Goal: Task Accomplishment & Management: Manage account settings

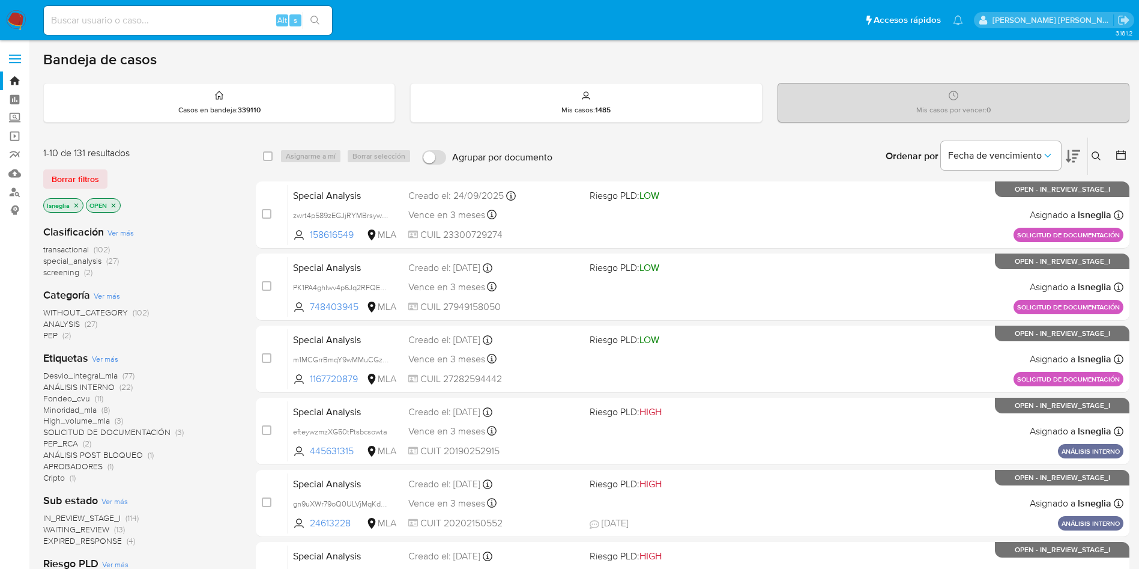
click at [126, 19] on input at bounding box center [188, 21] width 288 height 16
paste input "WHkli2EnCKNDesVEdFieNVyw"
type input "WHkli2EnCKNDesVEdFieNVyw"
click at [313, 19] on icon "search-icon" at bounding box center [316, 21] width 10 height 10
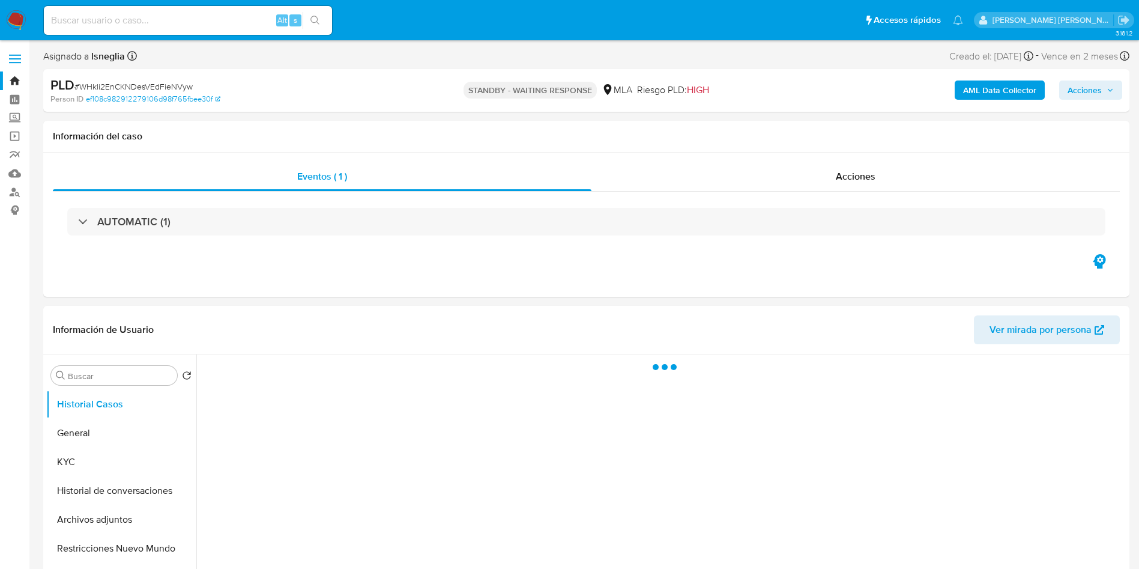
select select "10"
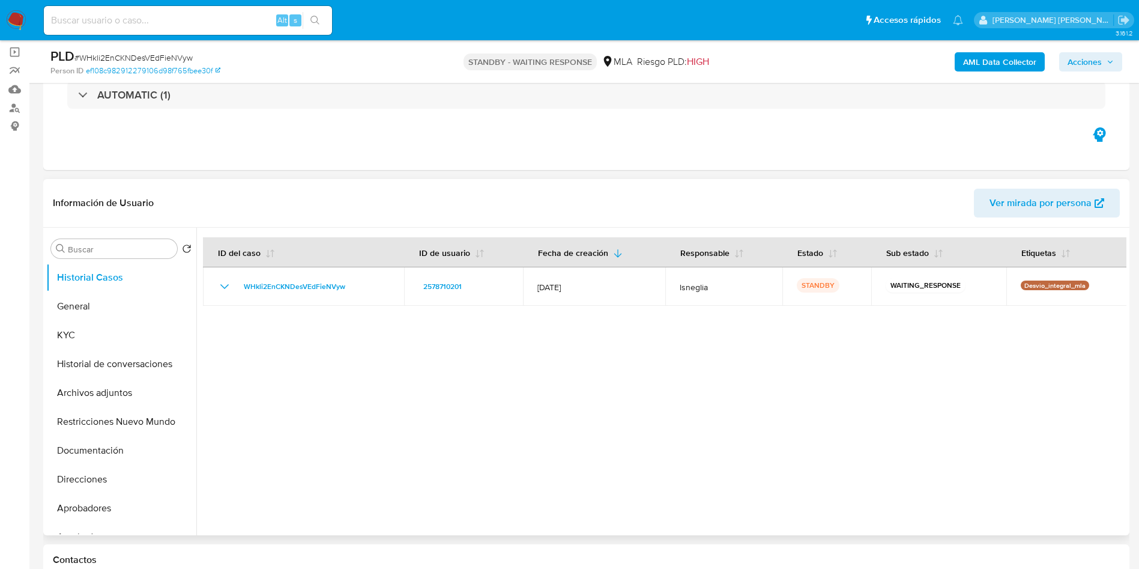
scroll to position [180, 0]
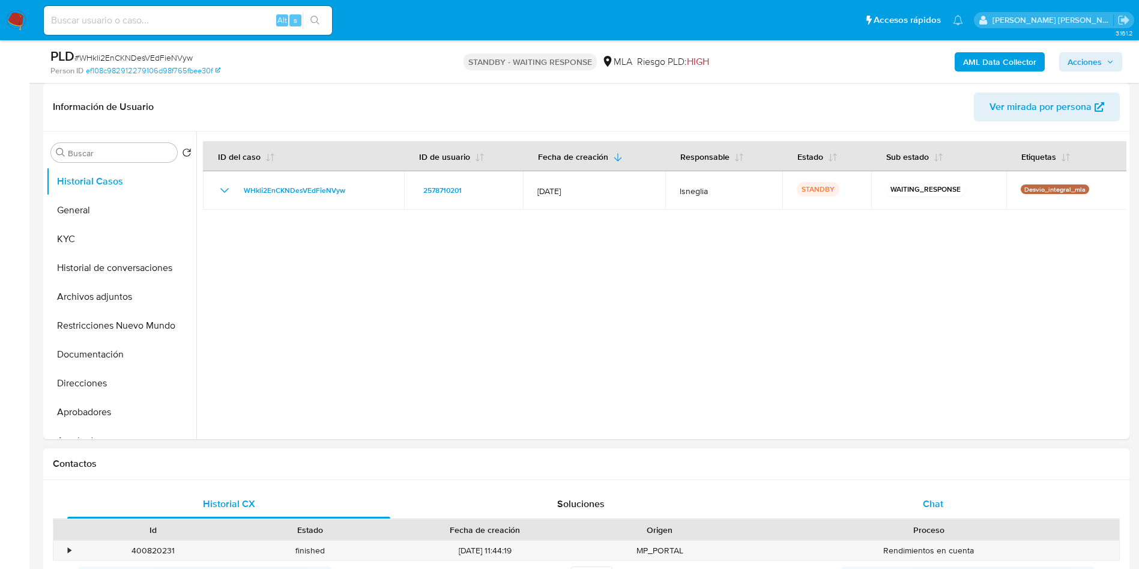
click at [938, 508] on span "Chat" at bounding box center [933, 504] width 20 height 14
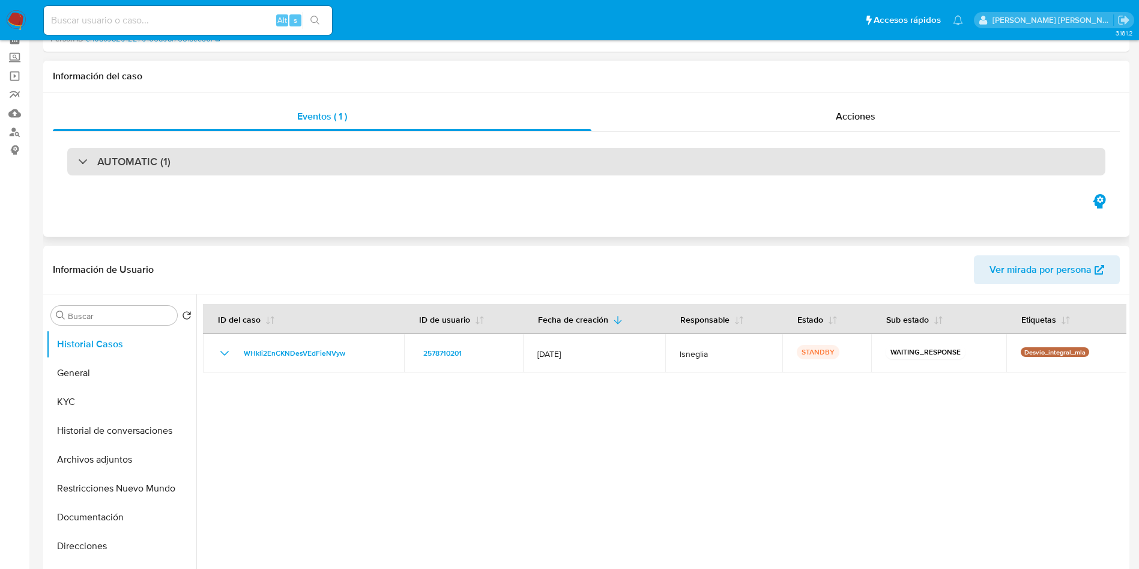
scroll to position [0, 0]
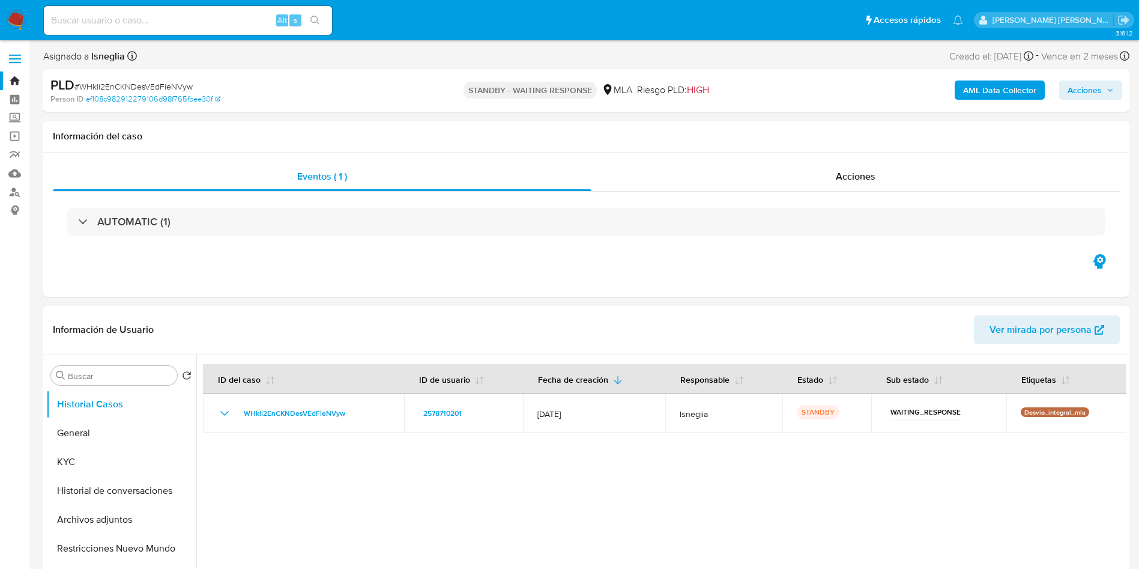
click at [154, 86] on span "# WHkli2EnCKNDesVEdFieNVyw" at bounding box center [133, 86] width 118 height 12
copy span "WHkli2EnCKNDesVEdFieNVyw"
click at [114, 468] on button "KYC" at bounding box center [116, 461] width 141 height 29
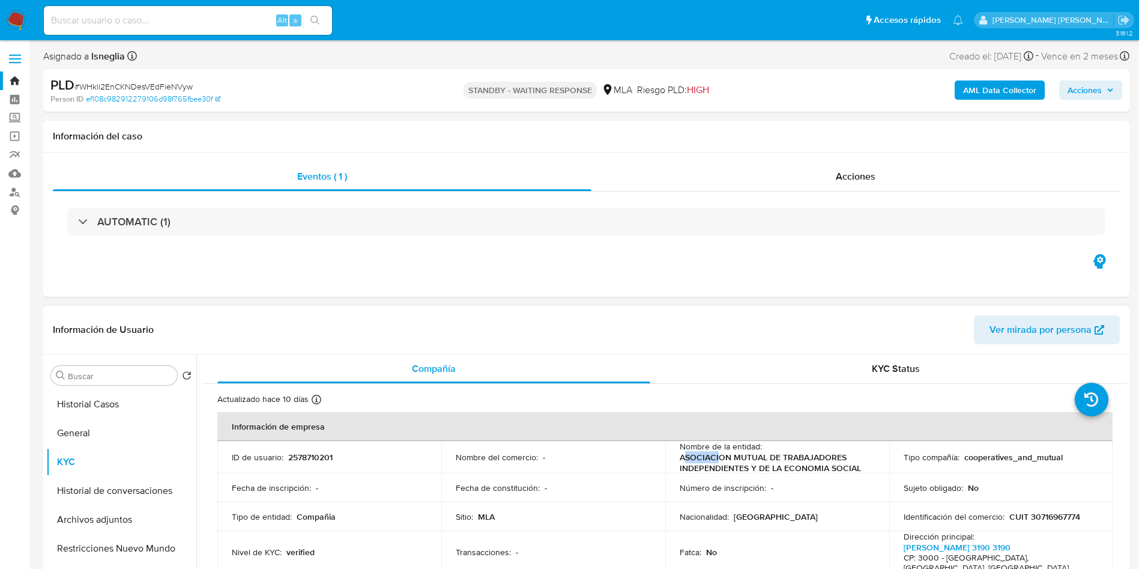
drag, startPoint x: 680, startPoint y: 458, endPoint x: 716, endPoint y: 458, distance: 35.4
click at [717, 458] on p "ASOCIACION MUTUAL DE TRABAJADORES INDEPENDIENTES Y DE LA ECONOMIA SOCIAL" at bounding box center [775, 463] width 190 height 22
click at [682, 458] on p "ASOCIACION MUTUAL DE TRABAJADORES INDEPENDIENTES Y DE LA ECONOMIA SOCIAL" at bounding box center [775, 463] width 190 height 22
drag, startPoint x: 678, startPoint y: 458, endPoint x: 862, endPoint y: 467, distance: 184.0
click at [862, 467] on p "ASOCIACION MUTUAL DE TRABAJADORES INDEPENDIENTES Y DE LA ECONOMIA SOCIAL" at bounding box center [775, 463] width 190 height 22
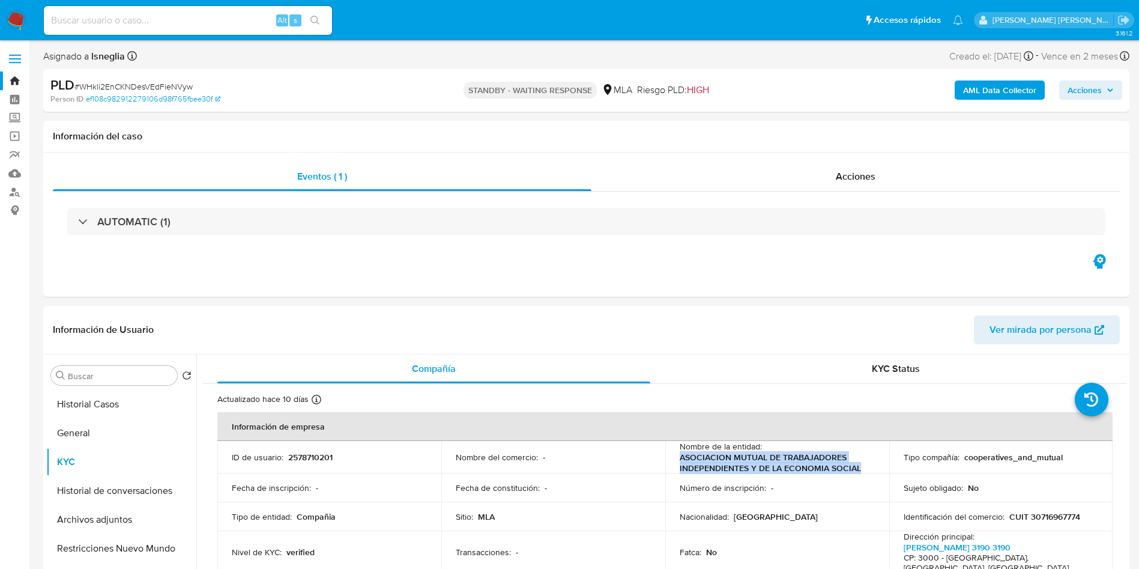
copy p "ASOCIACION MUTUAL DE TRABAJADORES INDEPENDIENTES Y DE LA ECONOMIA SOCIAL"
click at [187, 18] on input at bounding box center [188, 21] width 288 height 16
paste input "AmWRlSZzwDn1EUbO8WqcAq1d"
type input "AmWRlSZzwDn1EUbO8WqcAq1d"
click at [315, 17] on icon "search-icon" at bounding box center [316, 21] width 10 height 10
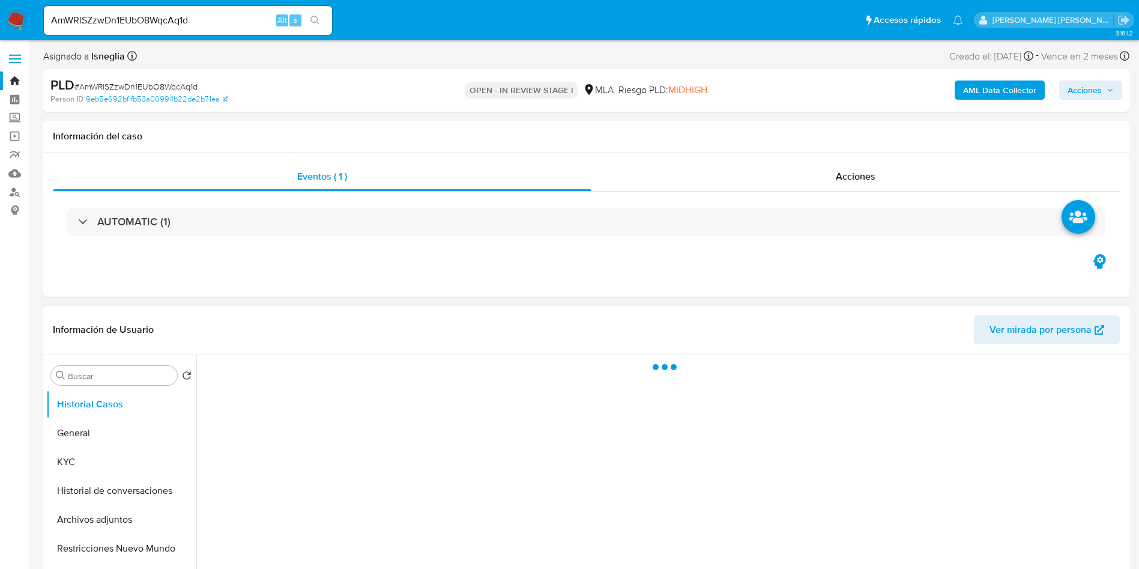
select select "10"
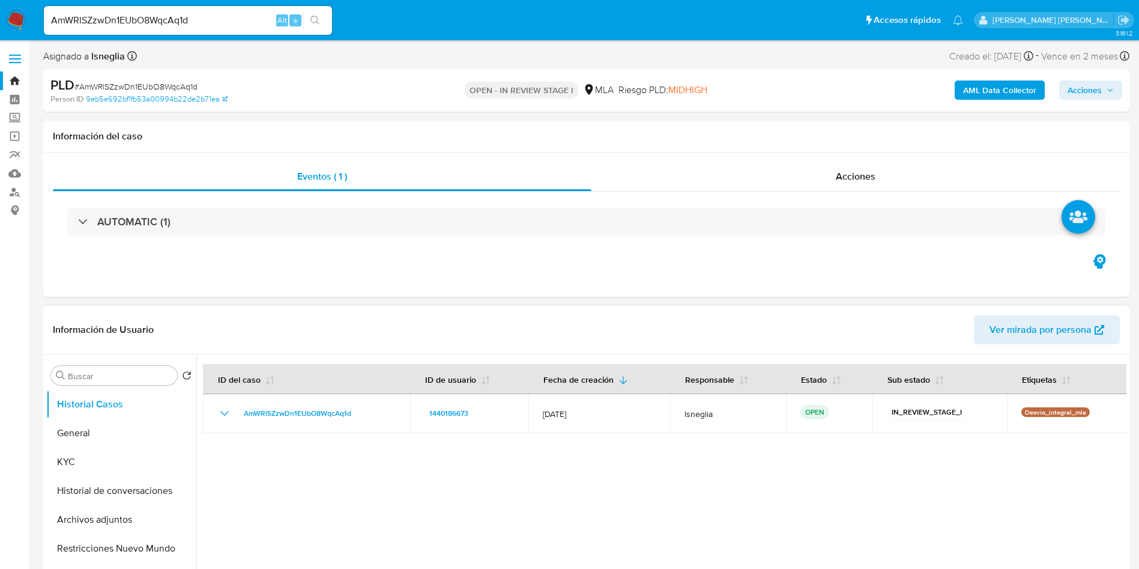
click at [798, 484] on div at bounding box center [661, 508] width 930 height 308
click at [118, 435] on button "General" at bounding box center [116, 433] width 141 height 29
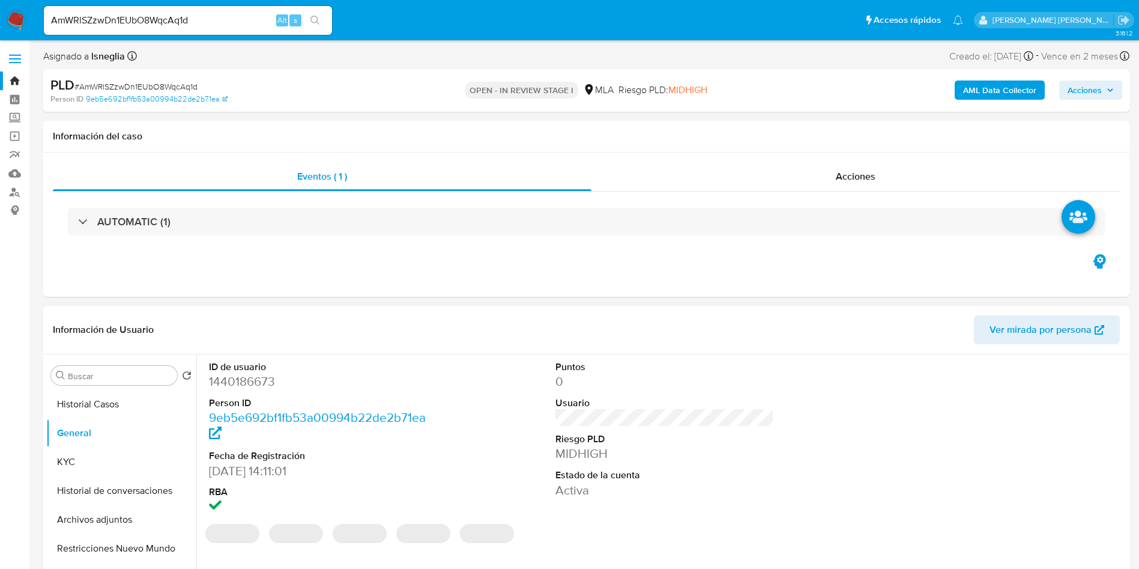
click at [241, 386] on dd "1440186673" at bounding box center [318, 381] width 219 height 17
click at [242, 386] on dd "1440186673" at bounding box center [318, 381] width 219 height 17
copy dd "1440186673"
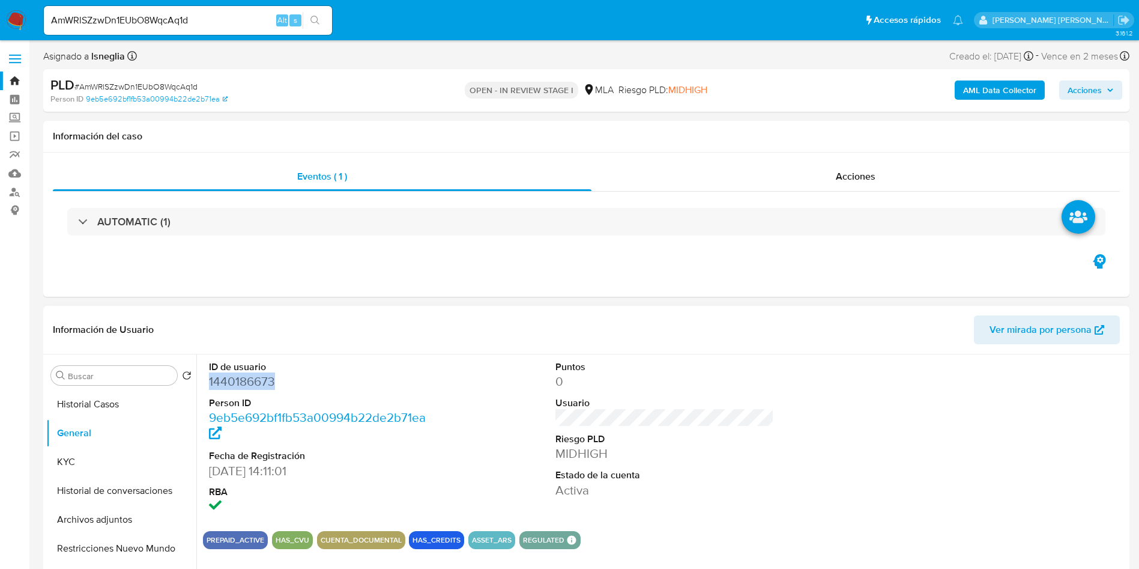
copy dd "1440186673"
click at [90, 464] on button "KYC" at bounding box center [116, 461] width 141 height 29
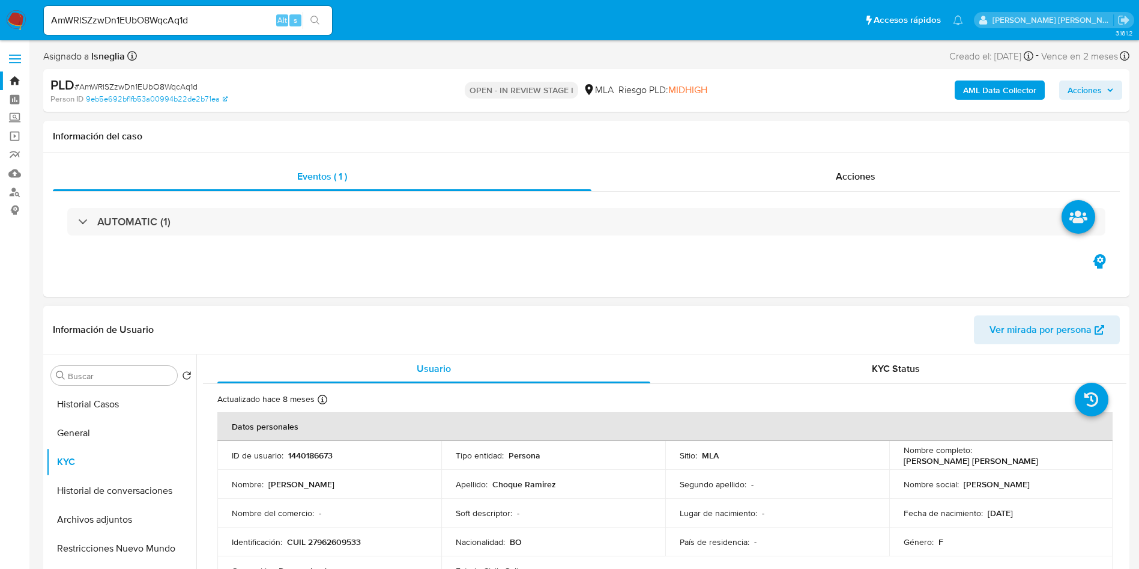
drag, startPoint x: 902, startPoint y: 462, endPoint x: 1025, endPoint y: 461, distance: 123.7
click at [1025, 461] on div "Nombre completo : Mireya Marisol Choque Ramirez" at bounding box center [1001, 455] width 195 height 22
copy p "Mireya Marisol Choque Ramirez"
drag, startPoint x: 288, startPoint y: 544, endPoint x: 389, endPoint y: 539, distance: 101.6
click at [390, 544] on div "Identificación : CUIL 27962609533" at bounding box center [329, 541] width 195 height 11
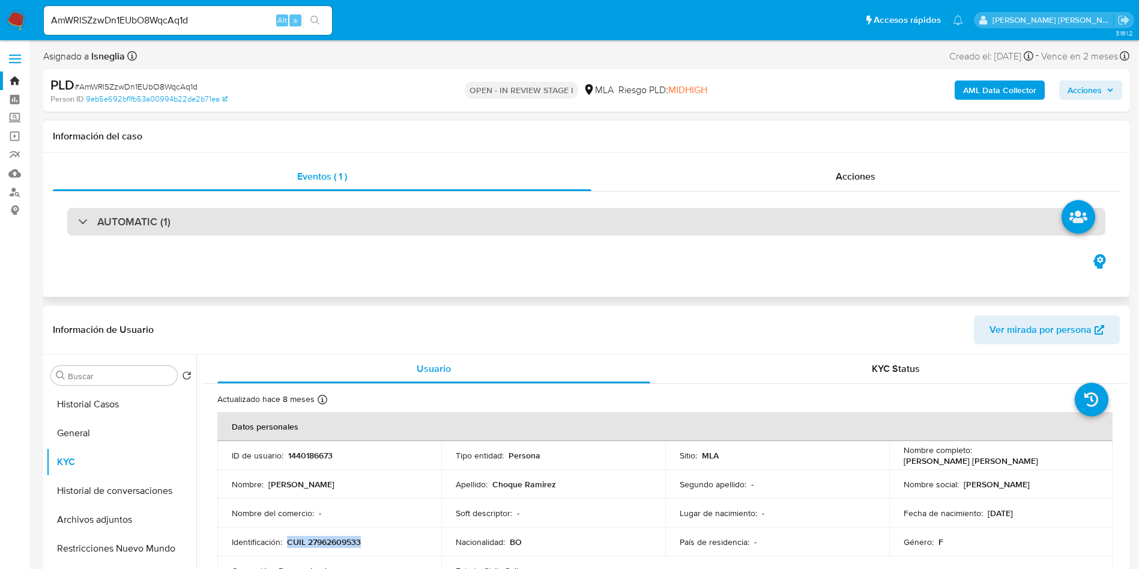
copy p "CUIL 27962609533"
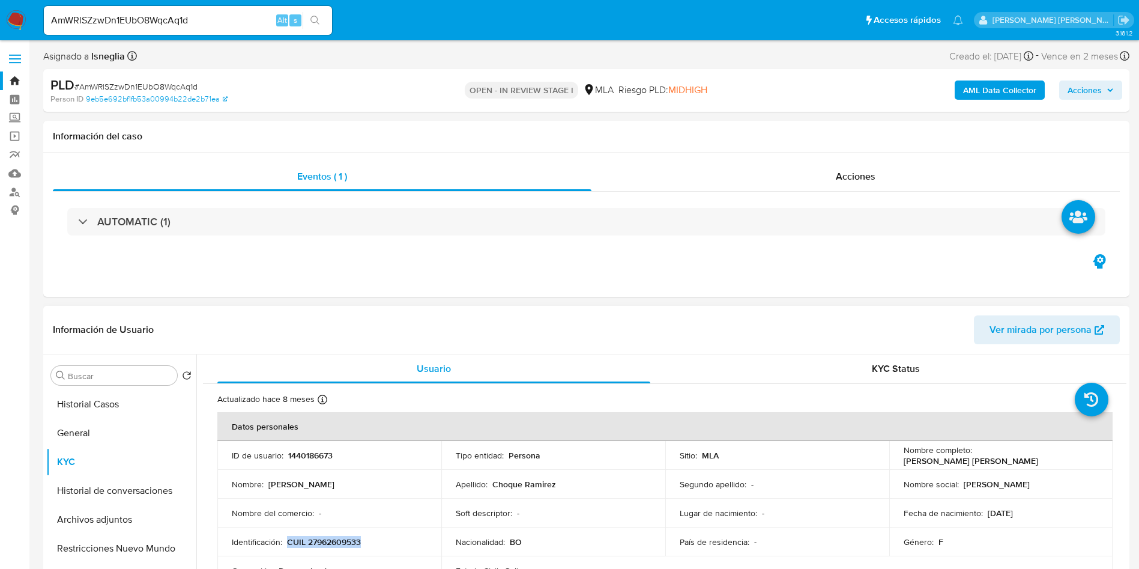
click at [345, 545] on p "CUIL 27962609533" at bounding box center [324, 541] width 74 height 11
click at [348, 539] on p "CUIL 27962609533" at bounding box center [324, 541] width 74 height 11
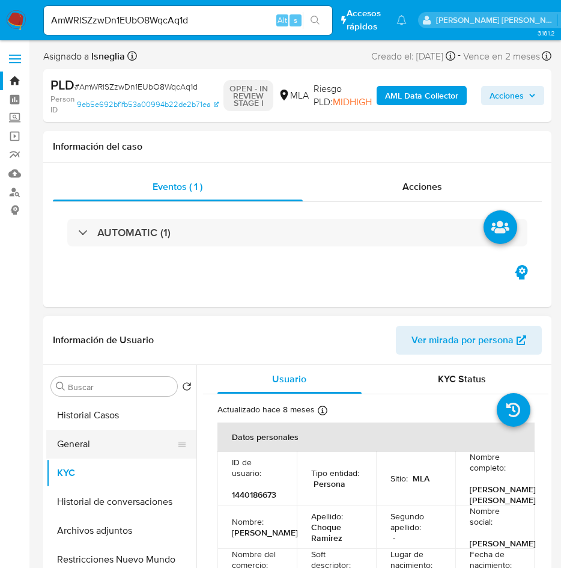
click at [103, 441] on button "General" at bounding box center [116, 443] width 141 height 29
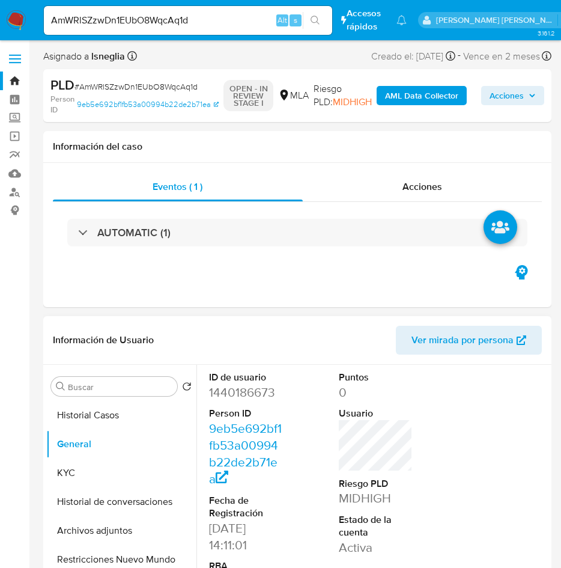
click at [253, 386] on dd "1440186673" at bounding box center [246, 392] width 74 height 17
copy dd "1440186673"
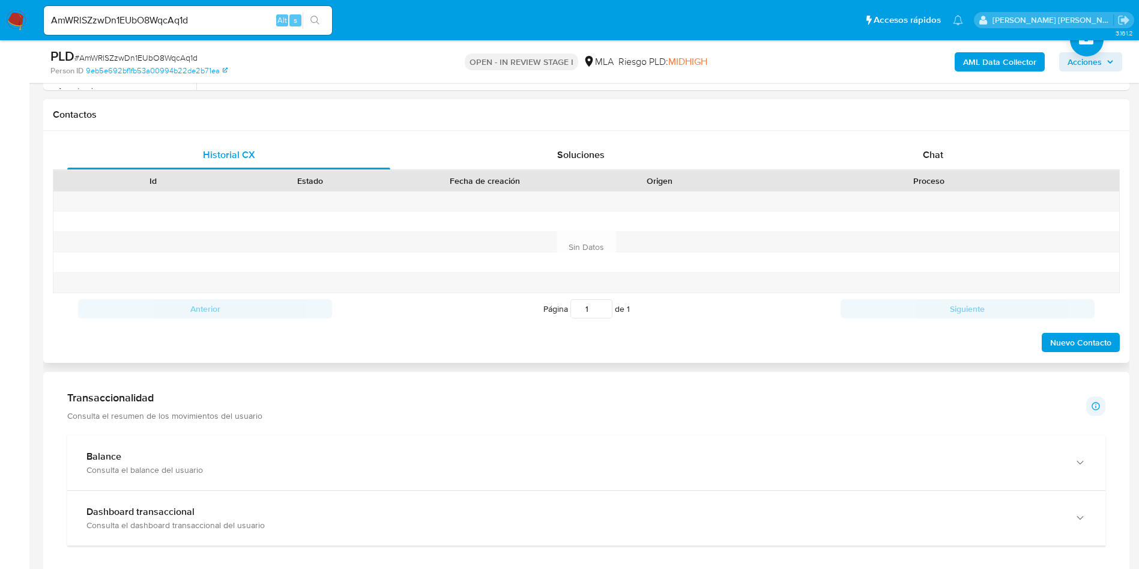
scroll to position [450, 0]
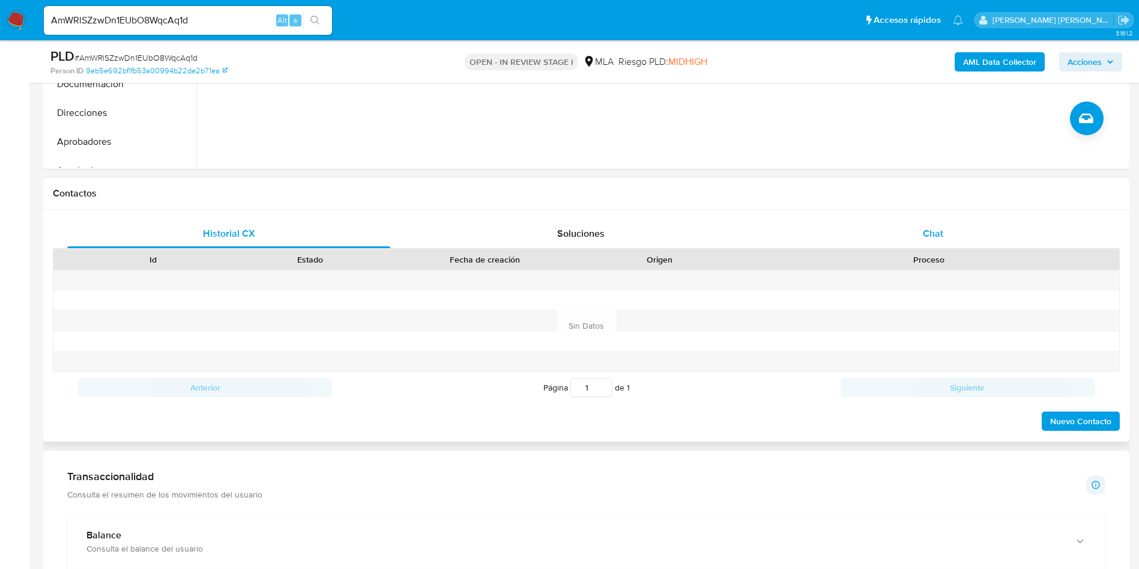
click at [933, 240] on div "Chat" at bounding box center [933, 233] width 323 height 29
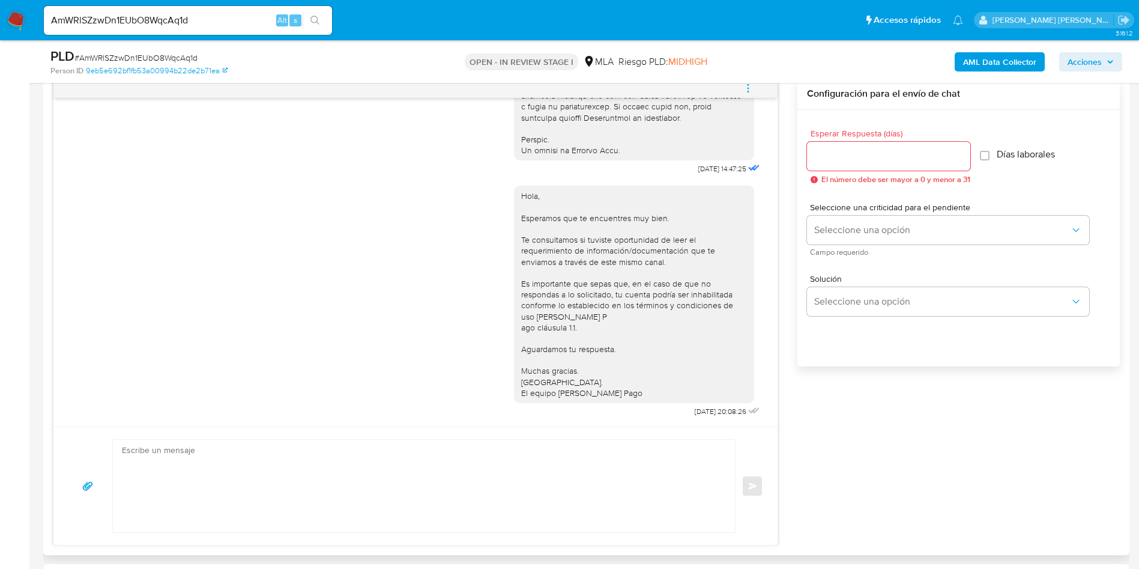
scroll to position [616, 0]
drag, startPoint x: 668, startPoint y: 159, endPoint x: 705, endPoint y: 156, distance: 36.8
copy span "17/09/2025"
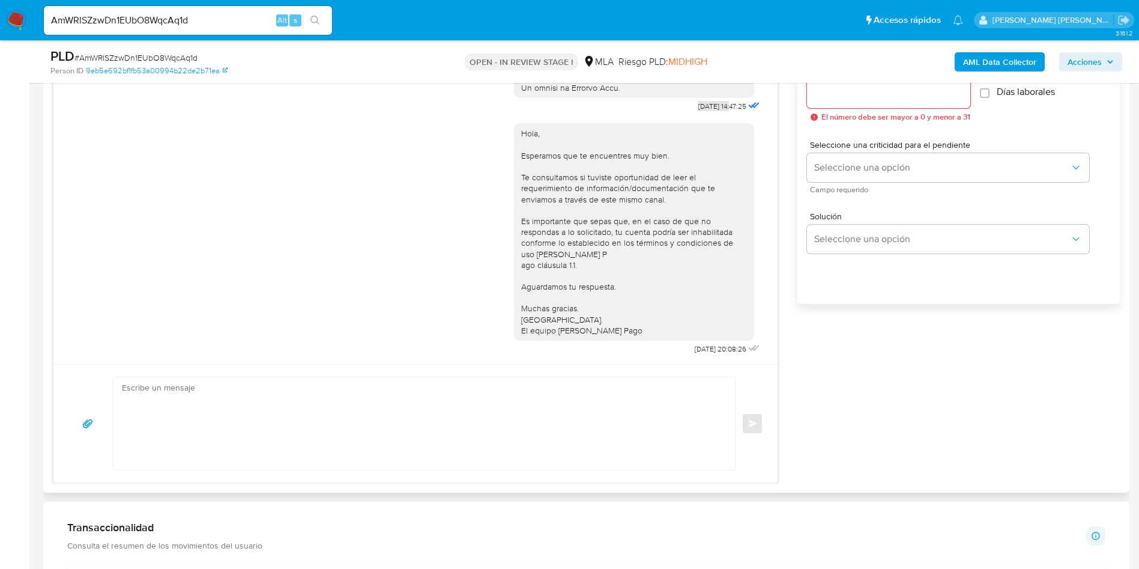
scroll to position [721, 0]
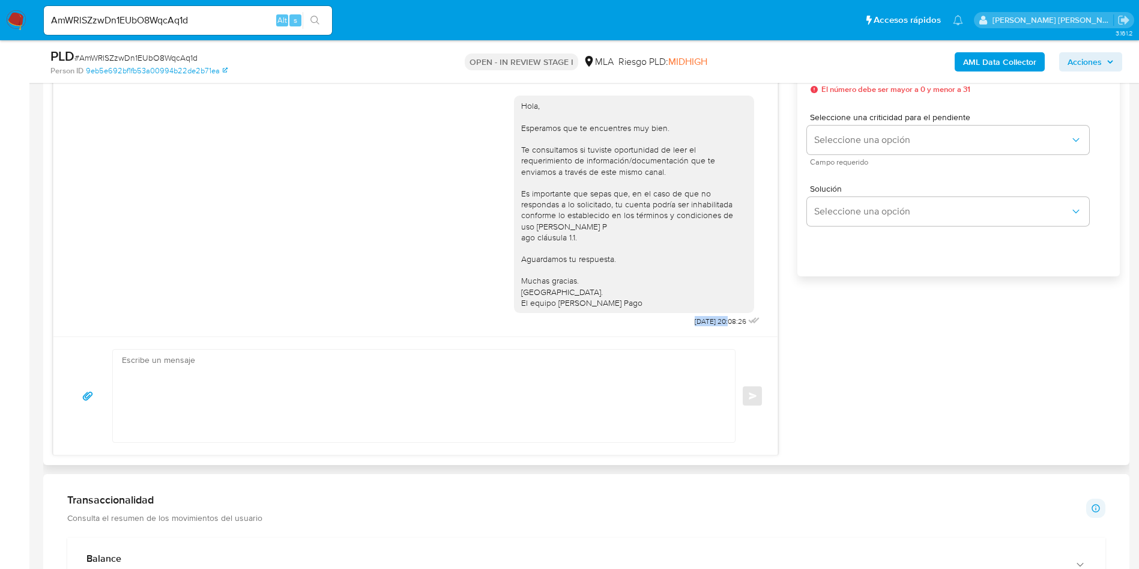
drag, startPoint x: 659, startPoint y: 318, endPoint x: 702, endPoint y: 321, distance: 42.1
click at [702, 321] on div "Hola, Esperamos que te encuentres muy bien. Te consultamos si tuviste oportunid…" at bounding box center [638, 208] width 249 height 243
copy span "22/09/2025"
click at [448, 267] on div "Hola, Esperamos que te encuentres muy bien. Te consultamos si tuviste oportunid…" at bounding box center [415, 208] width 694 height 243
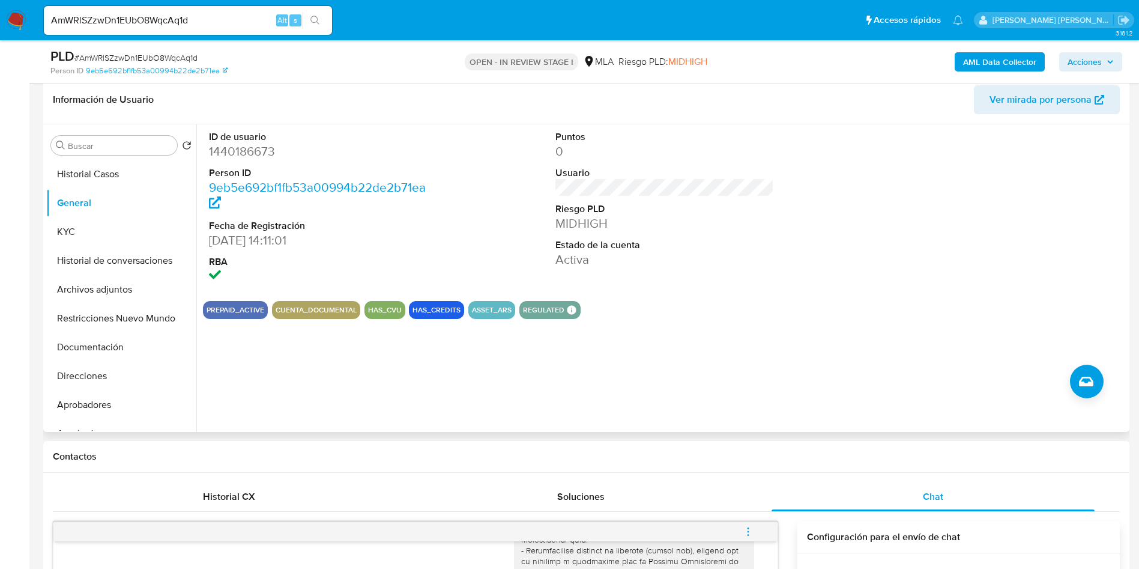
scroll to position [180, 0]
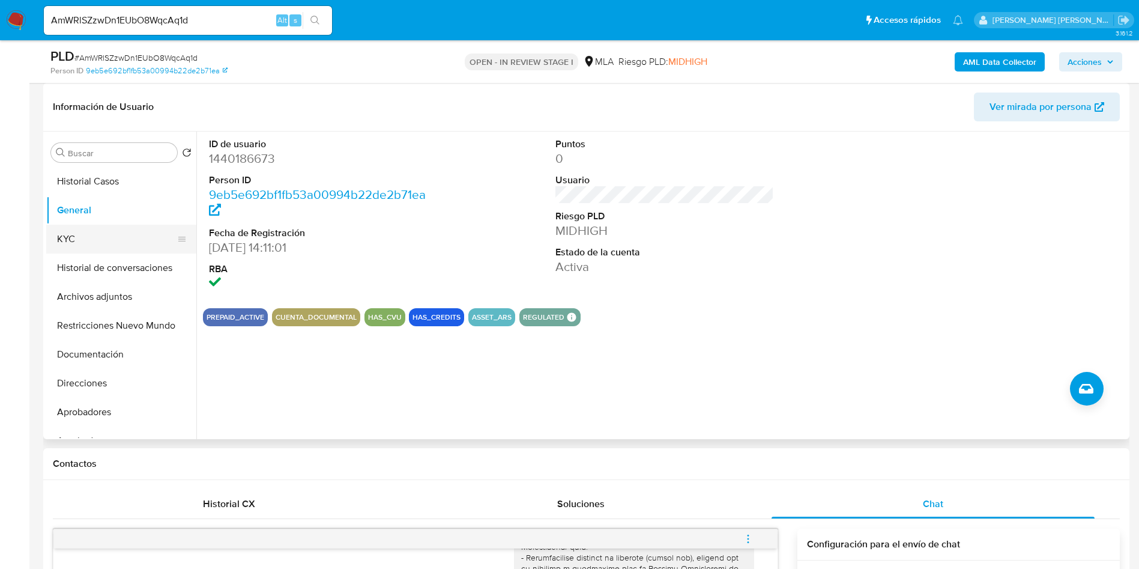
click at [103, 225] on button "KYC" at bounding box center [116, 239] width 141 height 29
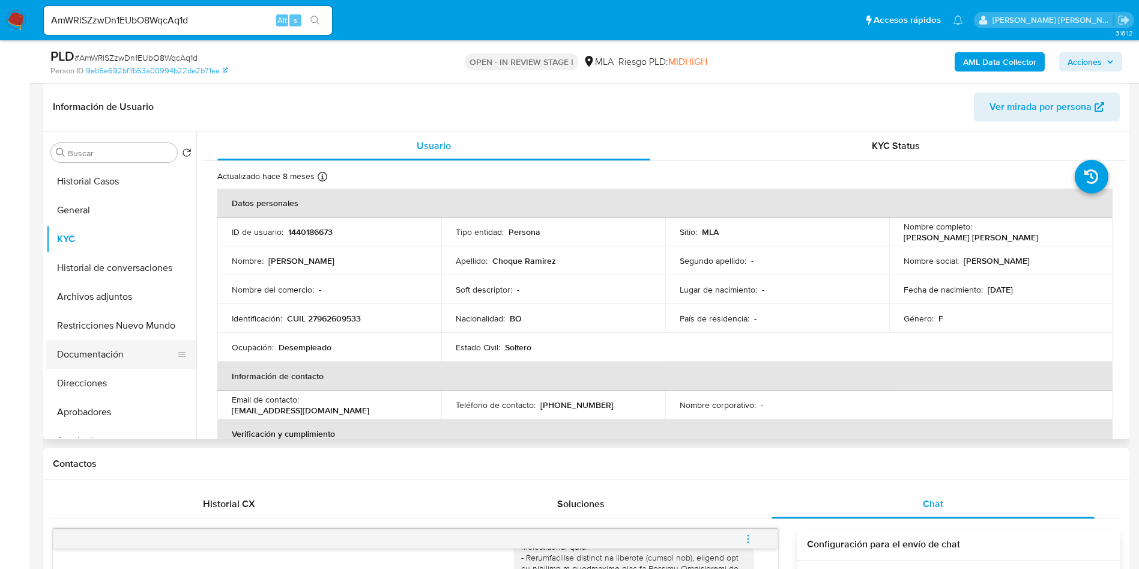
click at [115, 353] on button "Documentación" at bounding box center [116, 354] width 141 height 29
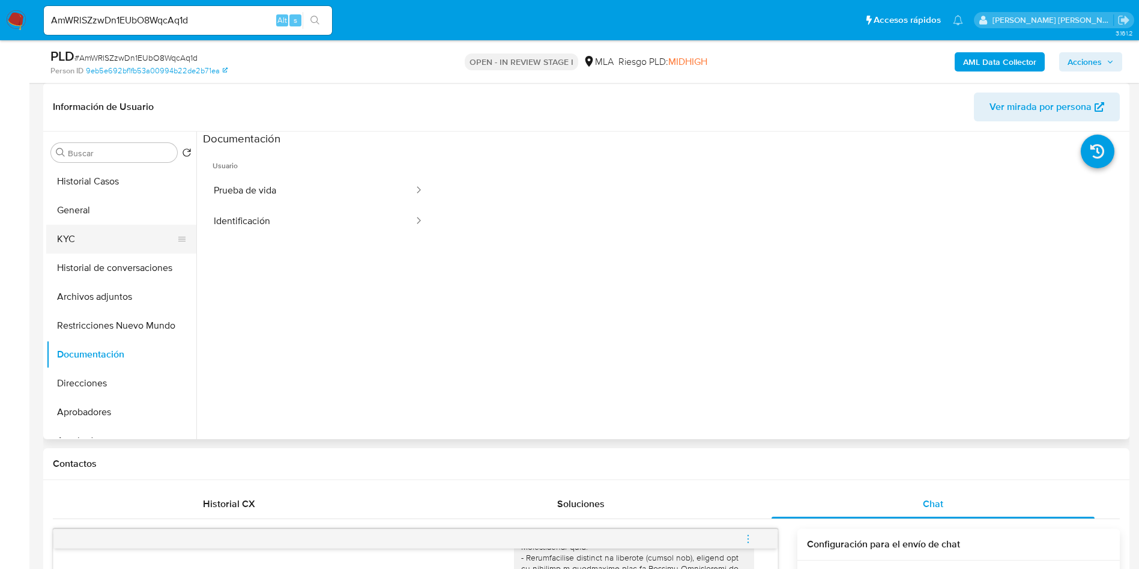
click at [112, 229] on button "KYC" at bounding box center [116, 239] width 141 height 29
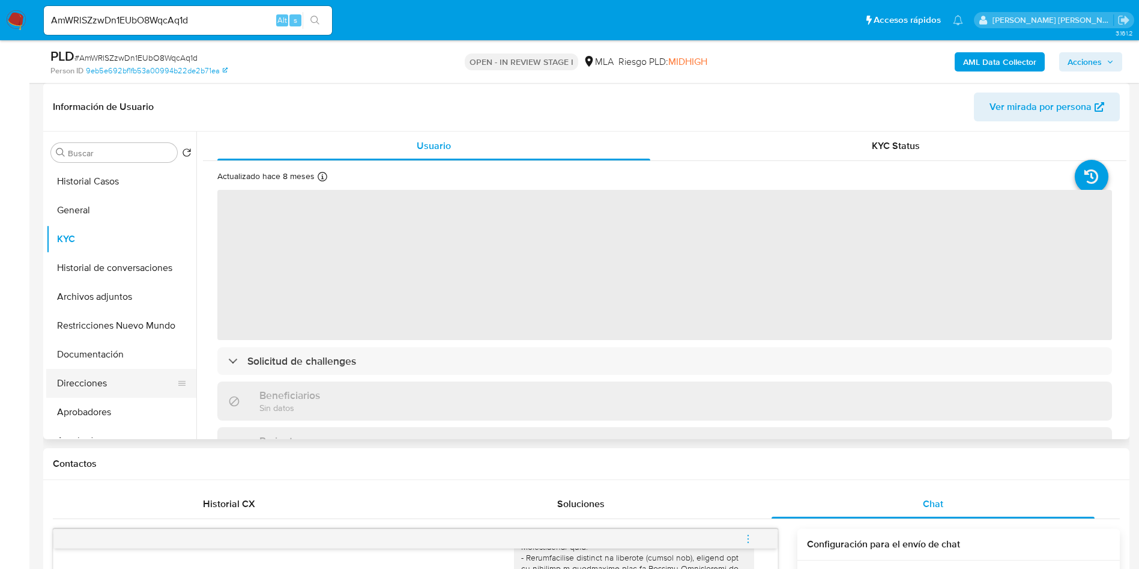
click at [114, 379] on button "Direcciones" at bounding box center [116, 383] width 141 height 29
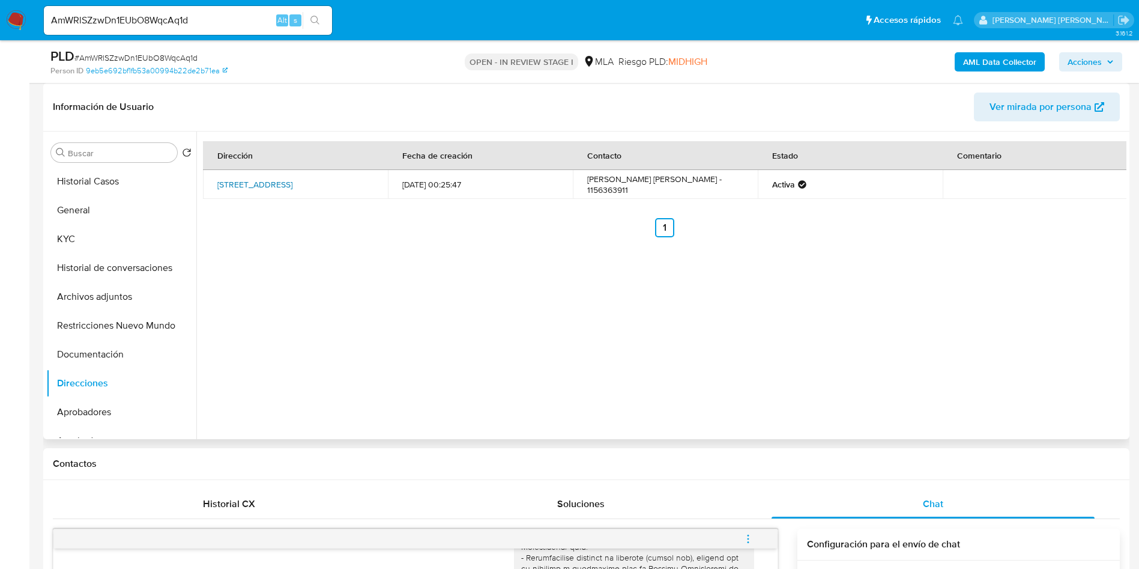
click at [292, 178] on link "Calle Ventura Bosch 7279, Liniers, Capital Federal, 1408, Argentina 7279" at bounding box center [254, 184] width 75 height 12
click at [79, 232] on button "KYC" at bounding box center [116, 239] width 141 height 29
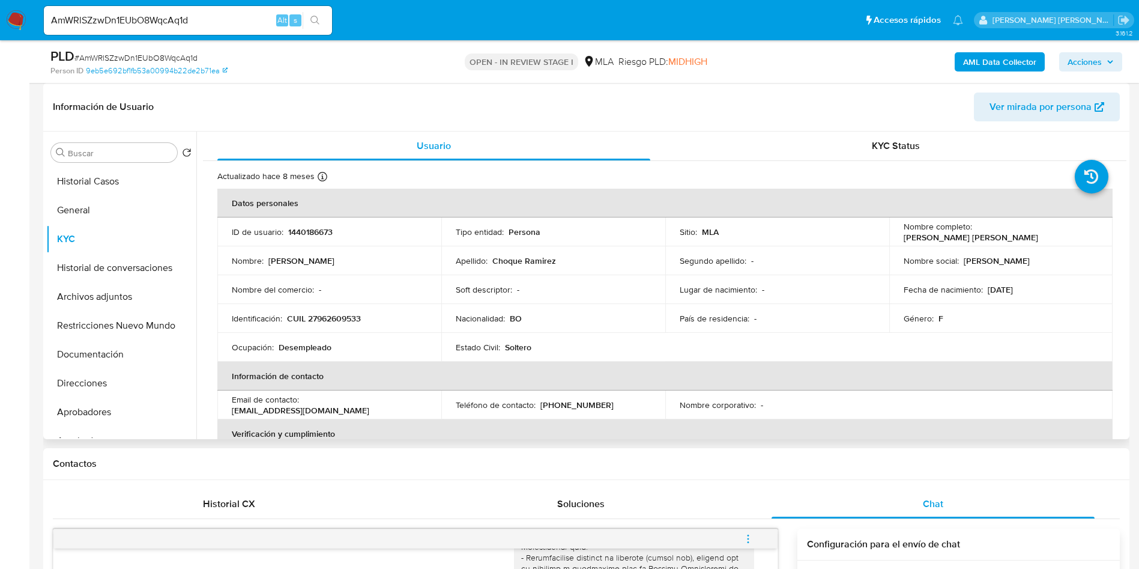
drag, startPoint x: 901, startPoint y: 237, endPoint x: 1026, endPoint y: 237, distance: 125.5
click at [1028, 237] on div "Nombre completo : Mireya Marisol Choque Ramirez" at bounding box center [1001, 232] width 195 height 22
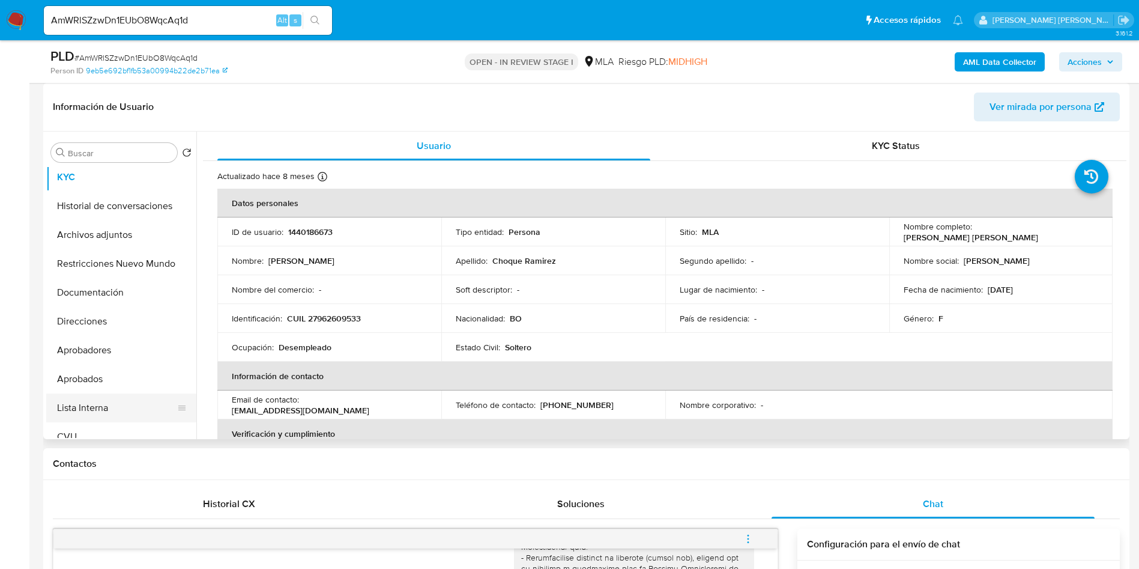
scroll to position [90, 0]
click at [90, 404] on button "CVU" at bounding box center [116, 408] width 141 height 29
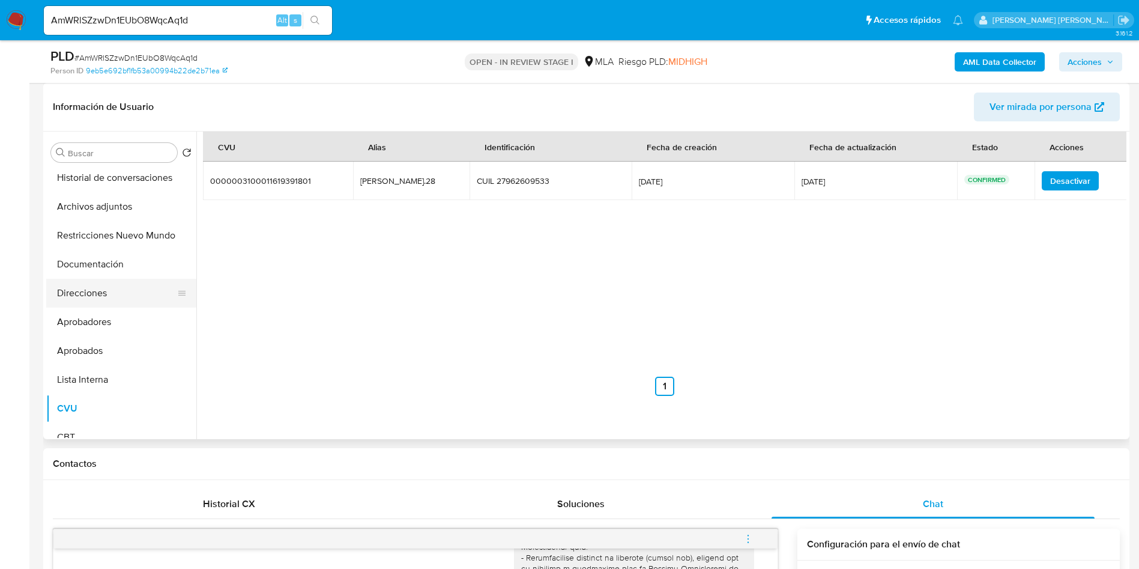
click at [103, 279] on button "Direcciones" at bounding box center [116, 293] width 141 height 29
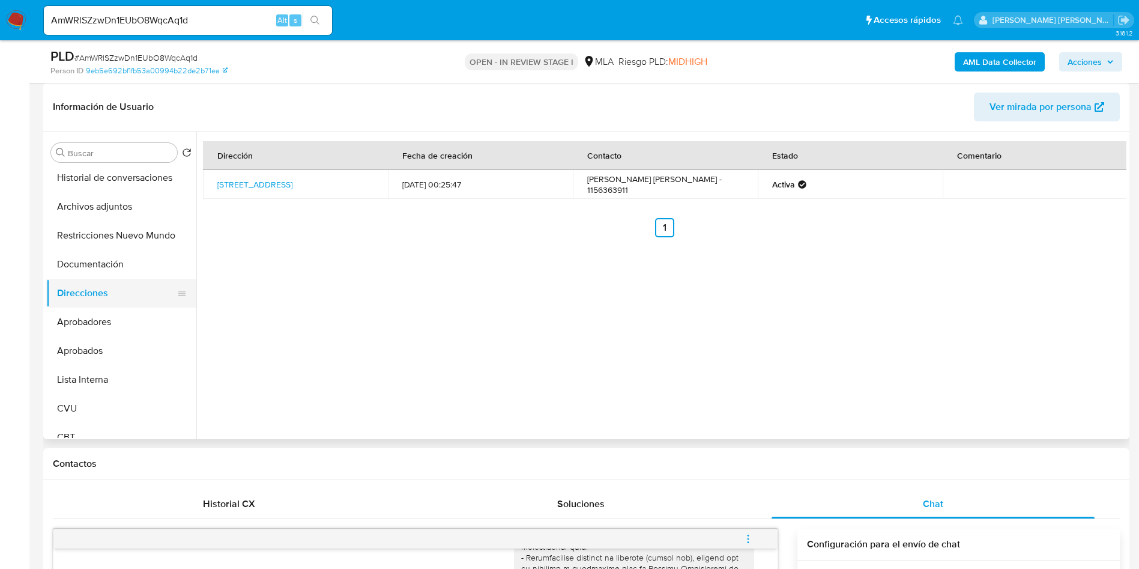
click at [83, 280] on button "Direcciones" at bounding box center [116, 293] width 141 height 29
click at [94, 258] on button "Documentación" at bounding box center [116, 264] width 141 height 29
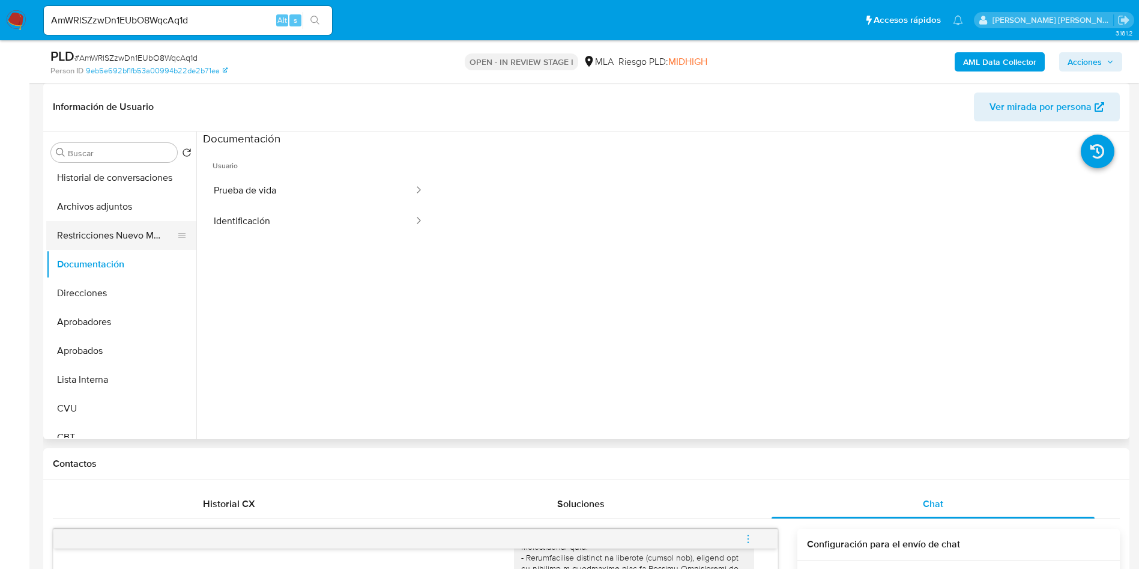
click at [109, 237] on button "Restricciones Nuevo Mundo" at bounding box center [116, 235] width 141 height 29
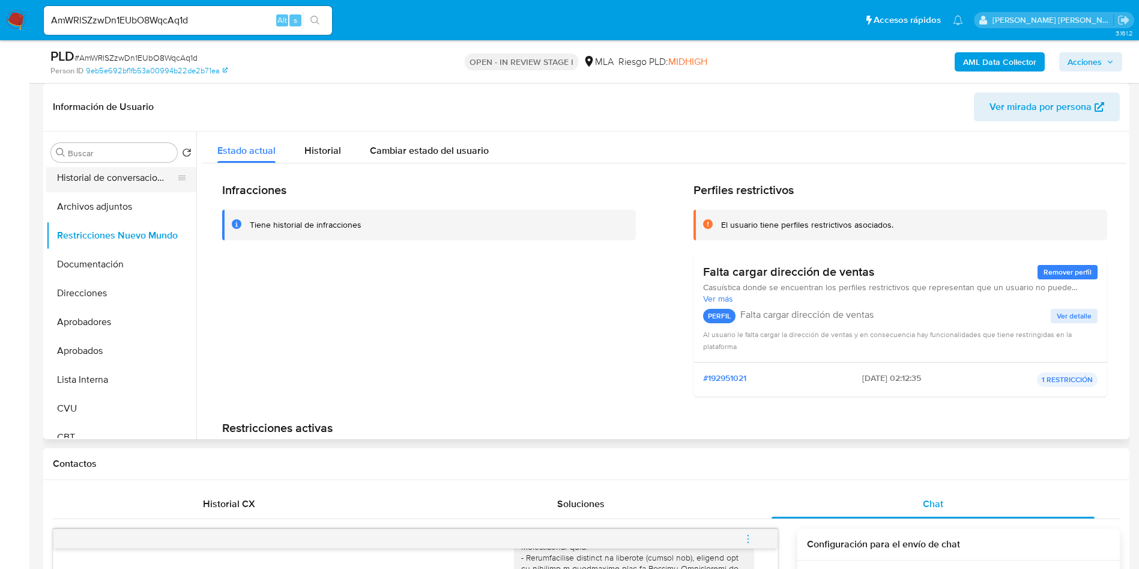
click at [138, 174] on button "Historial de conversaciones" at bounding box center [116, 177] width 141 height 29
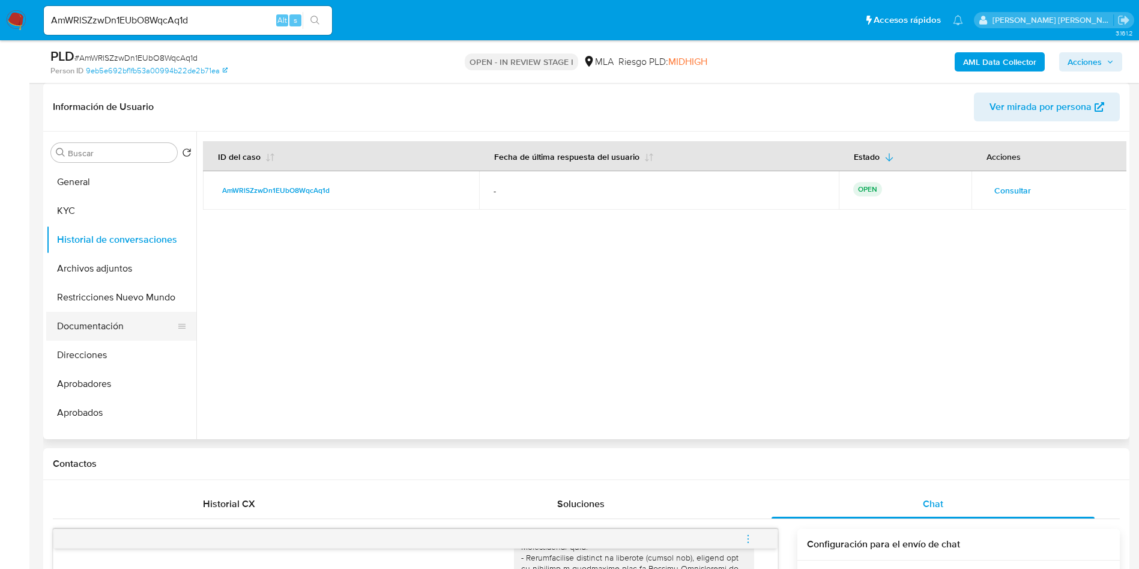
scroll to position [0, 0]
click at [95, 249] on button "KYC" at bounding box center [116, 239] width 141 height 29
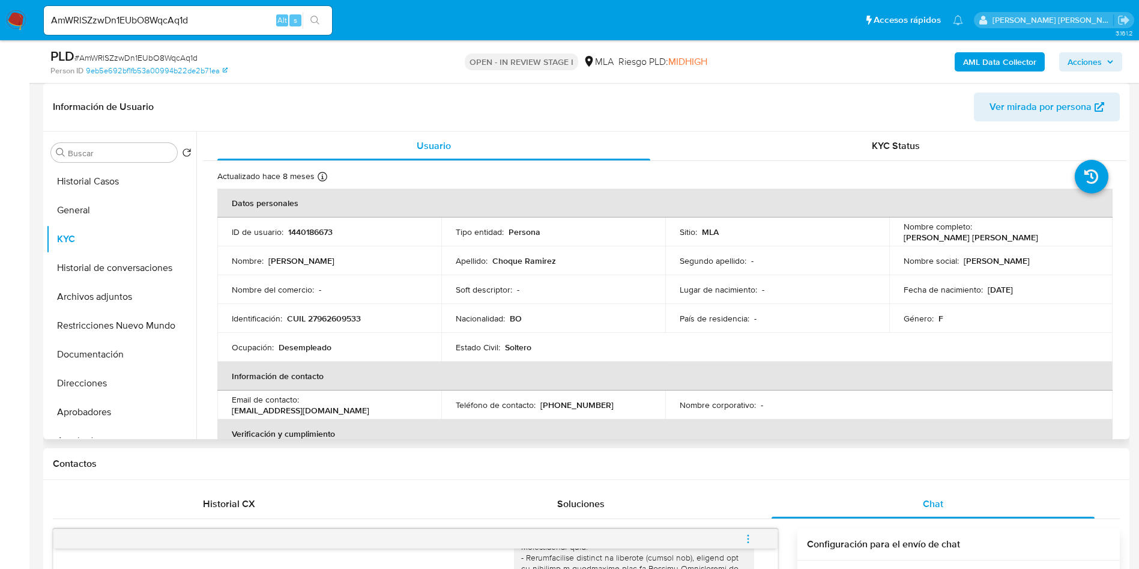
click at [264, 407] on p "williamfuentesibarra2000@gmail.com" at bounding box center [301, 410] width 138 height 11
click at [265, 407] on p "williamfuentesibarra2000@gmail.com" at bounding box center [301, 410] width 138 height 11
click at [337, 410] on p "williamfuentesibarra2000@gmail.com" at bounding box center [301, 410] width 138 height 11
drag, startPoint x: 375, startPoint y: 410, endPoint x: 232, endPoint y: 410, distance: 142.3
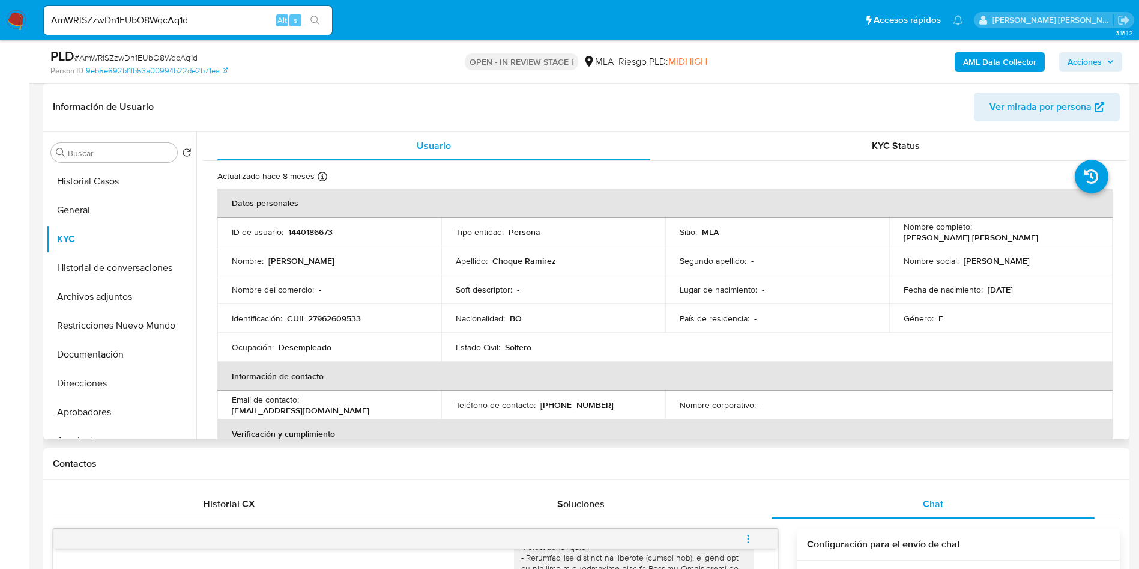
click at [232, 410] on div "Email de contacto : williamfuentesibarra2000@gmail.com" at bounding box center [329, 405] width 195 height 22
click at [556, 404] on p "(11) 56363911" at bounding box center [577, 404] width 73 height 11
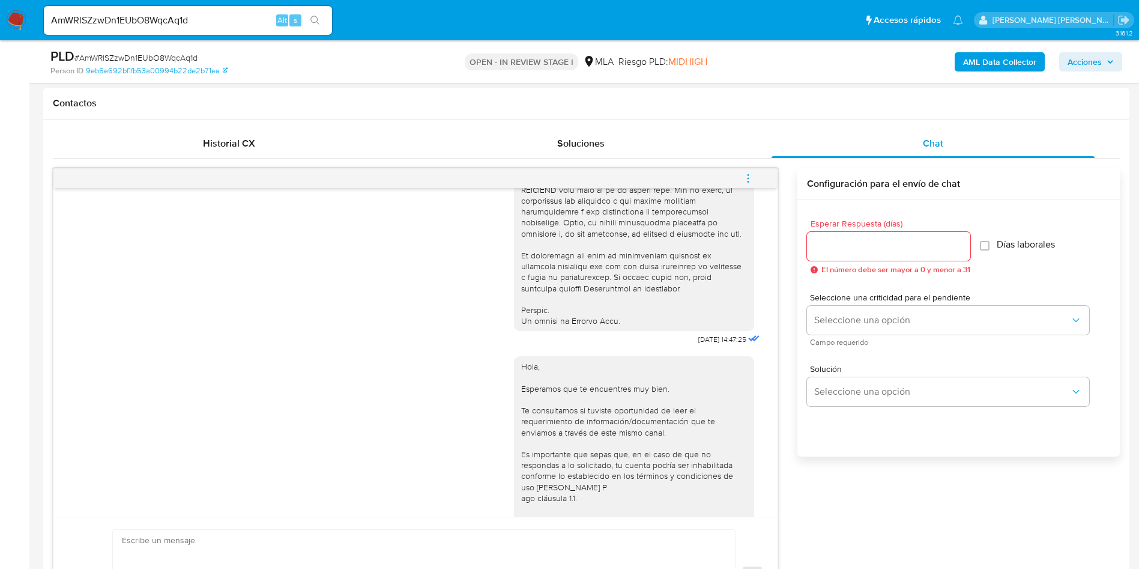
scroll to position [616, 0]
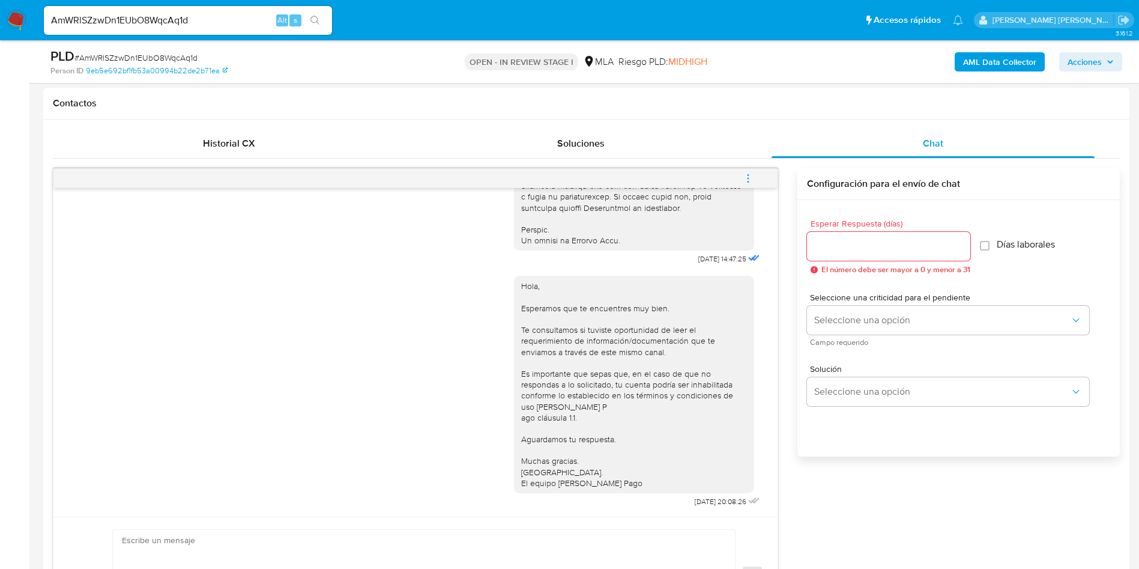
click at [748, 178] on icon "menu-action" at bounding box center [748, 177] width 1 height 1
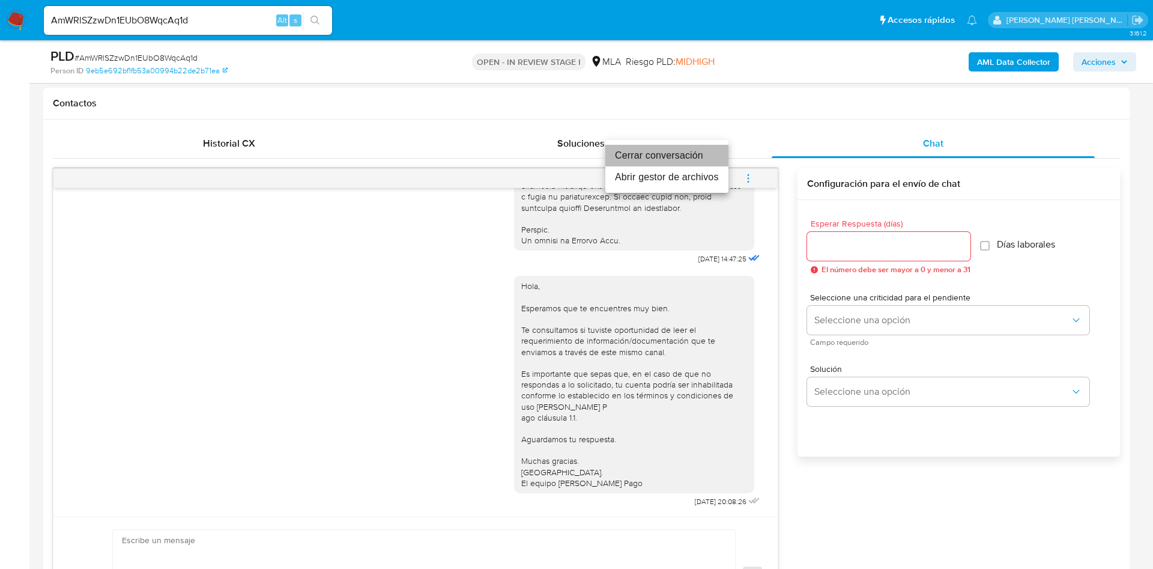
click at [659, 159] on li "Cerrar conversación" at bounding box center [666, 156] width 123 height 22
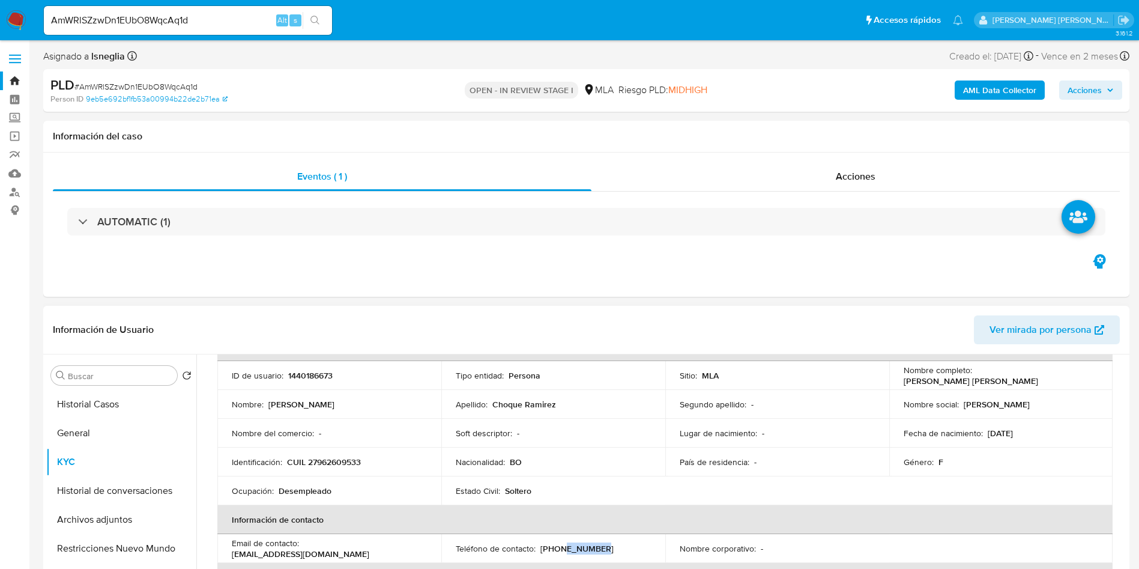
scroll to position [69, 0]
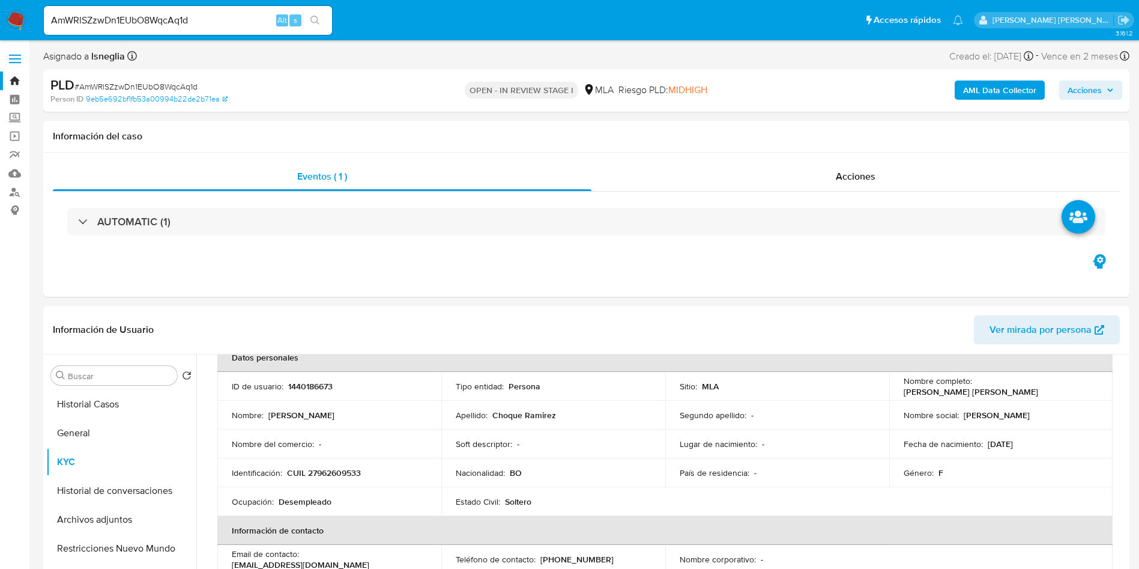
click at [157, 83] on span "# AmWRlSZzwDn1EUbO8WqcAq1d" at bounding box center [135, 86] width 123 height 12
drag, startPoint x: 902, startPoint y: 392, endPoint x: 1041, endPoint y: 394, distance: 138.8
click at [1041, 394] on div "Nombre completo : Mireya Marisol Choque Ramirez" at bounding box center [1001, 386] width 195 height 22
drag, startPoint x: 286, startPoint y: 476, endPoint x: 413, endPoint y: 474, distance: 126.7
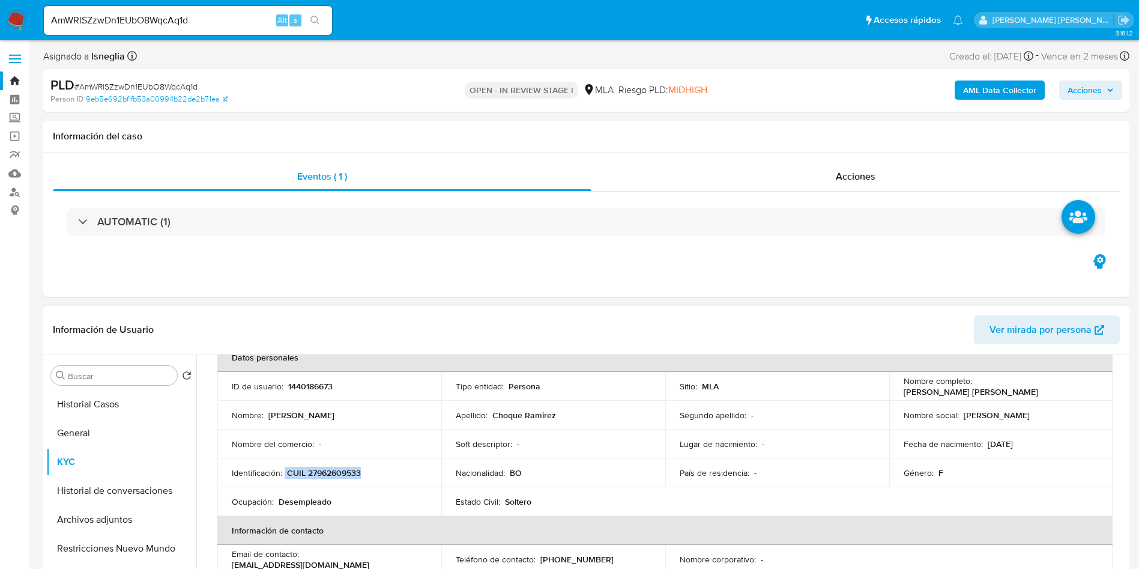
click at [413, 474] on div "Identificación : CUIL 27962609533" at bounding box center [329, 472] width 195 height 11
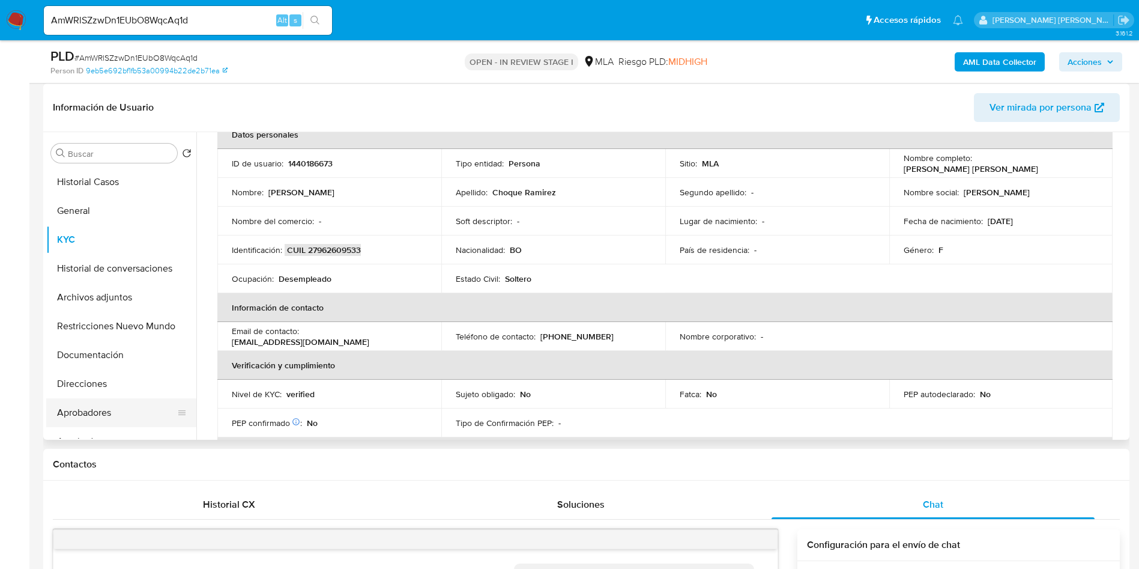
scroll to position [180, 0]
click at [90, 369] on button "Direcciones" at bounding box center [116, 383] width 141 height 29
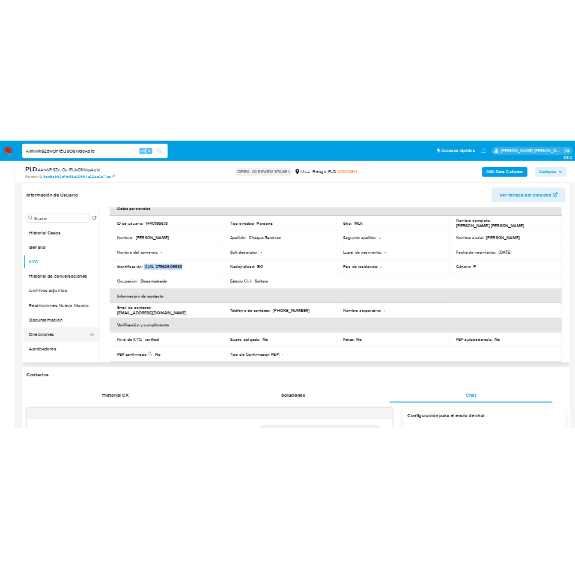
scroll to position [0, 0]
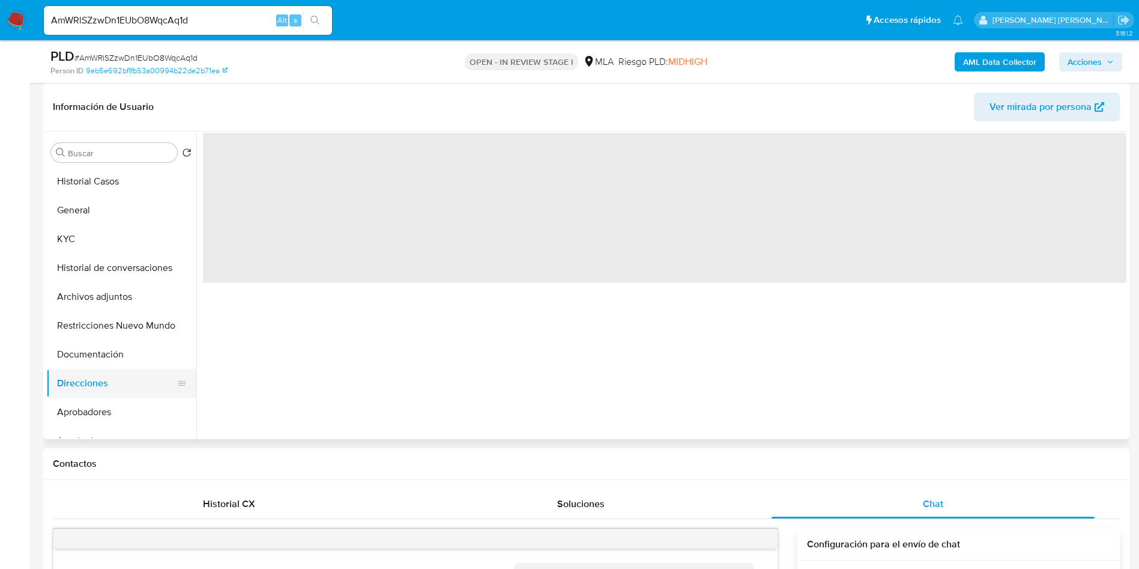
click at [94, 389] on button "Direcciones" at bounding box center [116, 383] width 141 height 29
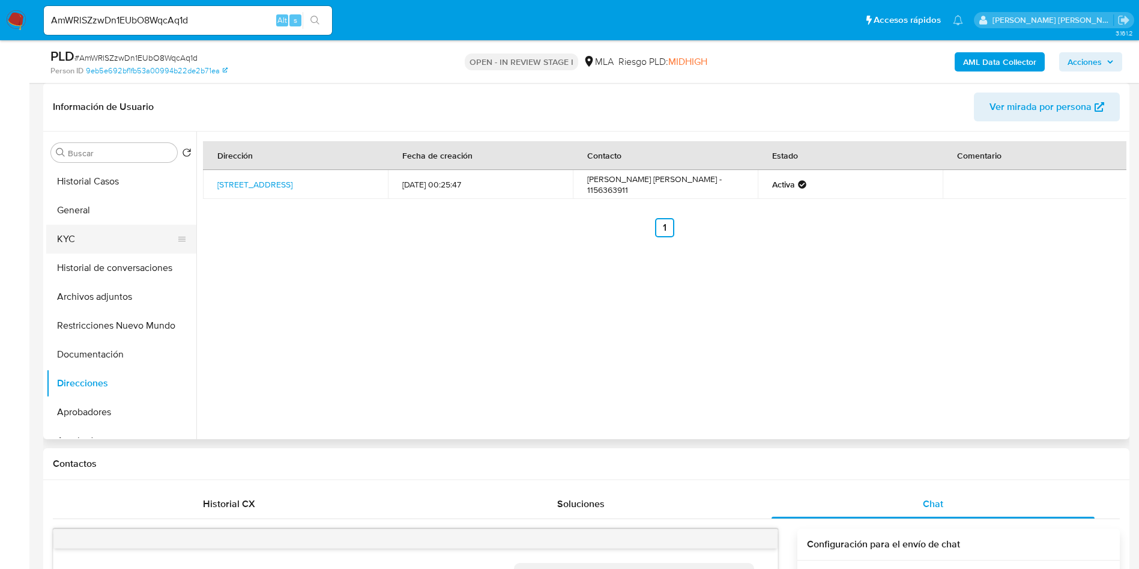
click at [121, 233] on button "KYC" at bounding box center [116, 239] width 141 height 29
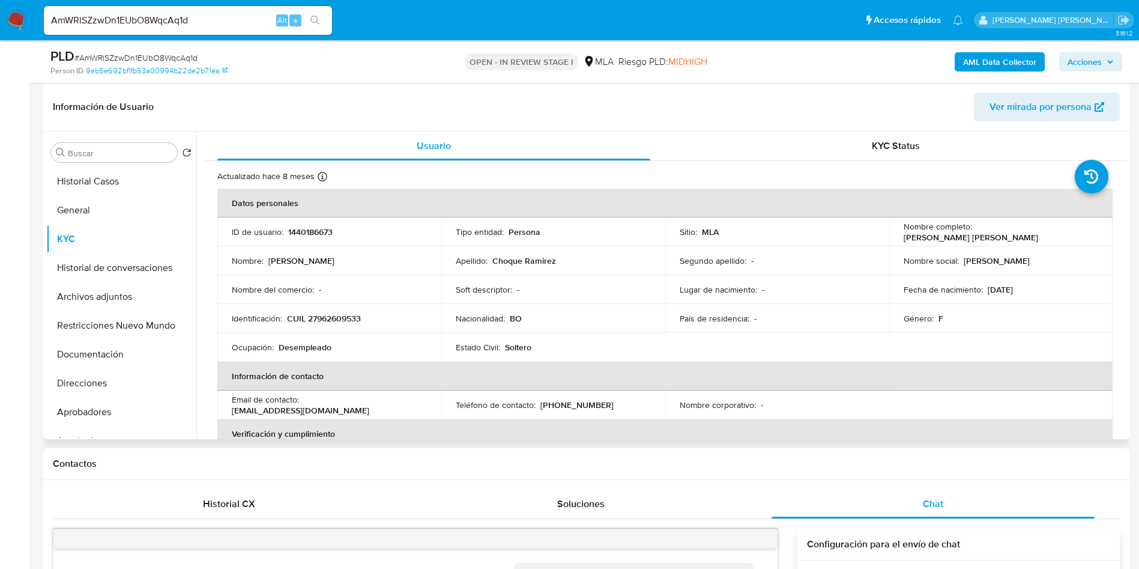
click at [566, 404] on p "(11) 56363911" at bounding box center [577, 404] width 73 height 11
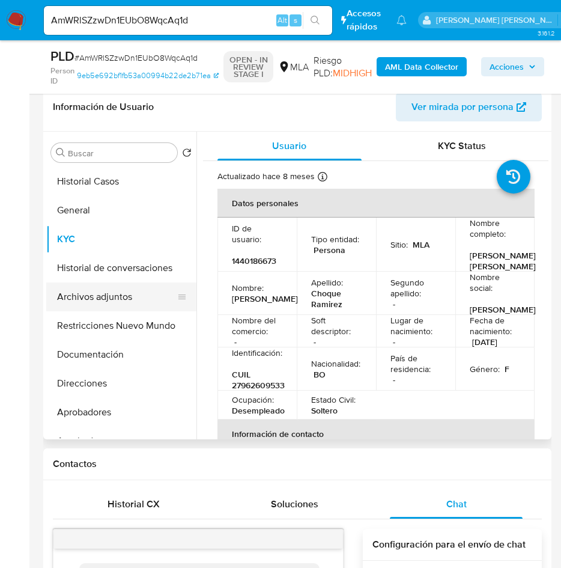
click at [135, 294] on button "Archivos adjuntos" at bounding box center [116, 296] width 141 height 29
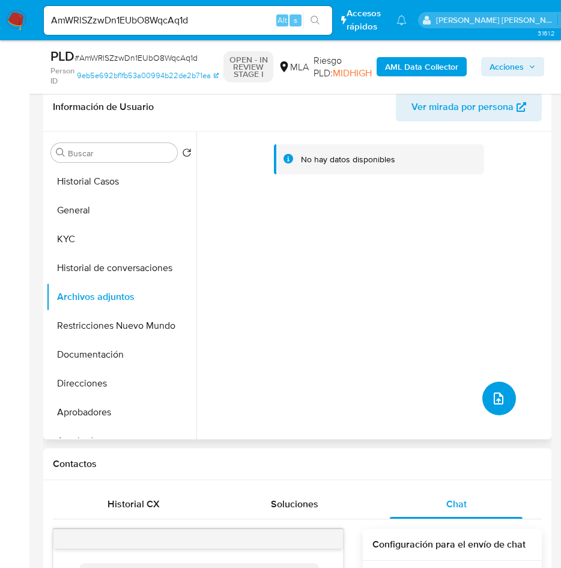
click at [482, 402] on button "upload-file" at bounding box center [499, 398] width 34 height 34
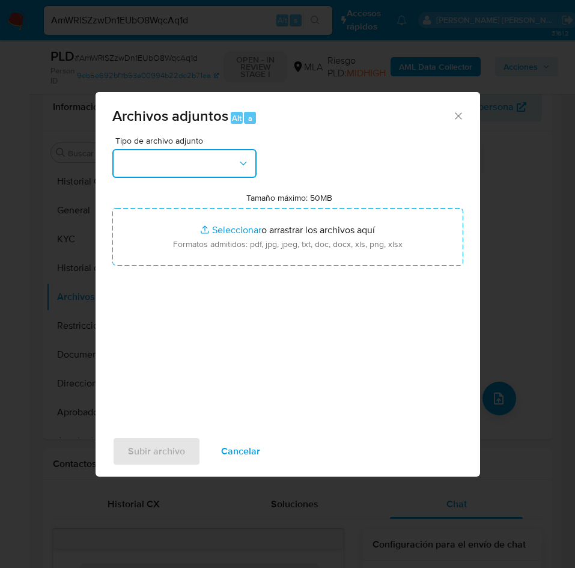
click at [209, 163] on button "button" at bounding box center [184, 163] width 144 height 29
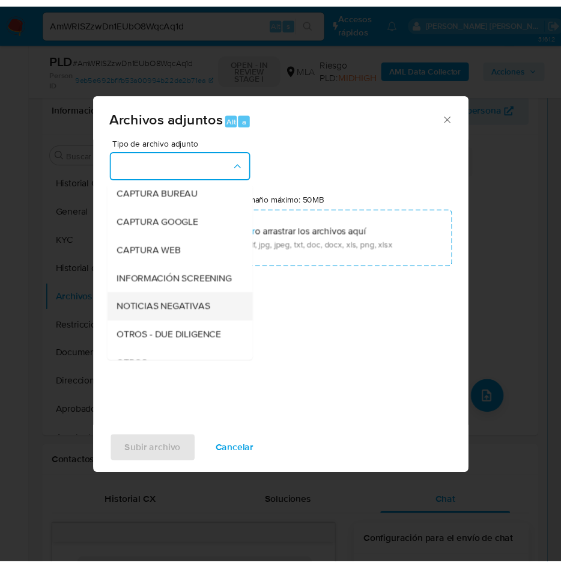
scroll to position [90, 0]
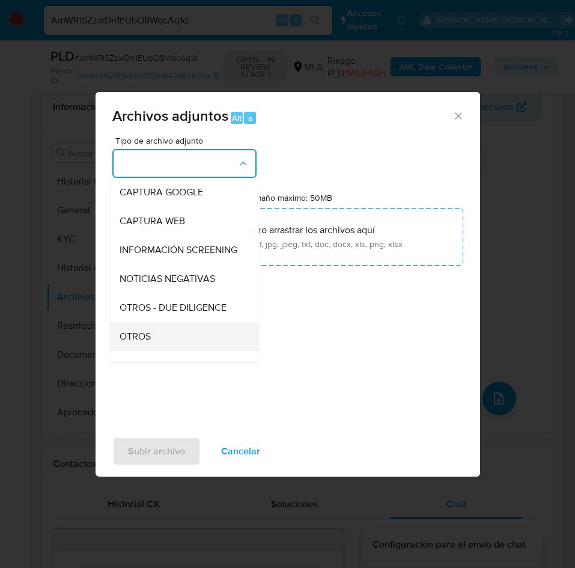
click at [154, 345] on div "OTROS" at bounding box center [181, 336] width 123 height 29
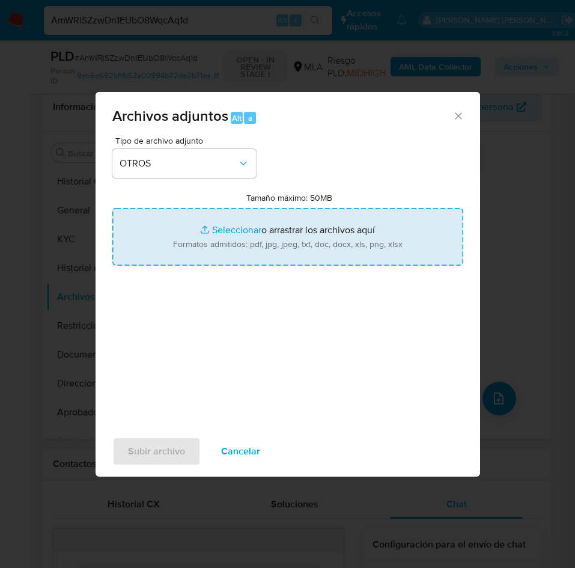
type input "C:\fakepath\Caselog AmWRlSZzwDn1EUbO8WqcAq1d.docx"
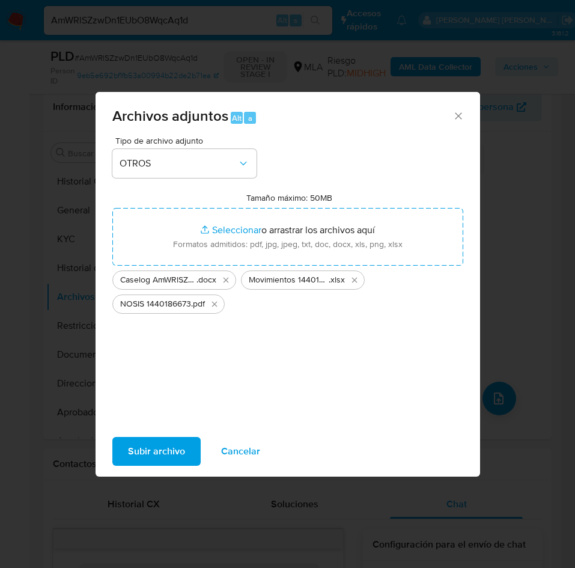
click at [148, 448] on span "Subir archivo" at bounding box center [156, 451] width 57 height 26
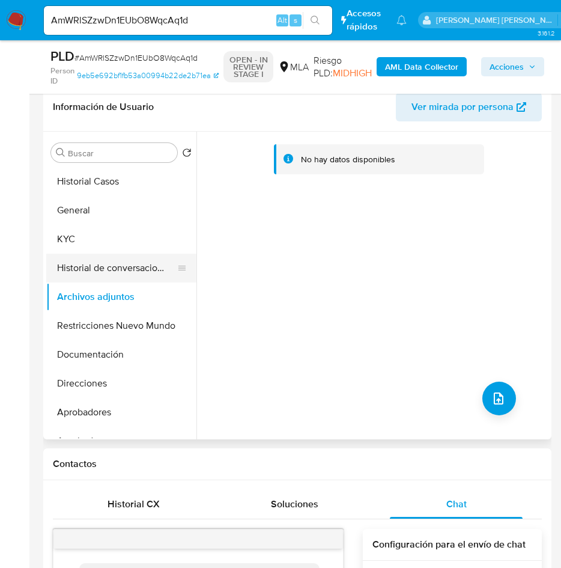
click at [127, 264] on button "Historial de conversaciones" at bounding box center [116, 267] width 141 height 29
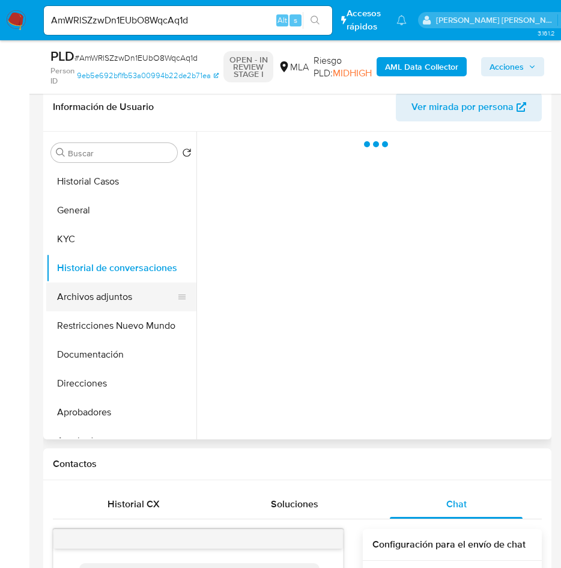
click at [114, 291] on button "Archivos adjuntos" at bounding box center [116, 296] width 141 height 29
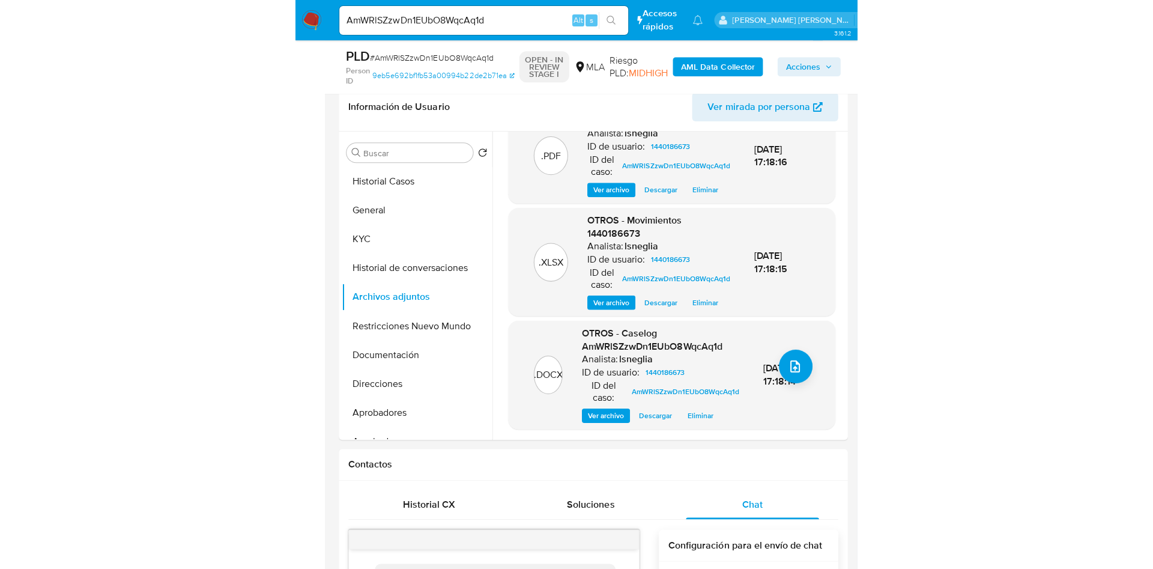
scroll to position [0, 0]
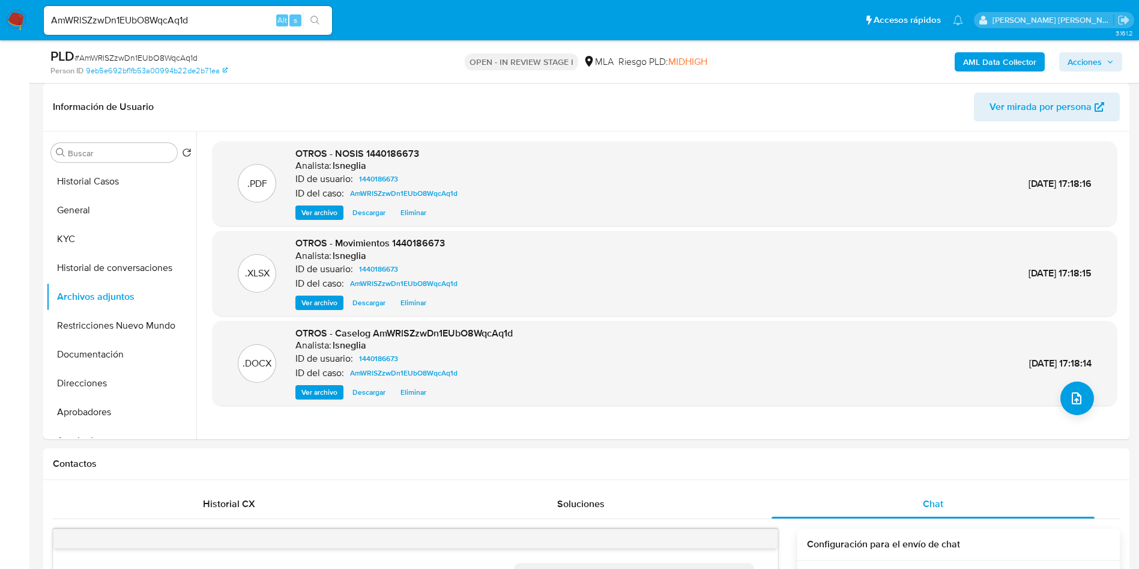
click at [1029, 52] on b "AML Data Collector" at bounding box center [999, 61] width 73 height 19
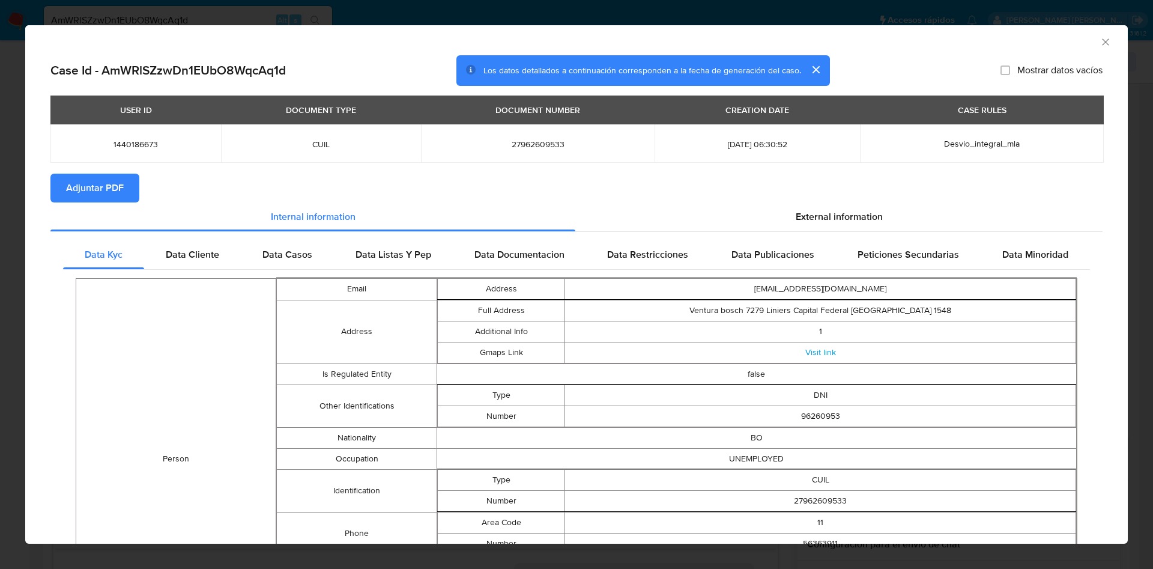
click at [95, 181] on span "Adjuntar PDF" at bounding box center [95, 188] width 58 height 26
drag, startPoint x: 167, startPoint y: 255, endPoint x: 213, endPoint y: 255, distance: 46.2
click at [168, 255] on span "Data Cliente" at bounding box center [192, 254] width 53 height 14
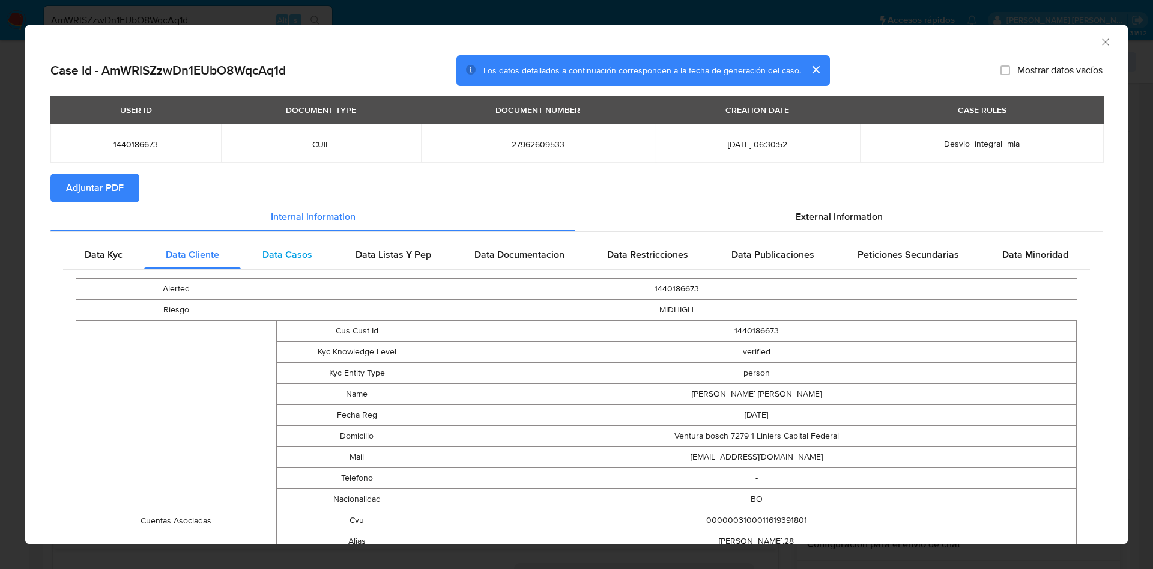
click at [288, 256] on span "Data Casos" at bounding box center [287, 254] width 50 height 14
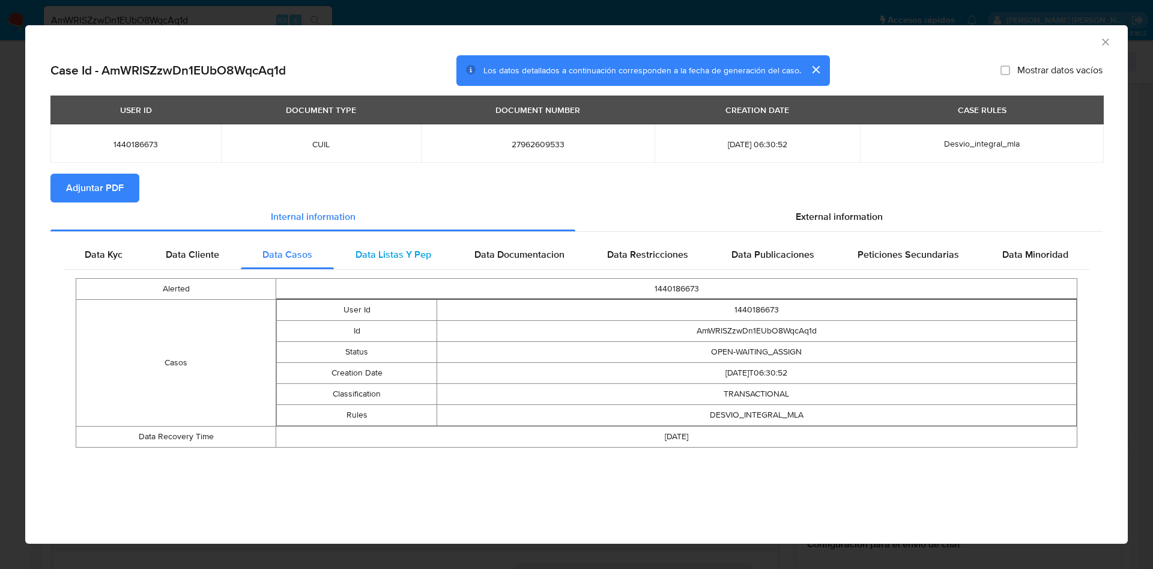
click at [387, 250] on span "Data Listas Y Pep" at bounding box center [394, 254] width 76 height 14
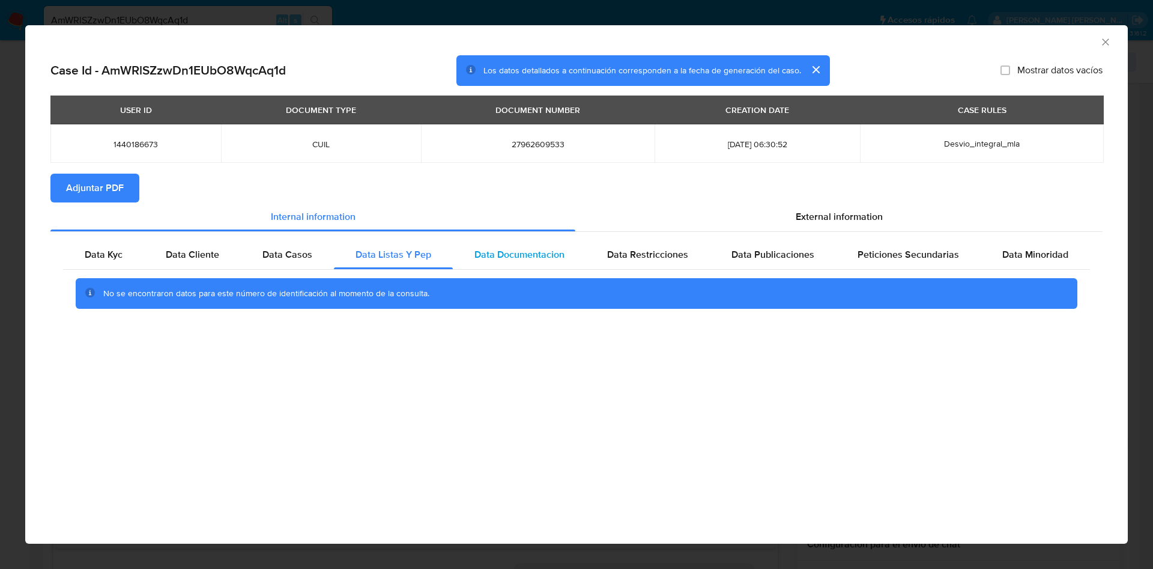
click at [512, 247] on span "Data Documentacion" at bounding box center [519, 254] width 90 height 14
click at [670, 244] on div "Data Restricciones" at bounding box center [648, 254] width 124 height 29
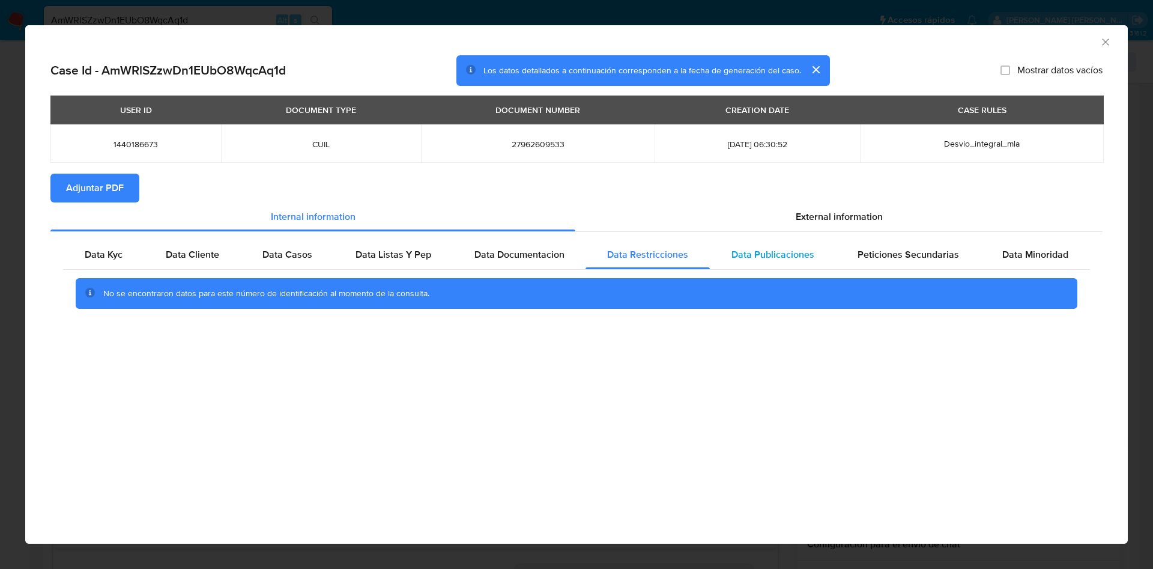
click at [816, 251] on div "Data Publicaciones" at bounding box center [773, 254] width 126 height 29
click at [915, 253] on span "Peticiones Secundarias" at bounding box center [909, 254] width 102 height 14
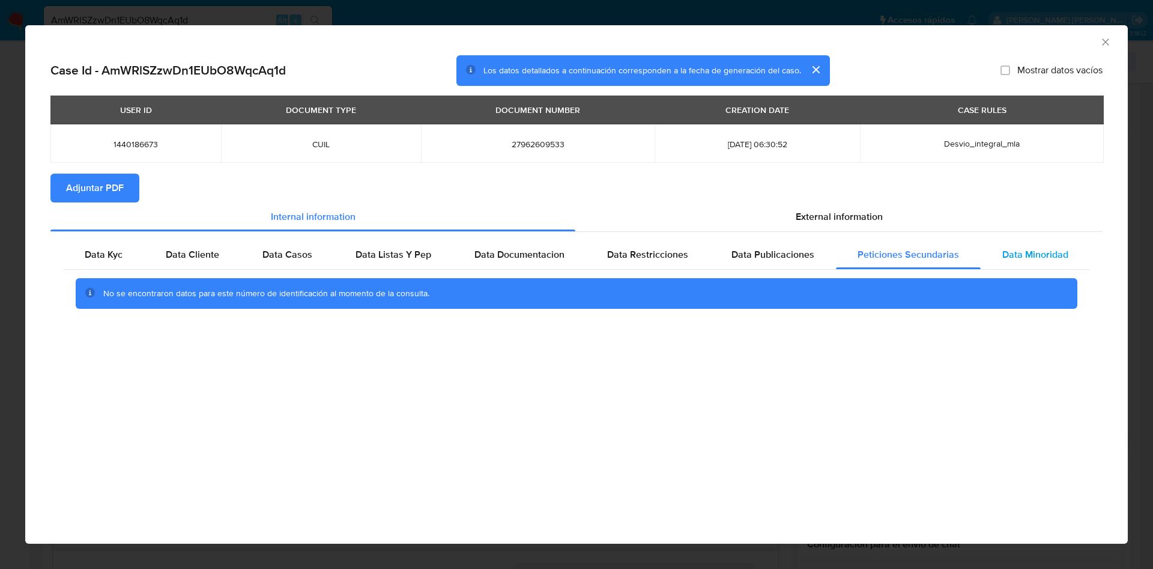
click at [1010, 254] on span "Data Minoridad" at bounding box center [1035, 254] width 66 height 14
click at [883, 215] on div "External information" at bounding box center [838, 216] width 527 height 29
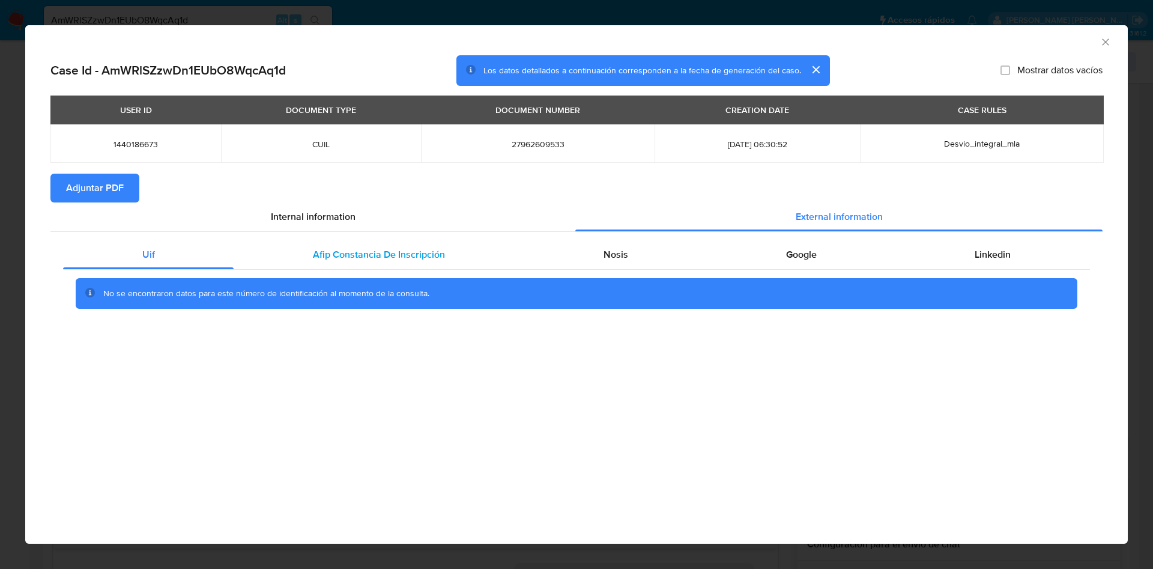
click at [385, 254] on span "Afip Constancia De Inscripción" at bounding box center [379, 254] width 132 height 14
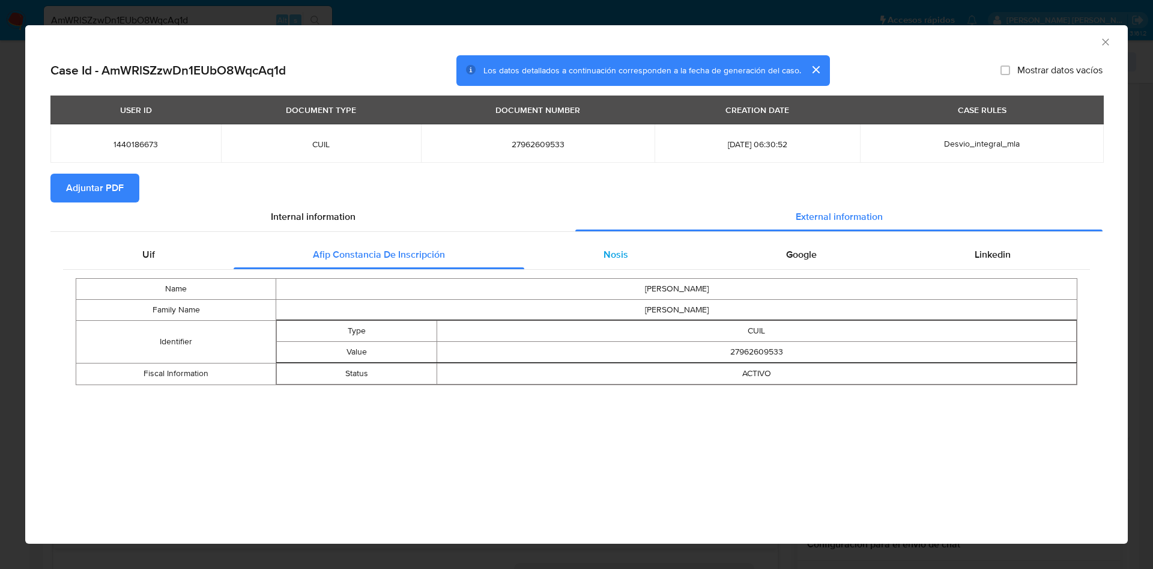
click at [629, 245] on div "Nosis" at bounding box center [615, 254] width 183 height 29
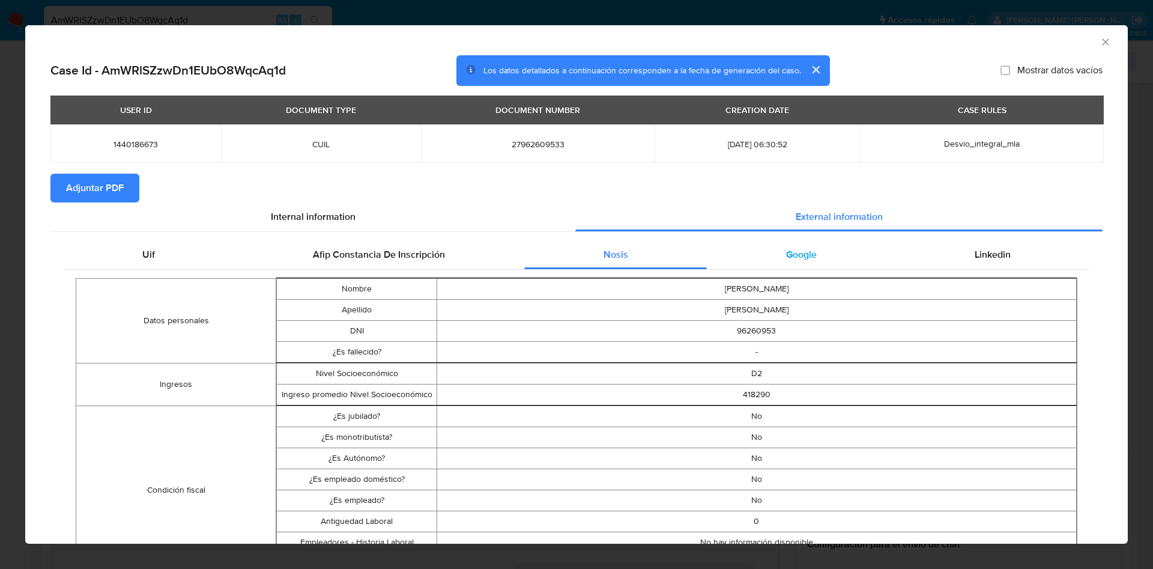
click at [786, 248] on span "Google" at bounding box center [801, 254] width 31 height 14
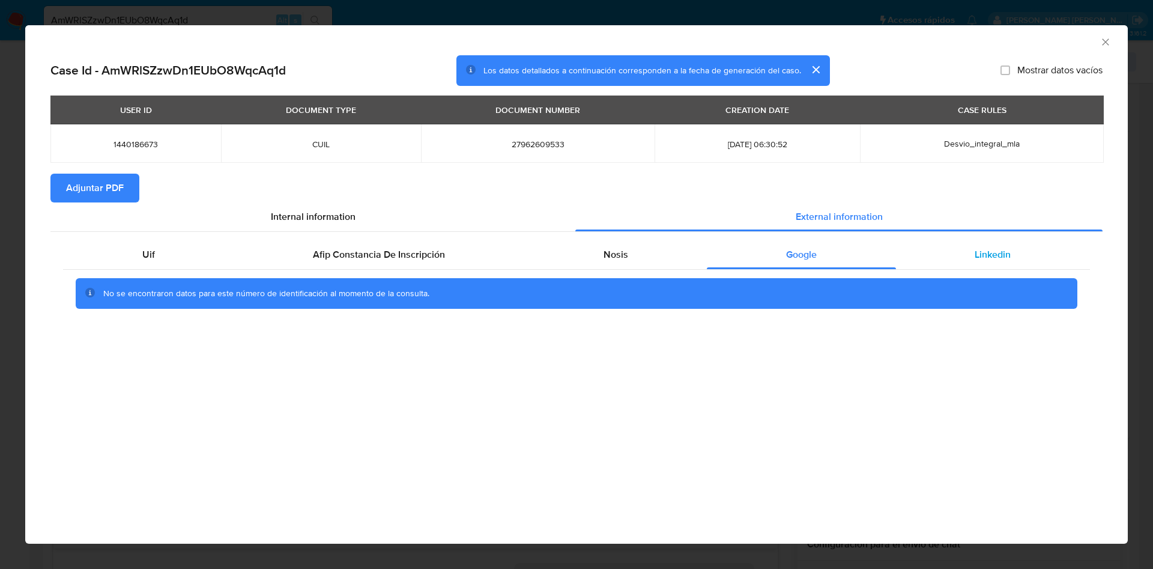
click at [932, 258] on div "Linkedin" at bounding box center [993, 254] width 194 height 29
click at [830, 258] on div "Google" at bounding box center [801, 254] width 189 height 29
click at [628, 257] on div "Nosis" at bounding box center [615, 254] width 183 height 29
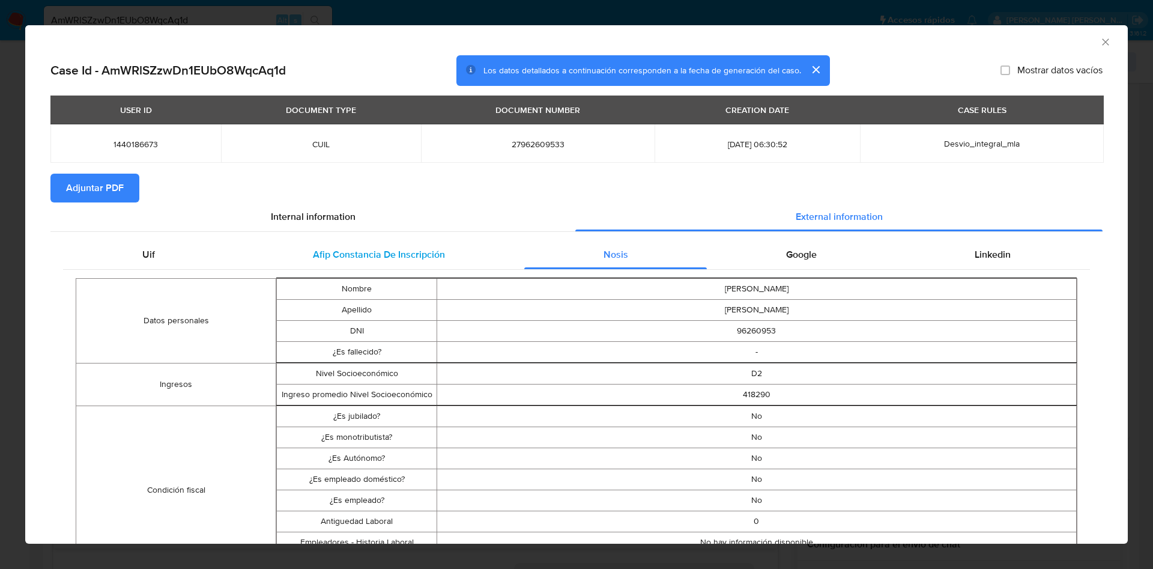
click at [419, 262] on div "Afip Constancia De Inscripción" at bounding box center [379, 254] width 290 height 29
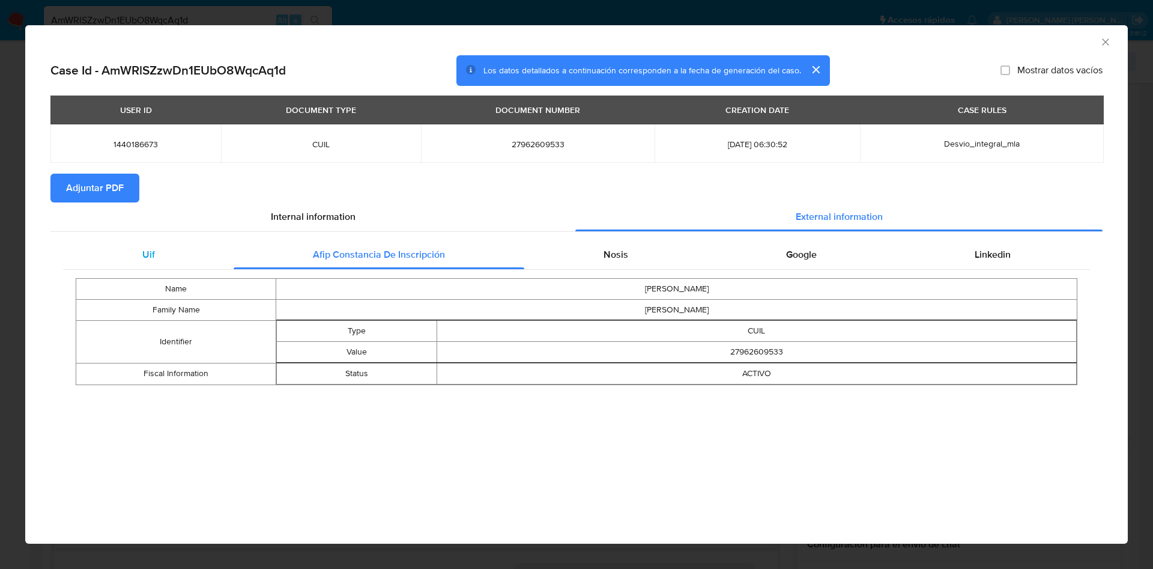
click at [167, 250] on div "Uif" at bounding box center [148, 254] width 171 height 29
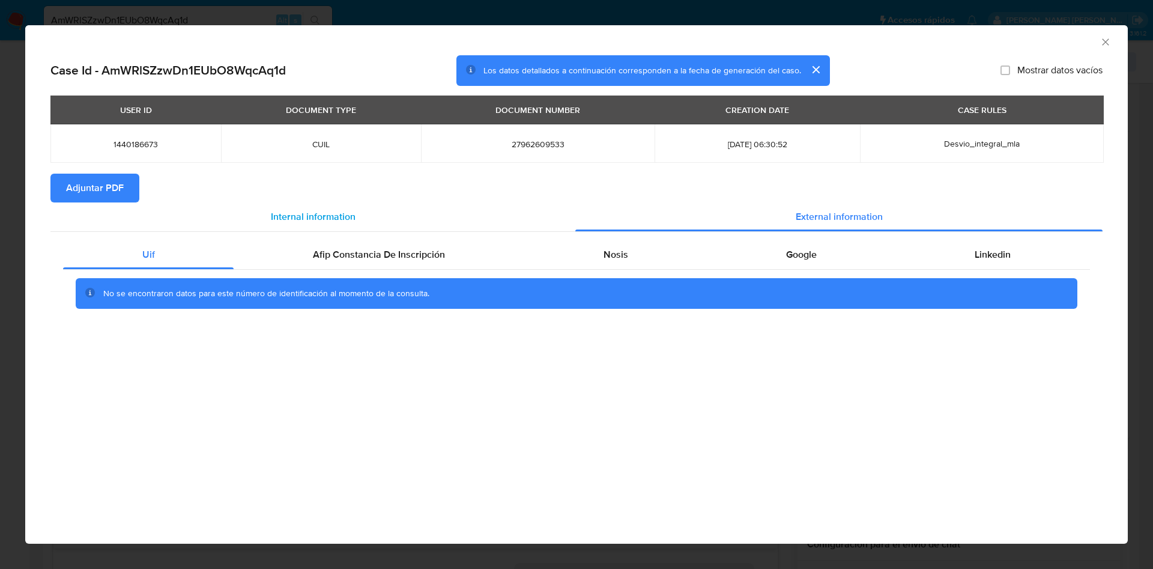
click at [278, 207] on div "Internal information" at bounding box center [312, 216] width 525 height 29
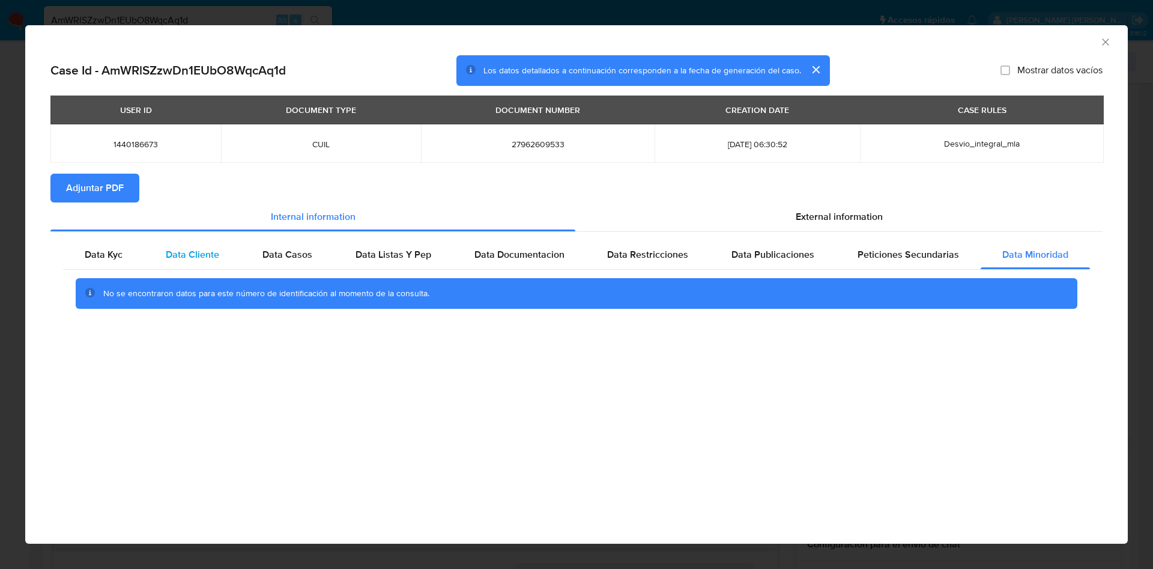
click at [160, 254] on div "Data Cliente" at bounding box center [192, 254] width 97 height 29
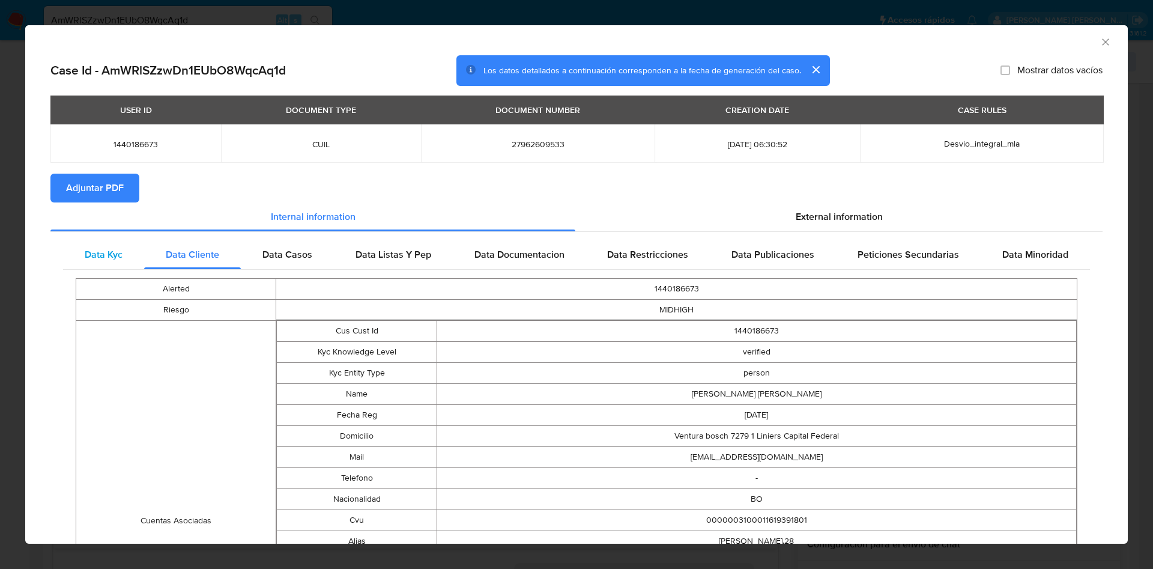
click at [105, 255] on span "Data Kyc" at bounding box center [104, 254] width 38 height 14
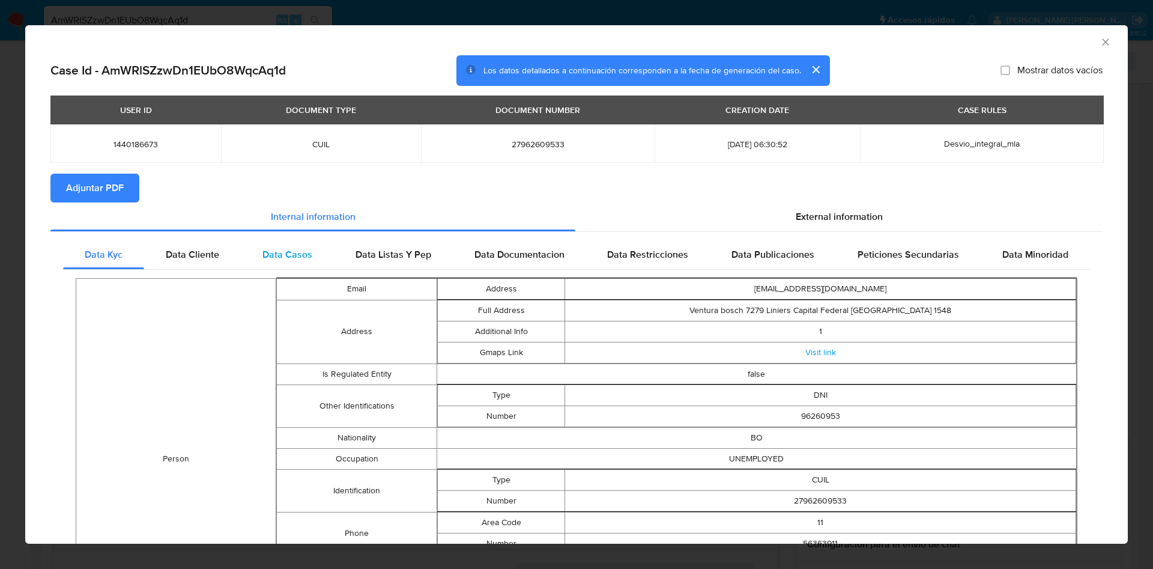
drag, startPoint x: 182, startPoint y: 249, endPoint x: 283, endPoint y: 249, distance: 101.5
click at [183, 249] on span "Data Cliente" at bounding box center [192, 254] width 53 height 14
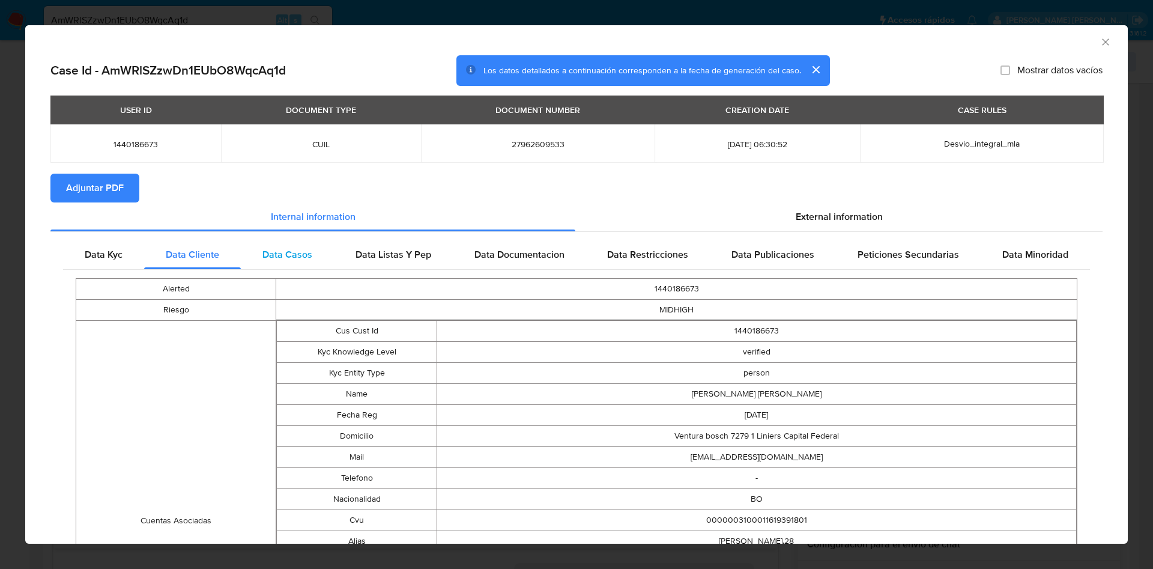
click at [286, 249] on span "Data Casos" at bounding box center [287, 254] width 50 height 14
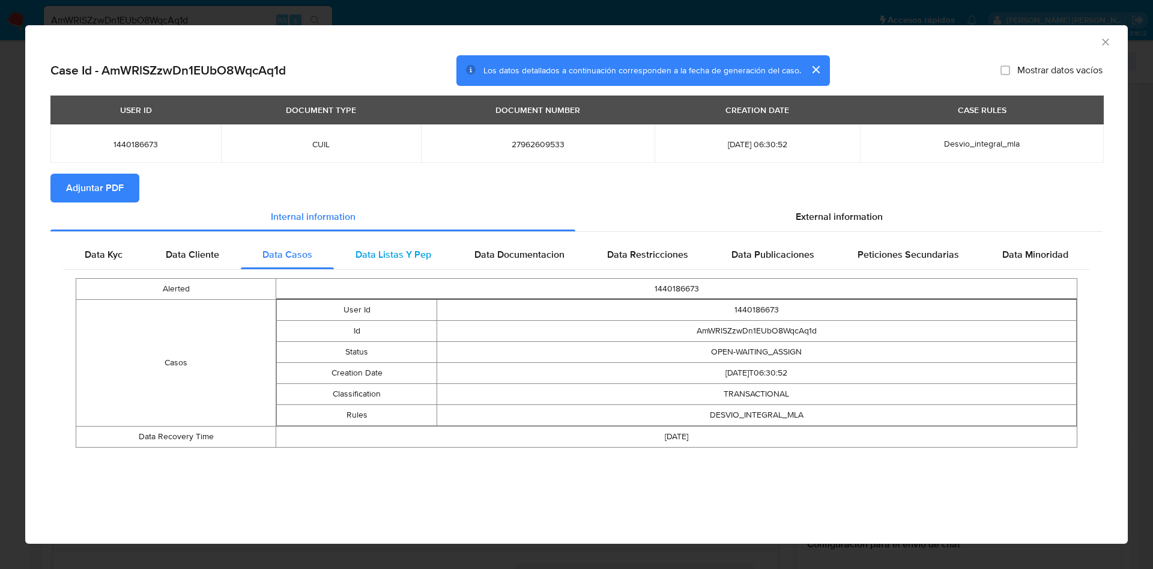
click at [389, 255] on span "Data Listas Y Pep" at bounding box center [394, 254] width 76 height 14
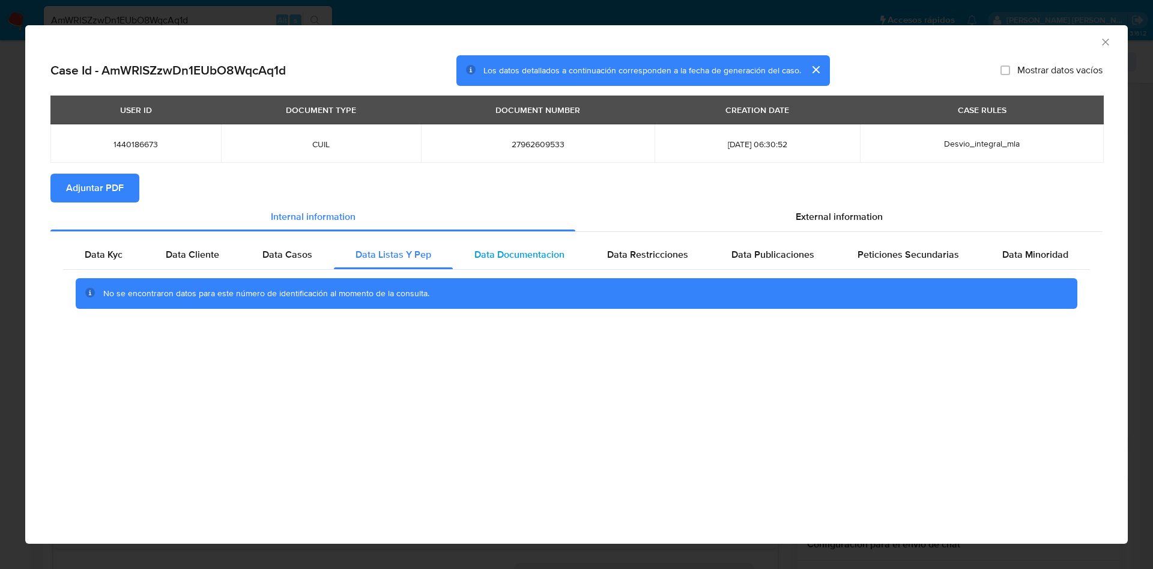
click at [494, 248] on span "Data Documentacion" at bounding box center [519, 254] width 90 height 14
click at [647, 258] on span "Data Restricciones" at bounding box center [647, 254] width 81 height 14
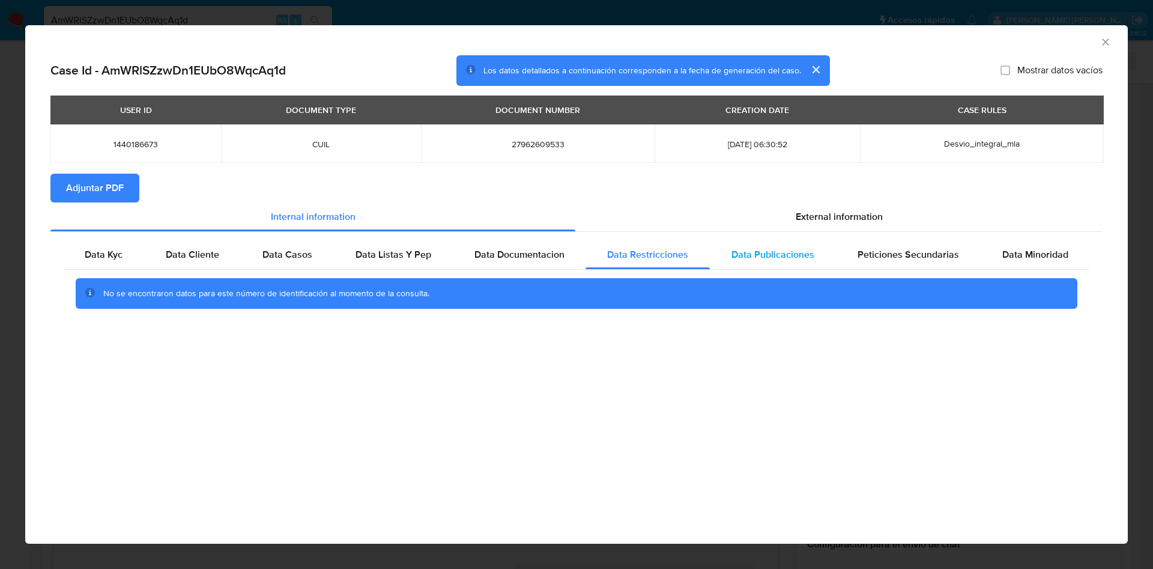
click at [781, 258] on span "Data Publicaciones" at bounding box center [773, 254] width 83 height 14
click at [914, 258] on span "Peticiones Secundarias" at bounding box center [909, 254] width 102 height 14
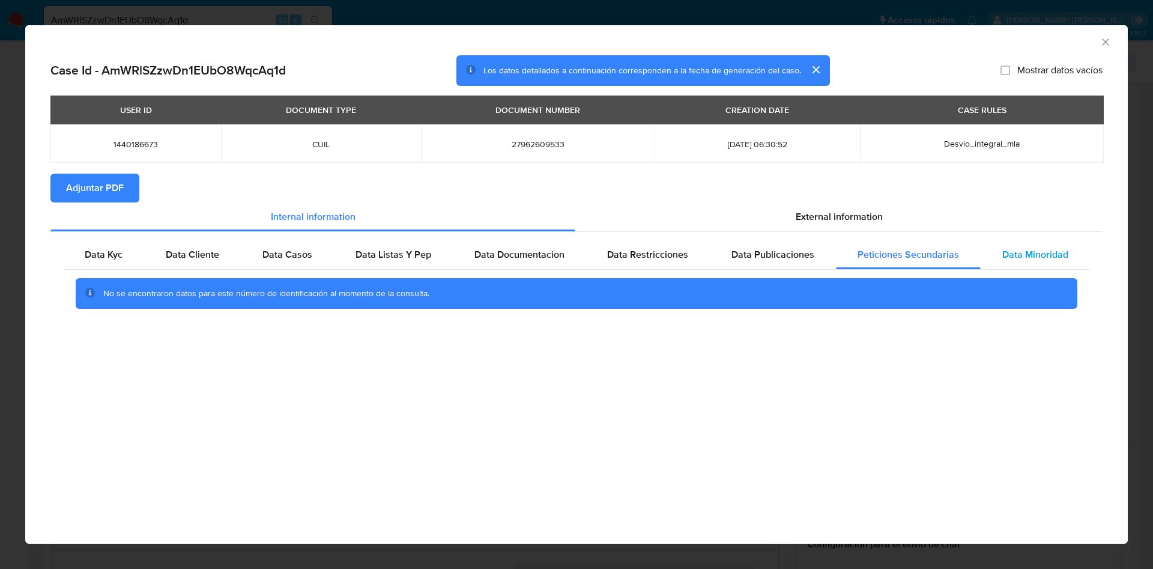
click at [1053, 259] on span "Data Minoridad" at bounding box center [1035, 254] width 66 height 14
click at [883, 201] on section "Adjuntar PDF" at bounding box center [576, 188] width 1052 height 29
click at [856, 214] on span "External information" at bounding box center [839, 217] width 87 height 14
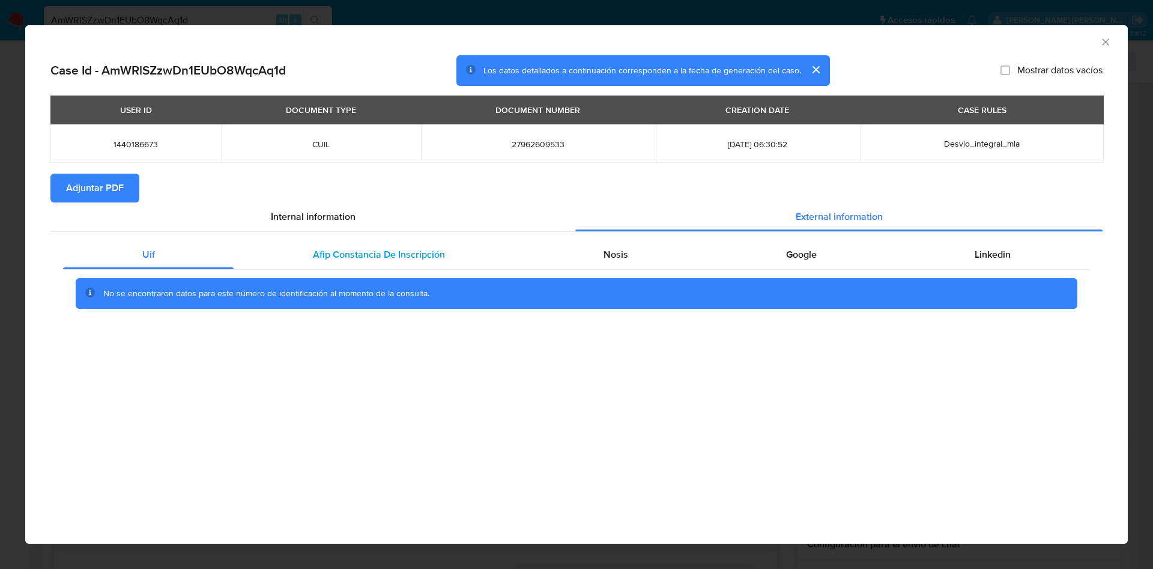
click at [358, 260] on div "Afip Constancia De Inscripción" at bounding box center [379, 254] width 290 height 29
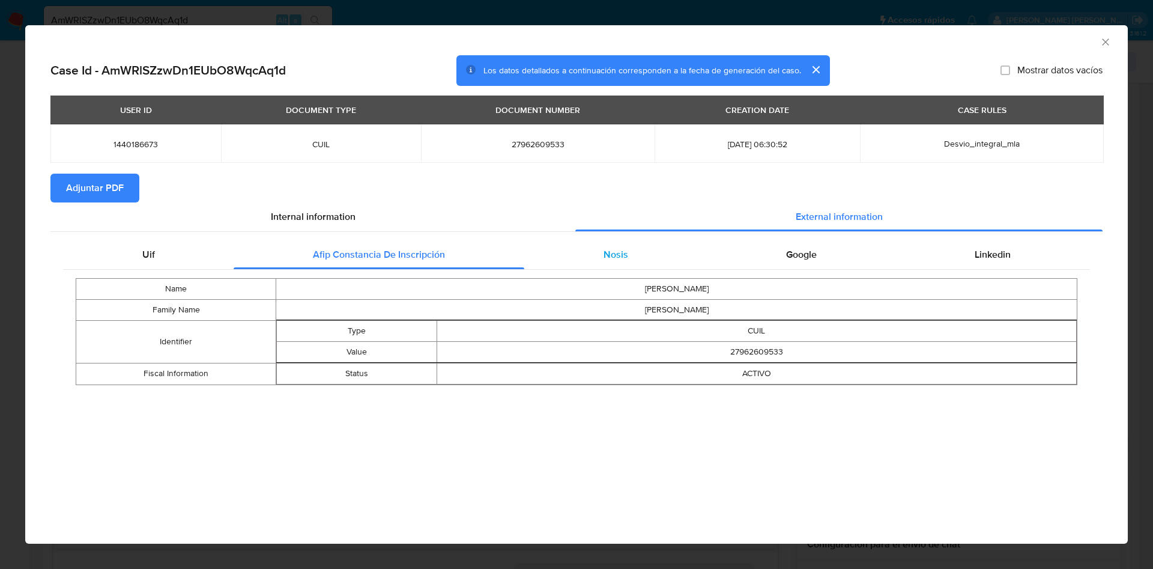
click at [585, 258] on div "Nosis" at bounding box center [615, 254] width 183 height 29
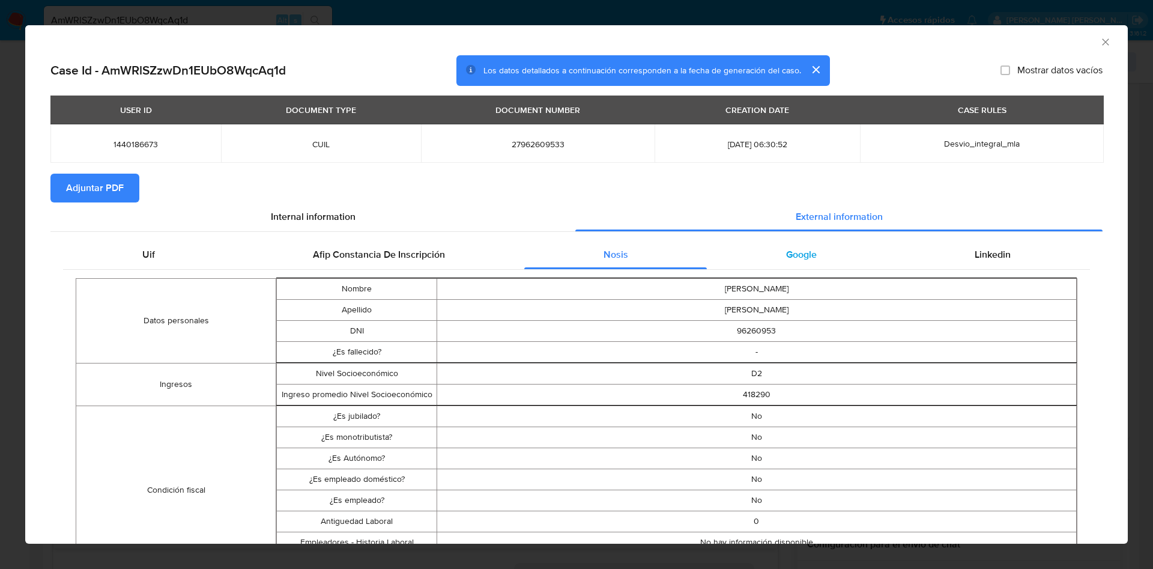
click at [792, 264] on div "Google" at bounding box center [801, 254] width 189 height 29
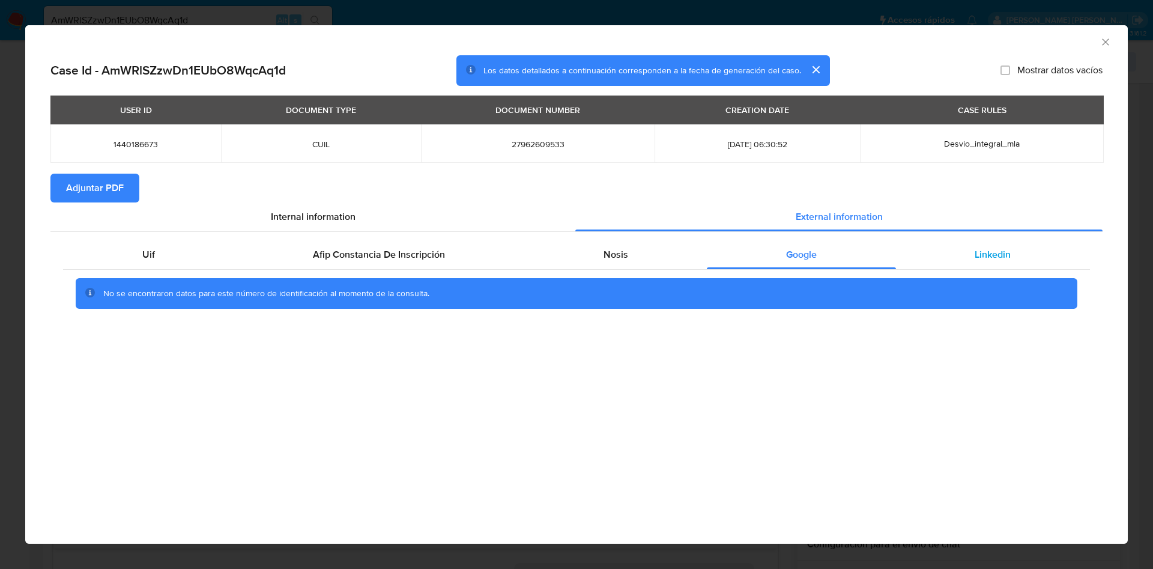
click at [1017, 253] on div "Linkedin" at bounding box center [993, 254] width 194 height 29
click at [1108, 38] on icon "Cerrar ventana" at bounding box center [1106, 42] width 12 height 12
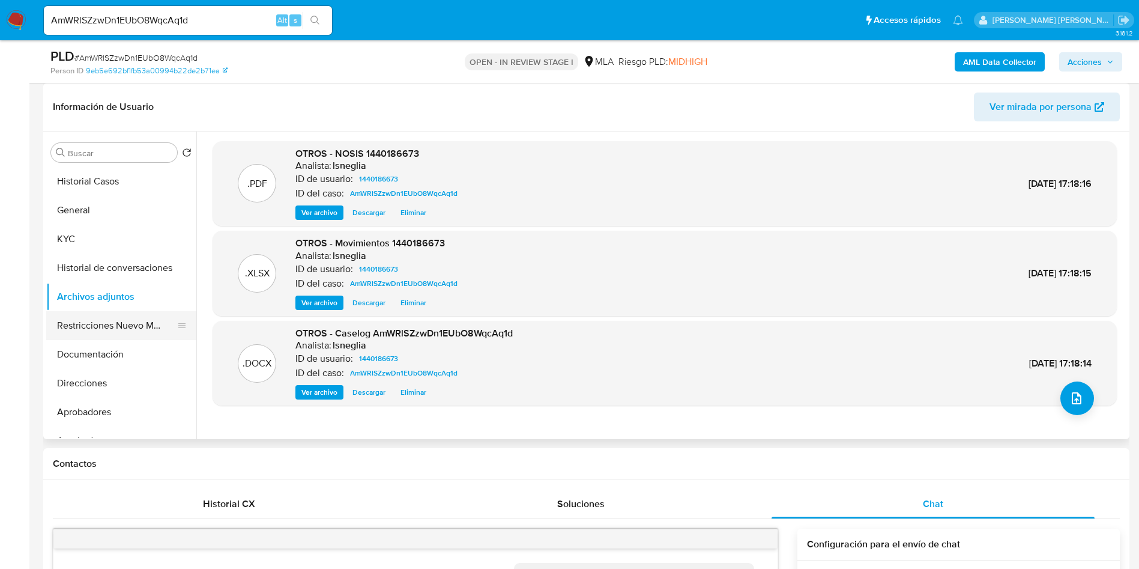
click at [80, 324] on button "Restricciones Nuevo Mundo" at bounding box center [116, 325] width 141 height 29
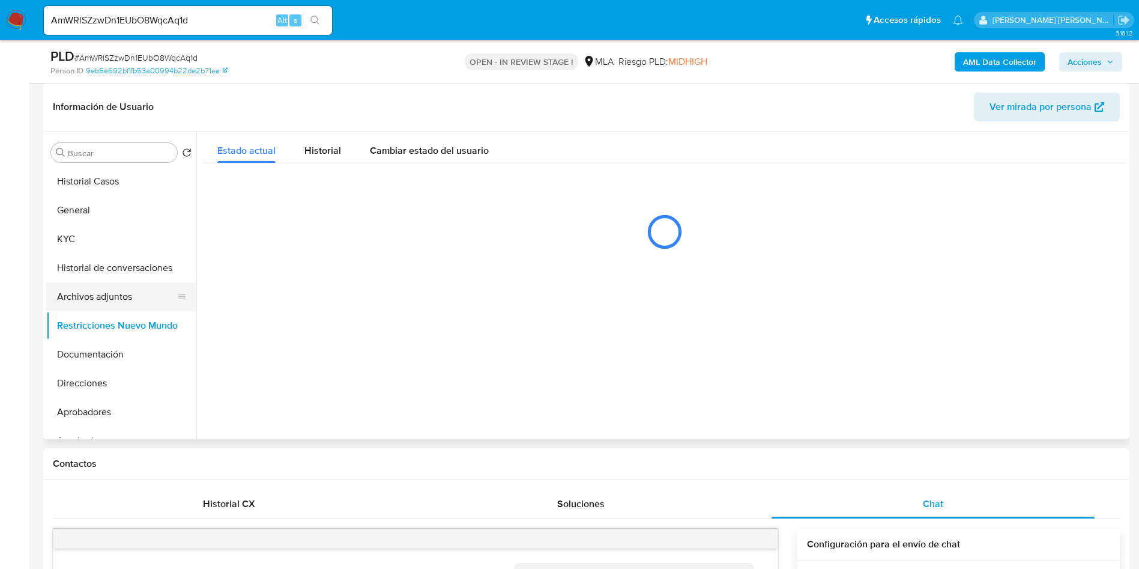
click at [90, 298] on button "Archivos adjuntos" at bounding box center [116, 296] width 141 height 29
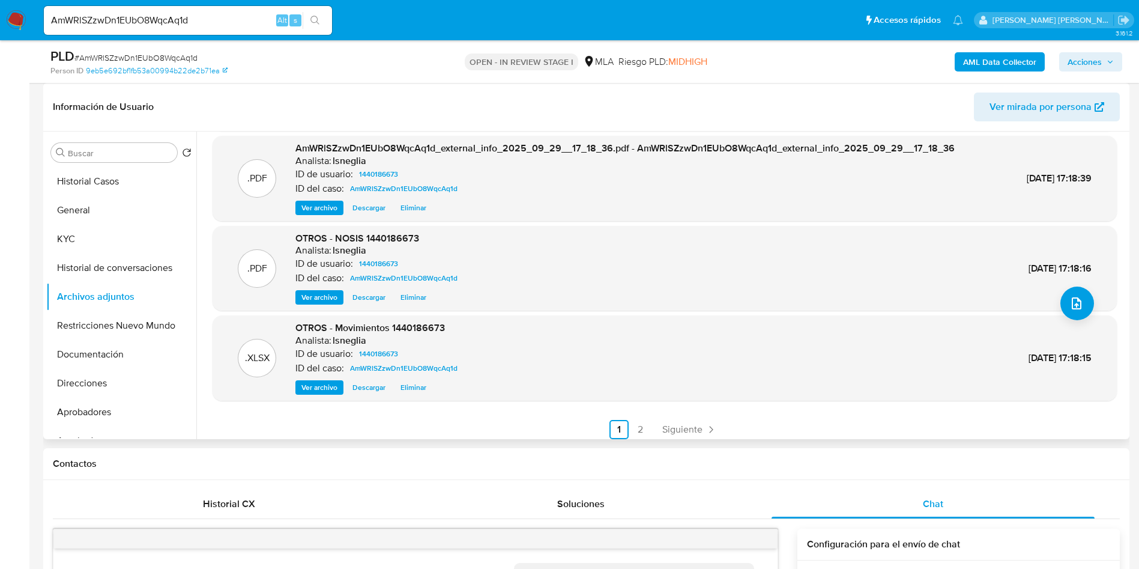
scroll to position [101, 0]
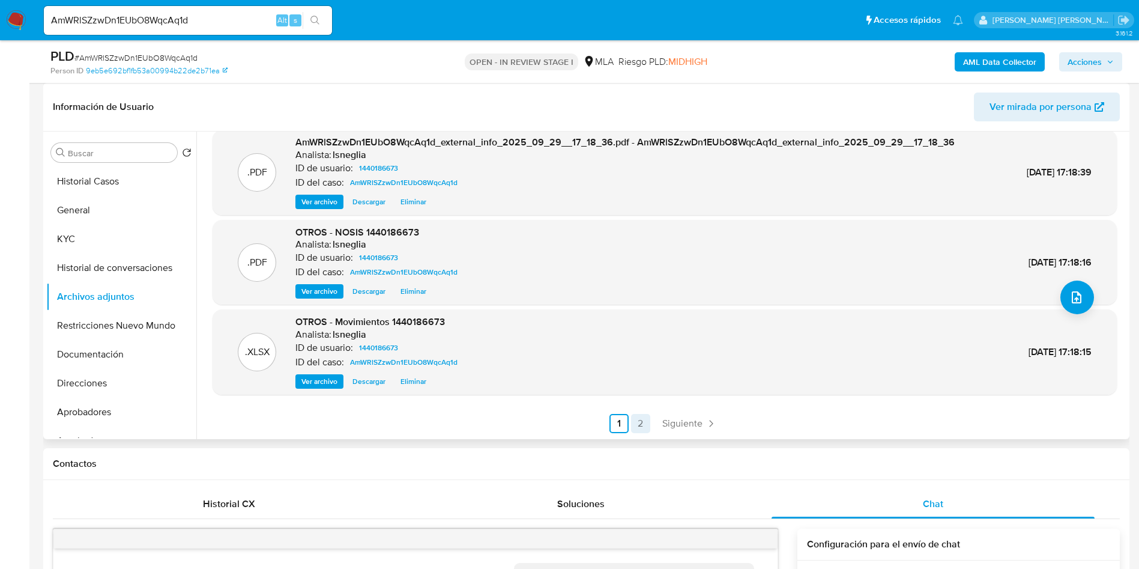
click at [639, 422] on link "2" at bounding box center [640, 423] width 19 height 19
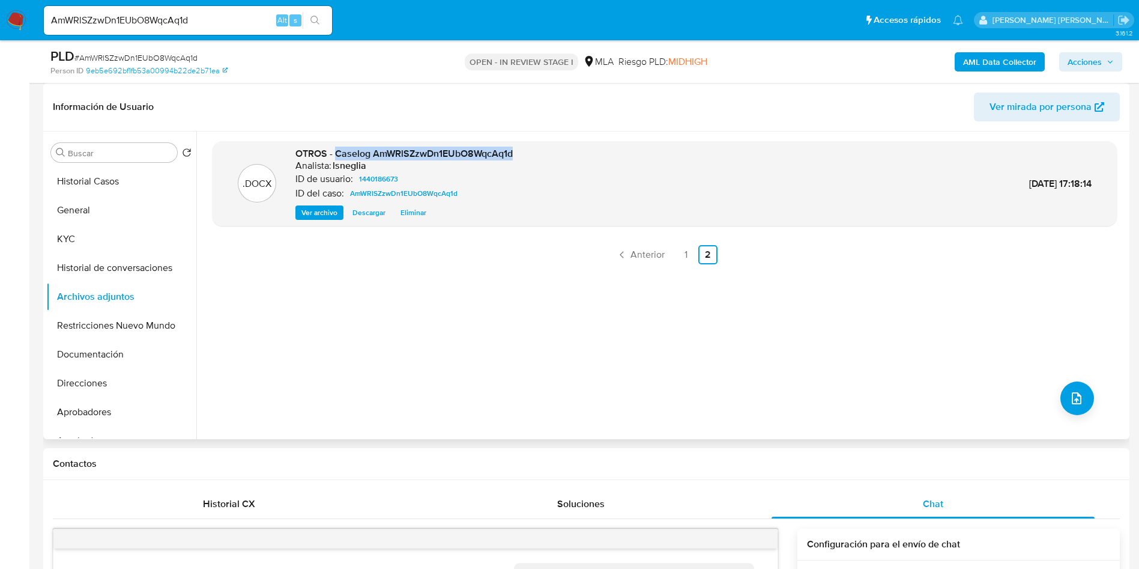
drag, startPoint x: 337, startPoint y: 153, endPoint x: 535, endPoint y: 150, distance: 197.6
click at [537, 150] on div ".DOCX OTROS - Caselog AmWRlSZzwDn1EUbO8WqcAq1d Analista: lsneglia ID de usuario…" at bounding box center [665, 183] width 892 height 73
click at [686, 253] on link "1" at bounding box center [686, 254] width 19 height 19
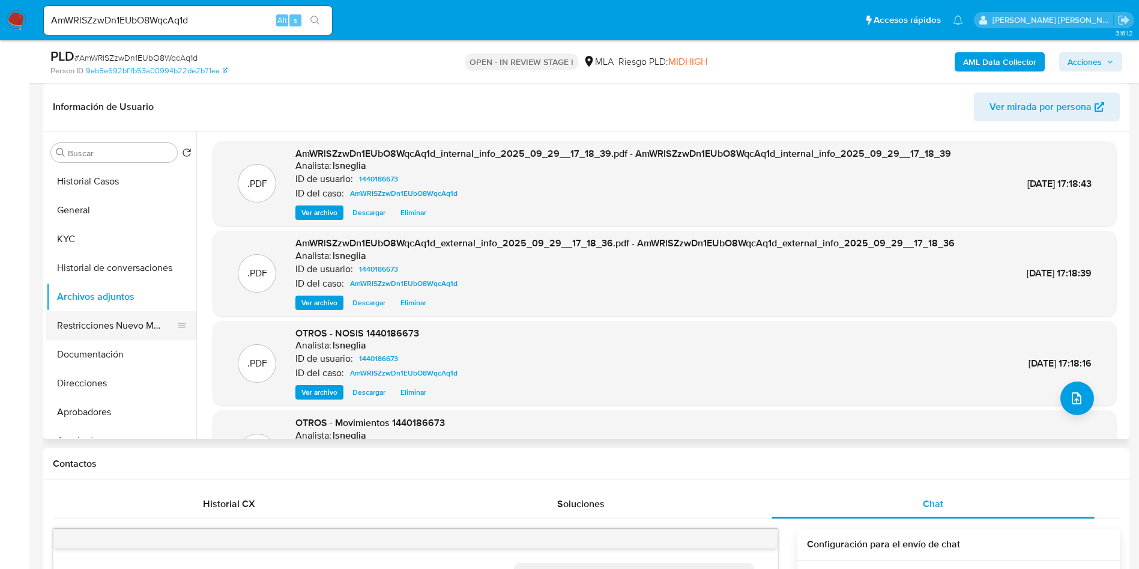
click at [84, 324] on button "Restricciones Nuevo Mundo" at bounding box center [116, 325] width 141 height 29
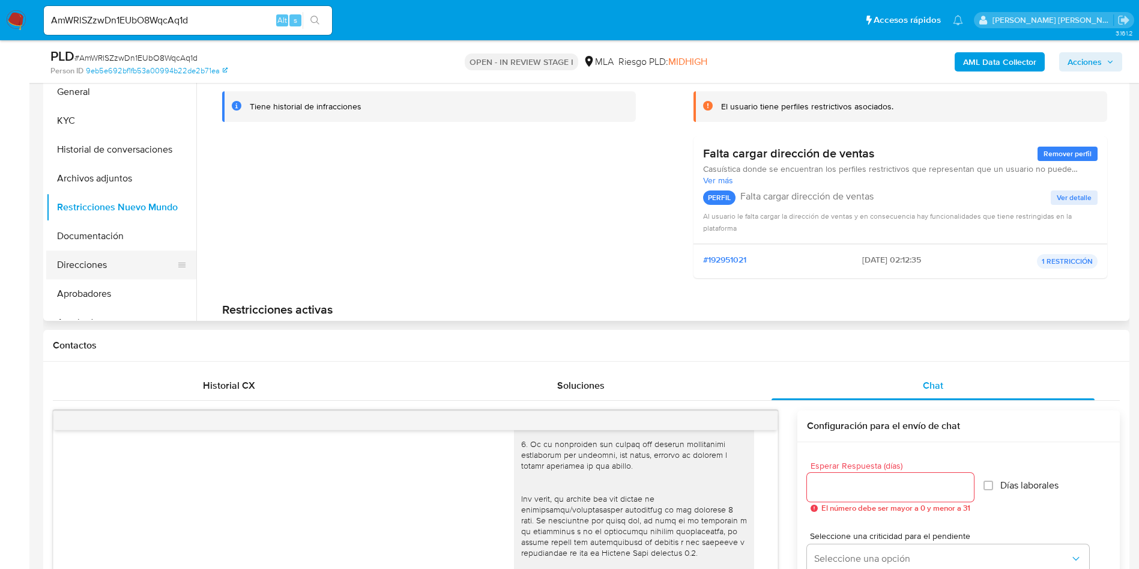
scroll to position [270, 0]
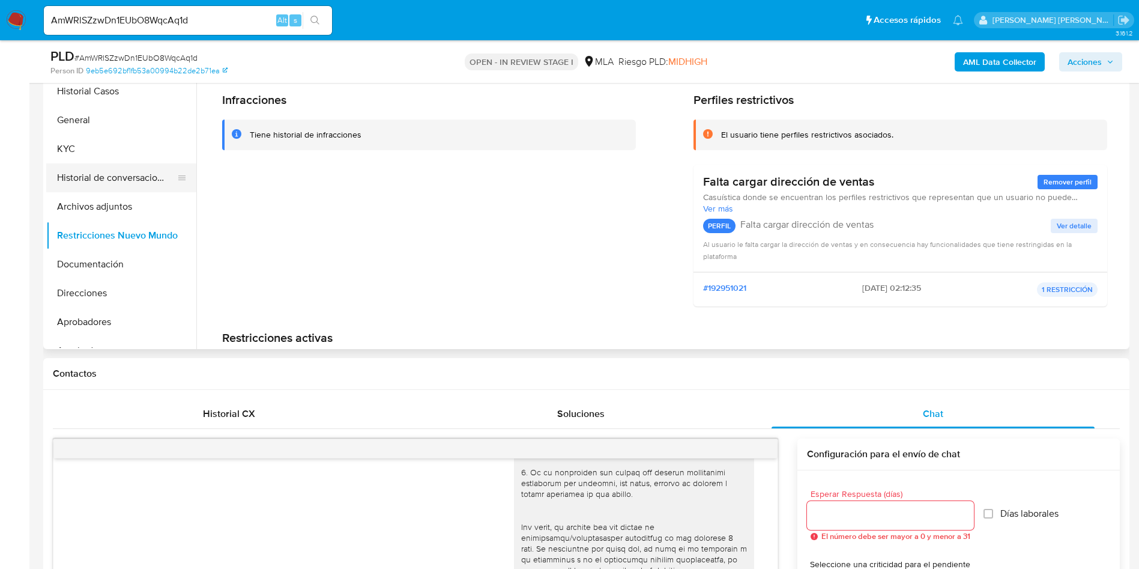
click at [117, 173] on button "Historial de conversaciones" at bounding box center [116, 177] width 141 height 29
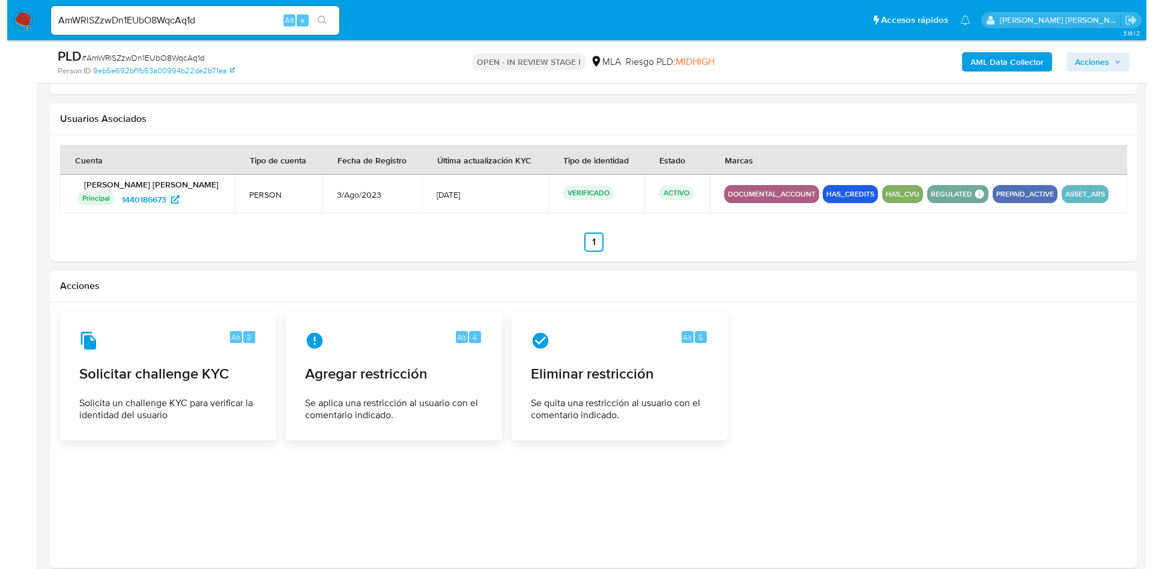
scroll to position [1838, 0]
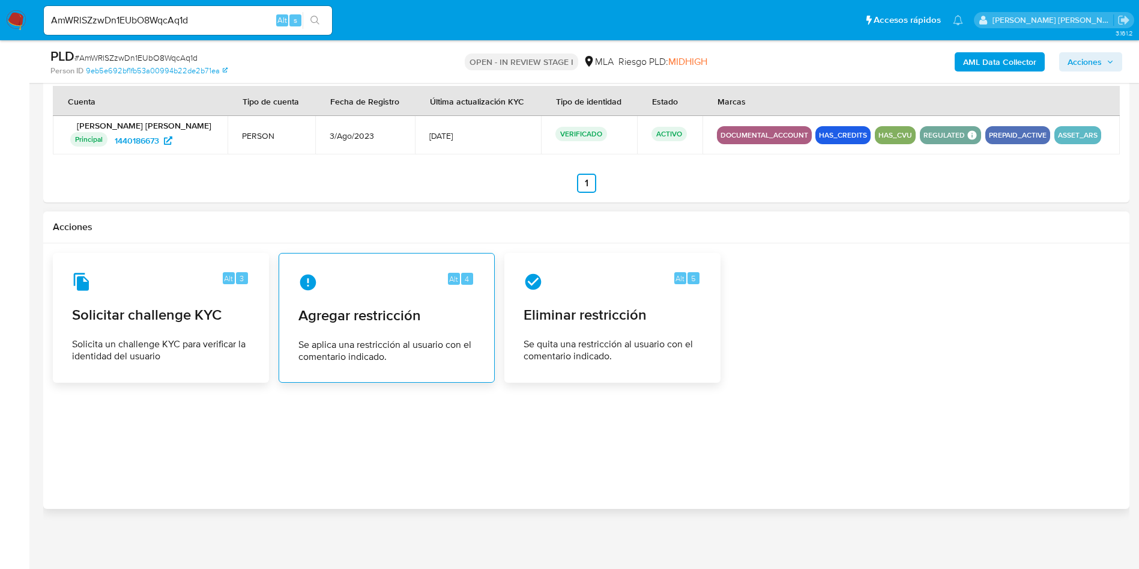
click at [364, 327] on div "Alt 4 Agregar restricción Se aplica una restricción al usuario con el comentari…" at bounding box center [387, 317] width 196 height 109
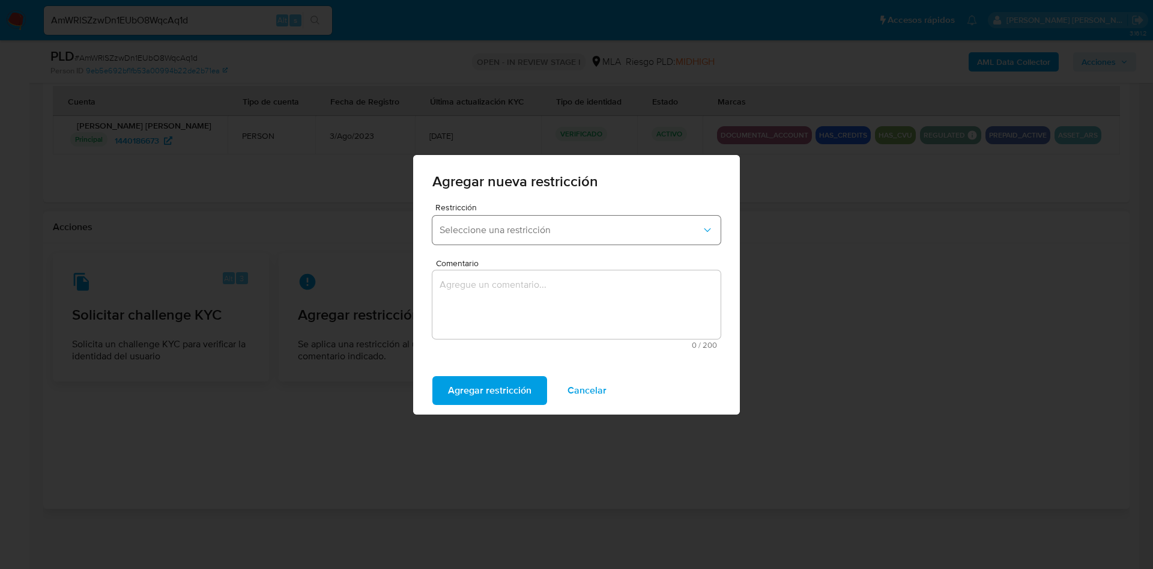
click at [592, 235] on span "Seleccione una restricción" at bounding box center [571, 230] width 262 height 12
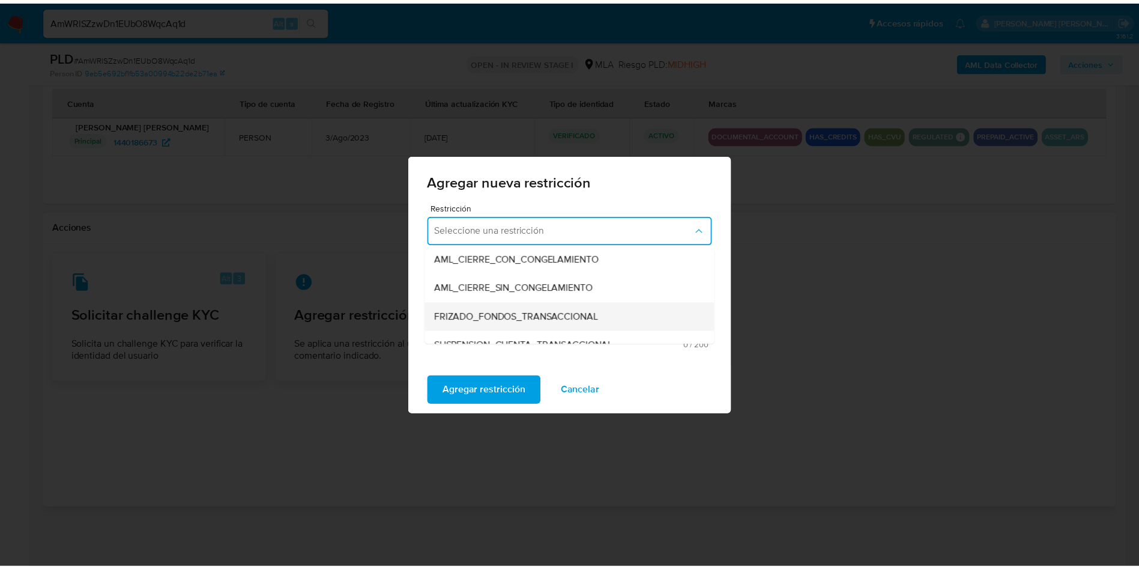
scroll to position [180, 0]
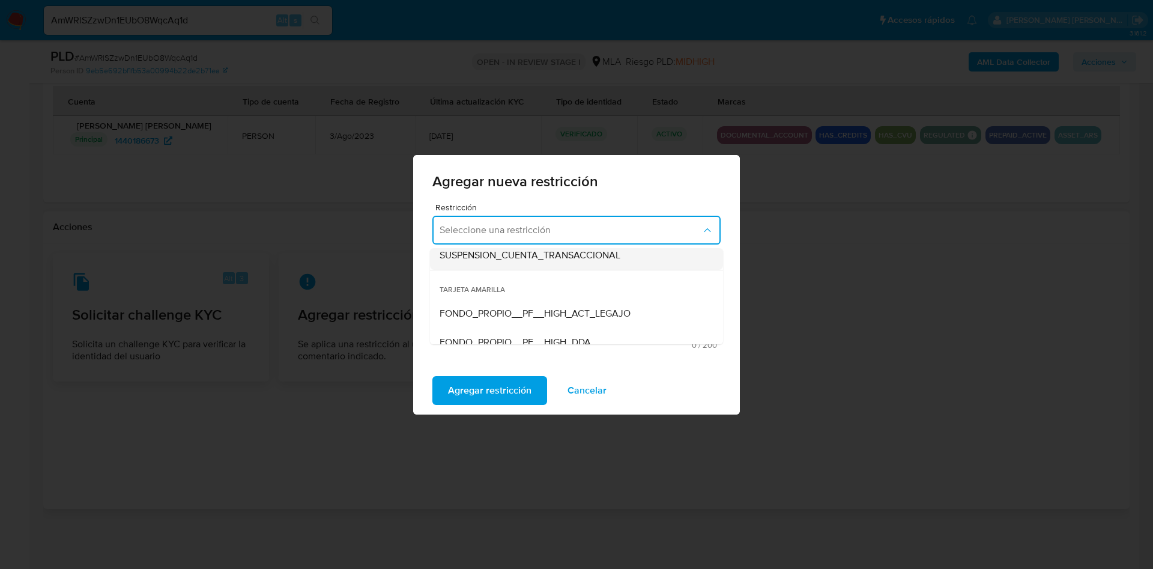
click at [559, 255] on span "SUSPENSION_CUENTA_TRANSACCIONAL" at bounding box center [530, 255] width 181 height 12
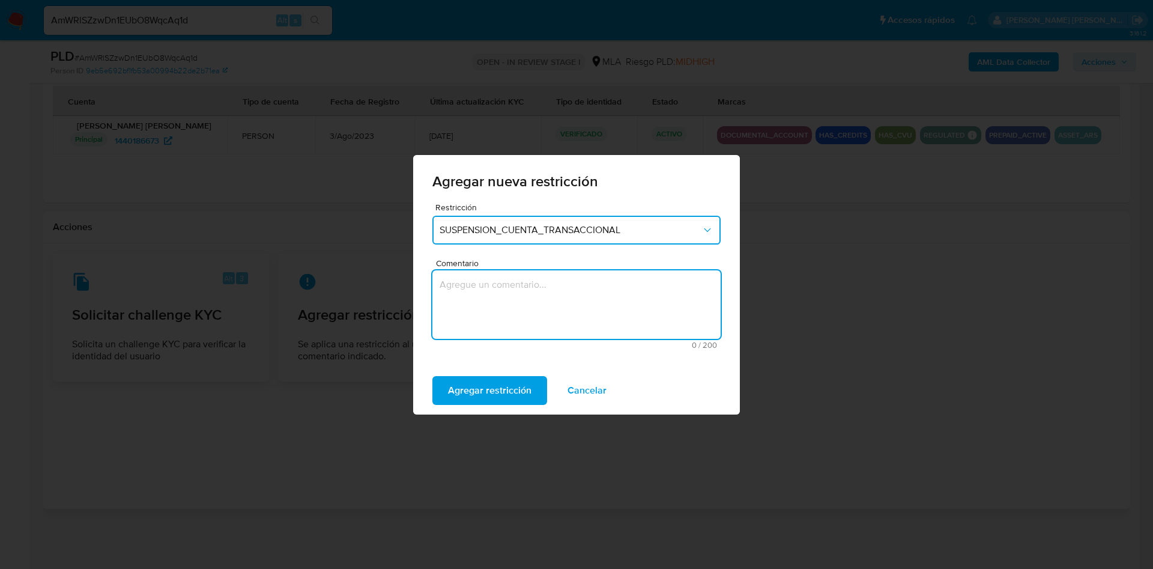
click at [536, 293] on textarea "Comentario" at bounding box center [576, 304] width 288 height 68
type textarea "aml"
click at [497, 388] on span "Agregar restricción" at bounding box center [489, 390] width 83 height 26
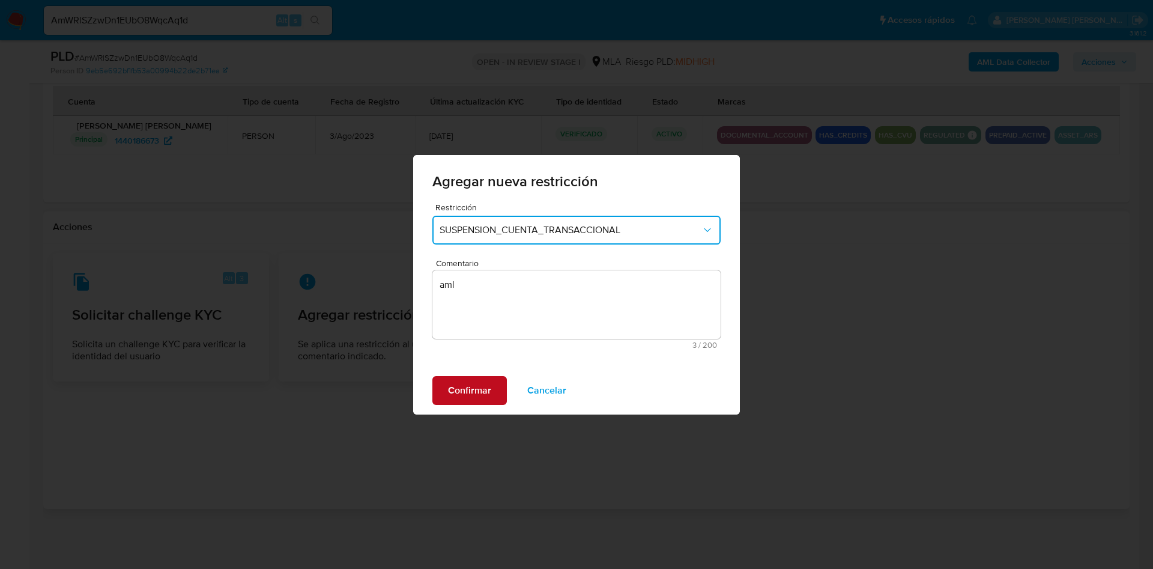
click at [486, 390] on span "Confirmar" at bounding box center [469, 390] width 43 height 26
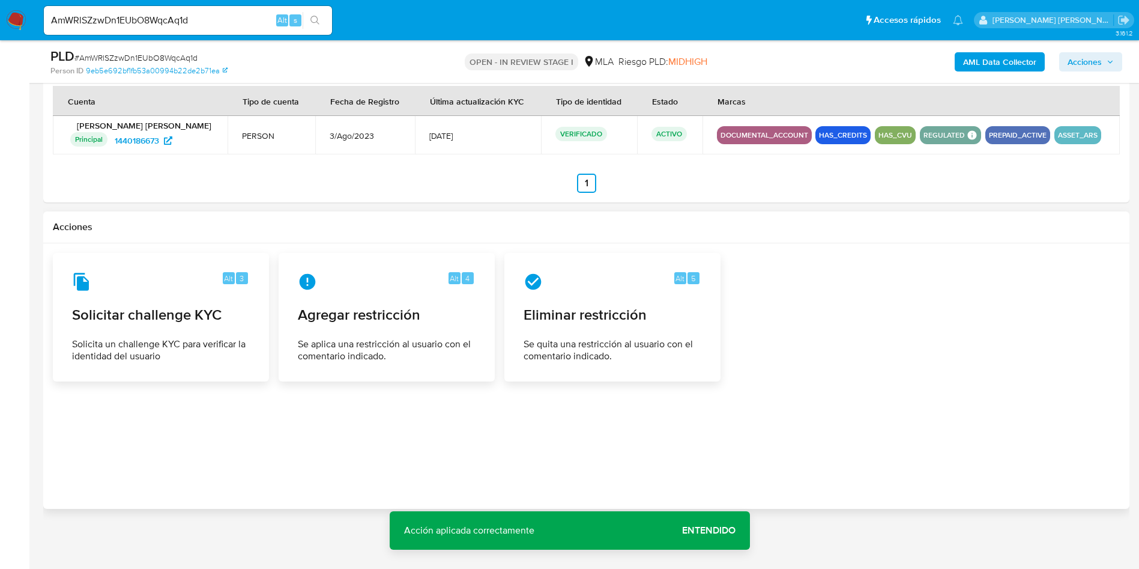
click at [714, 530] on span "Entendido" at bounding box center [708, 530] width 53 height 0
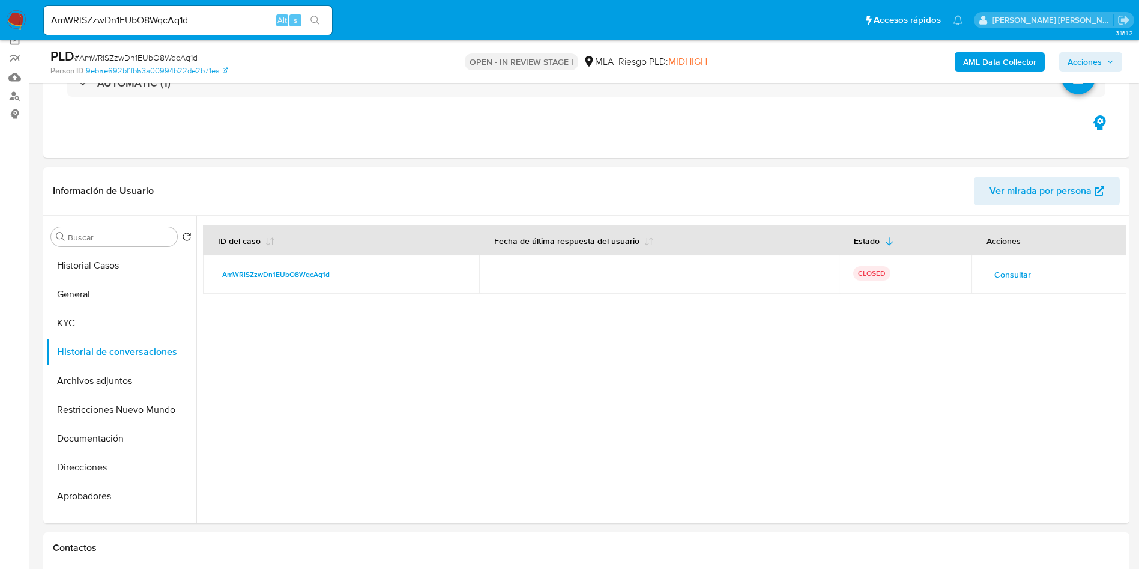
scroll to position [0, 0]
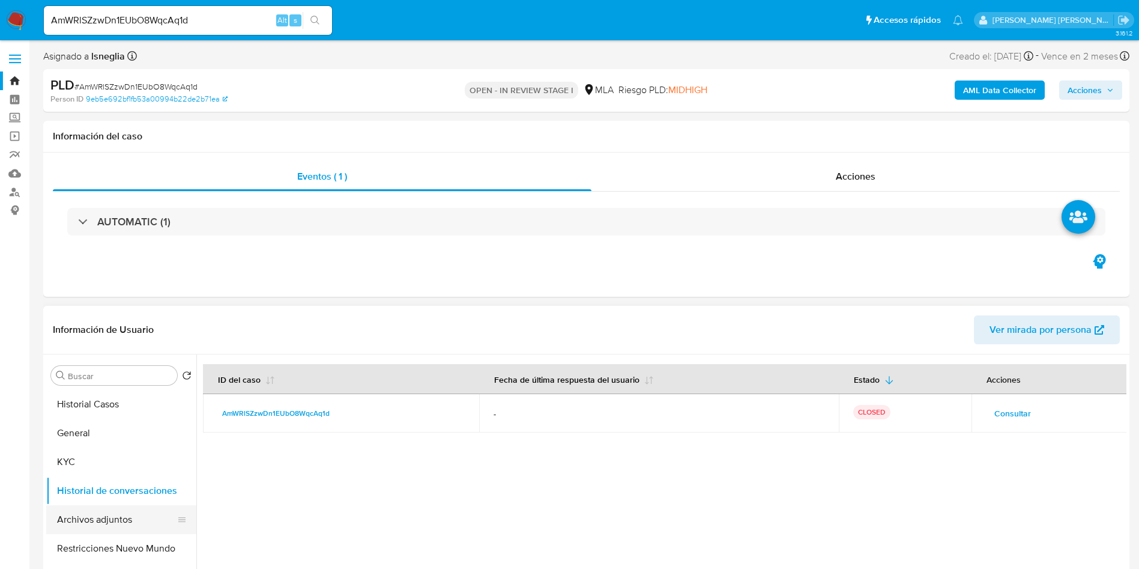
click at [98, 518] on button "Archivos adjuntos" at bounding box center [116, 519] width 141 height 29
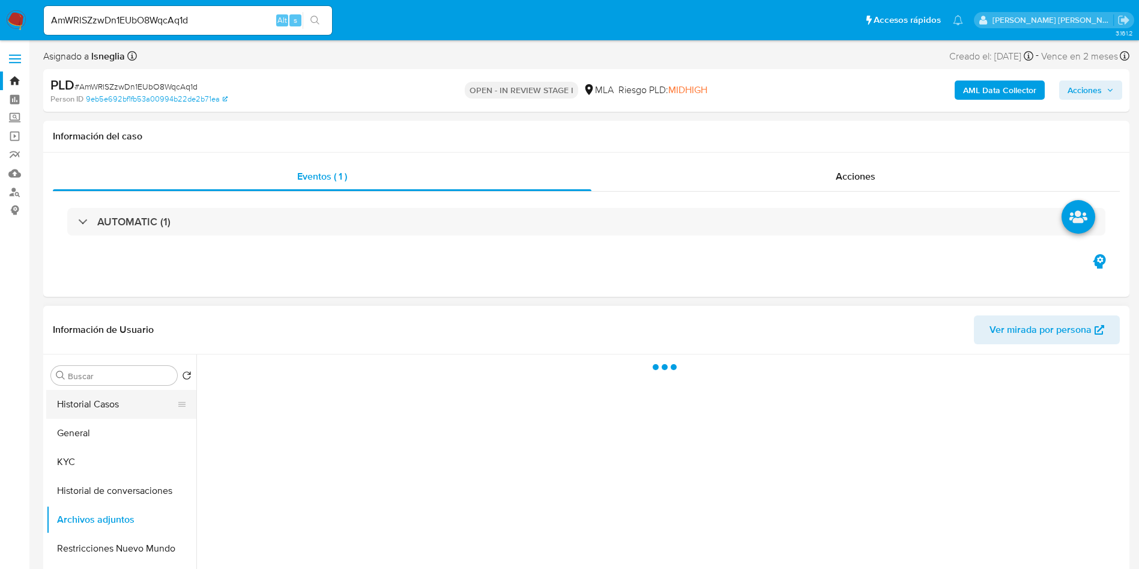
click at [102, 404] on button "Historial Casos" at bounding box center [116, 404] width 141 height 29
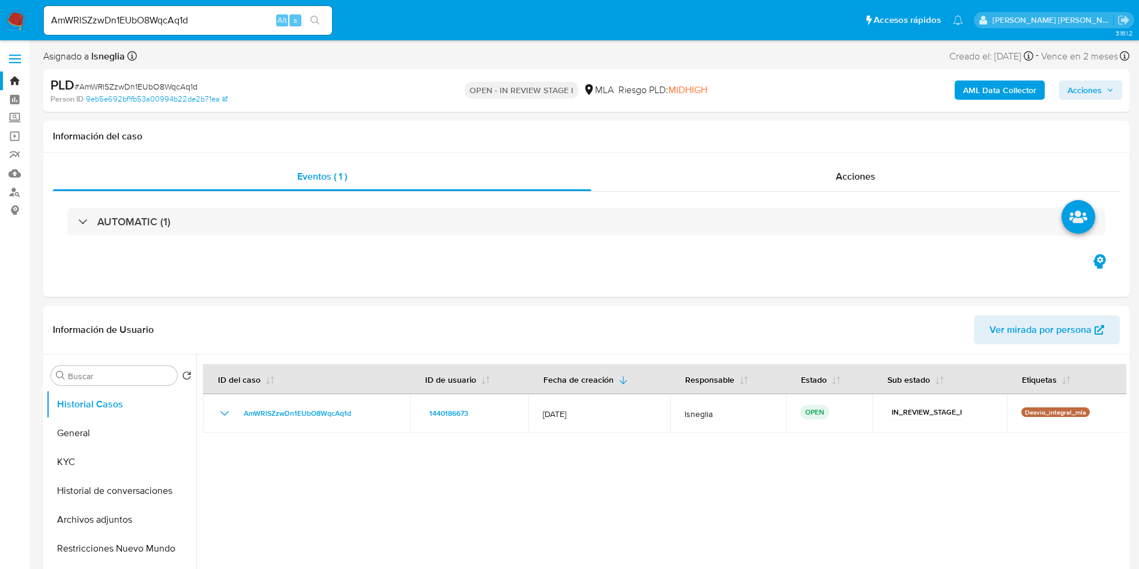
click at [1090, 89] on span "Acciones" at bounding box center [1085, 89] width 34 height 19
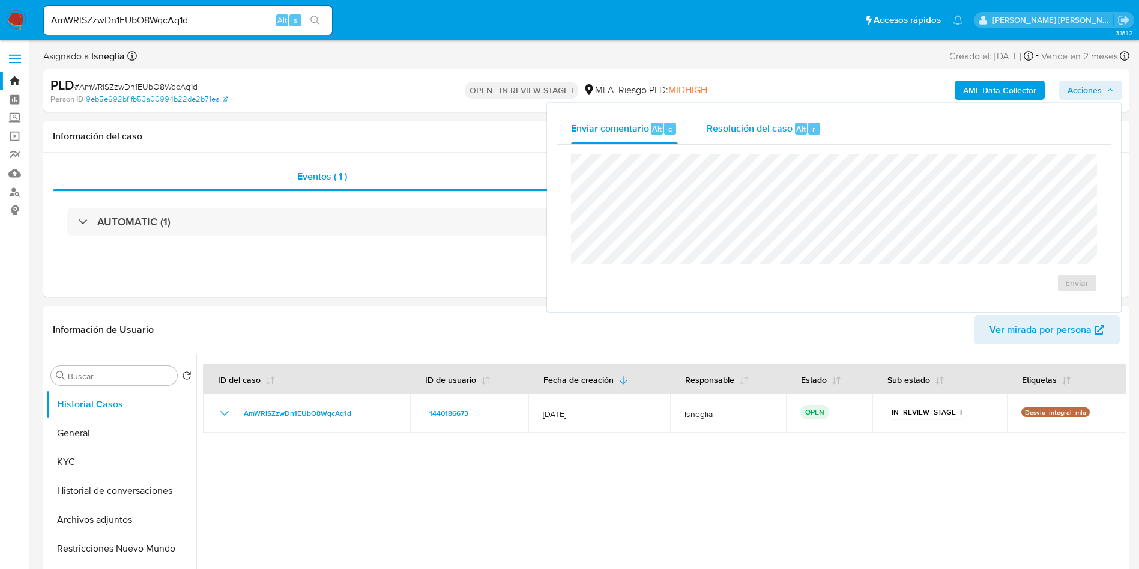
click at [786, 140] on div "Resolución del caso Alt r" at bounding box center [764, 128] width 115 height 31
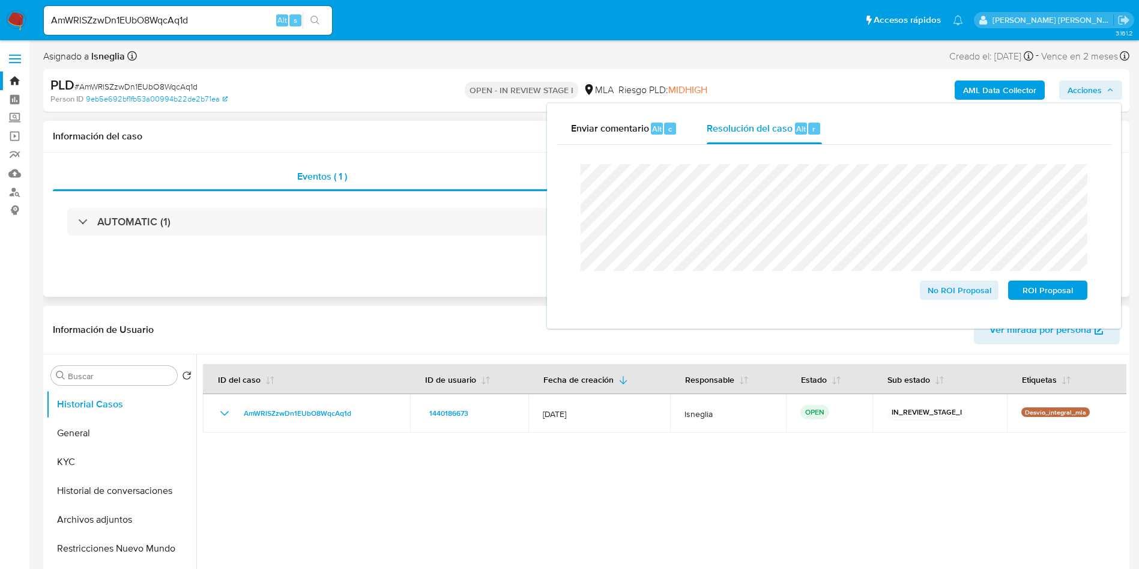
click at [399, 264] on div "Eventos ( 1 ) Acciones AUTOMATIC (1)" at bounding box center [586, 225] width 1086 height 144
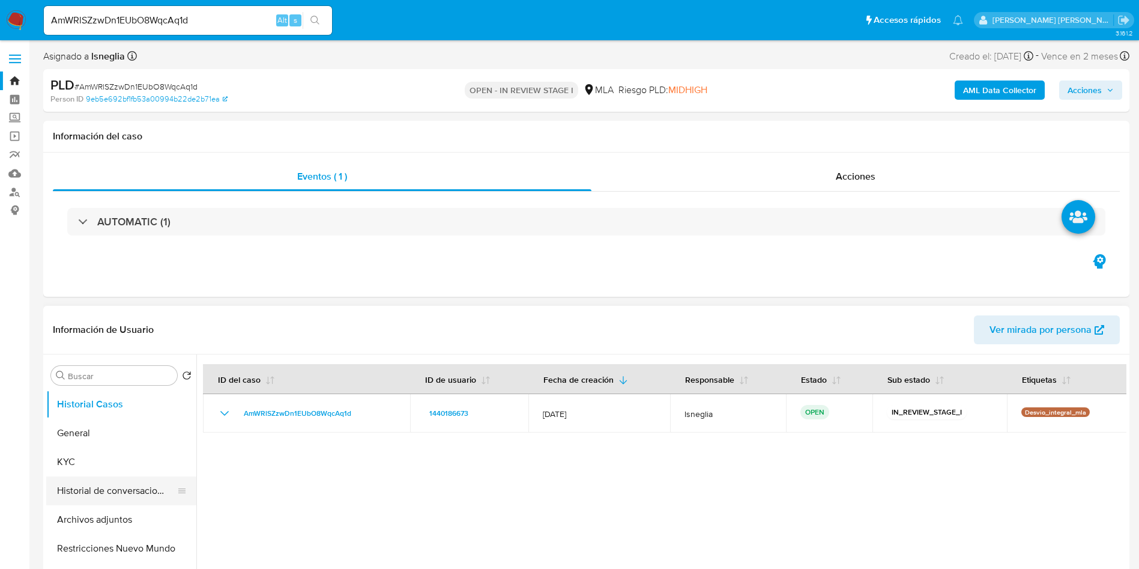
click at [122, 485] on button "Historial de conversaciones" at bounding box center [116, 490] width 141 height 29
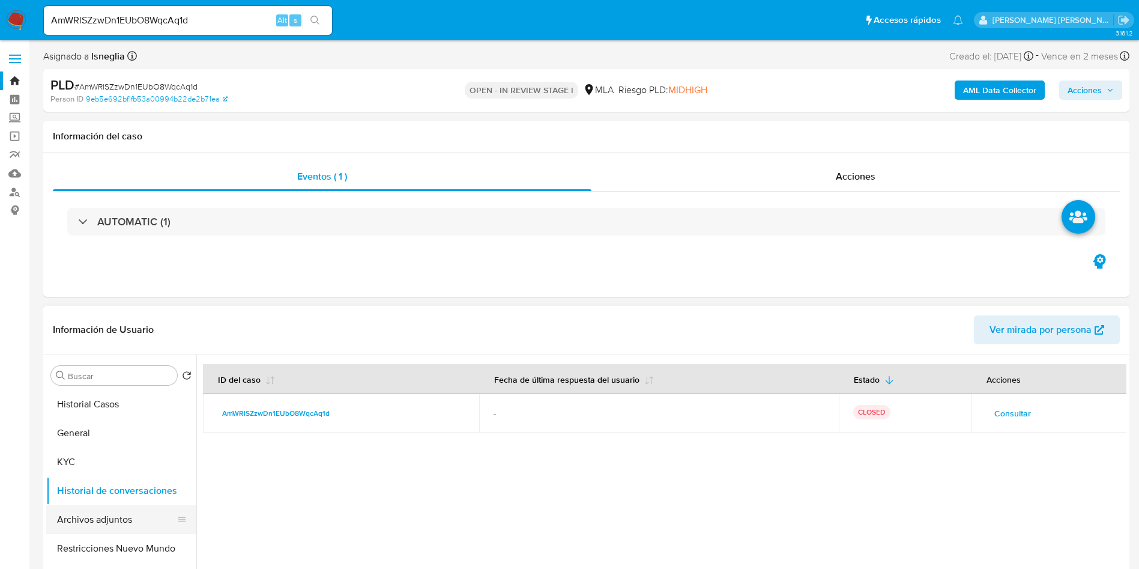
click at [100, 516] on button "Archivos adjuntos" at bounding box center [116, 519] width 141 height 29
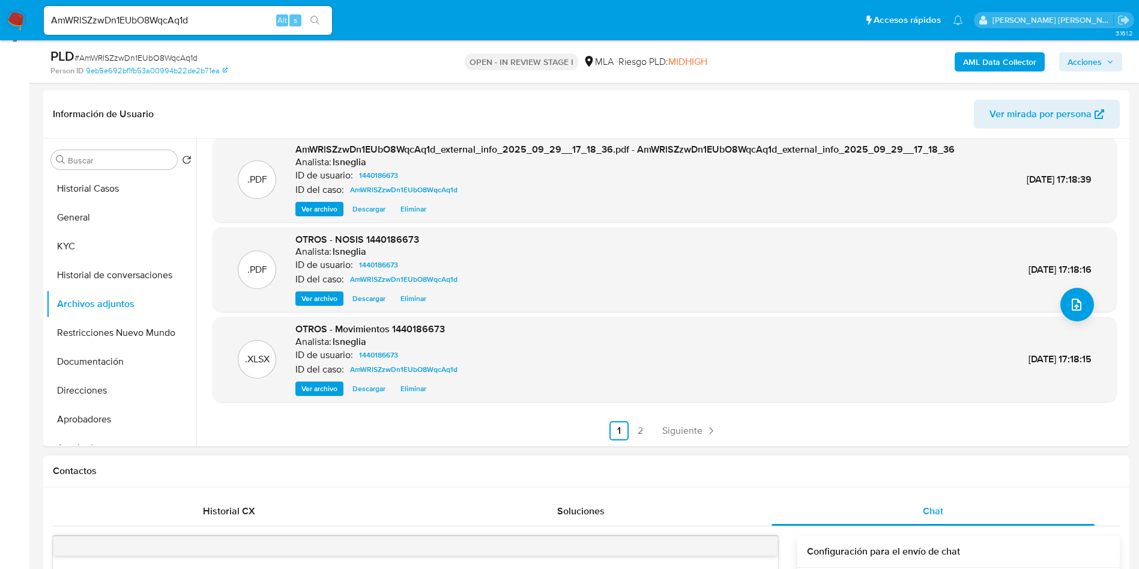
scroll to position [270, 0]
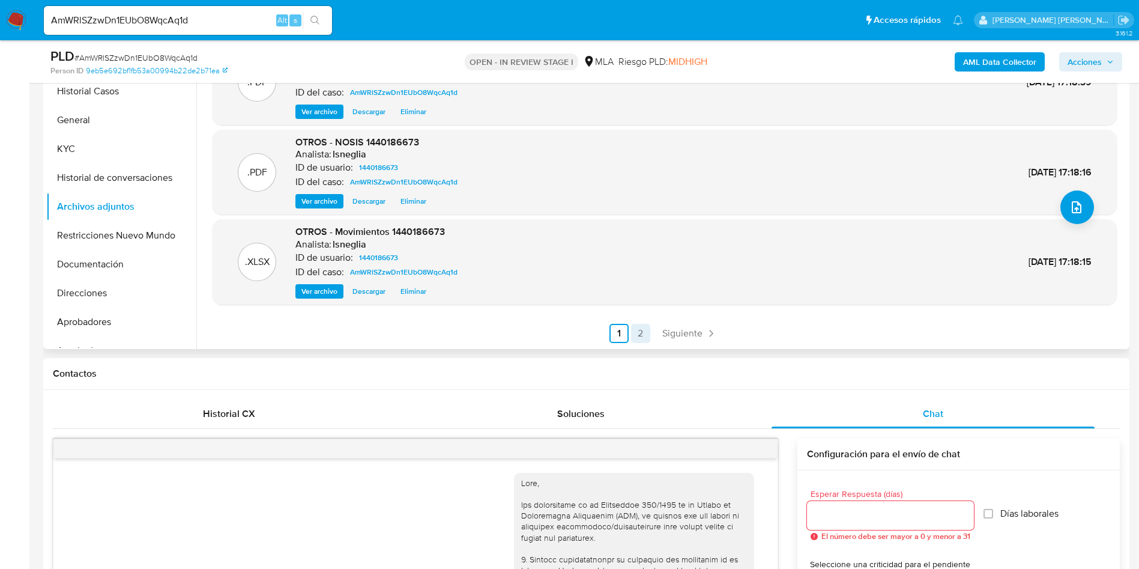
click at [639, 338] on link "2" at bounding box center [640, 333] width 19 height 19
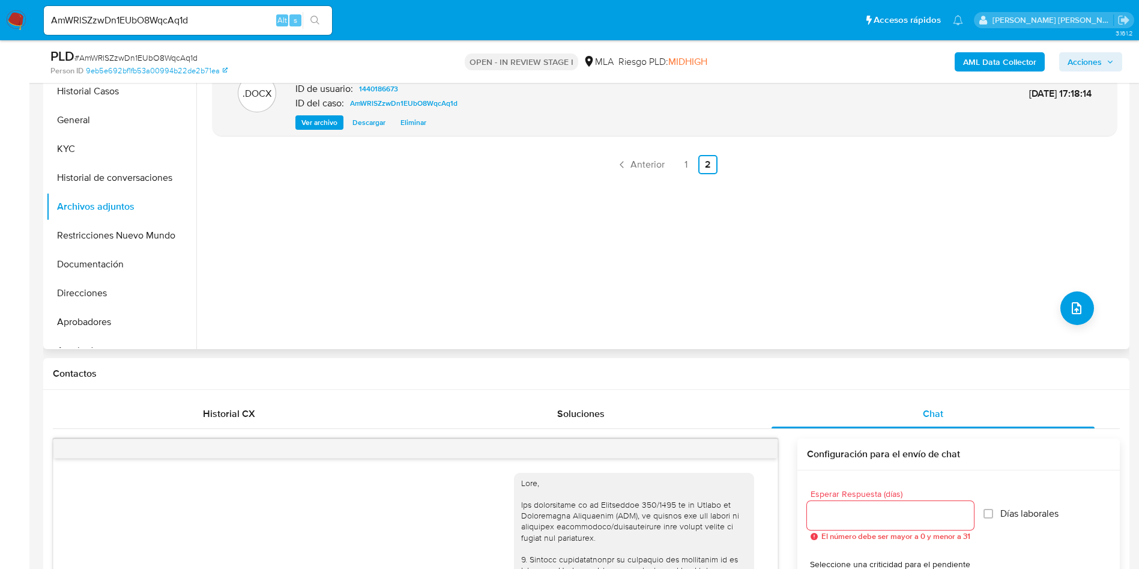
scroll to position [180, 0]
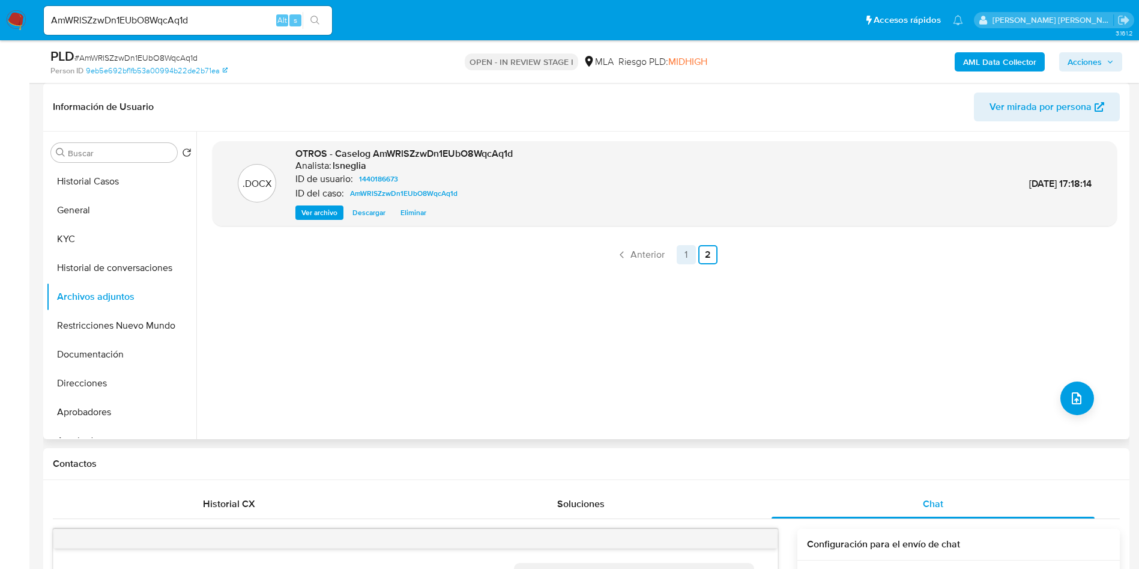
click at [687, 260] on link "1" at bounding box center [686, 254] width 19 height 19
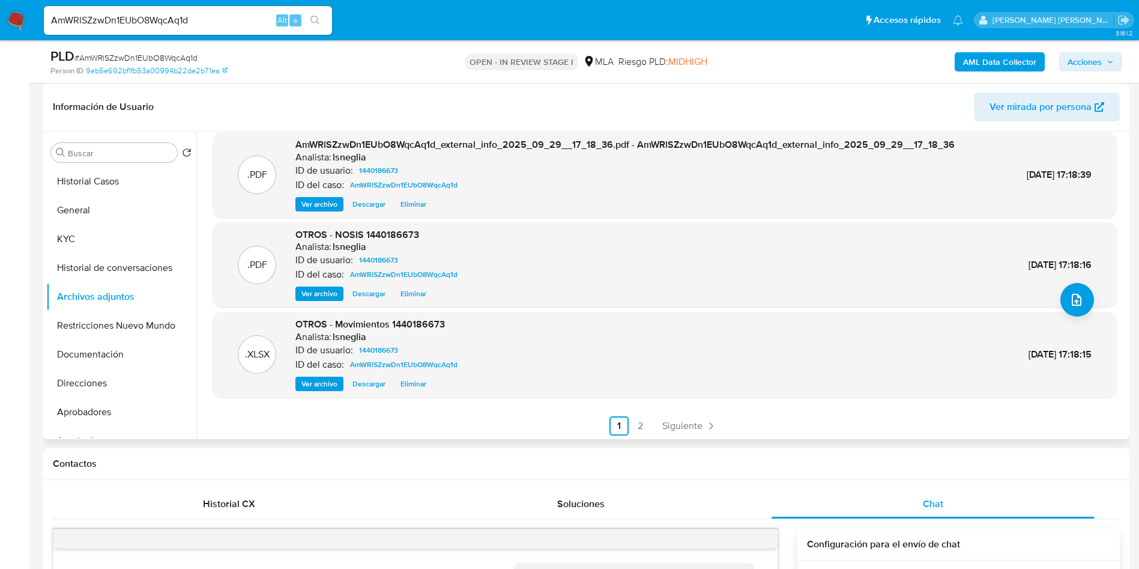
scroll to position [101, 0]
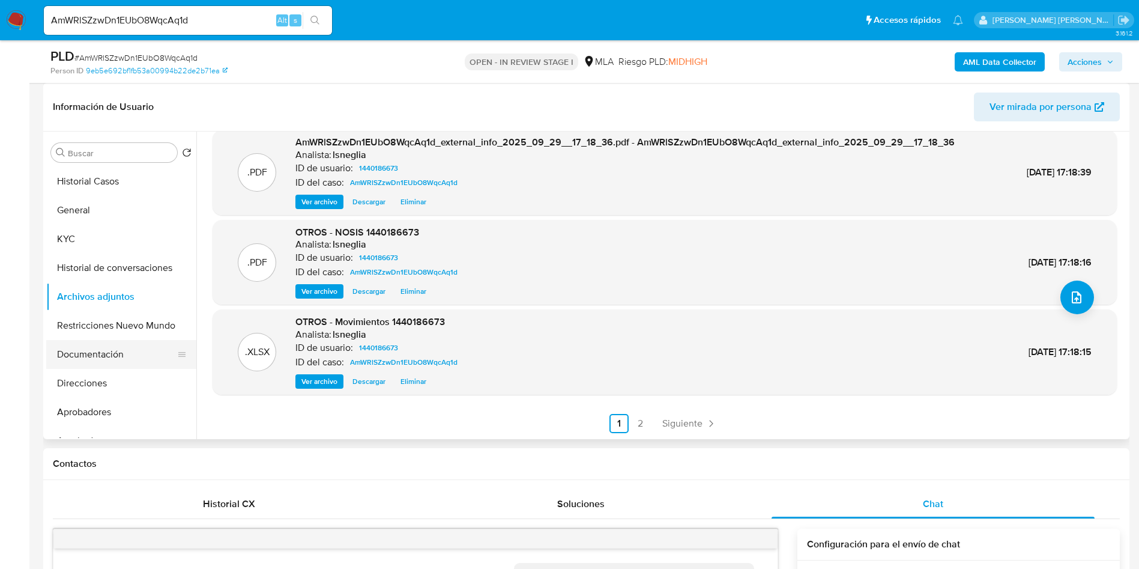
click at [80, 345] on button "Documentación" at bounding box center [116, 354] width 141 height 29
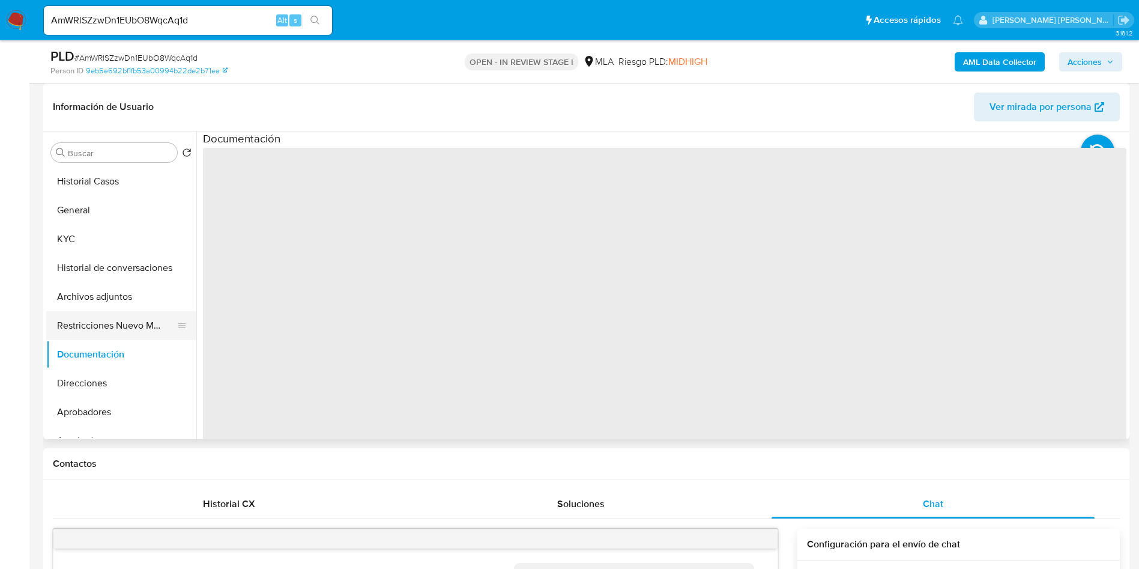
click at [82, 321] on button "Restricciones Nuevo Mundo" at bounding box center [116, 325] width 141 height 29
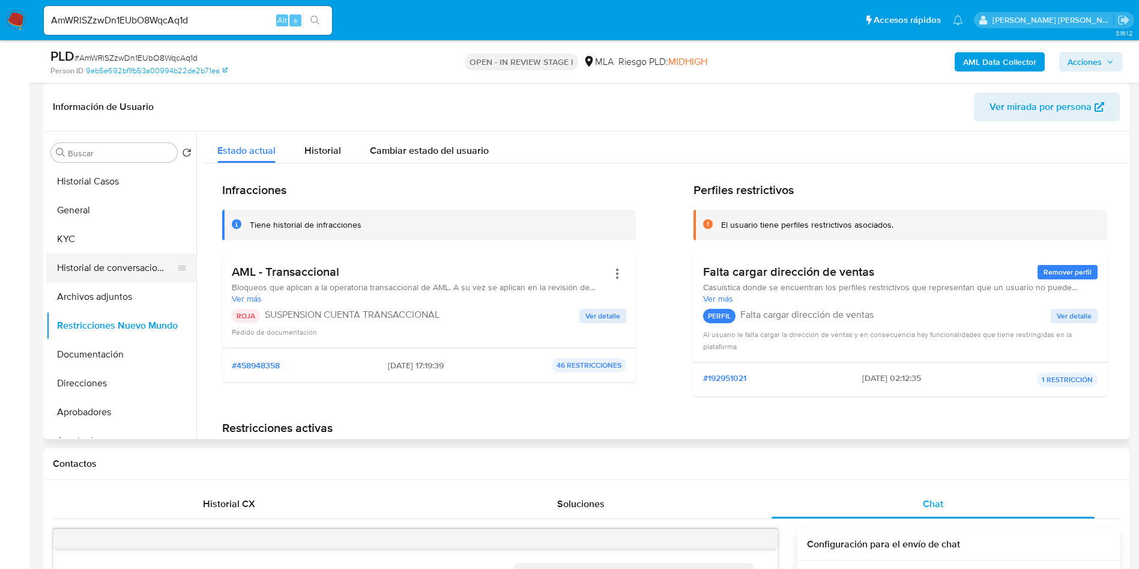
click at [135, 263] on button "Historial de conversaciones" at bounding box center [116, 267] width 141 height 29
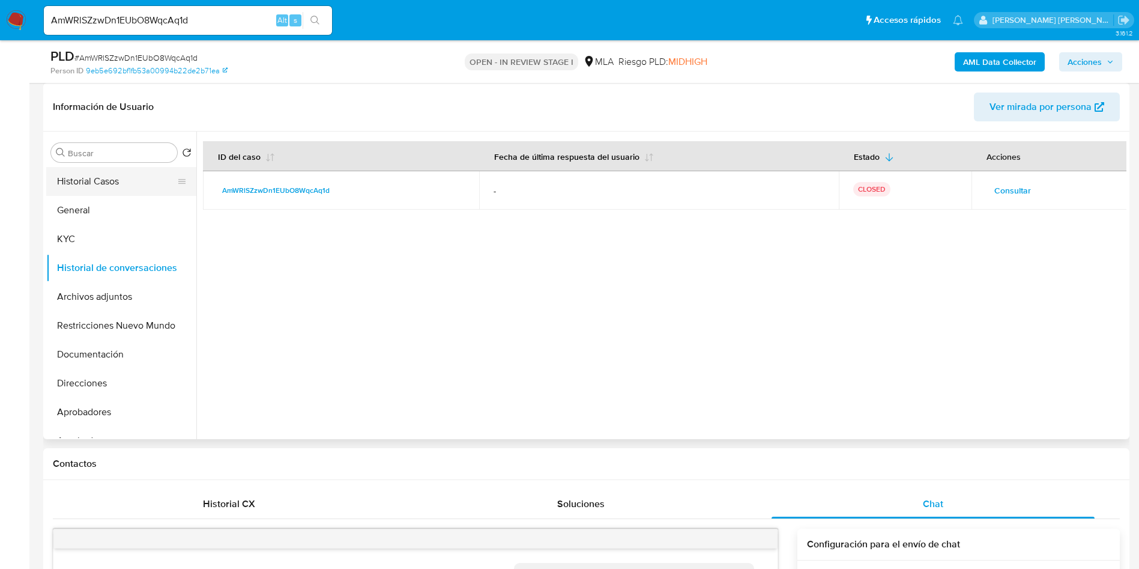
click at [100, 171] on button "Historial Casos" at bounding box center [116, 181] width 141 height 29
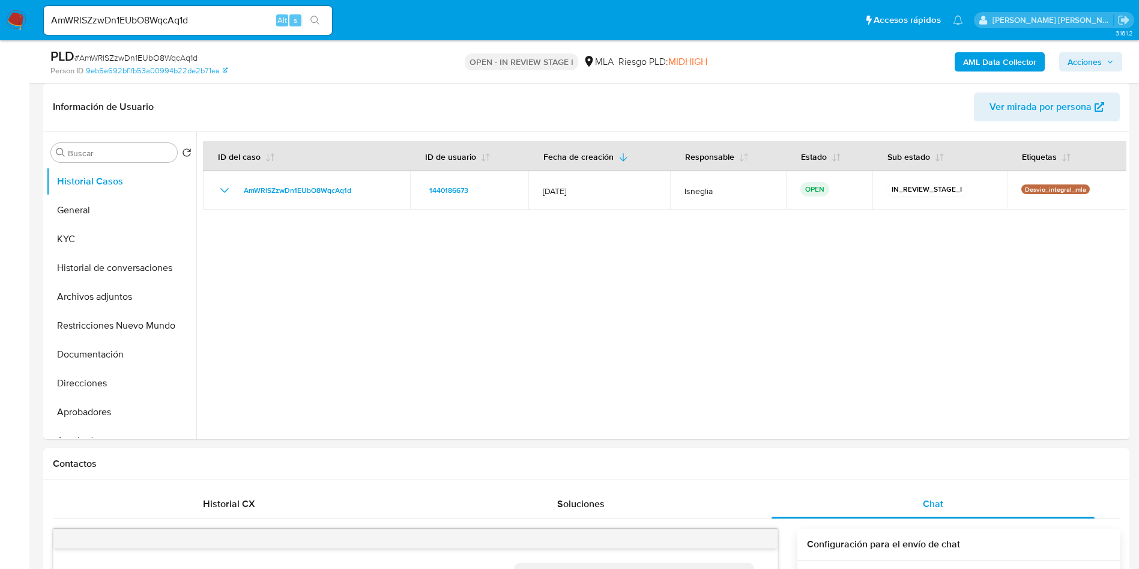
click at [1115, 52] on button "Acciones" at bounding box center [1090, 61] width 63 height 19
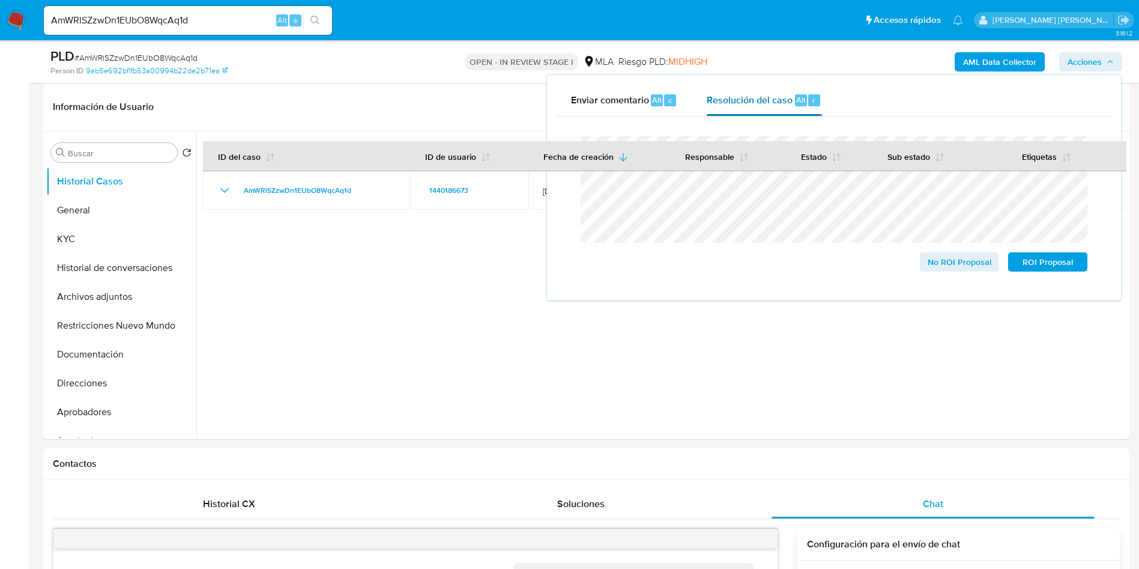
click at [742, 109] on div "Resolución del caso Alt r" at bounding box center [764, 100] width 115 height 31
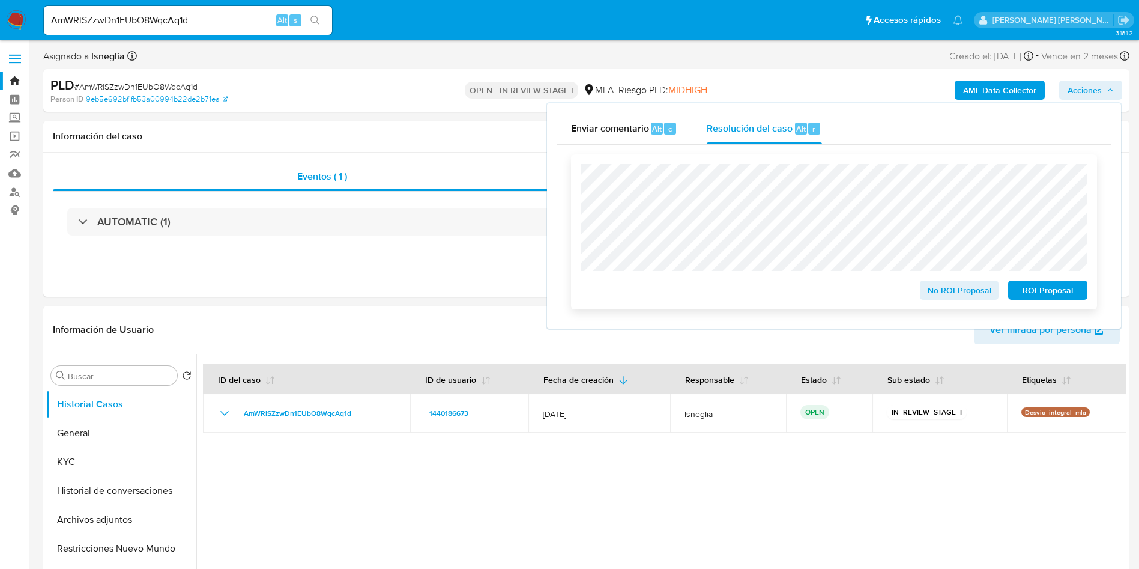
click at [1067, 285] on span "ROI Proposal" at bounding box center [1048, 290] width 62 height 17
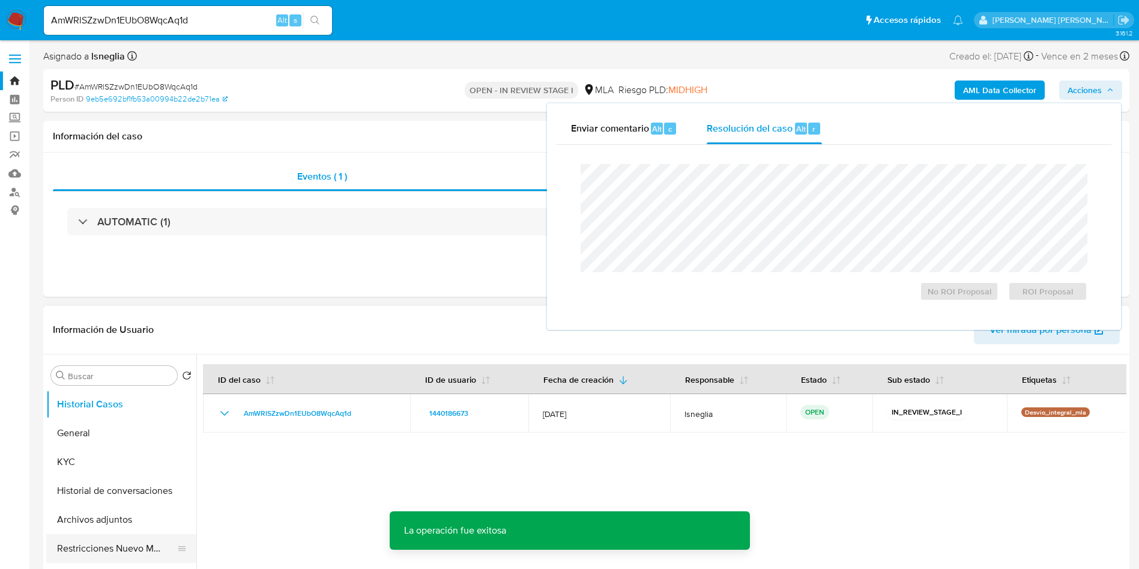
click at [98, 550] on button "Restricciones Nuevo Mundo" at bounding box center [116, 548] width 141 height 29
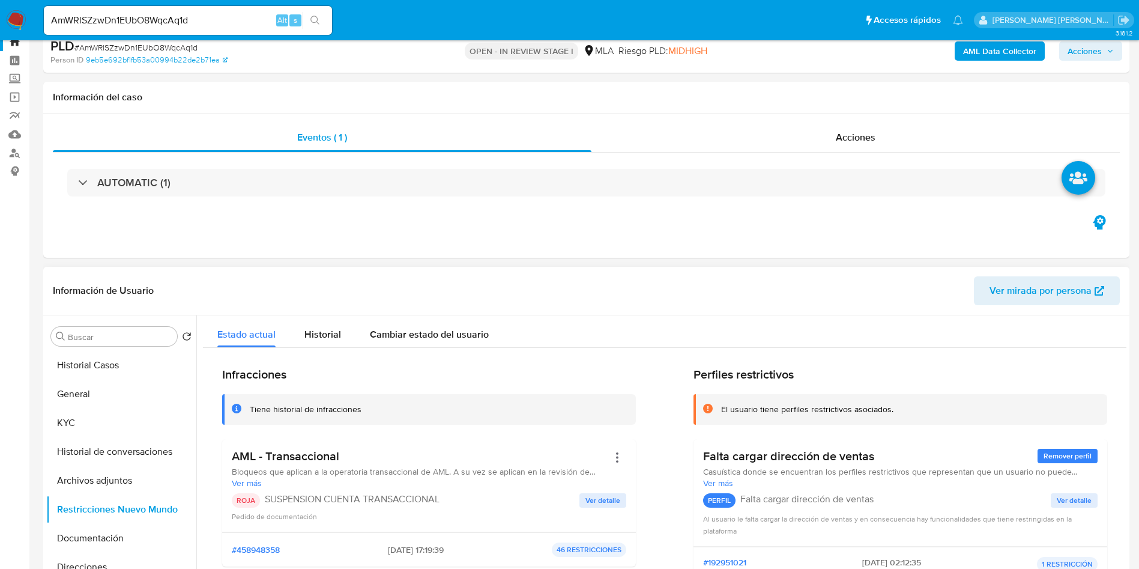
scroll to position [90, 0]
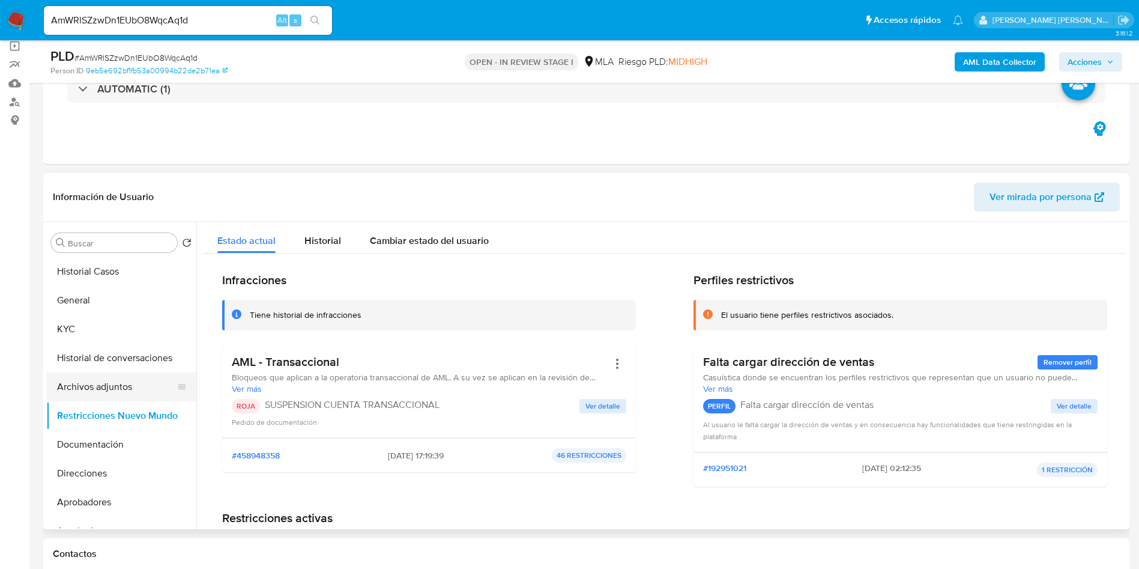
click at [88, 398] on button "Archivos adjuntos" at bounding box center [116, 386] width 141 height 29
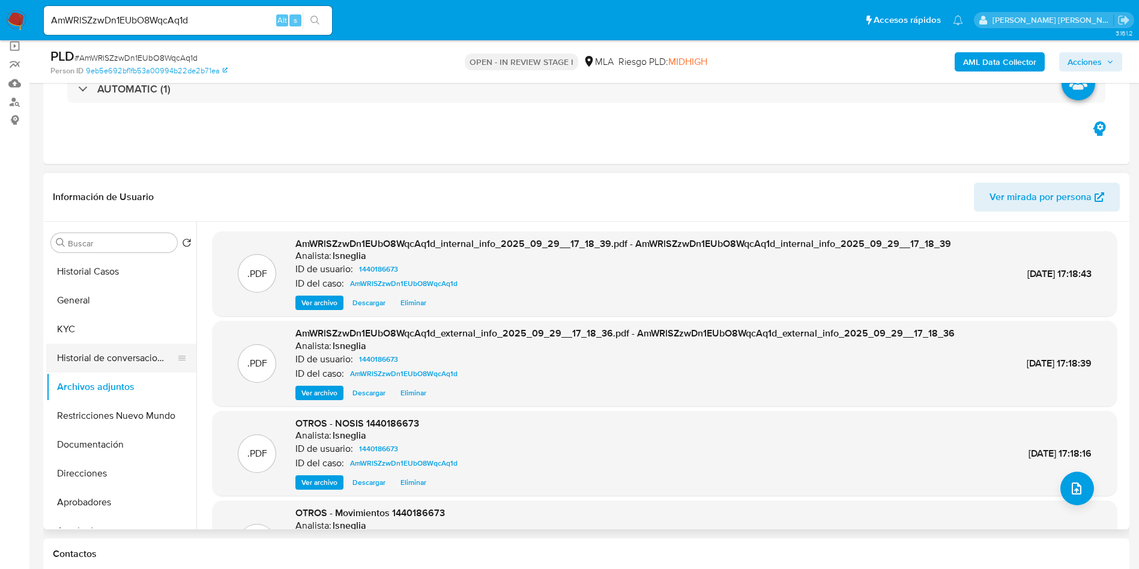
click at [135, 365] on button "Historial de conversaciones" at bounding box center [116, 358] width 141 height 29
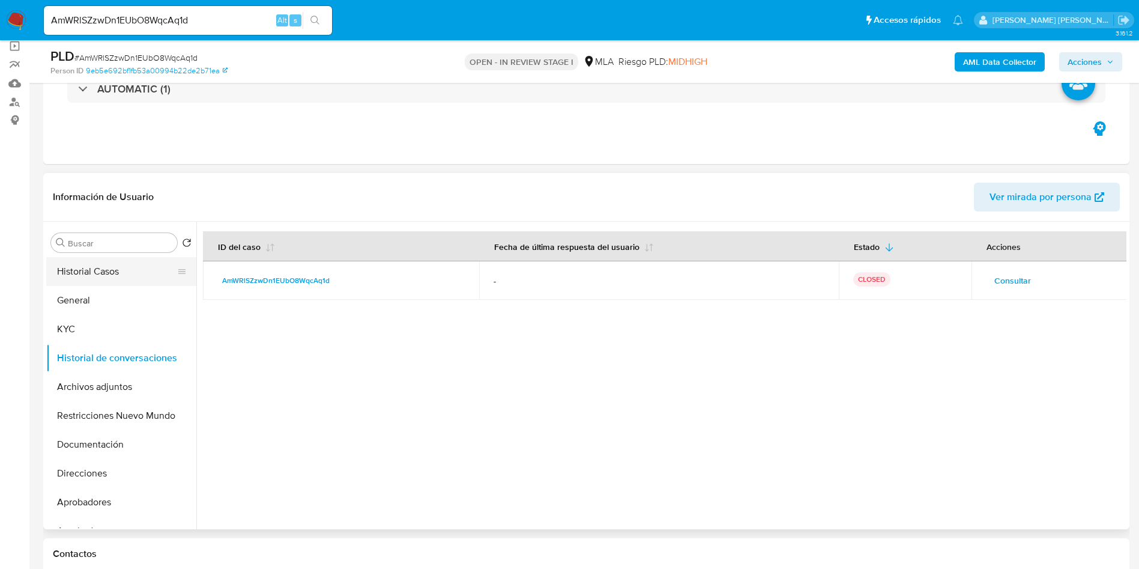
click at [103, 268] on button "Historial Casos" at bounding box center [116, 271] width 141 height 29
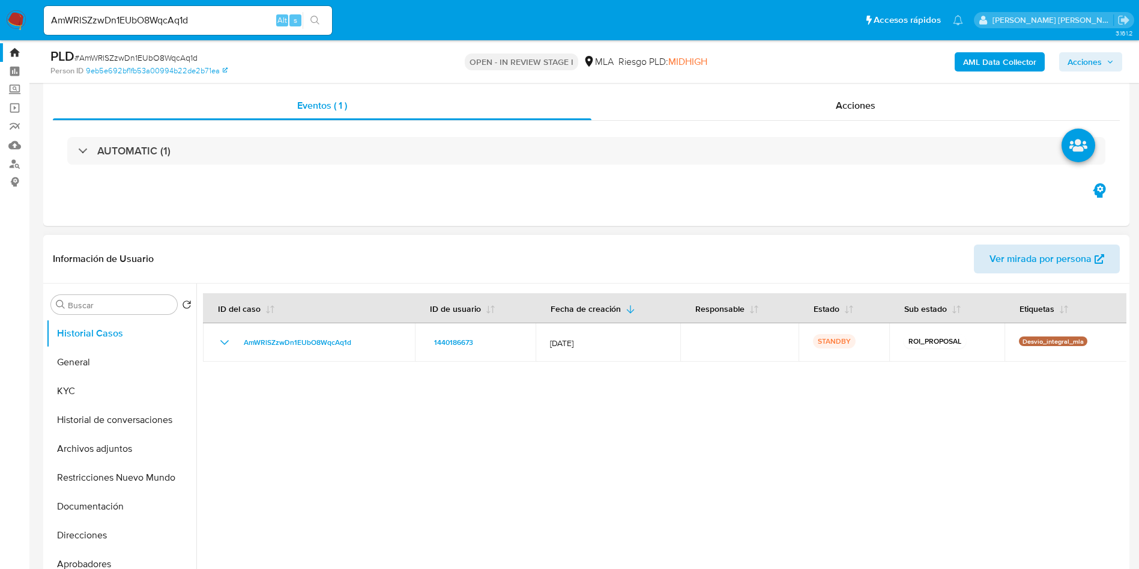
scroll to position [0, 0]
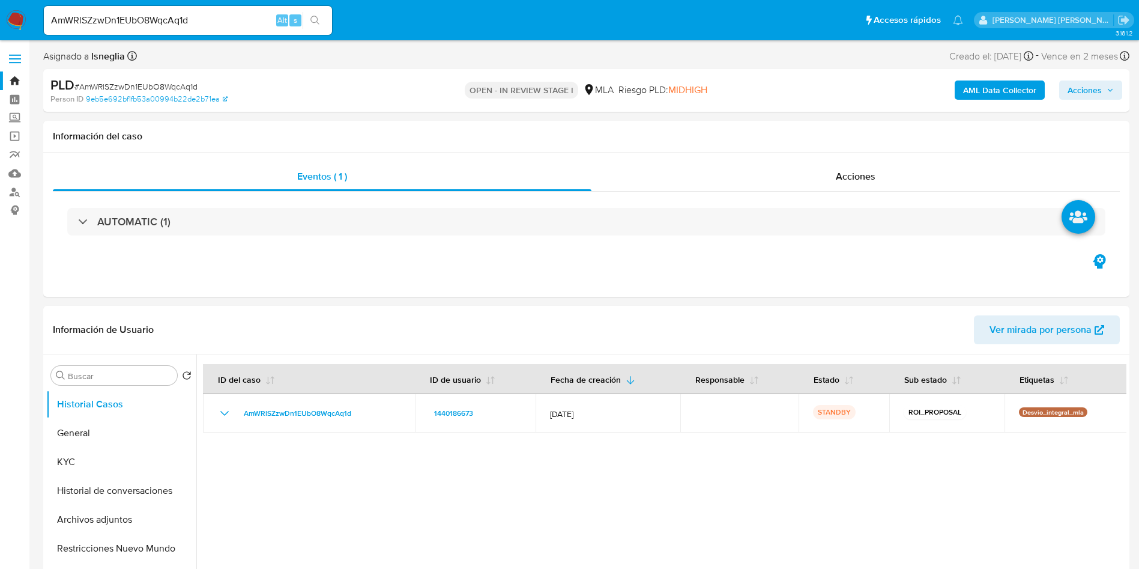
click at [1086, 91] on span "Acciones" at bounding box center [1085, 89] width 34 height 19
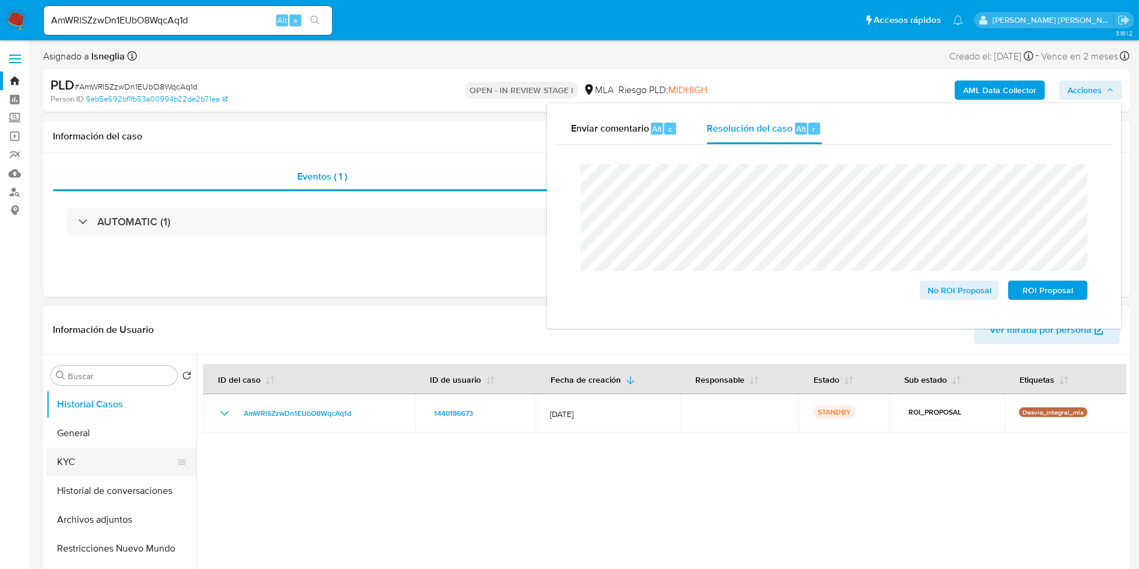
click at [107, 462] on button "KYC" at bounding box center [116, 461] width 141 height 29
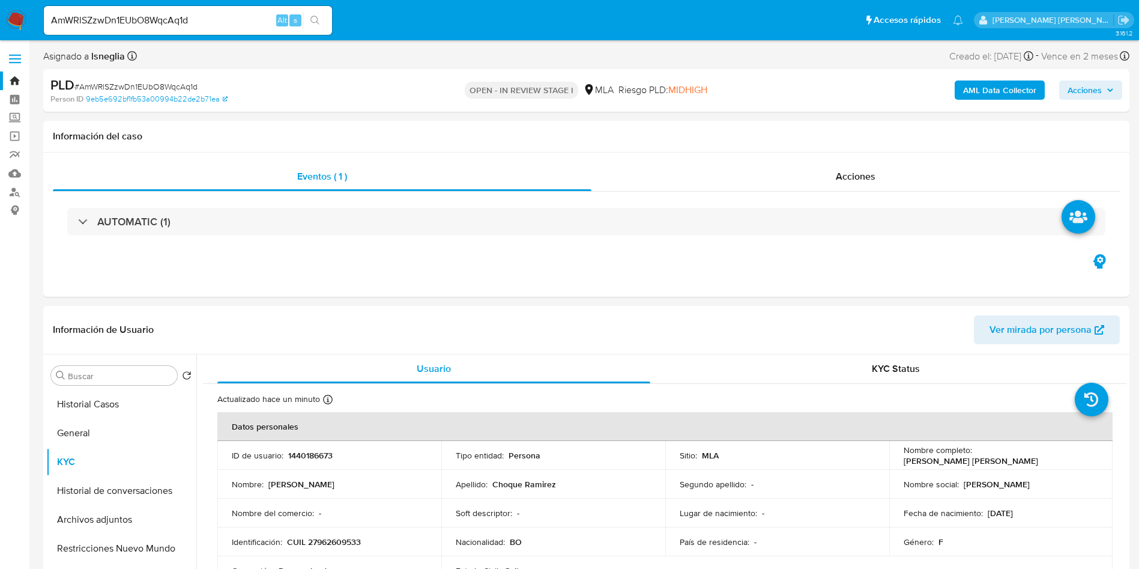
click at [138, 20] on input "AmWRlSZzwDn1EUbO8WqcAq1d" at bounding box center [188, 21] width 288 height 16
paste input "HcvhG5Pji6Z5hGltPVWhJgUa"
type input "HcvhG5Pji6Z5hGltPVWhJgUa"
click at [317, 9] on div "HcvhG5Pji6Z5hGltPVWhJgUa Alt s" at bounding box center [188, 20] width 288 height 29
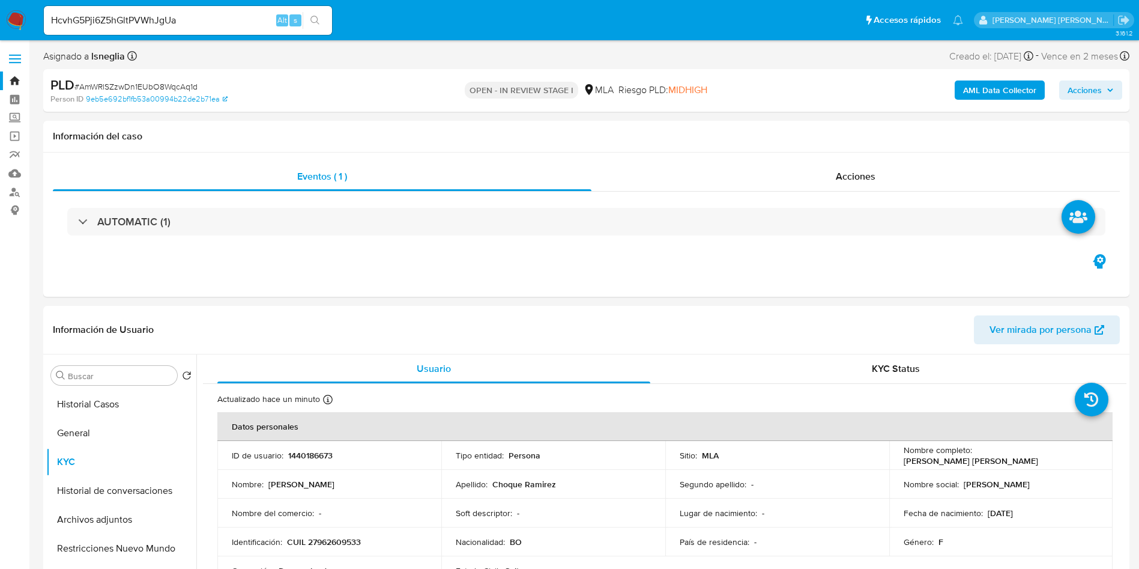
click at [318, 20] on icon "search-icon" at bounding box center [316, 21] width 10 height 10
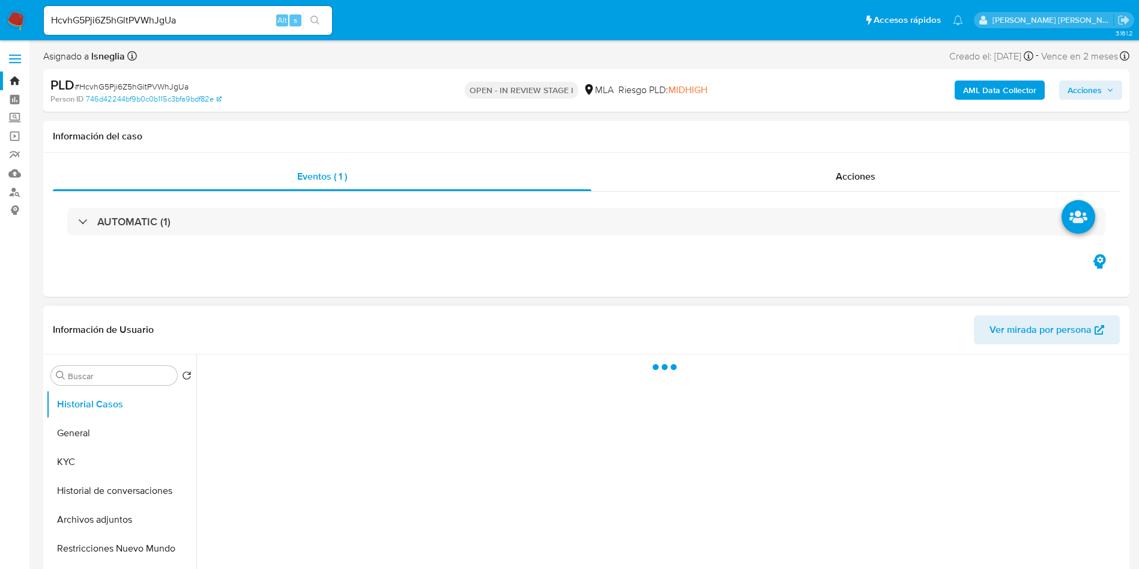
select select "10"
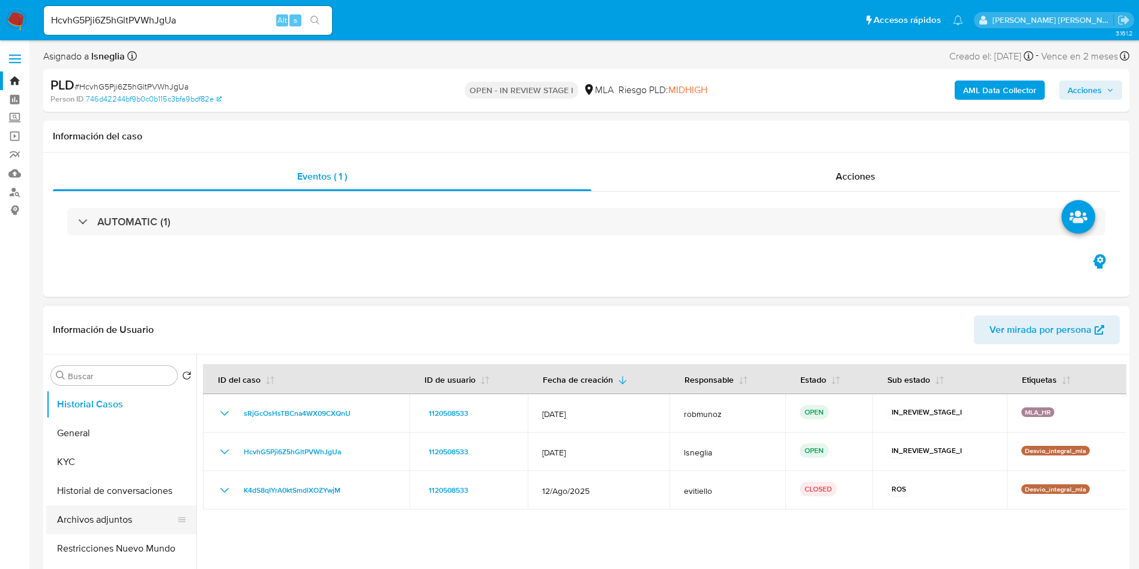
click at [105, 520] on button "Archivos adjuntos" at bounding box center [116, 519] width 141 height 29
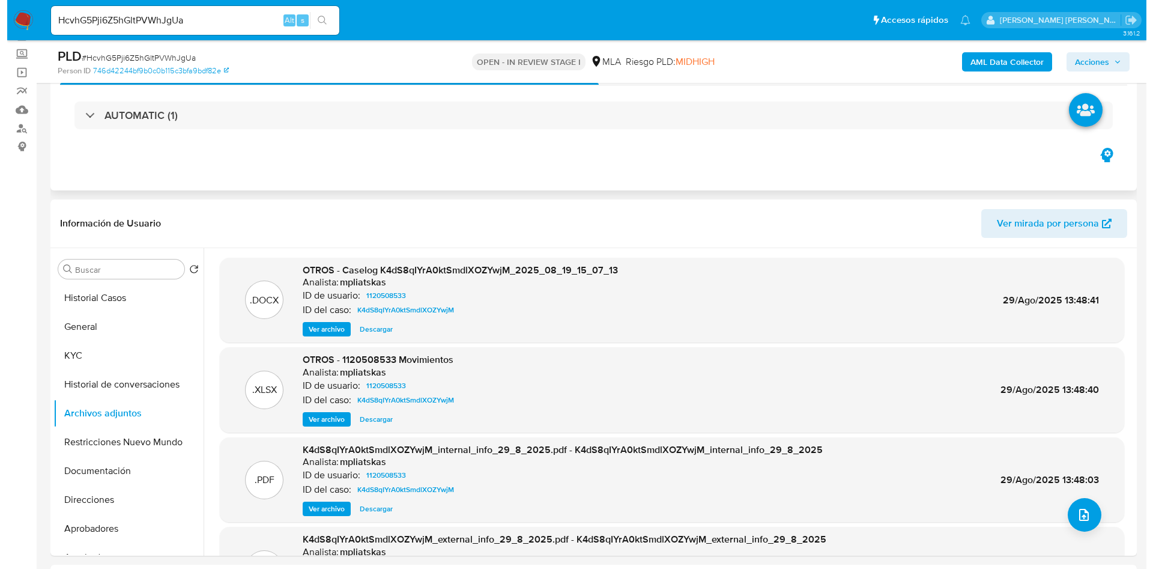
scroll to position [90, 0]
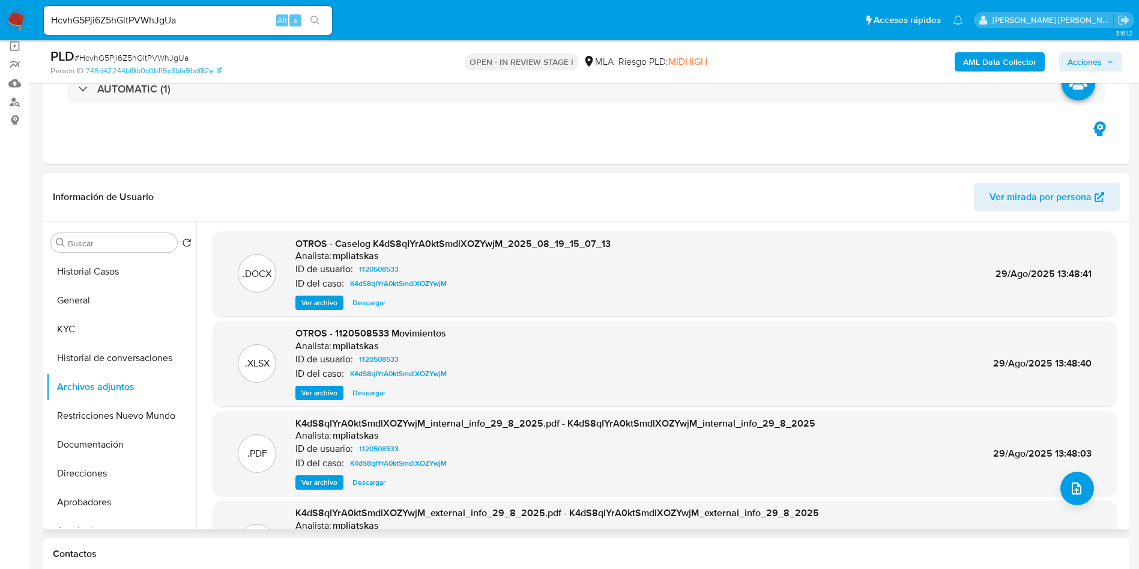
click at [321, 302] on span "Ver archivo" at bounding box center [320, 303] width 36 height 12
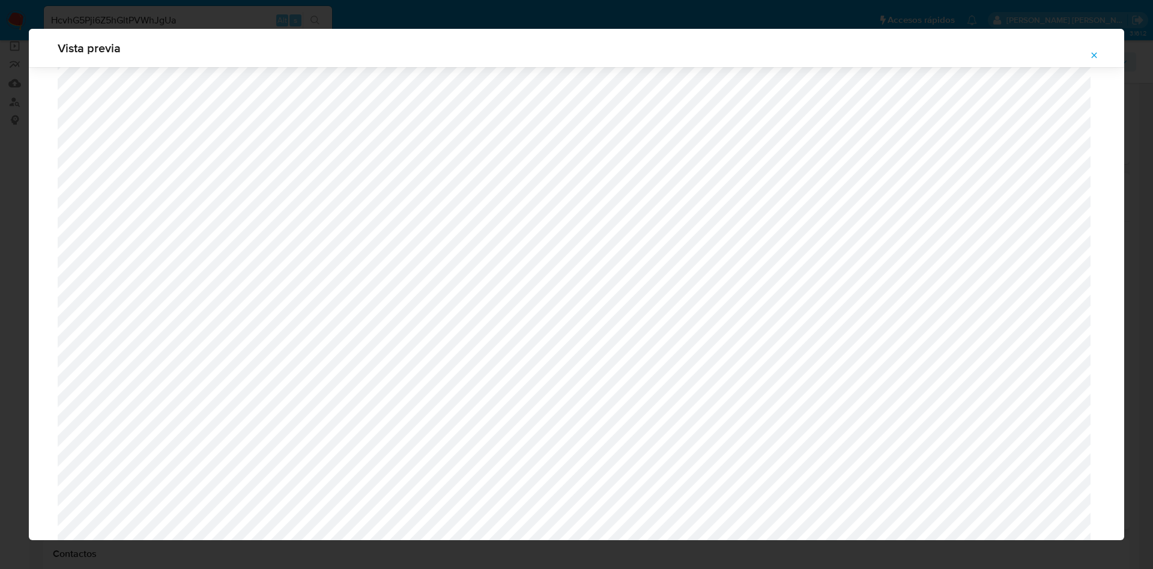
scroll to position [336, 0]
click at [1092, 53] on icon "Attachment preview" at bounding box center [1094, 55] width 10 height 10
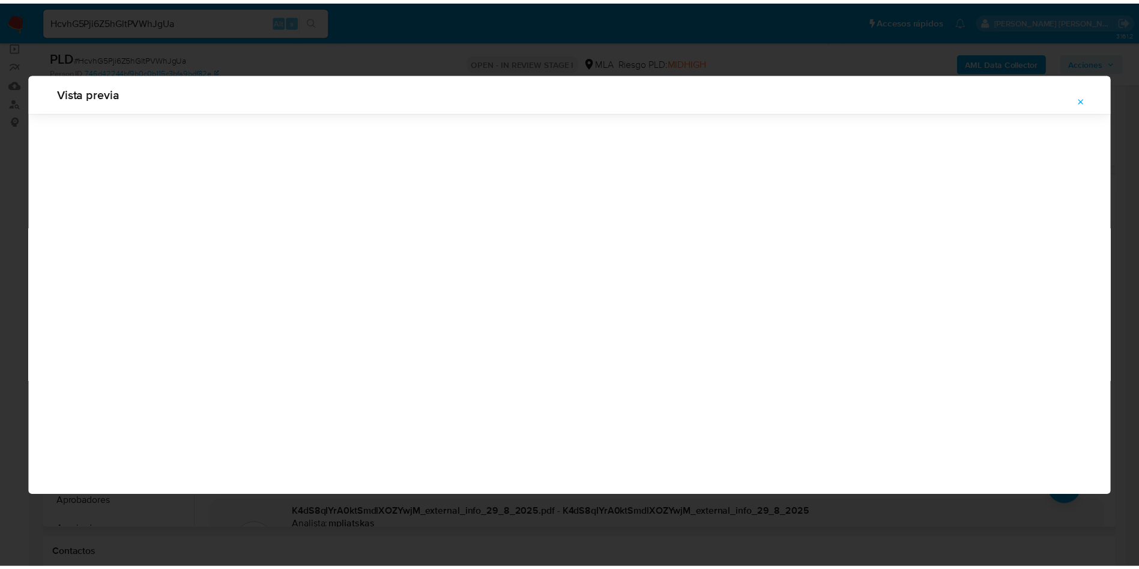
scroll to position [0, 0]
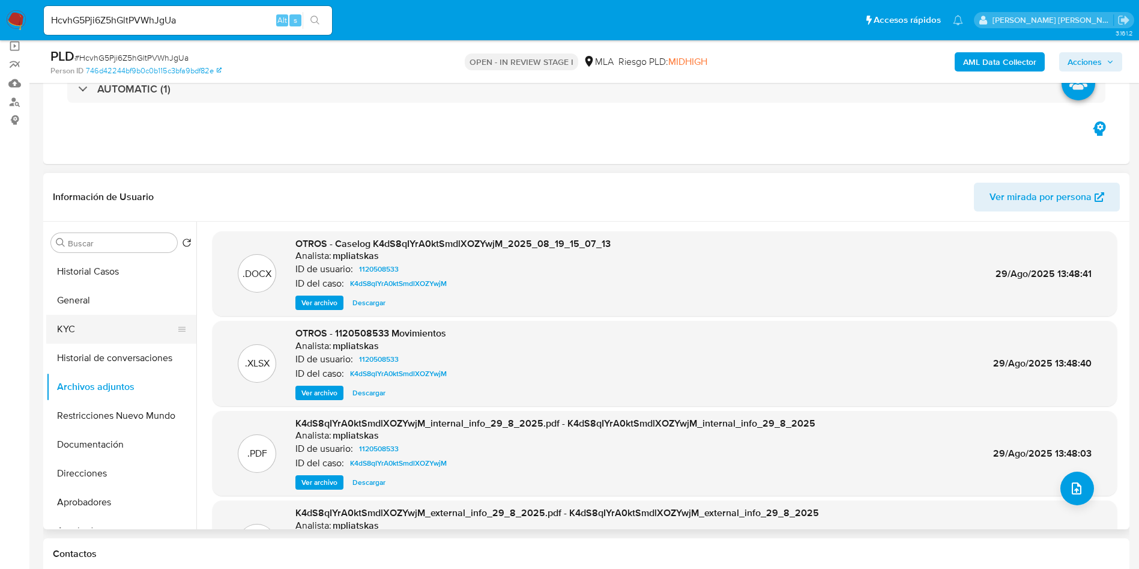
click at [80, 328] on button "KYC" at bounding box center [116, 329] width 141 height 29
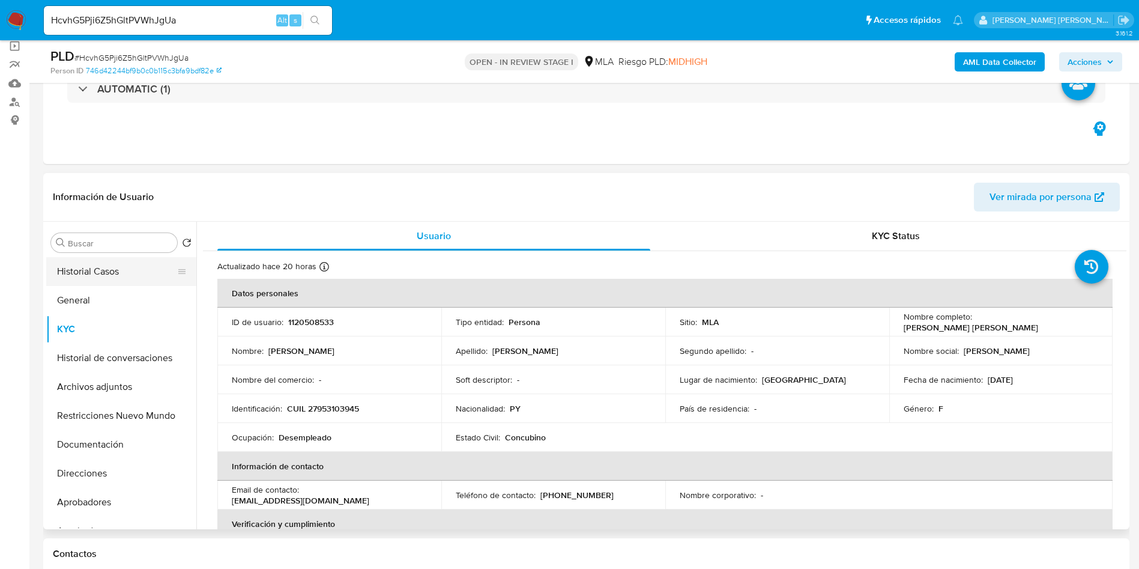
click at [111, 269] on button "Historial Casos" at bounding box center [116, 271] width 141 height 29
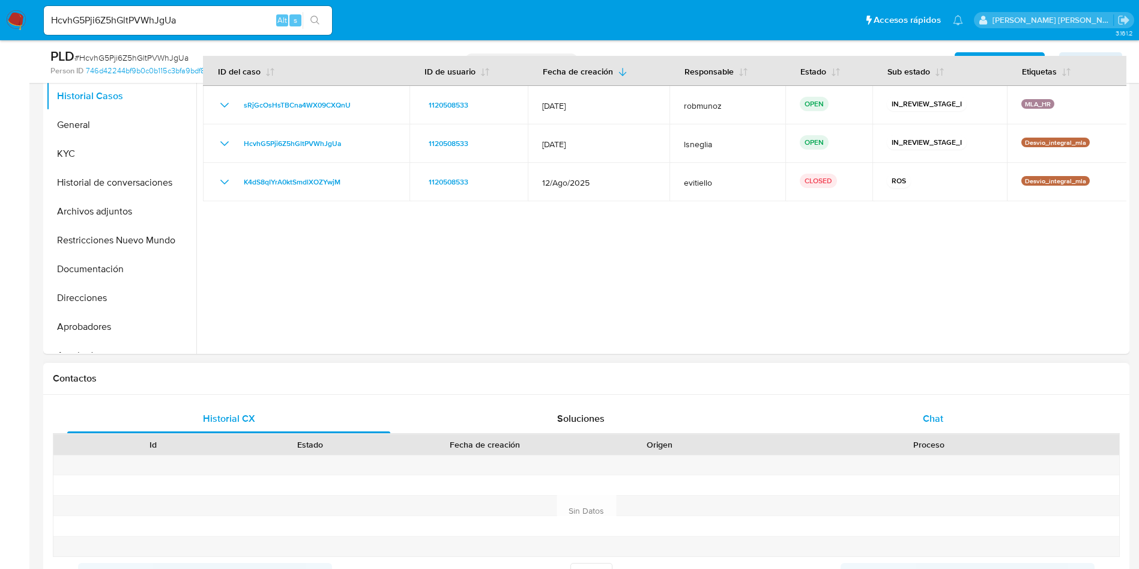
scroll to position [360, 0]
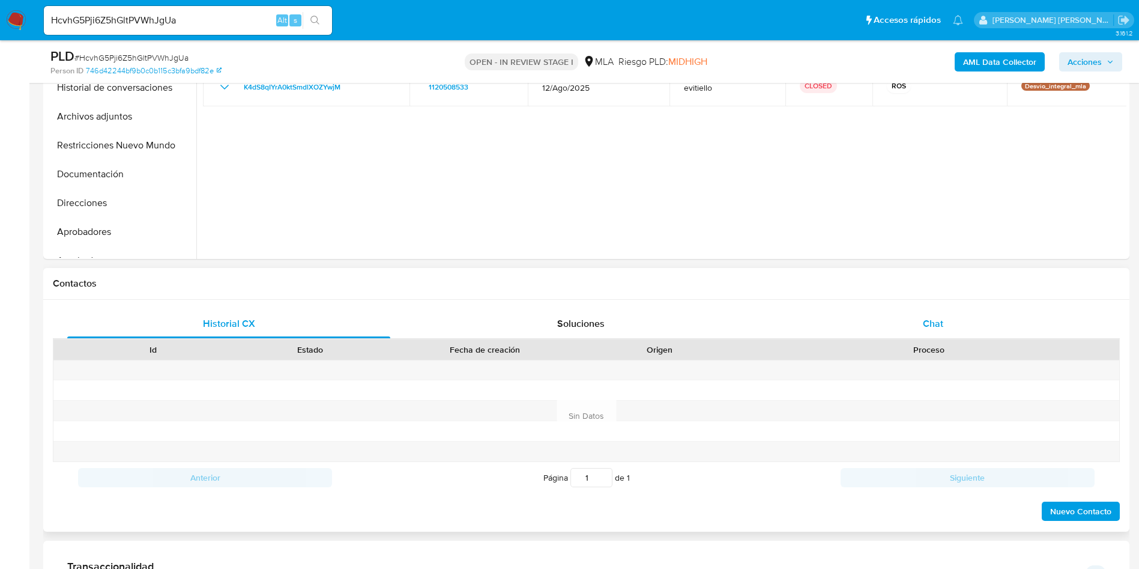
click at [956, 309] on div "Chat" at bounding box center [933, 323] width 323 height 29
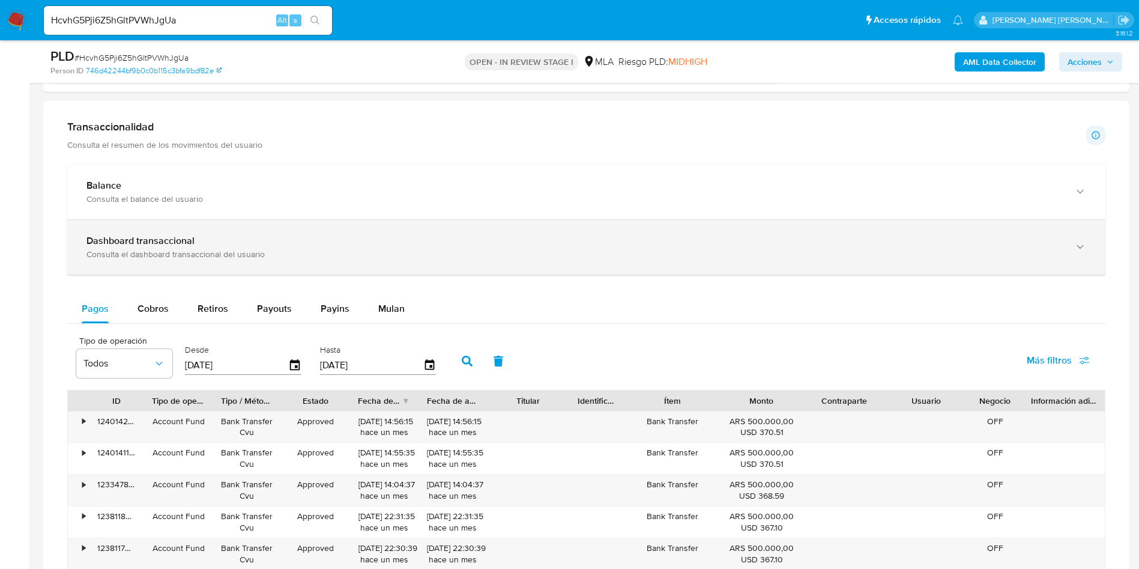
scroll to position [1081, 0]
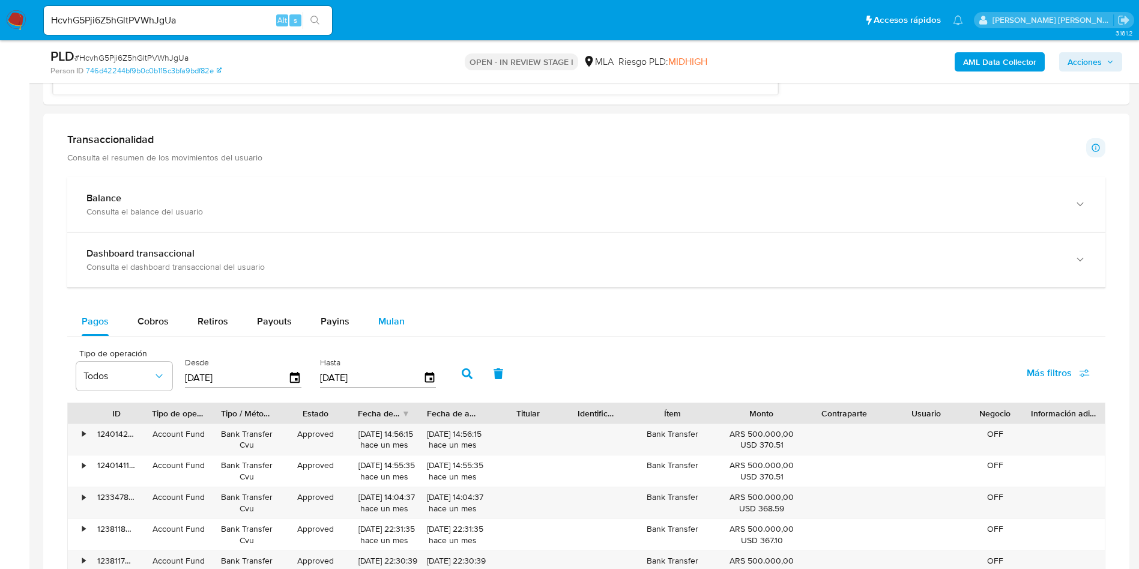
click at [387, 315] on span "Mulan" at bounding box center [391, 321] width 26 height 14
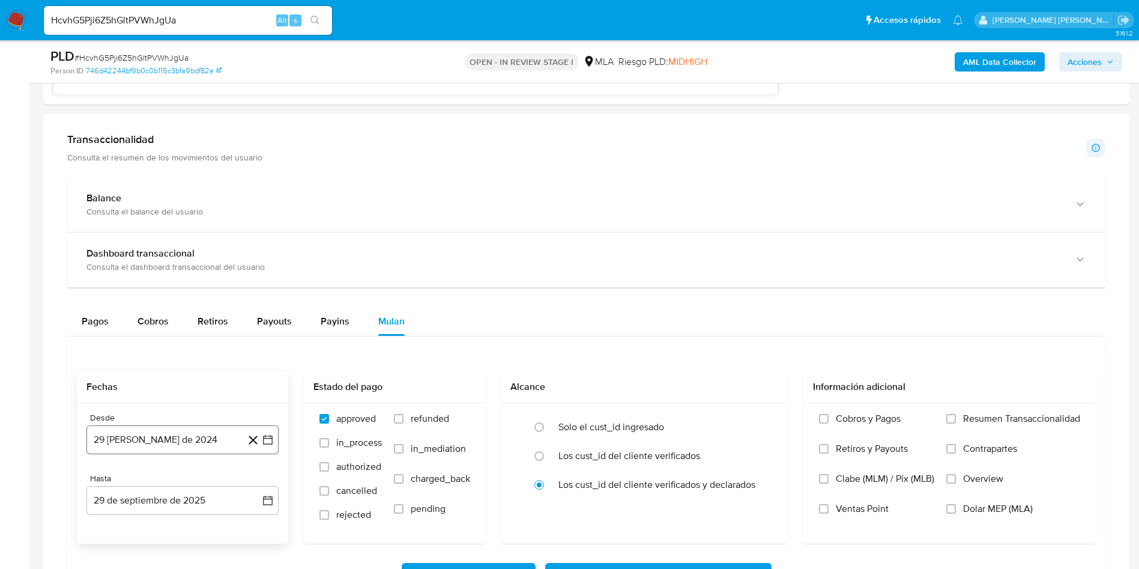
click at [182, 440] on button "29 de agosto de 2024" at bounding box center [182, 439] width 192 height 29
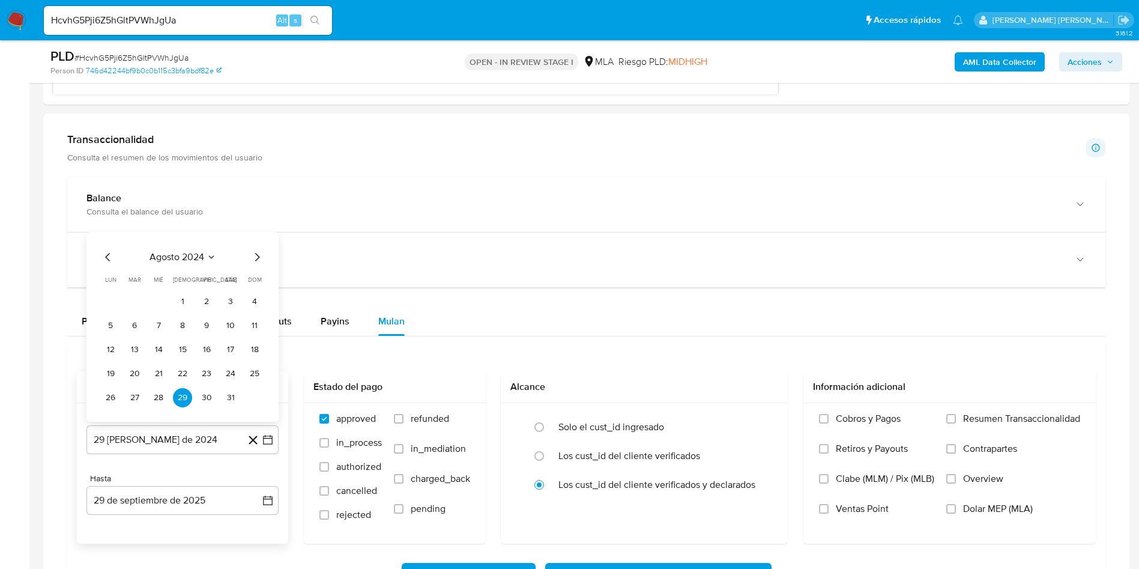
click at [202, 253] on span "agosto 2024" at bounding box center [177, 257] width 55 height 12
click at [252, 244] on icon "Año siguiente" at bounding box center [254, 243] width 14 height 14
click at [180, 354] on span "ago" at bounding box center [181, 355] width 15 height 10
click at [202, 297] on button "1" at bounding box center [206, 301] width 19 height 19
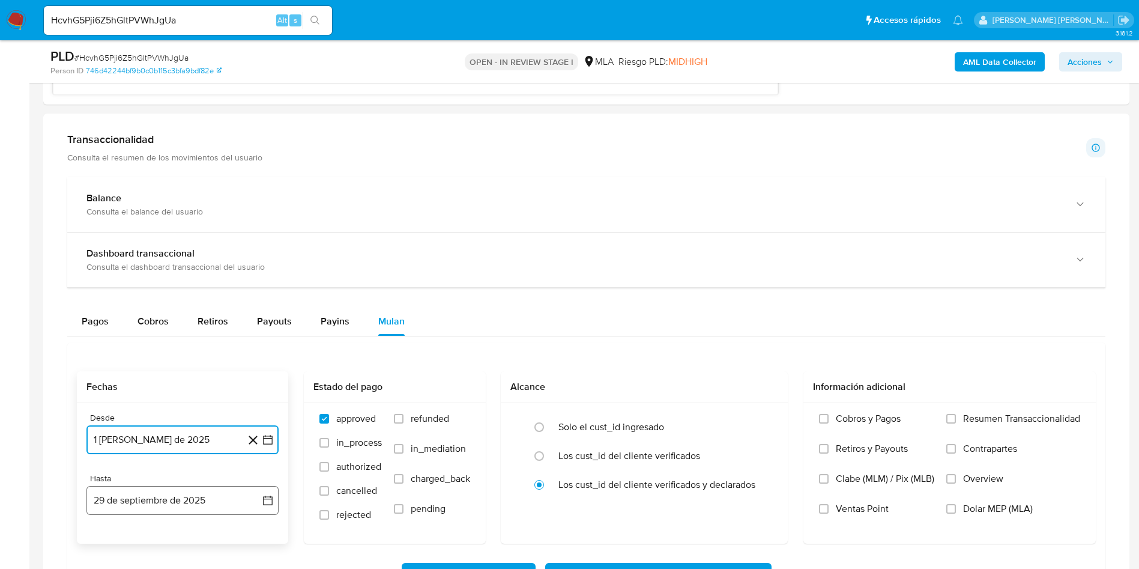
click at [202, 498] on button "29 de septiembre de 2025" at bounding box center [182, 500] width 192 height 29
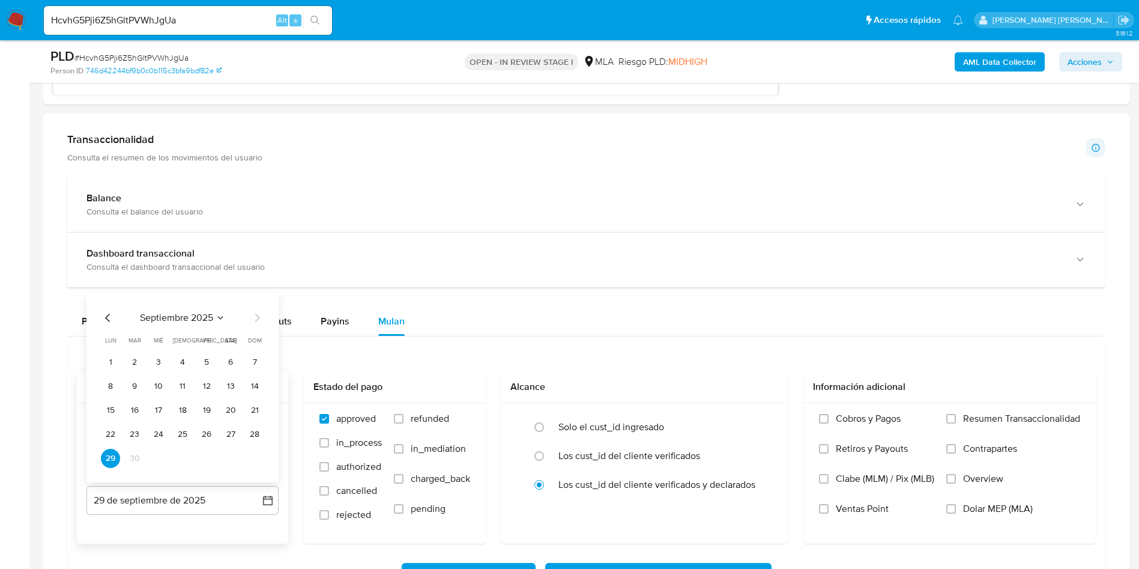
click at [104, 315] on icon "Mes anterior" at bounding box center [108, 318] width 14 height 14
click at [261, 459] on button "31" at bounding box center [254, 458] width 19 height 19
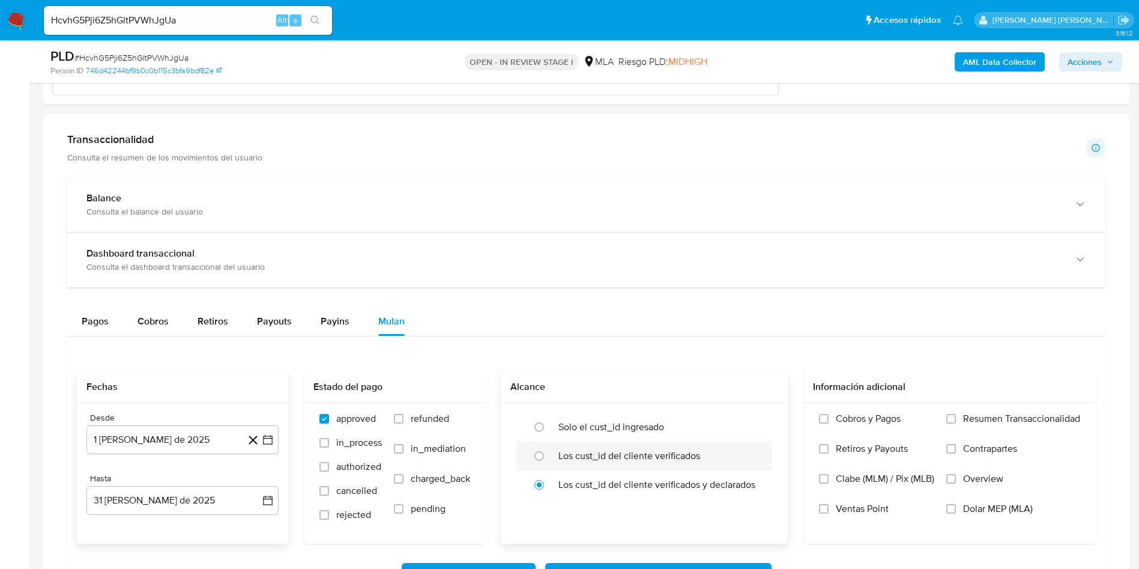
click at [593, 459] on label "Los cust_id del cliente verificados" at bounding box center [630, 456] width 142 height 12
click at [549, 459] on input "radio" at bounding box center [539, 455] width 19 height 19
radio input "true"
click at [996, 516] on label "Dolar MEP (MLA)" at bounding box center [1014, 518] width 134 height 30
click at [956, 514] on input "Dolar MEP (MLA)" at bounding box center [952, 509] width 10 height 10
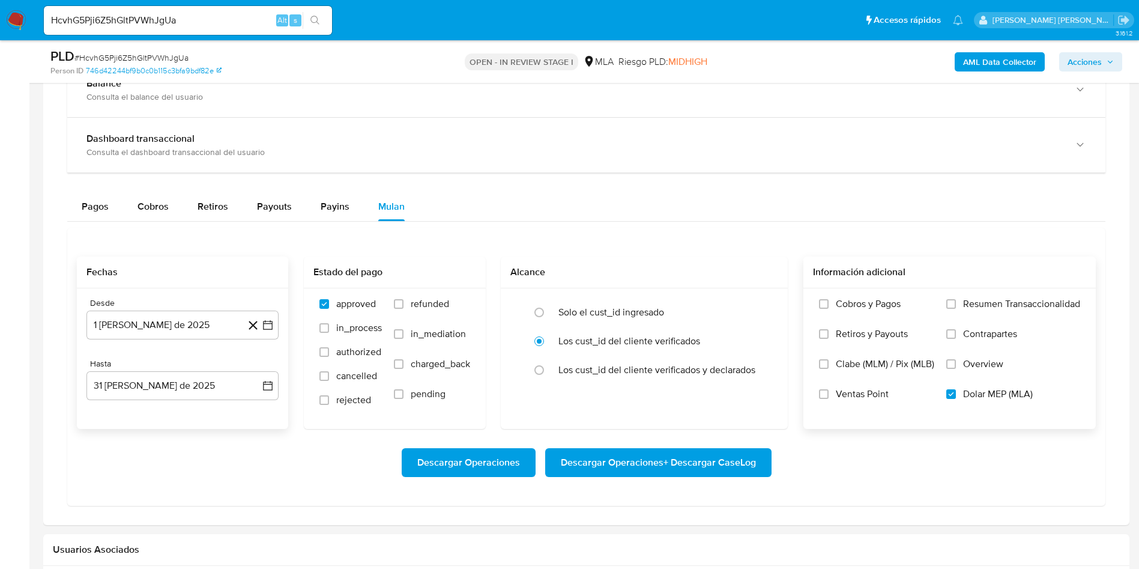
scroll to position [1261, 0]
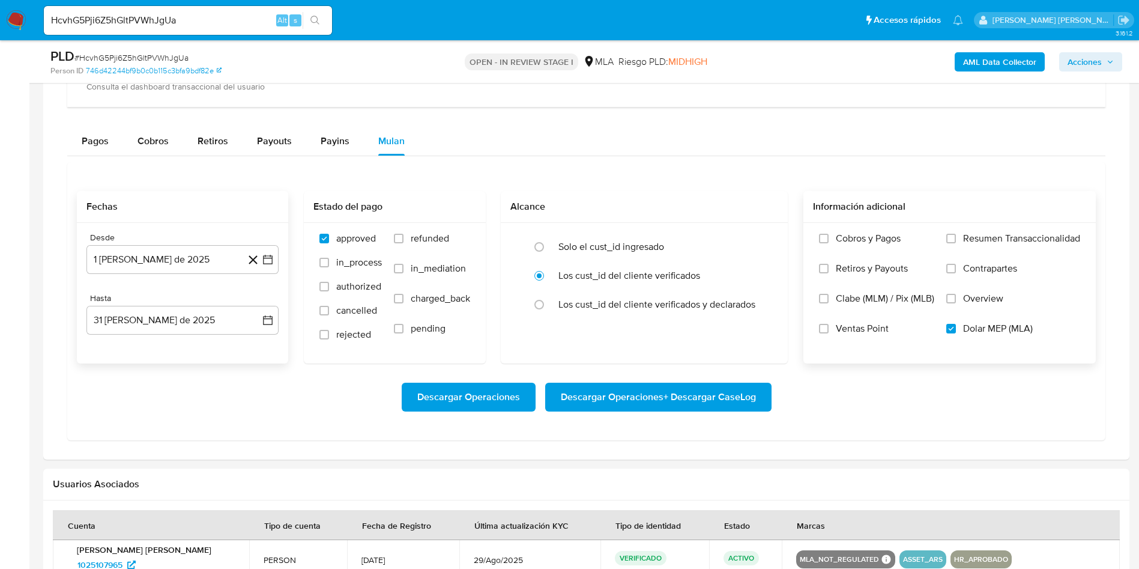
click at [694, 404] on span "Descargar Operaciones + Descargar CaseLog" at bounding box center [658, 397] width 195 height 26
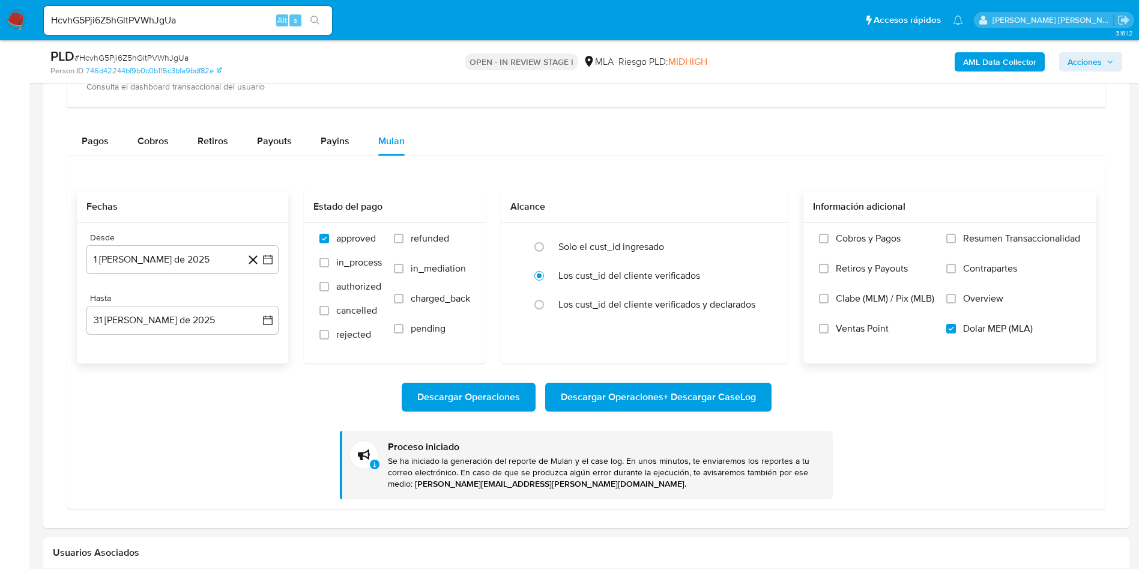
click at [173, 22] on input "HcvhG5Pji6Z5hGltPVWhJgUa" at bounding box center [188, 21] width 288 height 16
paste input "mfSyRceguFPwgyKTw54DZmd"
type input "HmfSyRceguFPwgyKTw54DZmd"
click at [314, 16] on icon "search-icon" at bounding box center [315, 20] width 9 height 9
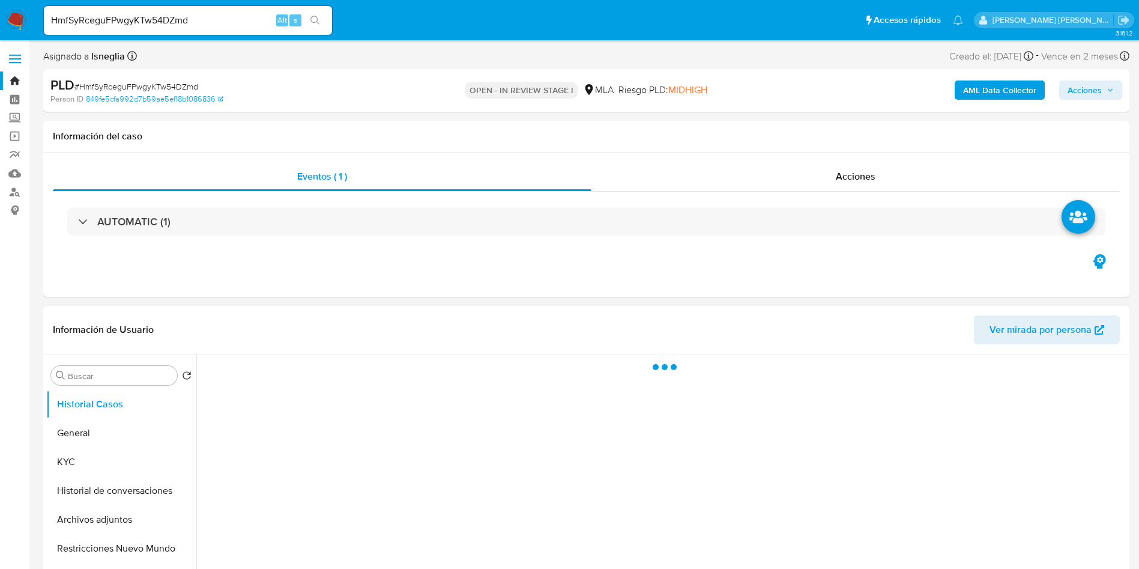
select select "10"
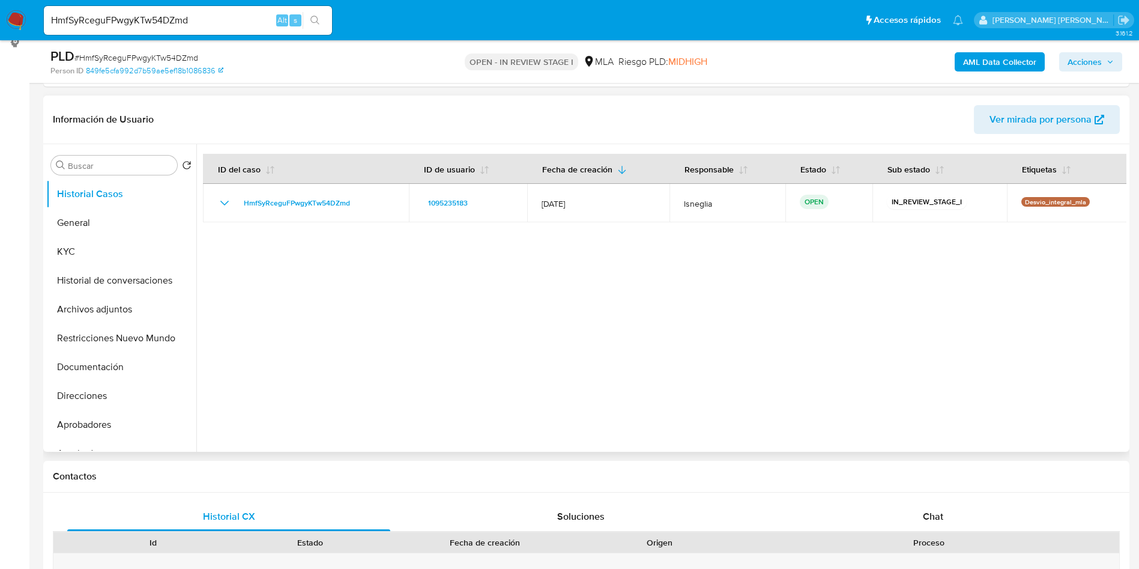
scroll to position [180, 0]
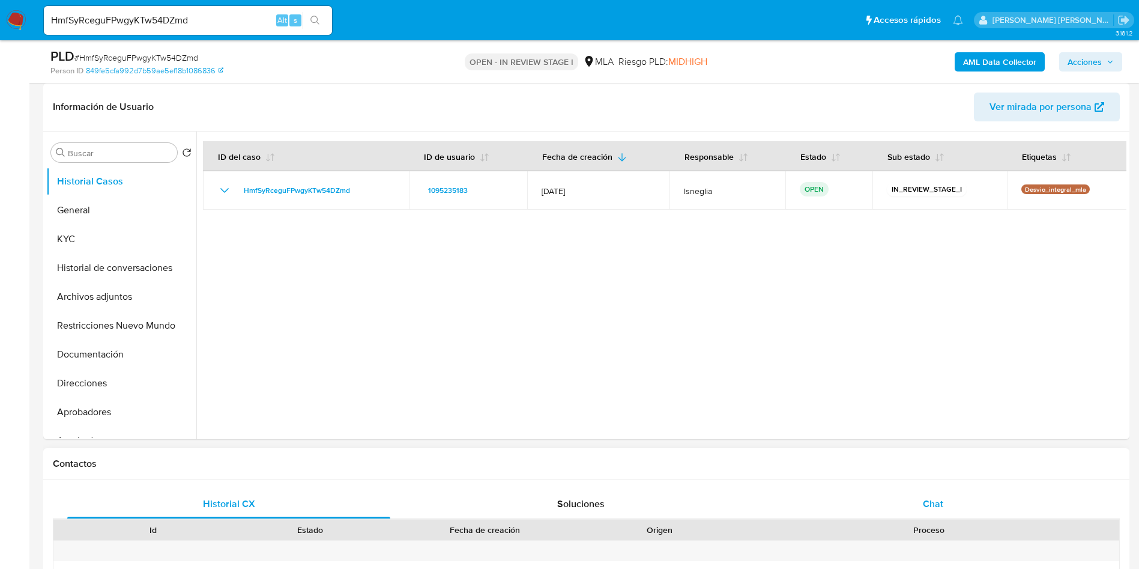
click at [950, 512] on div "Chat" at bounding box center [933, 503] width 323 height 29
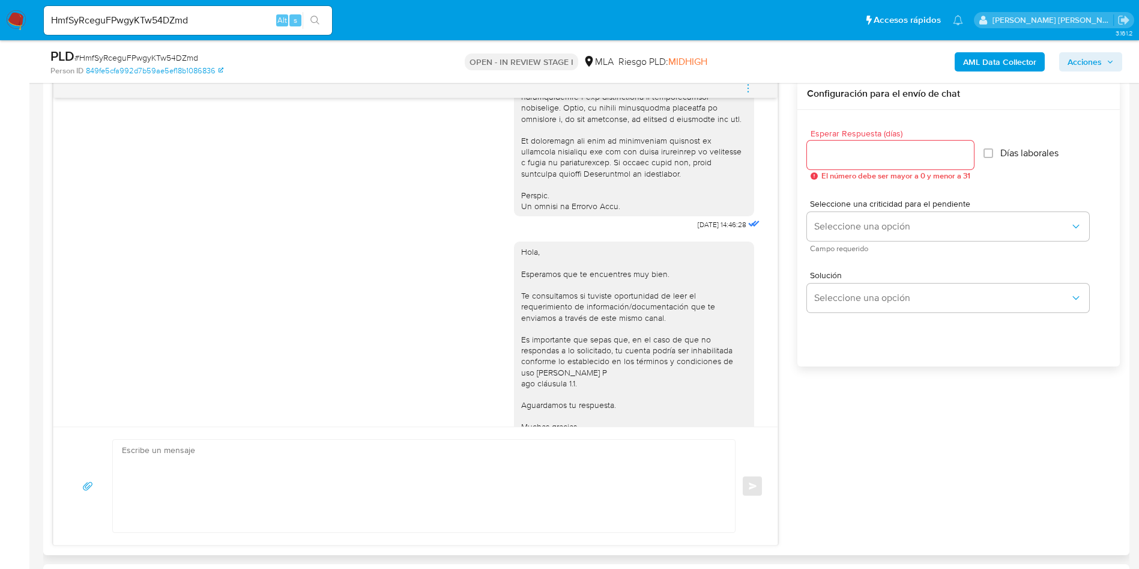
scroll to position [616, 0]
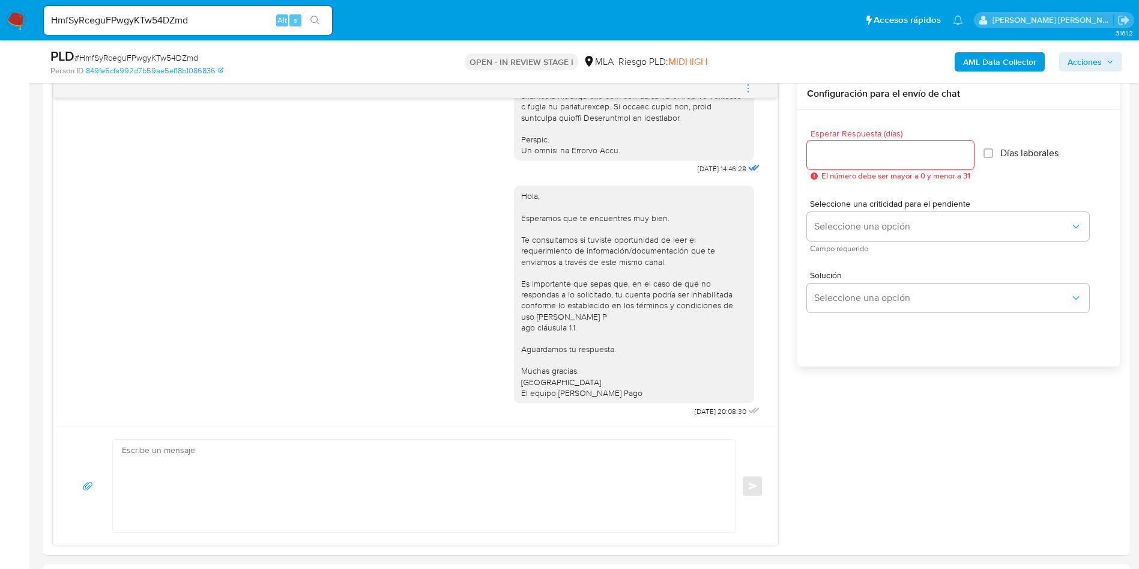
click at [228, 15] on input "HmfSyRceguFPwgyKTw54DZmd" at bounding box center [188, 21] width 288 height 16
click at [324, 17] on button "search-icon" at bounding box center [315, 20] width 25 height 17
click at [314, 20] on icon "search-icon" at bounding box center [316, 21] width 10 height 10
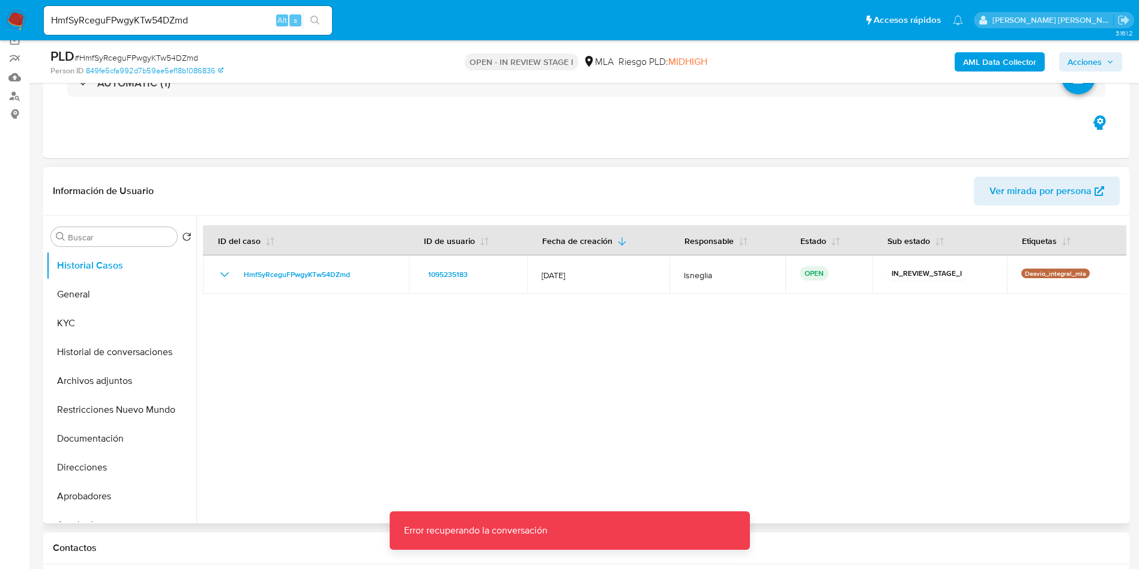
scroll to position [90, 0]
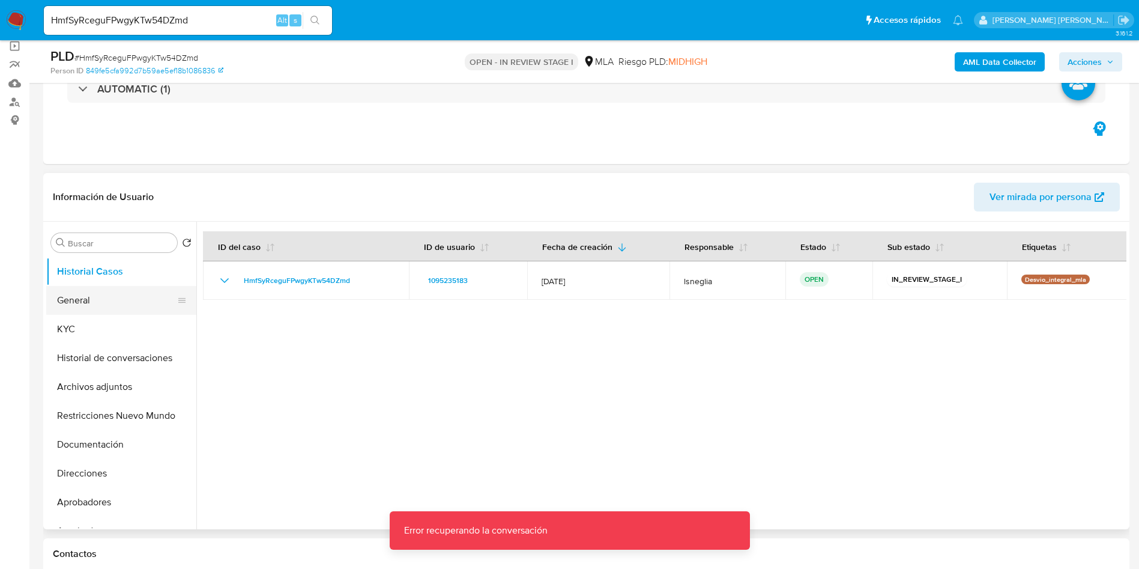
click at [105, 308] on button "General" at bounding box center [116, 300] width 141 height 29
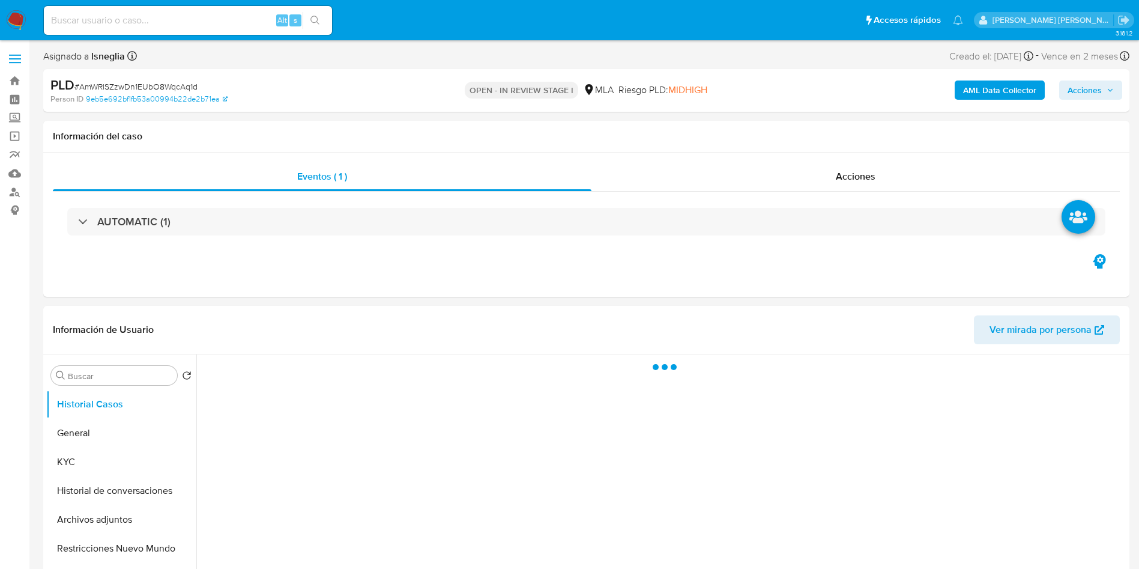
click at [176, 13] on input at bounding box center [188, 21] width 288 height 16
select select "10"
click at [166, 20] on input at bounding box center [188, 21] width 288 height 16
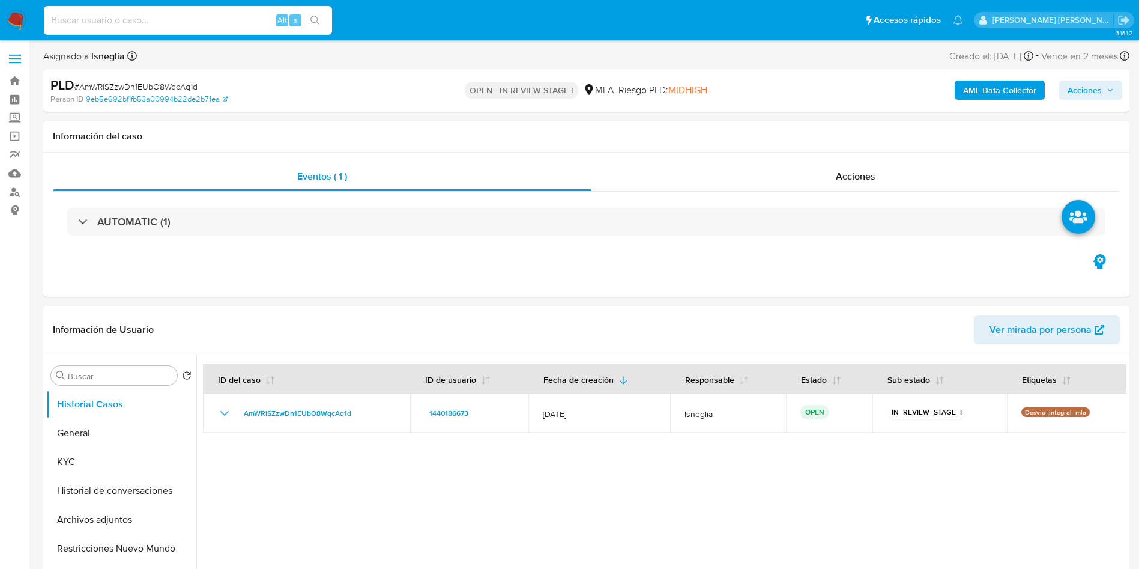
paste input "s51k1jgSfnkJSwpXBK2egGxE"
type input "s51k1jgSfnkJSwpXBK2egGxE"
click at [308, 17] on button "search-icon" at bounding box center [315, 20] width 25 height 17
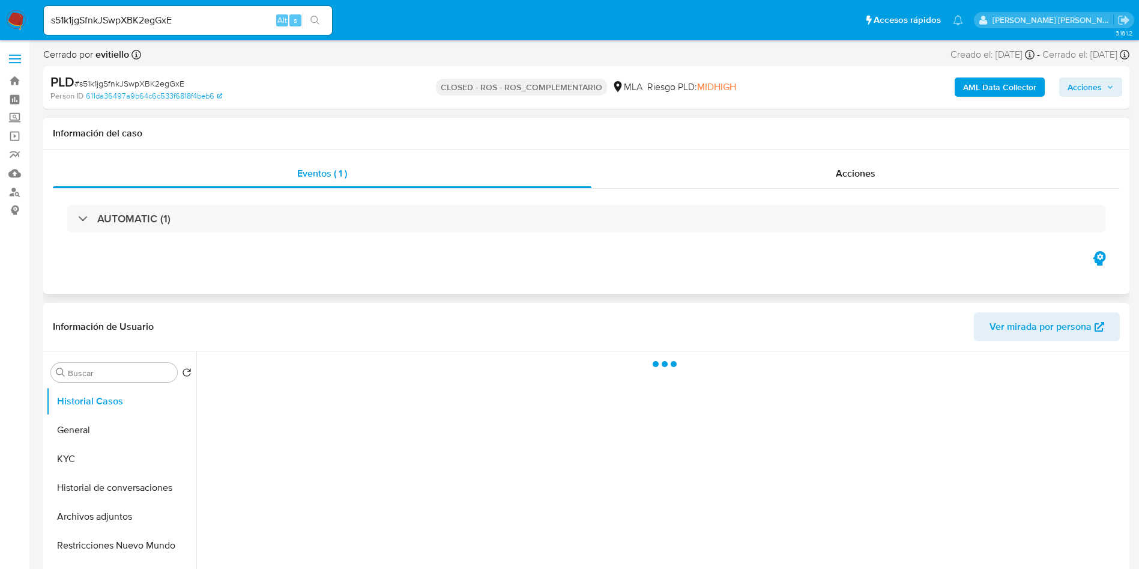
select select "10"
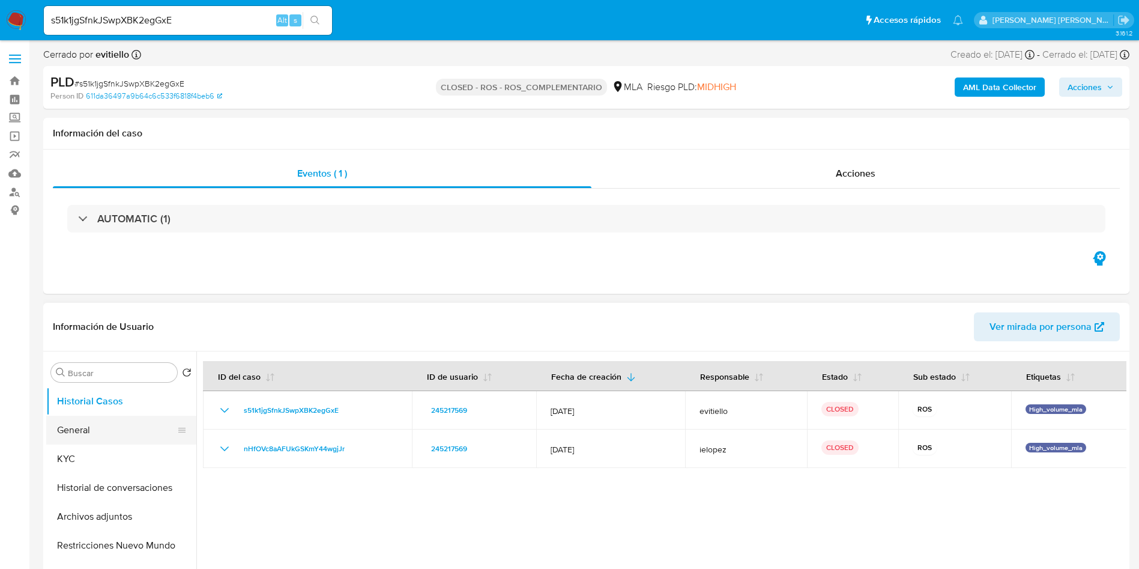
click at [110, 443] on button "General" at bounding box center [116, 430] width 141 height 29
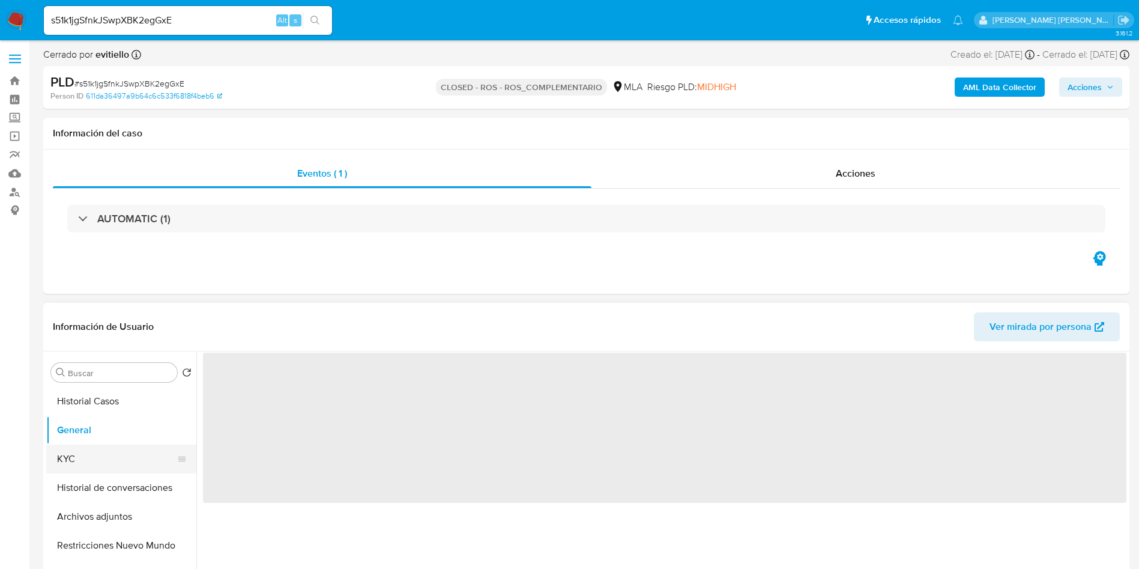
click at [110, 450] on button "KYC" at bounding box center [116, 458] width 141 height 29
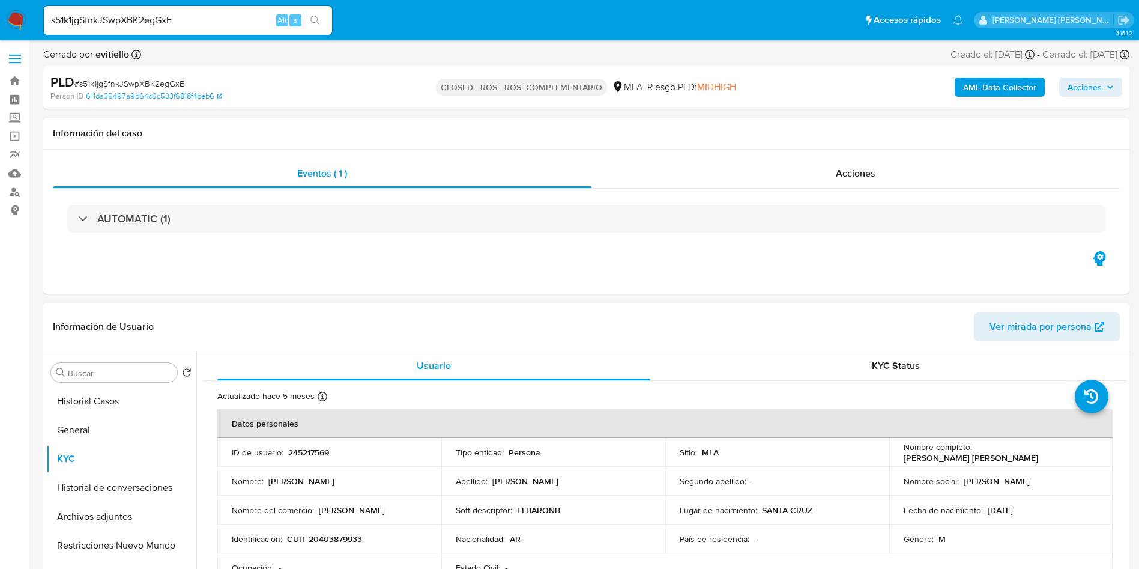
click at [344, 543] on p "CUIT 20403879933" at bounding box center [324, 538] width 75 height 11
click at [345, 543] on p "CUIT 20403879933" at bounding box center [324, 538] width 75 height 11
copy p "20403879933"
click at [165, 22] on input "s51k1jgSfnkJSwpXBK2egGxE" at bounding box center [188, 21] width 288 height 16
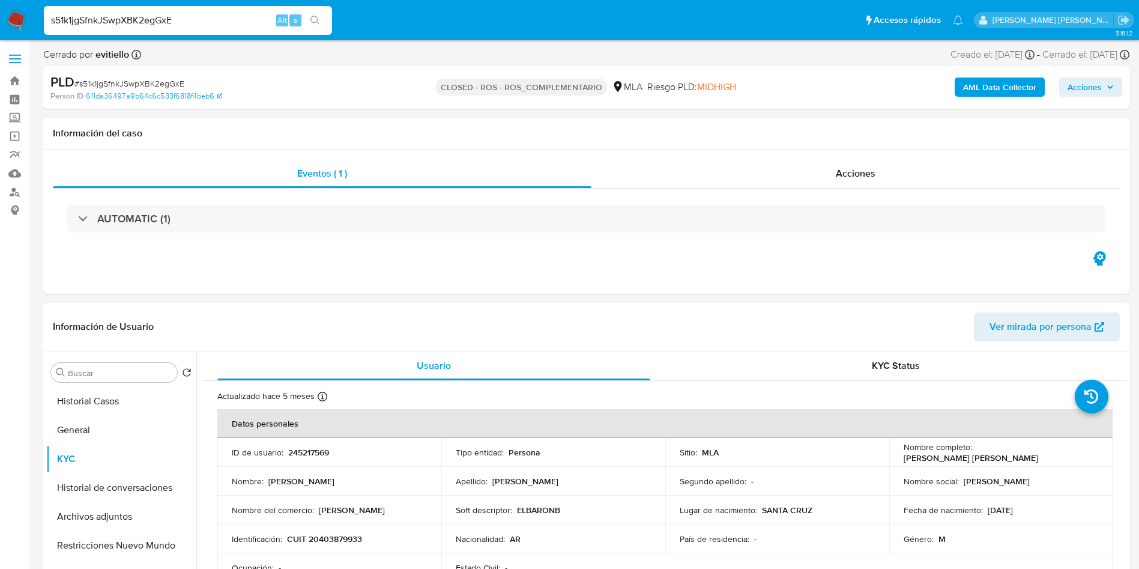
paste input "OhyPZZvXn2R46HTPnCsqtshr"
type input "OhyPZZvXn2R46HTPnCsqtshr"
click at [315, 12] on button "search-icon" at bounding box center [315, 20] width 25 height 17
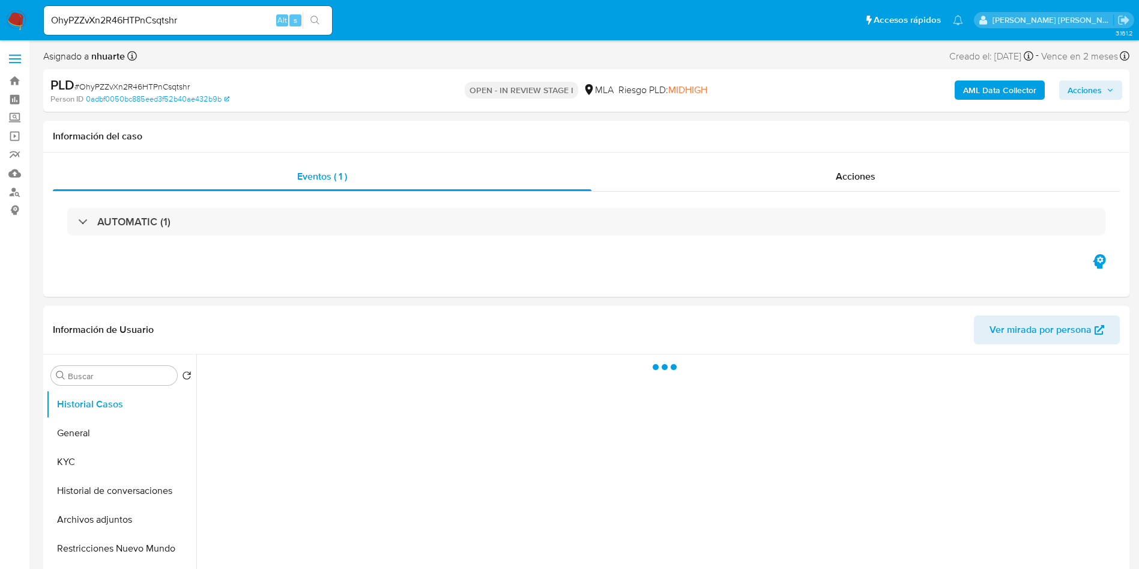
select select "10"
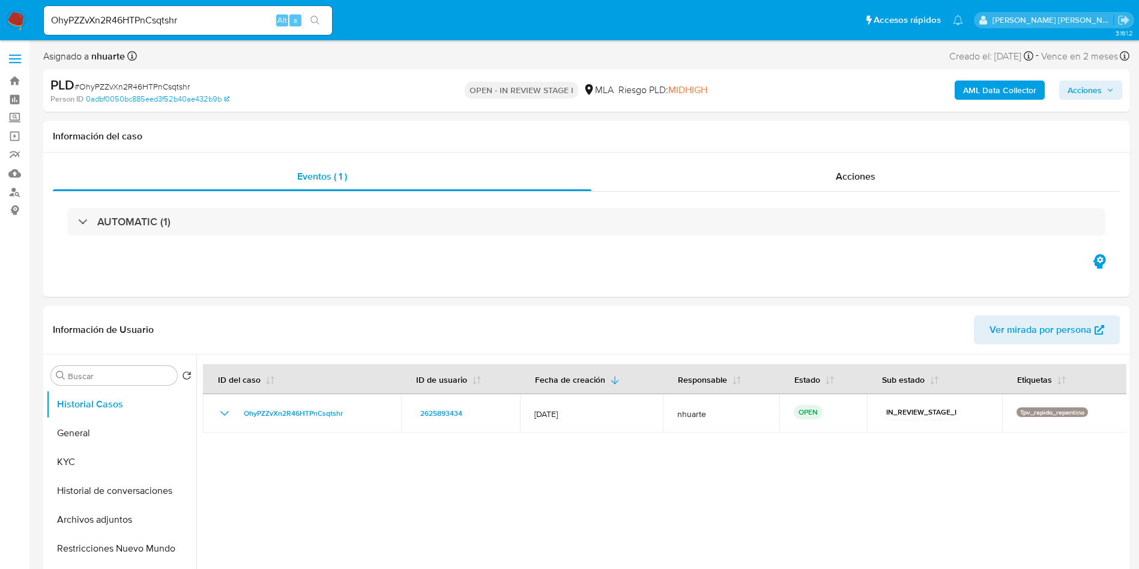
click at [156, 28] on input "OhyPZZvXn2R46HTPnCsqtshr" at bounding box center [188, 21] width 288 height 16
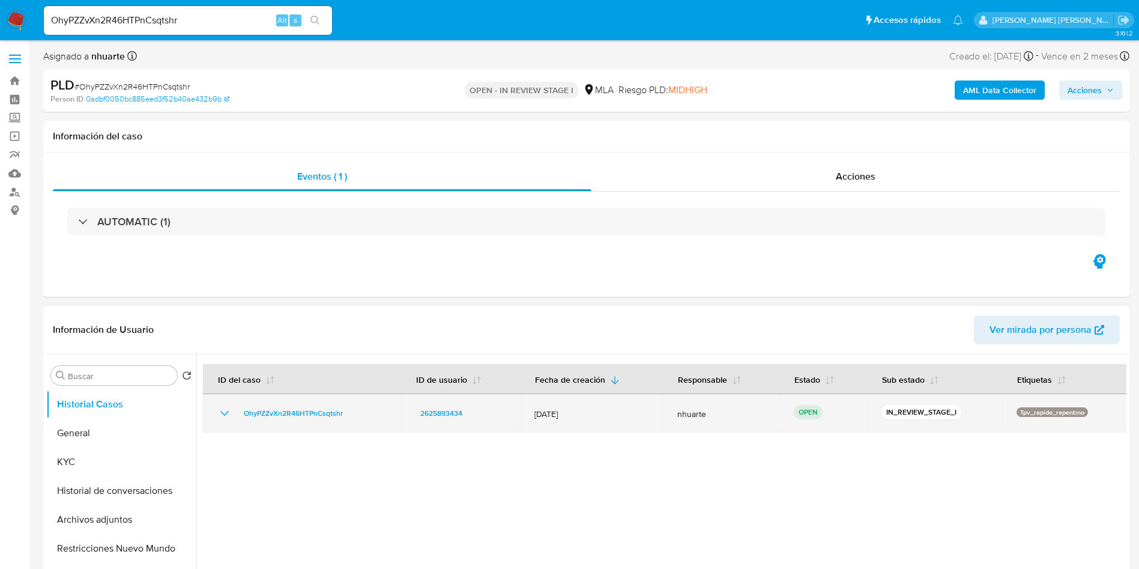
drag, startPoint x: 236, startPoint y: 413, endPoint x: 352, endPoint y: 413, distance: 115.9
click at [352, 413] on div "OhyPZZvXn2R46HTPnCsqtshr" at bounding box center [301, 413] width 169 height 14
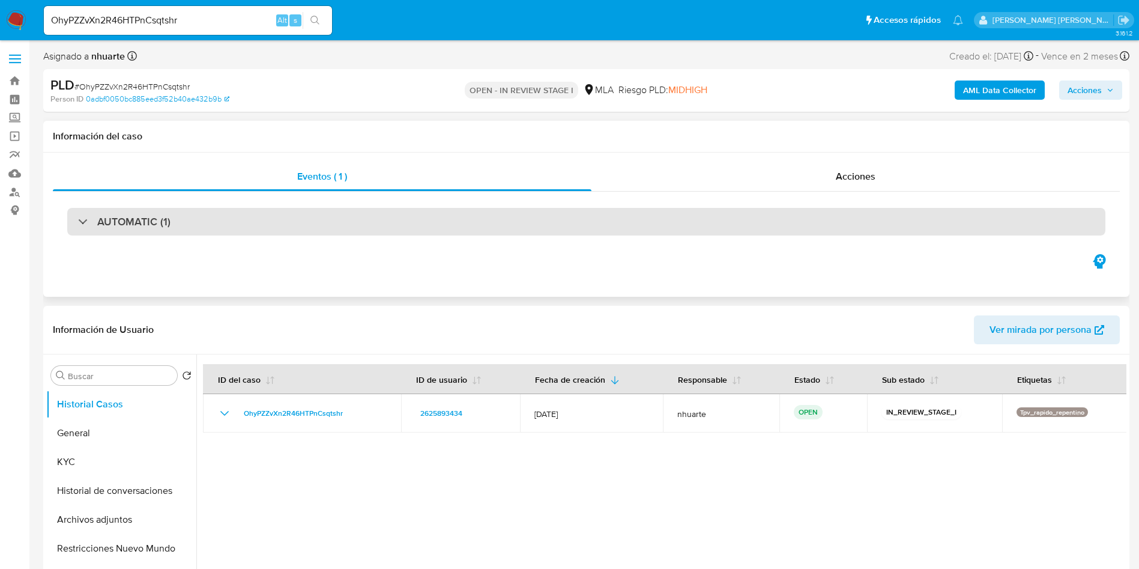
click at [539, 228] on div "AUTOMATIC (1)" at bounding box center [586, 222] width 1038 height 28
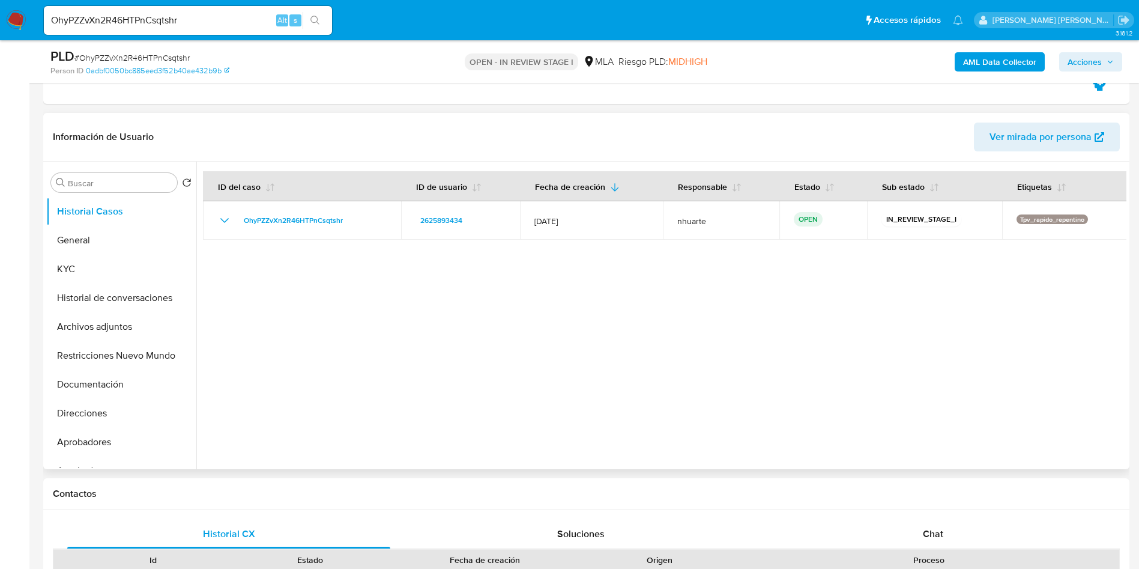
scroll to position [360, 0]
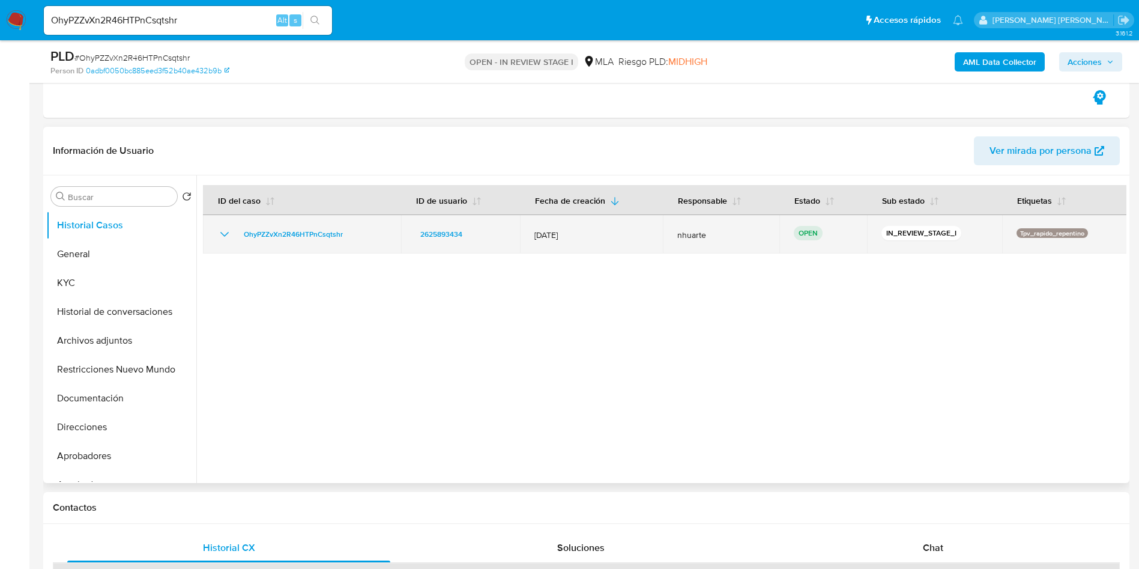
click at [360, 240] on div "OhyPZZvXn2R46HTPnCsqtshr" at bounding box center [301, 234] width 169 height 14
drag, startPoint x: 354, startPoint y: 234, endPoint x: 246, endPoint y: 232, distance: 108.1
click at [246, 232] on div "OhyPZZvXn2R46HTPnCsqtshr" at bounding box center [301, 234] width 169 height 14
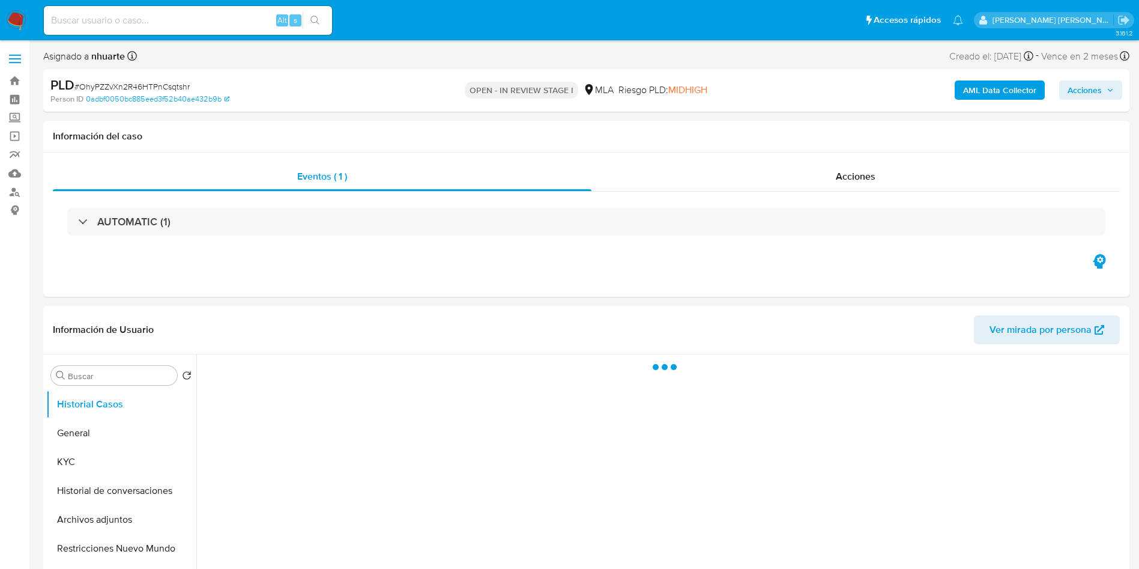
select select "10"
click at [199, 19] on input at bounding box center [188, 21] width 288 height 16
paste input ""fUQlh94q9X9OJWk5TVMkLgzK - OPEN-WAITING_ASSIGN - 2025-09-12 • jf4CtRKOIsf3yMMf…"
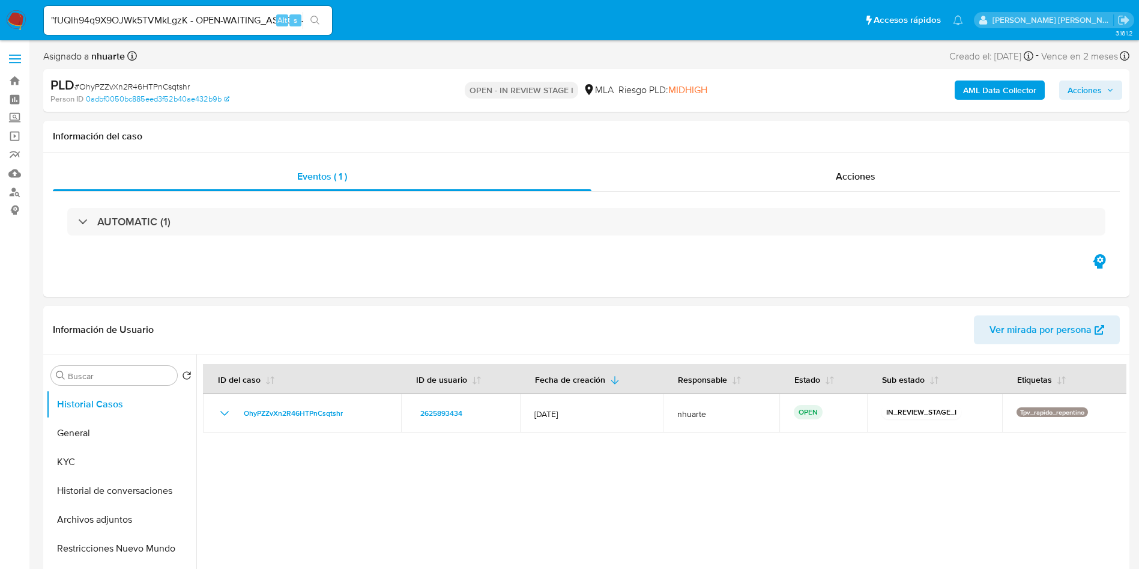
click at [319, 17] on icon "search-icon" at bounding box center [316, 21] width 10 height 10
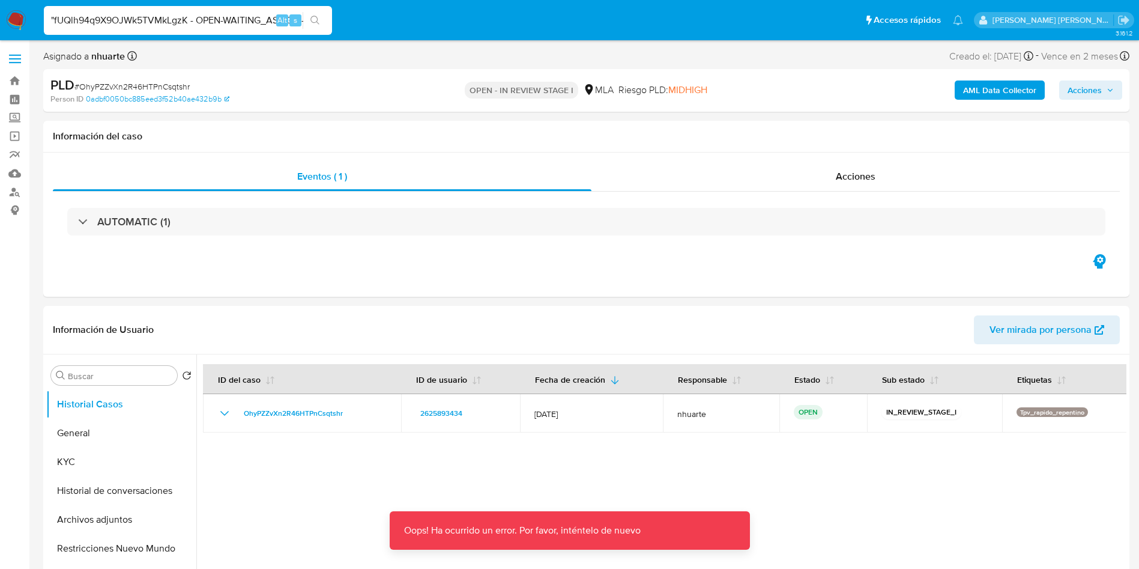
scroll to position [0, 330]
drag, startPoint x: 190, startPoint y: 21, endPoint x: 464, endPoint y: 19, distance: 273.3
click at [464, 19] on ul "Pausado Ver notificaciones "fUQlh94q9X9OJWk5TVMkLgzK - OPEN-WAITING_ASSIGN - 20…" at bounding box center [504, 20] width 932 height 30
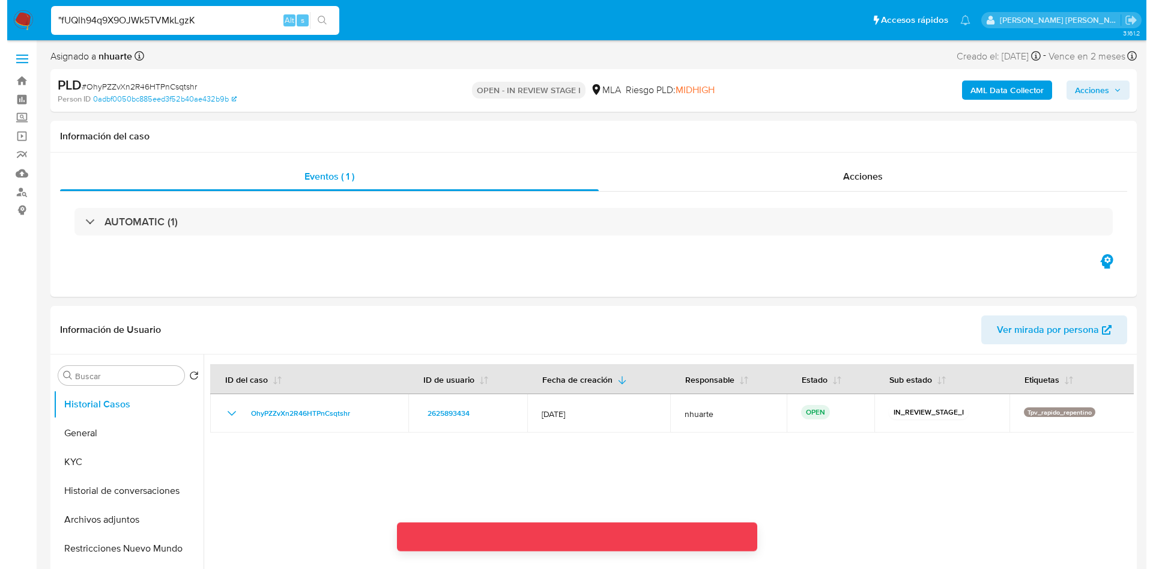
scroll to position [0, 0]
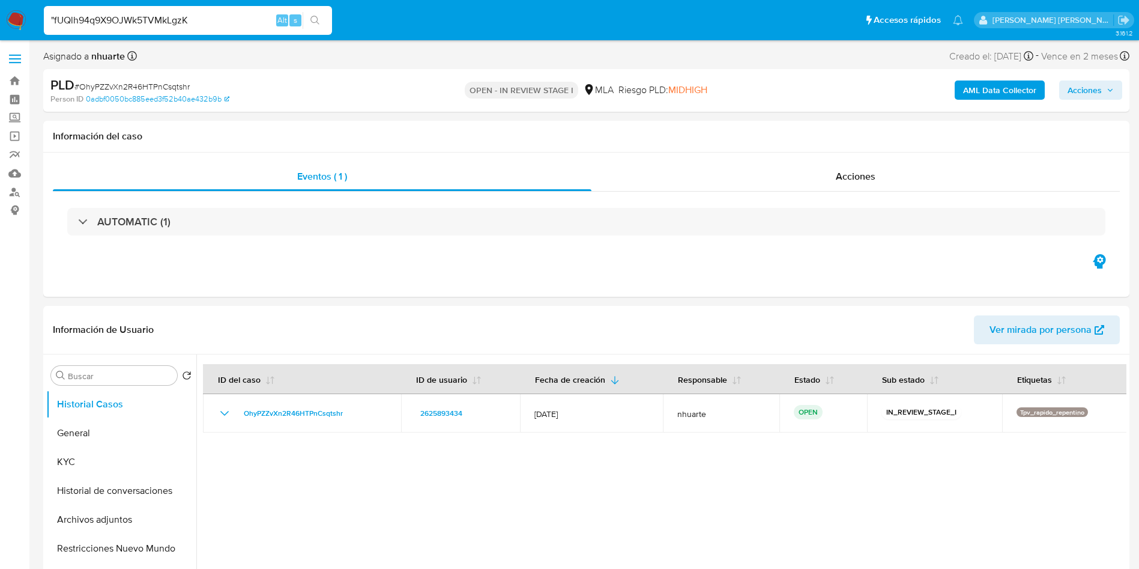
type input ""fUQlh94q9X9OJWk5TVMkLgzK"
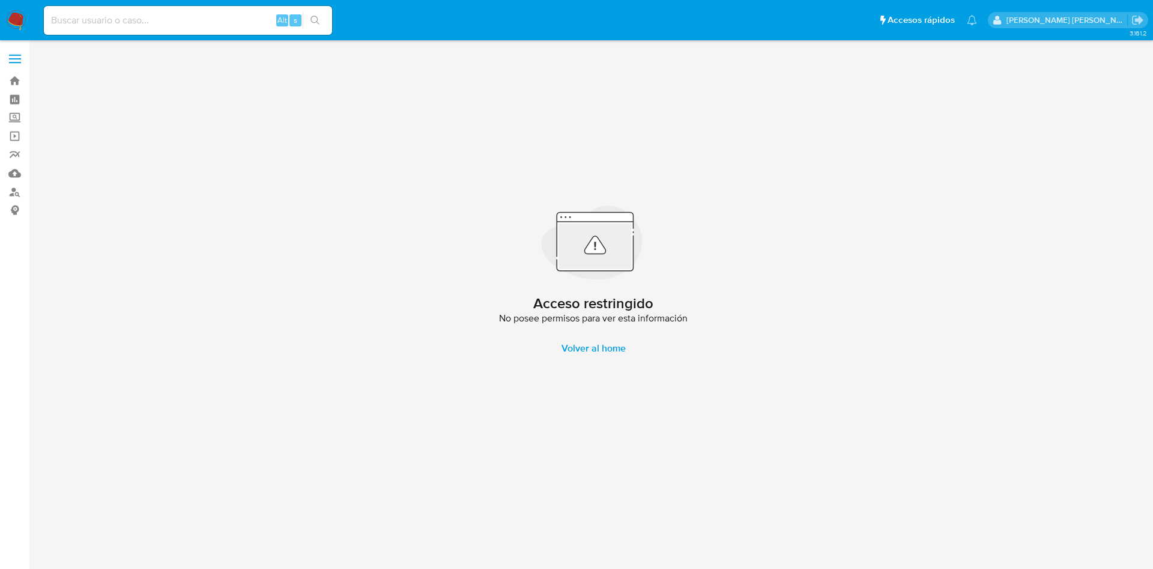
click at [186, 11] on div "Alt s" at bounding box center [188, 20] width 288 height 29
click at [168, 19] on input at bounding box center [188, 21] width 288 height 16
paste input ""fUQlh94q9X9OJWk5TVMkLgzK - OPEN-WAITING_ASSIGN - 2025-09-12 • jf4CtRKOIsf3yMMf…"
drag, startPoint x: 180, startPoint y: 18, endPoint x: 575, endPoint y: 40, distance: 395.8
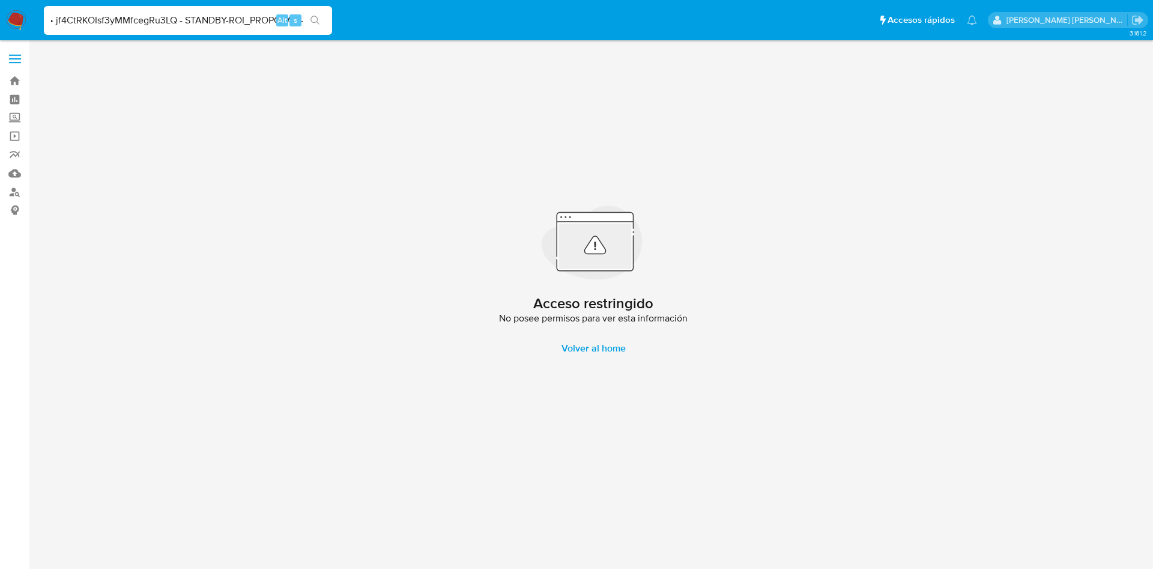
click at [575, 40] on nav "Pausado Ver notificaciones "fUQlh94q9X9OJWk5TVMkLgzK - OPEN-WAITING_ASSIGN - 20…" at bounding box center [576, 20] width 1153 height 40
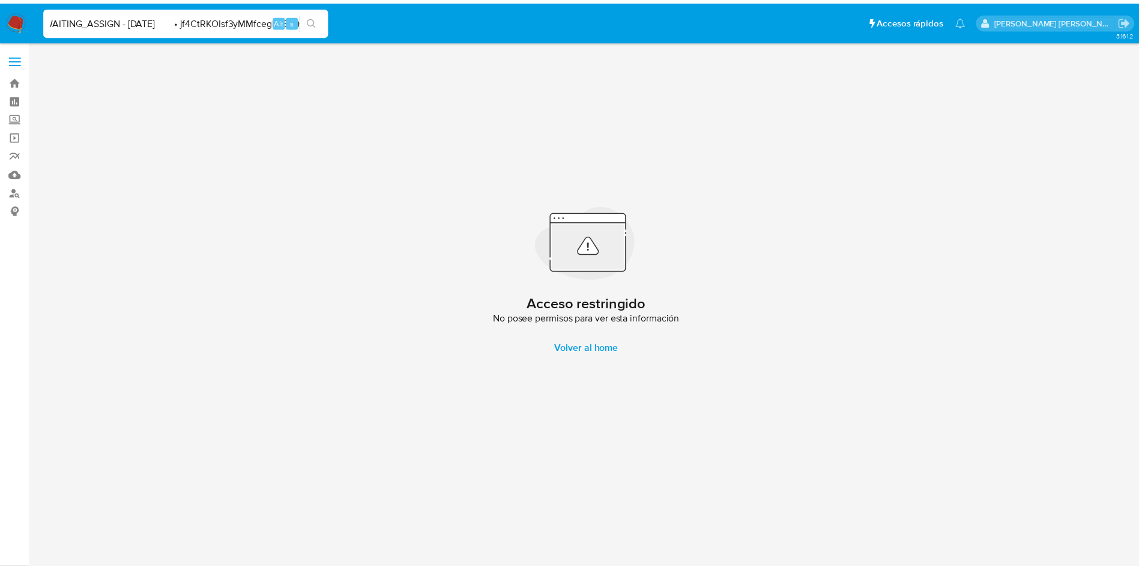
scroll to position [0, 0]
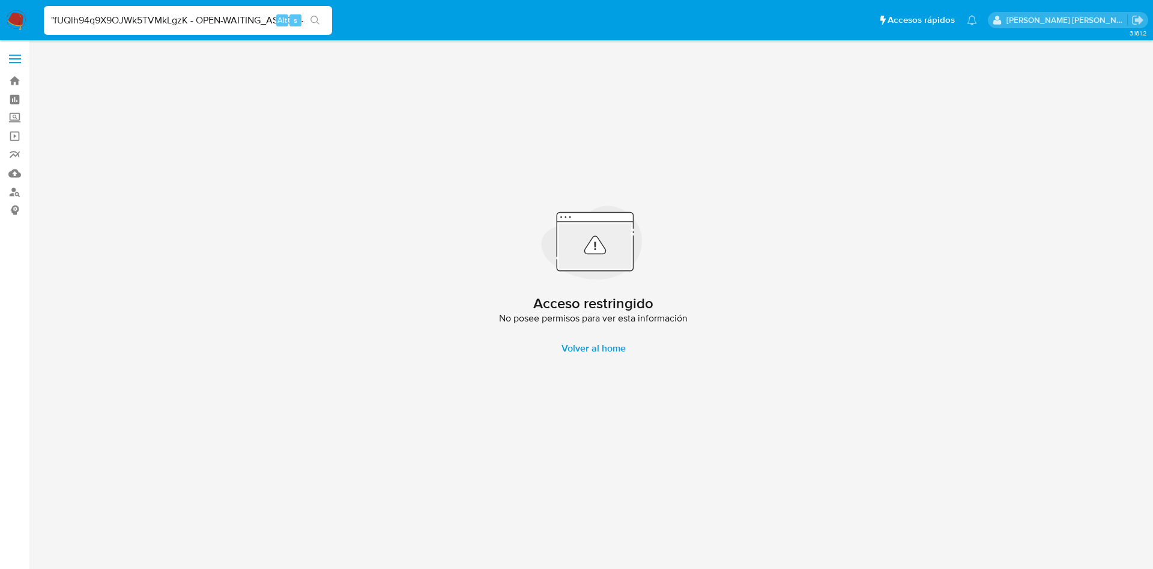
click at [214, 23] on input ""fUQlh94q9X9OJWk5TVMkLgzK - OPEN-WAITING_ASSIGN - 2025-09-12 • jf4CtRKOIsf3yMMf…" at bounding box center [188, 21] width 288 height 16
click at [213, 23] on input ""fUQlh94q9X9OJWk5TVMkLgzK - OPEN-WAITING_ASSIGN - 2025-09-12 • jf4CtRKOIsf3yMMf…" at bounding box center [188, 21] width 288 height 16
paste input "fUQlh94q9X9OJWk5TVMkLgzK"
type input "fUQlh94q9X9OJWk5TVMkLgzK"
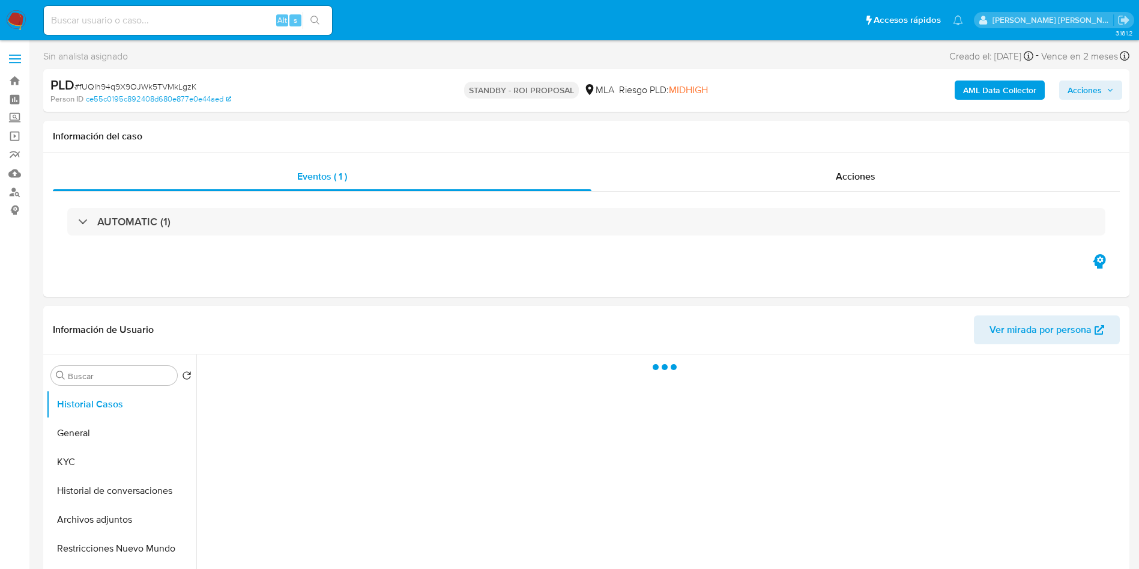
select select "10"
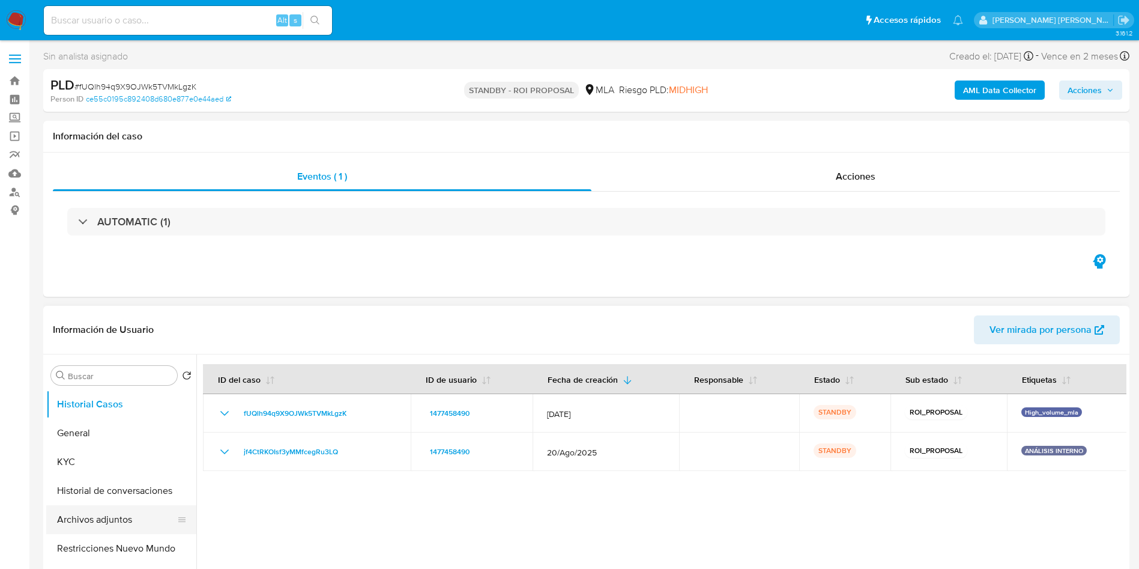
click at [144, 520] on button "Archivos adjuntos" at bounding box center [116, 519] width 141 height 29
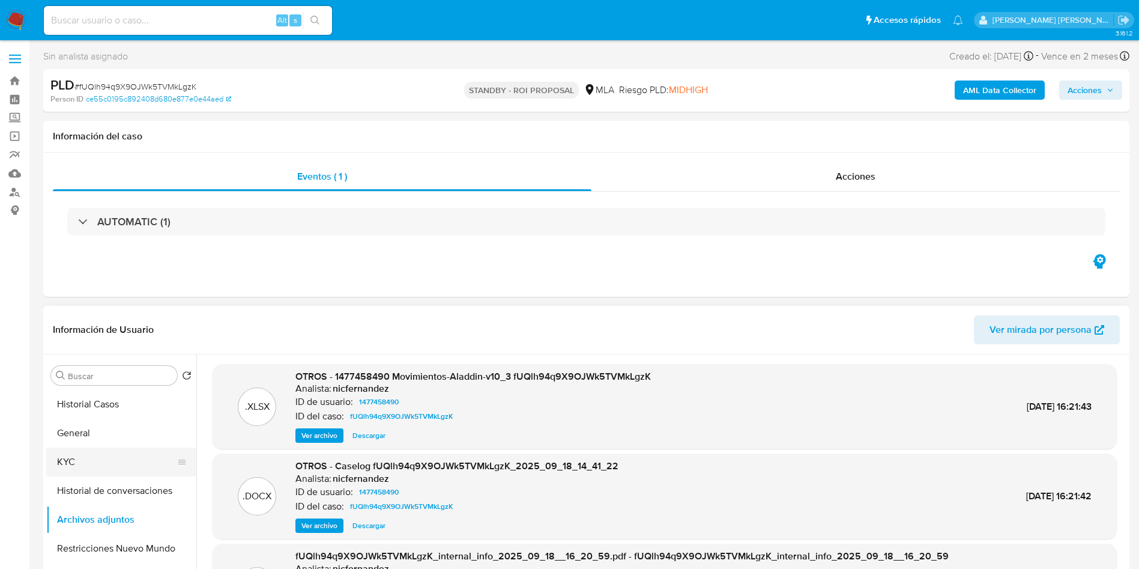
click at [108, 462] on button "KYC" at bounding box center [116, 461] width 141 height 29
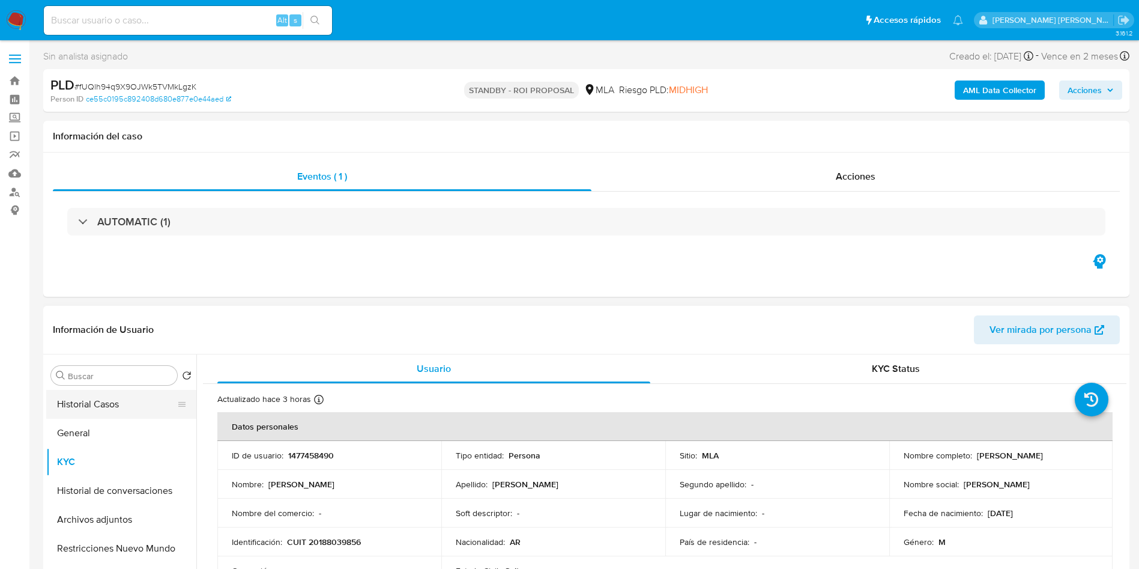
click at [104, 397] on button "Historial Casos" at bounding box center [116, 404] width 141 height 29
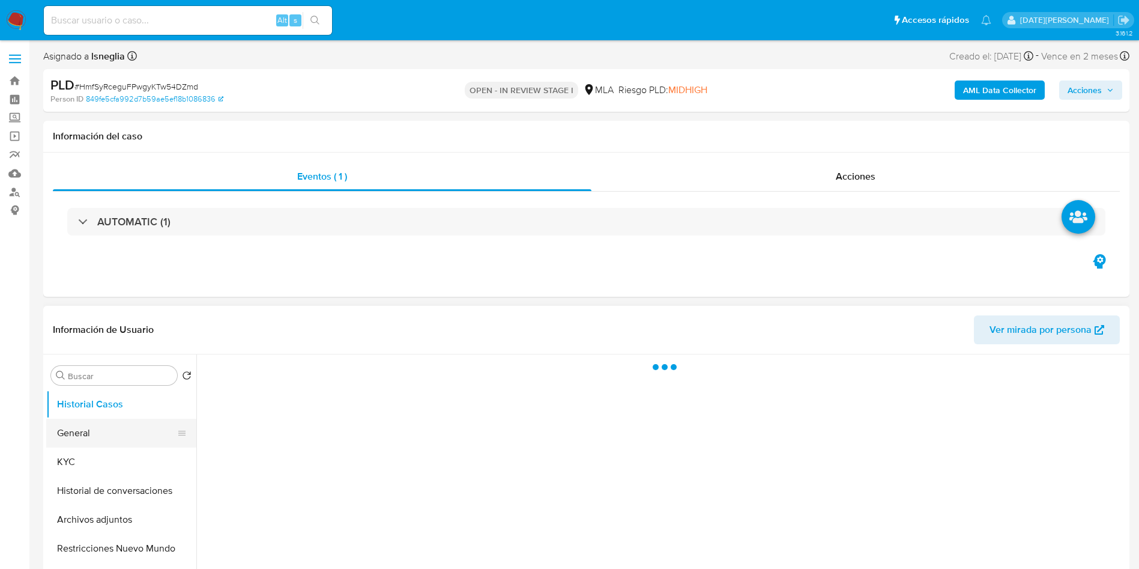
select select "10"
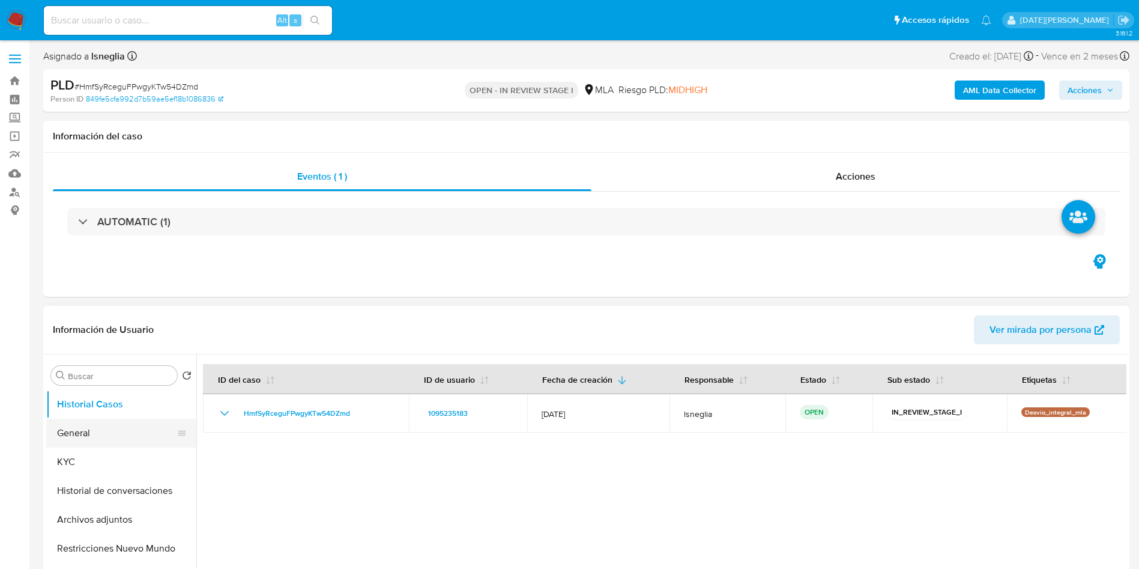
click at [98, 437] on button "General" at bounding box center [116, 433] width 141 height 29
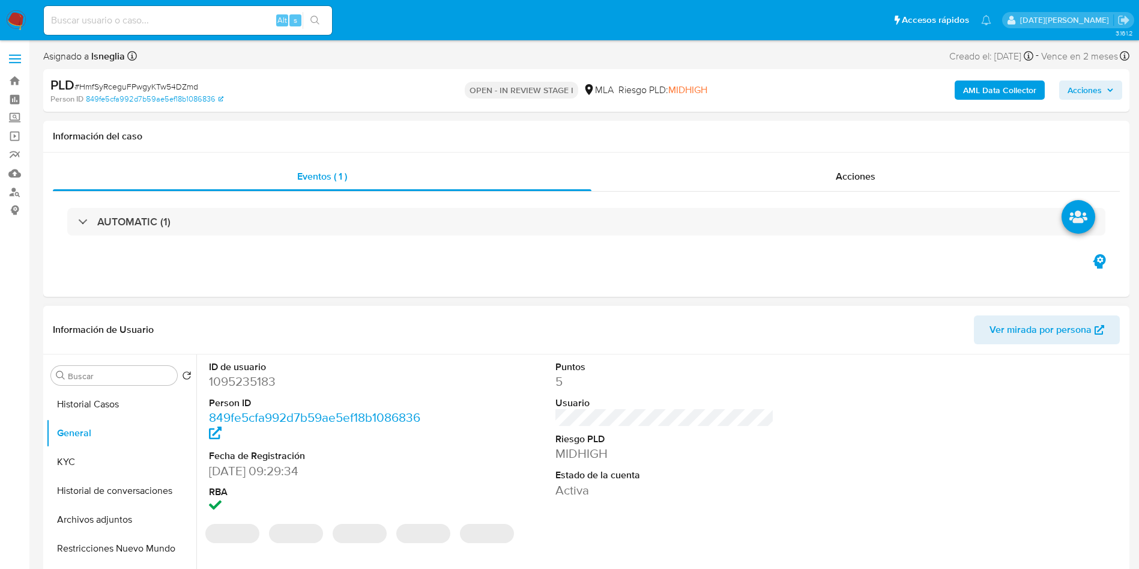
click at [264, 380] on dd "1095235183" at bounding box center [318, 381] width 219 height 17
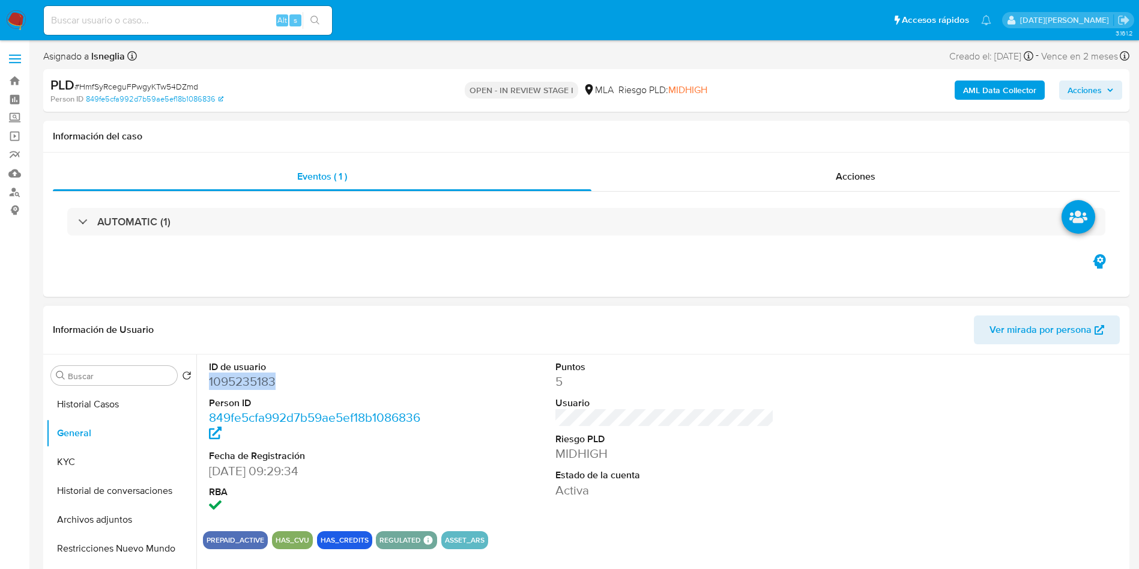
copy dd "1095235183"
click at [232, 381] on dd "1095235183" at bounding box center [318, 381] width 219 height 17
click at [85, 463] on button "KYC" at bounding box center [116, 461] width 141 height 29
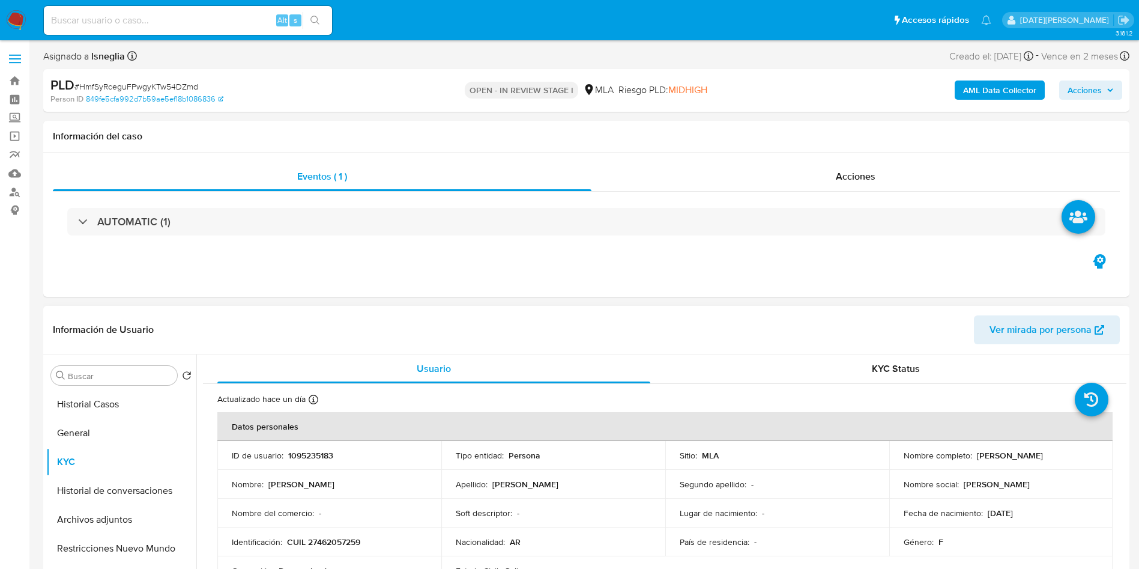
drag, startPoint x: 980, startPoint y: 456, endPoint x: 1061, endPoint y: 460, distance: 81.8
click at [1061, 460] on div "Nombre completo : Agustina Sarah Baez" at bounding box center [1001, 455] width 195 height 11
copy p "[PERSON_NAME]"
drag, startPoint x: 288, startPoint y: 542, endPoint x: 386, endPoint y: 541, distance: 97.9
click at [386, 541] on div "Identificación : CUIL 27462057259" at bounding box center [329, 541] width 195 height 11
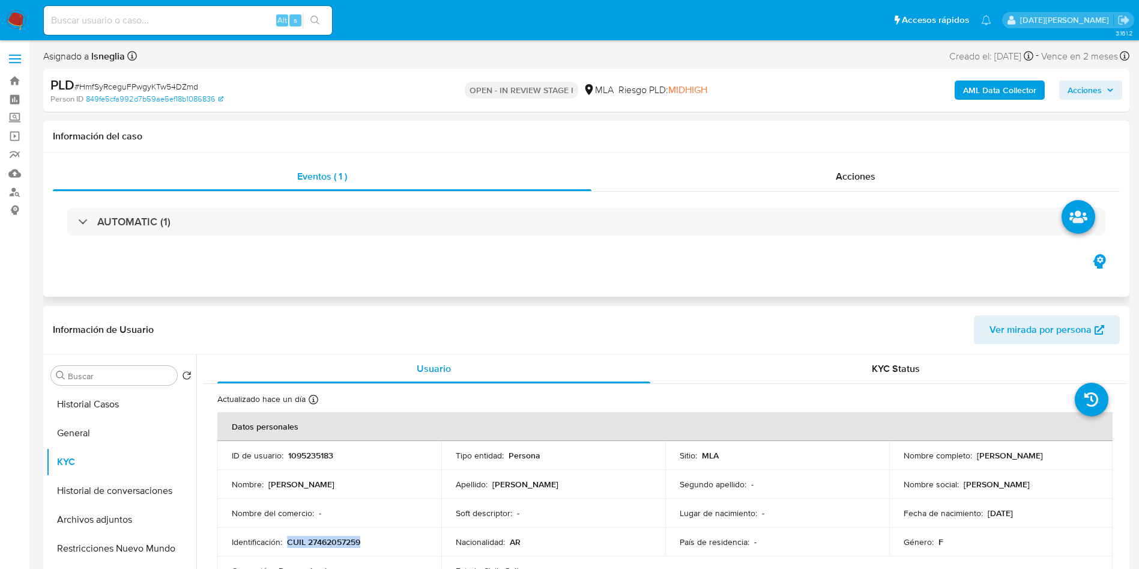
copy p "CUIL 27462057259"
click at [338, 539] on p "CUIL 27462057259" at bounding box center [323, 541] width 73 height 11
drag, startPoint x: 974, startPoint y: 455, endPoint x: 1046, endPoint y: 459, distance: 71.6
click at [1046, 463] on td "Nombre completo : Agustina Sarah Baez" at bounding box center [1001, 455] width 224 height 29
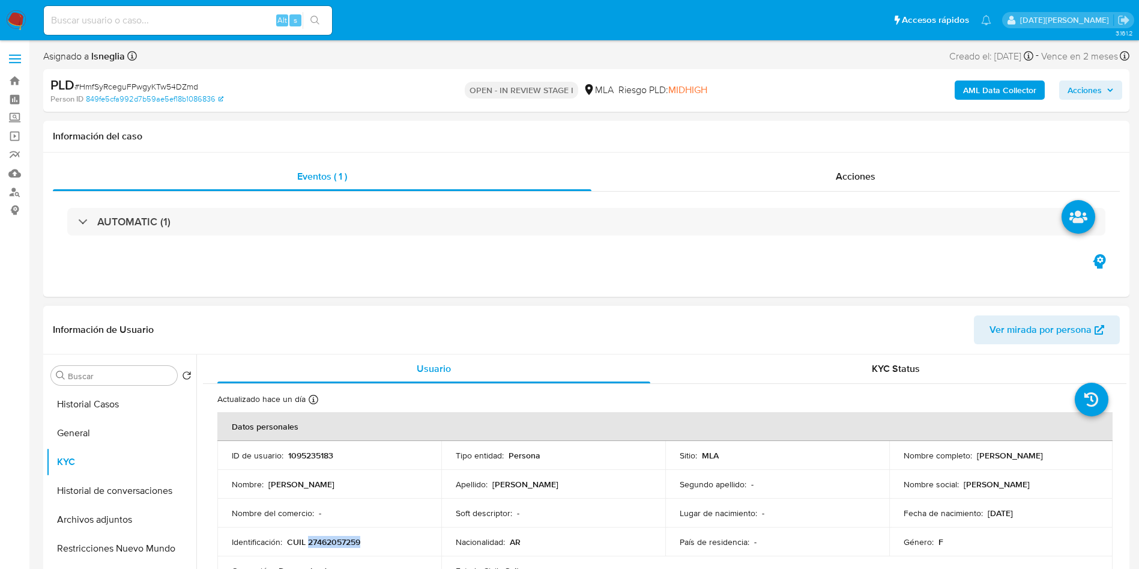
copy p "[PERSON_NAME]"
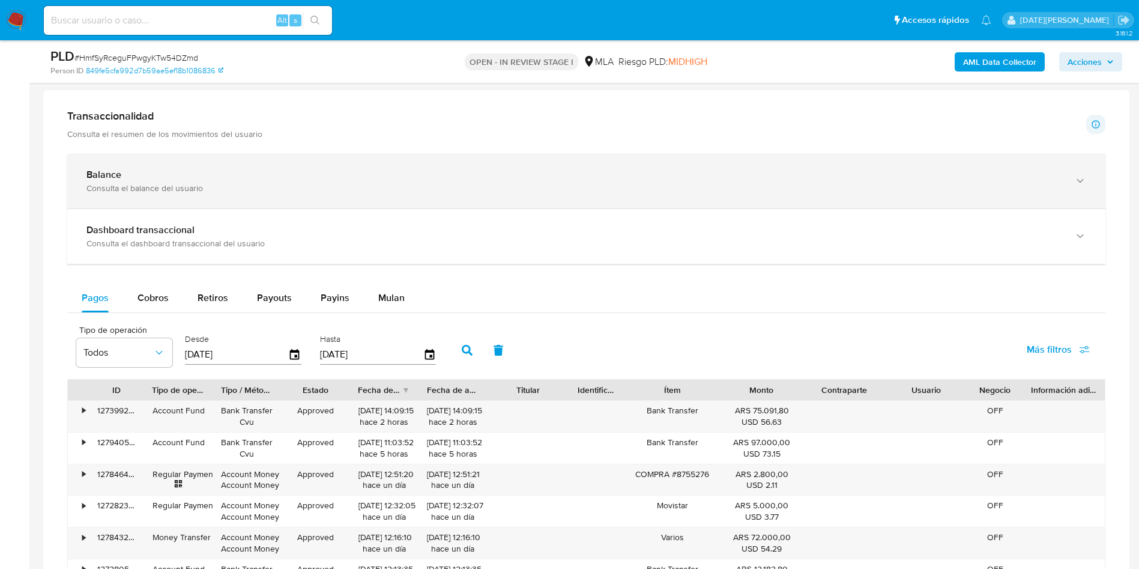
scroll to position [450, 0]
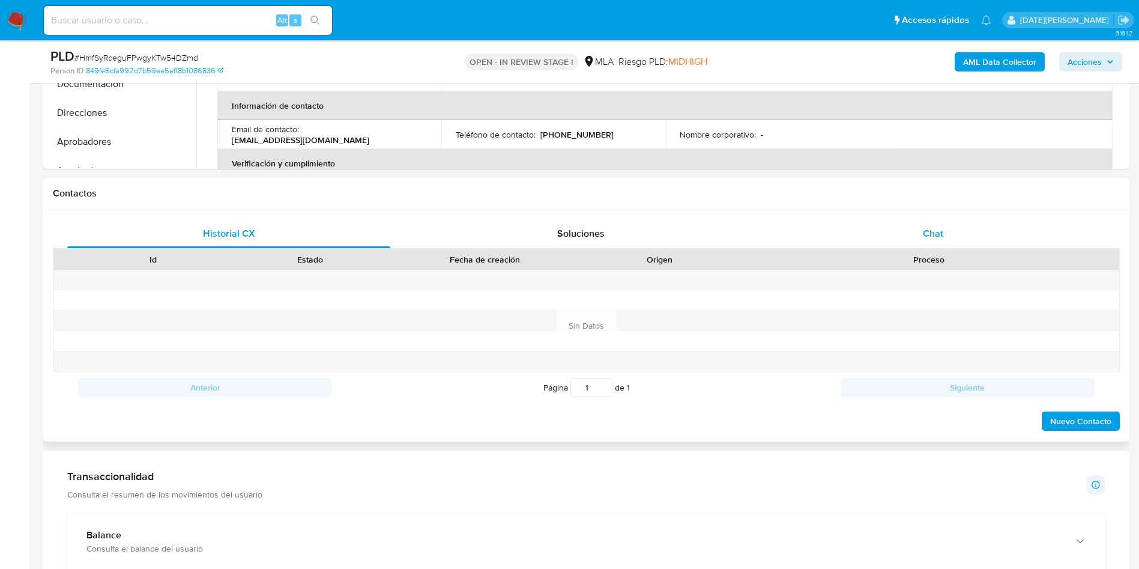
click at [935, 235] on span "Chat" at bounding box center [933, 233] width 20 height 14
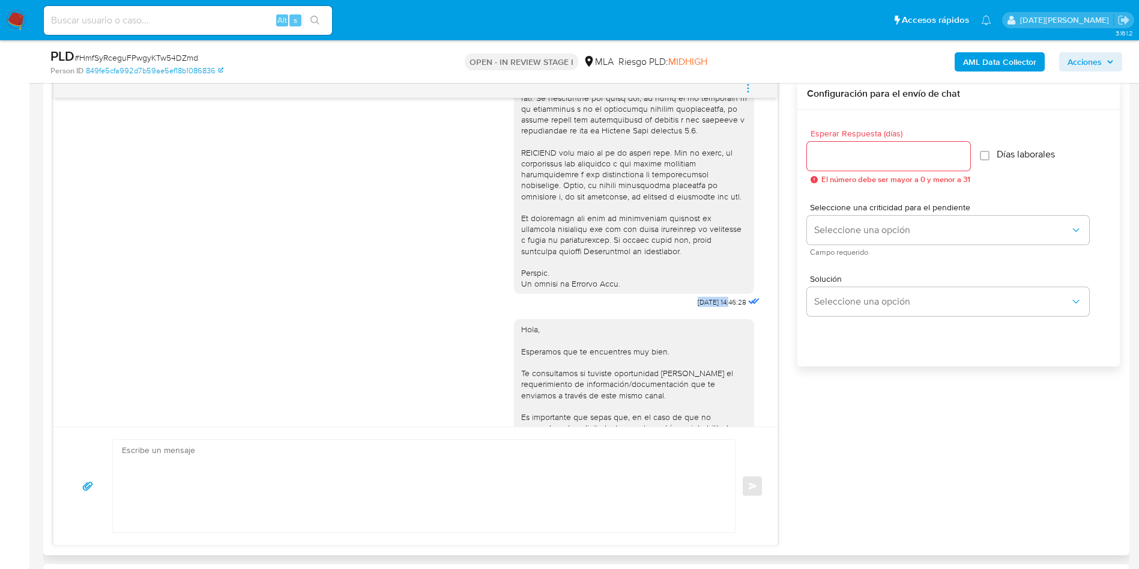
drag, startPoint x: 670, startPoint y: 321, endPoint x: 704, endPoint y: 321, distance: 34.2
click at [704, 307] on span "[DATE] 14:46:28" at bounding box center [722, 302] width 49 height 10
copy span "17/09/2025"
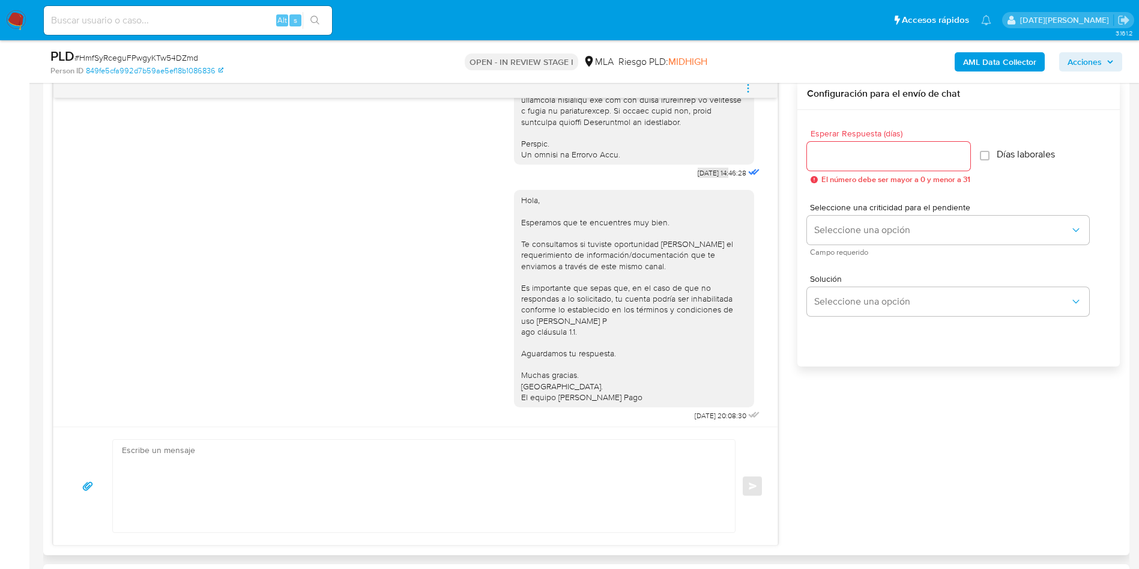
scroll to position [616, 0]
drag, startPoint x: 663, startPoint y: 414, endPoint x: 702, endPoint y: 414, distance: 38.4
click at [702, 414] on div "Hola, Esperamos que te encuentres muy bien. Te consultamos si tuviste oportunid…" at bounding box center [638, 298] width 249 height 243
copy span "22/09/2025"
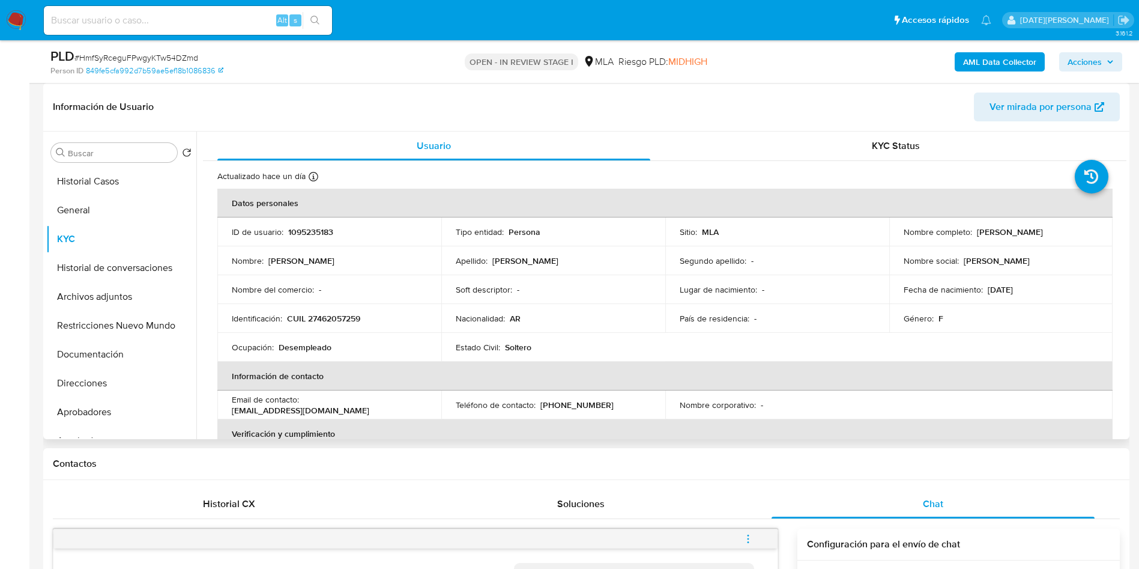
scroll to position [90, 0]
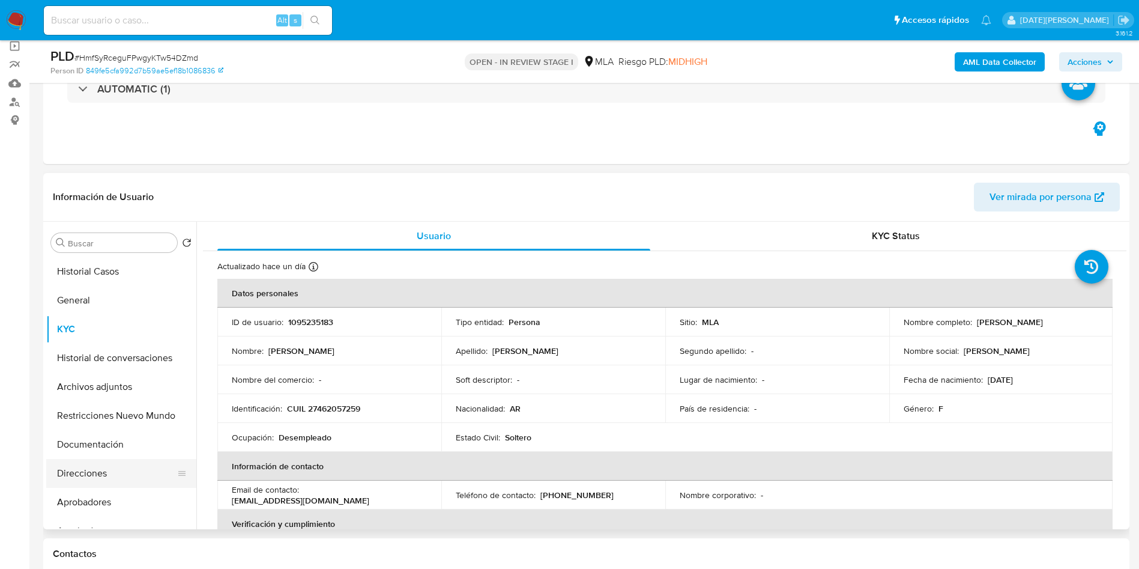
click at [103, 466] on button "Direcciones" at bounding box center [116, 473] width 141 height 29
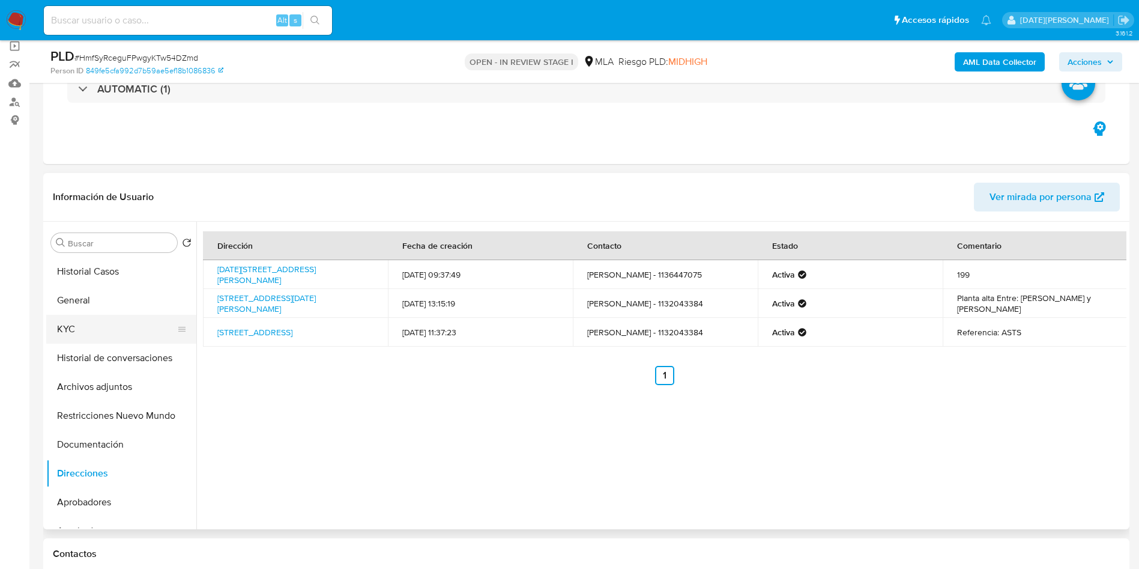
click at [100, 336] on button "KYC" at bounding box center [116, 329] width 141 height 29
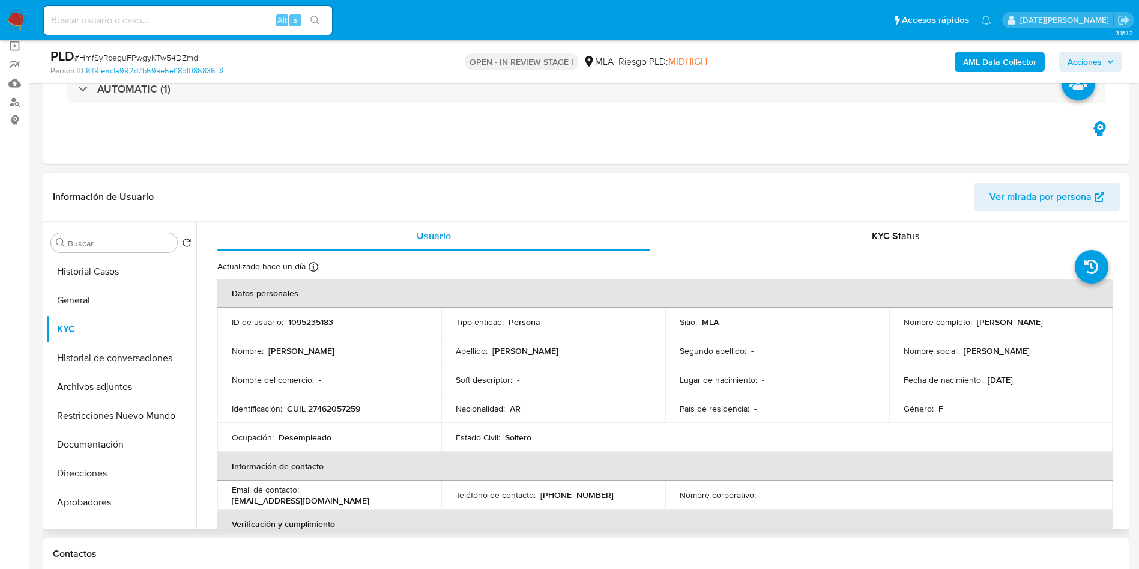
click at [570, 495] on p "(11) 32043384" at bounding box center [577, 494] width 73 height 11
copy p "32043384"
click at [569, 490] on p "(11) 32043384" at bounding box center [577, 494] width 73 height 11
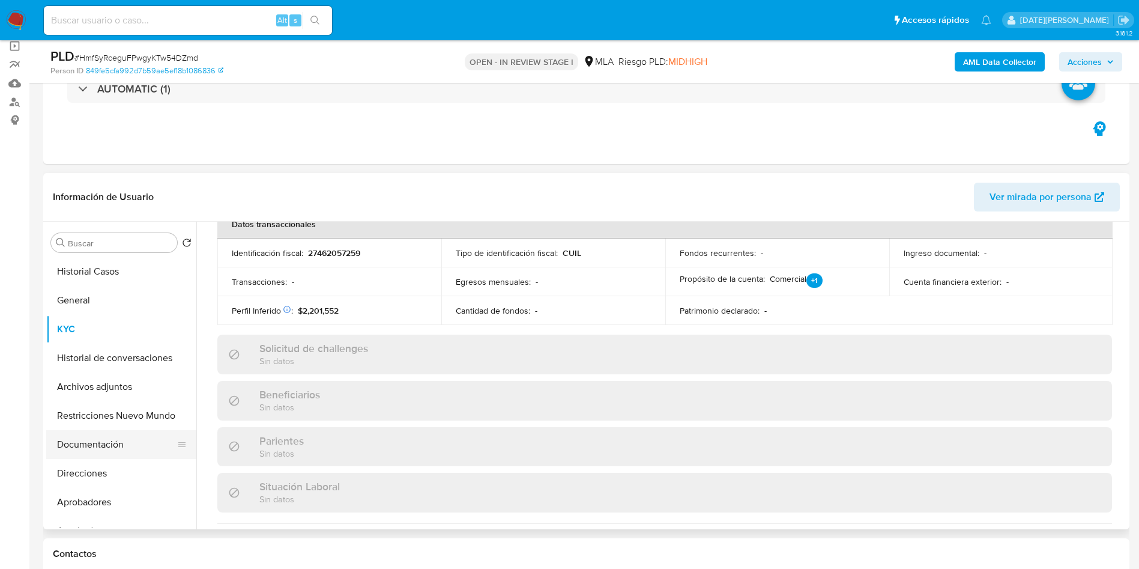
scroll to position [450, 0]
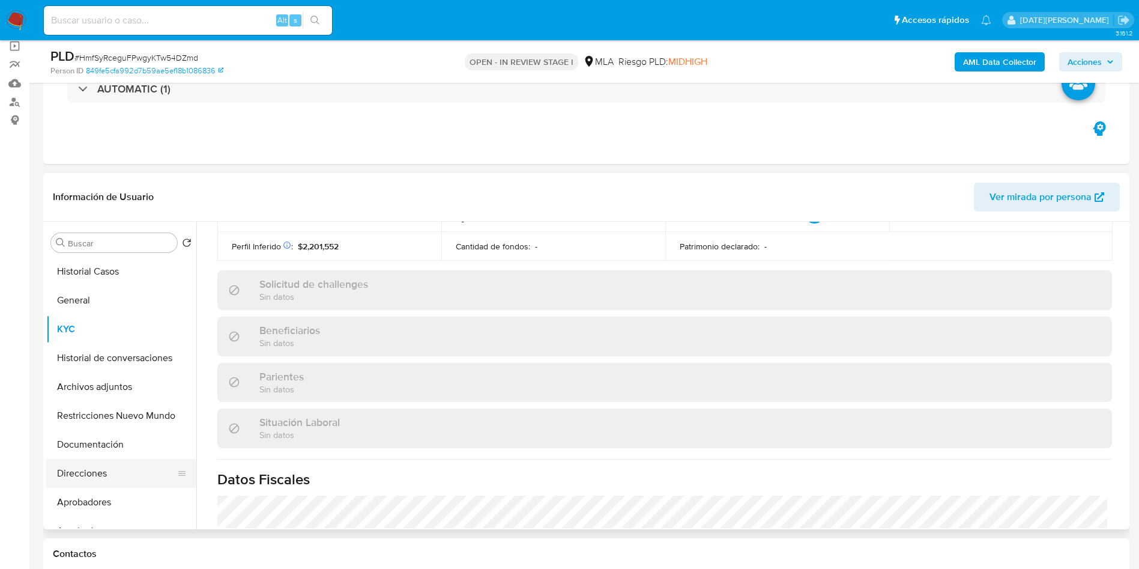
click at [86, 478] on button "Direcciones" at bounding box center [116, 473] width 141 height 29
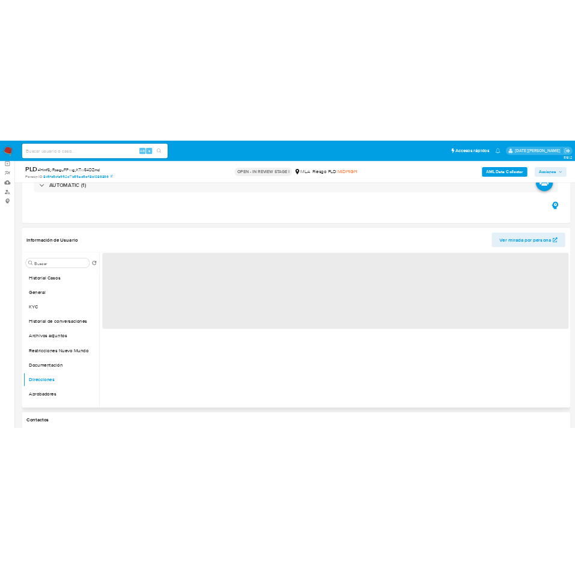
scroll to position [0, 0]
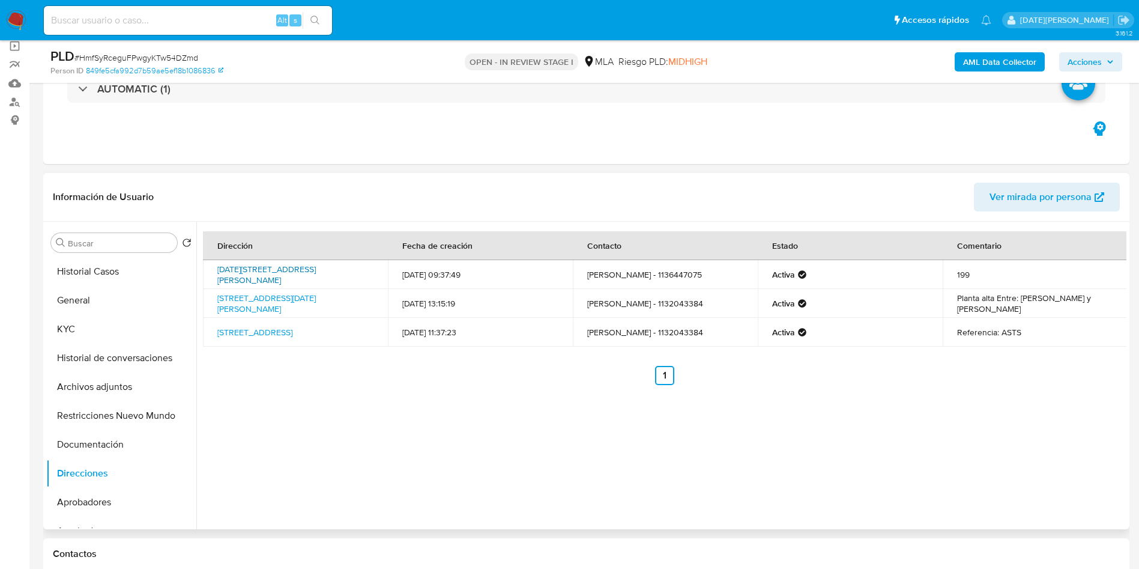
click at [291, 271] on link "12 De Octubre 56500, Pilar, Buenos Aires, 1629, Argentina 56500" at bounding box center [266, 274] width 98 height 23
drag, startPoint x: 213, startPoint y: 265, endPoint x: 324, endPoint y: 280, distance: 112.1
click at [324, 280] on td "12 De Octubre 56500, Pilar, Buenos Aires, 1629, Argentina 56500" at bounding box center [295, 274] width 185 height 29
copy link "12 De Octubre 56500, Pilar, Buenos Aires, 1629, Argentina 56500"
click at [76, 311] on button "General" at bounding box center [116, 300] width 141 height 29
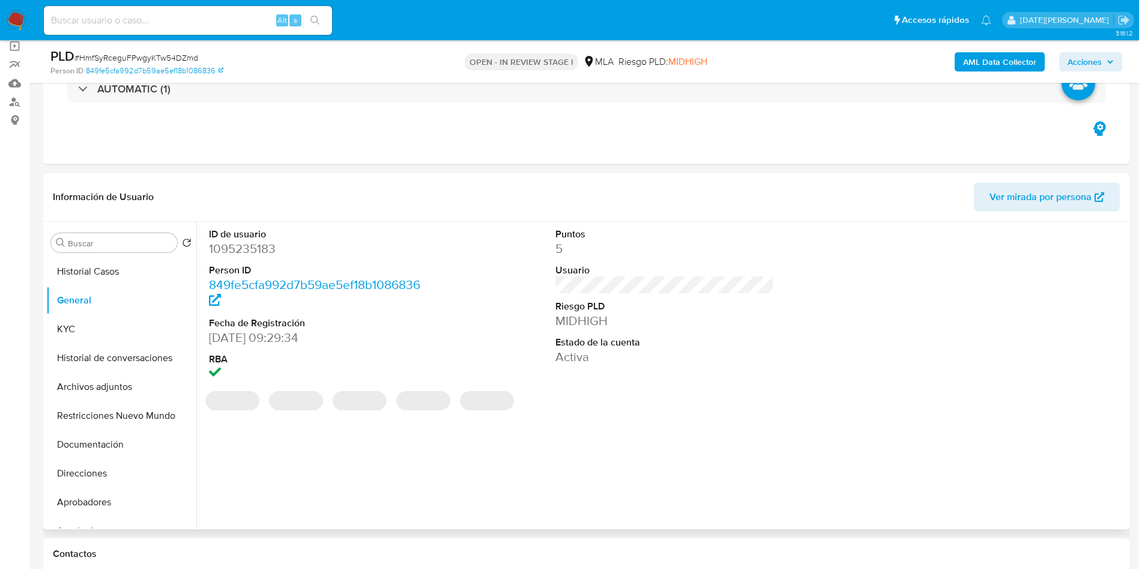
click at [248, 249] on dd "1095235183" at bounding box center [318, 248] width 219 height 17
copy dd "1095235183"
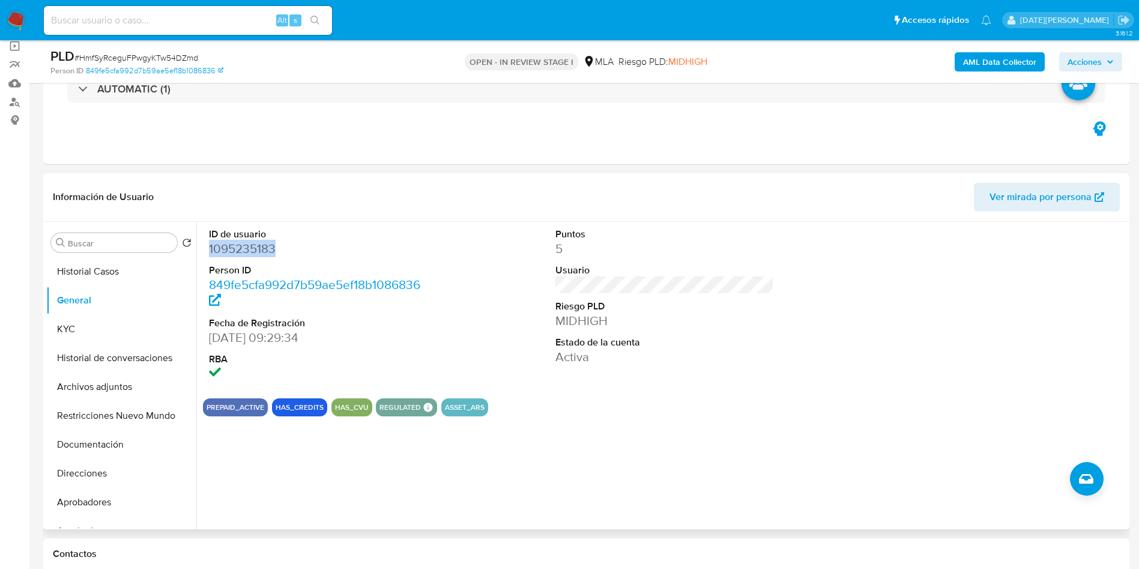
copy dd "1095235183"
click at [104, 386] on button "Archivos adjuntos" at bounding box center [116, 386] width 141 height 29
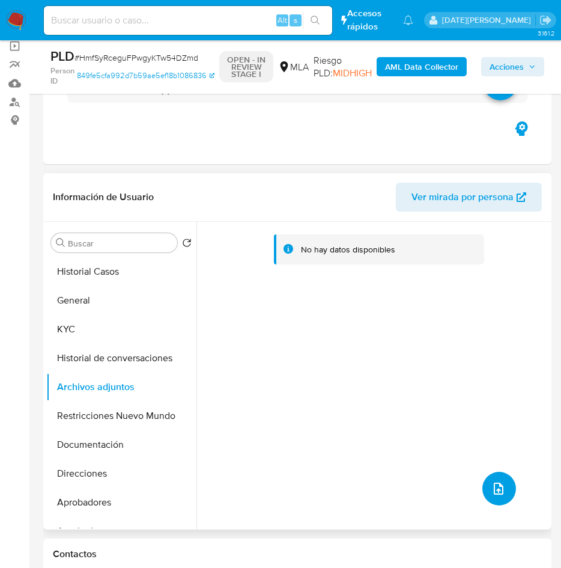
click at [489, 474] on button "upload-file" at bounding box center [499, 488] width 34 height 34
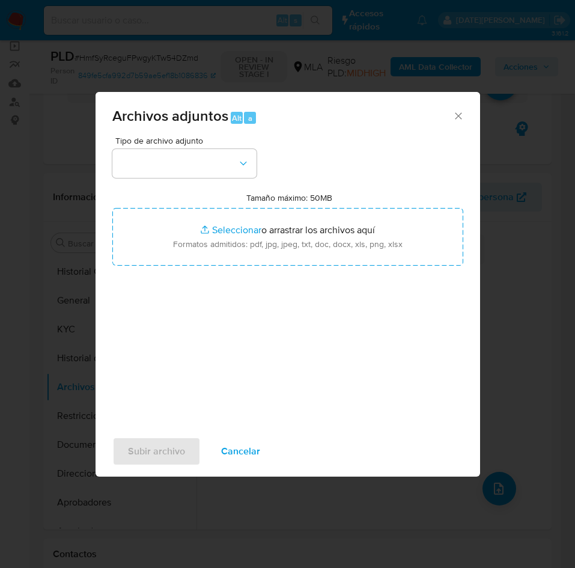
click at [402, 175] on div "Tipo de archivo adjunto Tamaño máximo: 50MB Seleccionar archivos Seleccionar o …" at bounding box center [287, 277] width 351 height 283
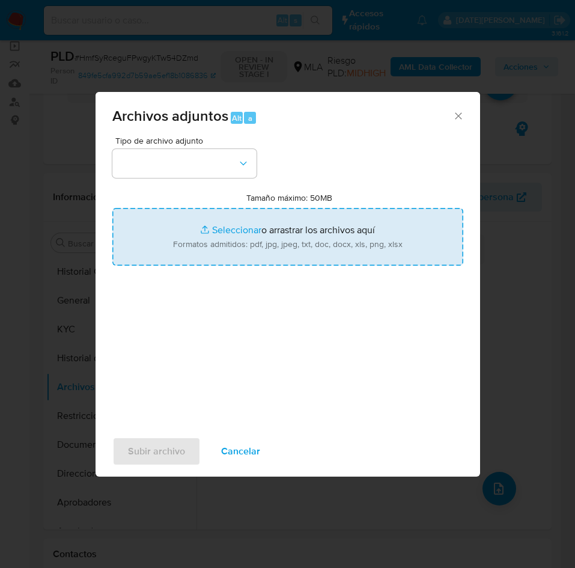
type input "C:\fakepath\Caselog HmfSyRceguFPwgyKTw54DZmd.docx"
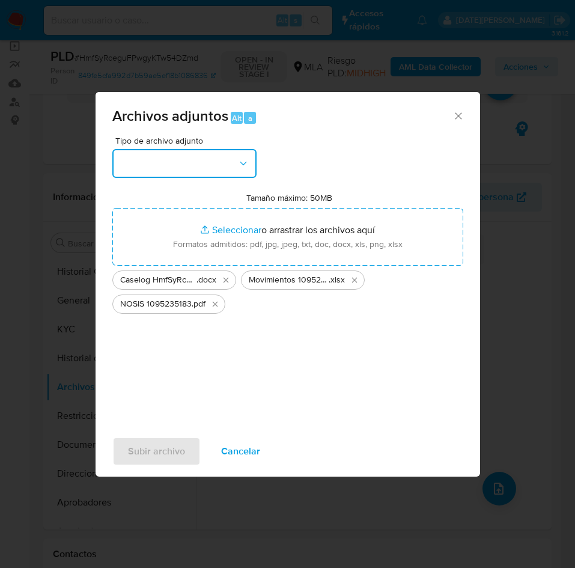
click at [216, 160] on button "button" at bounding box center [184, 163] width 144 height 29
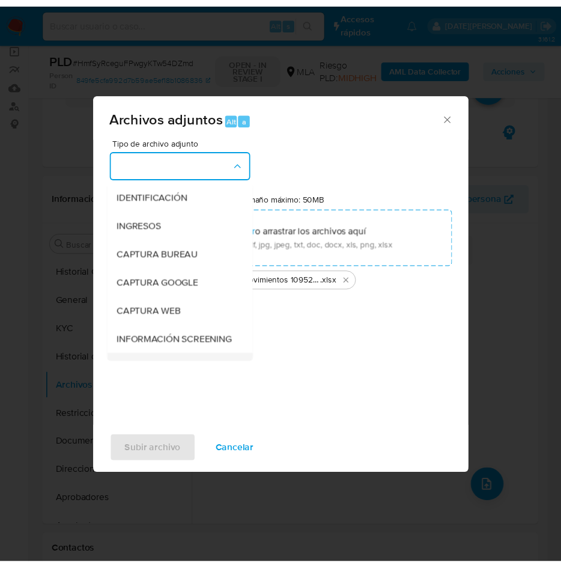
scroll to position [90, 0]
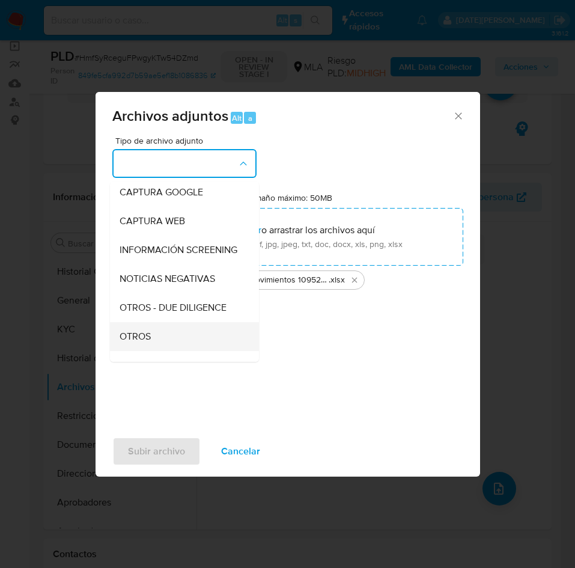
click at [154, 341] on div "OTROS" at bounding box center [181, 336] width 123 height 29
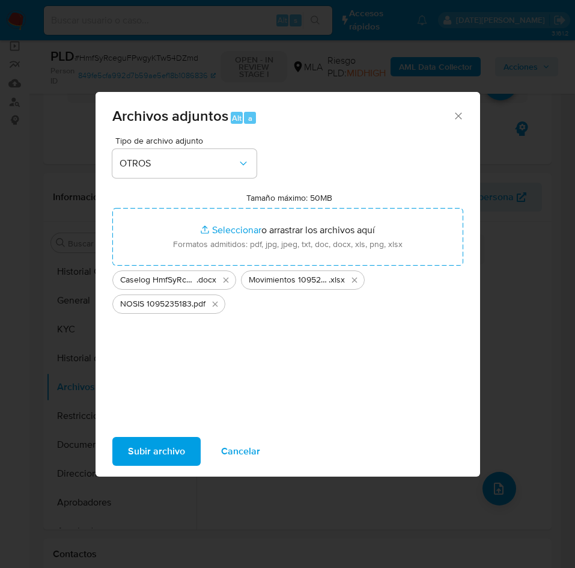
click at [147, 445] on span "Subir archivo" at bounding box center [156, 451] width 57 height 26
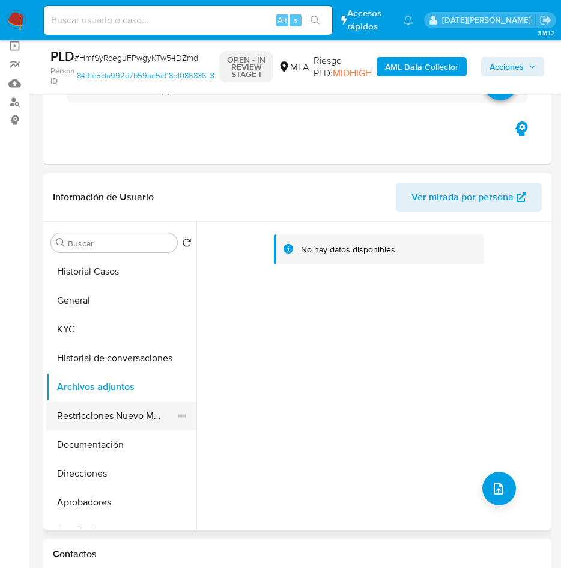
click at [127, 420] on button "Restricciones Nuevo Mundo" at bounding box center [116, 415] width 141 height 29
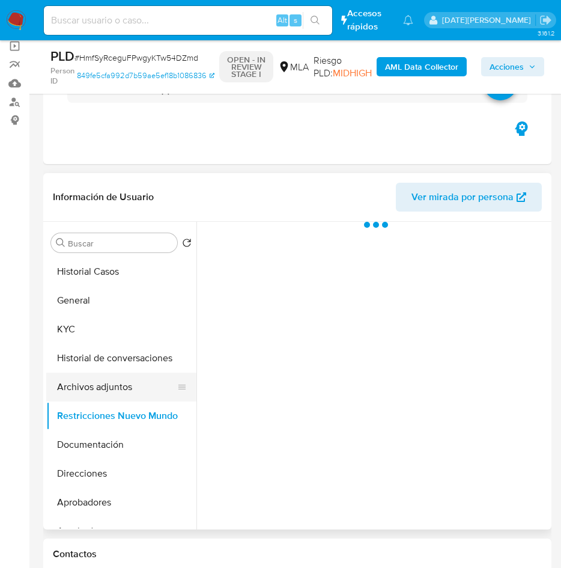
click at [121, 380] on button "Archivos adjuntos" at bounding box center [116, 386] width 141 height 29
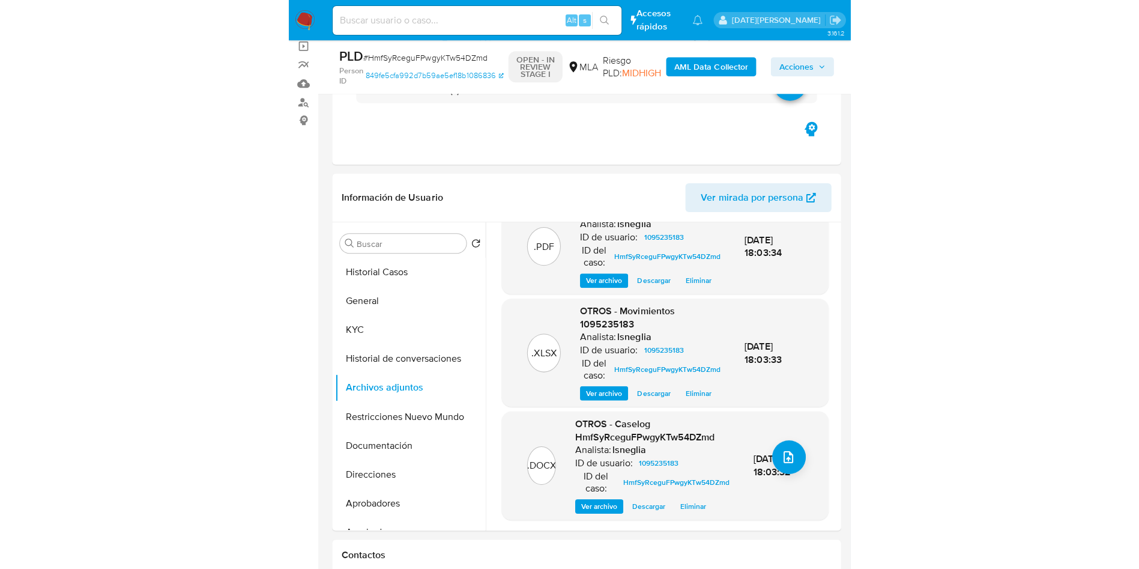
scroll to position [0, 0]
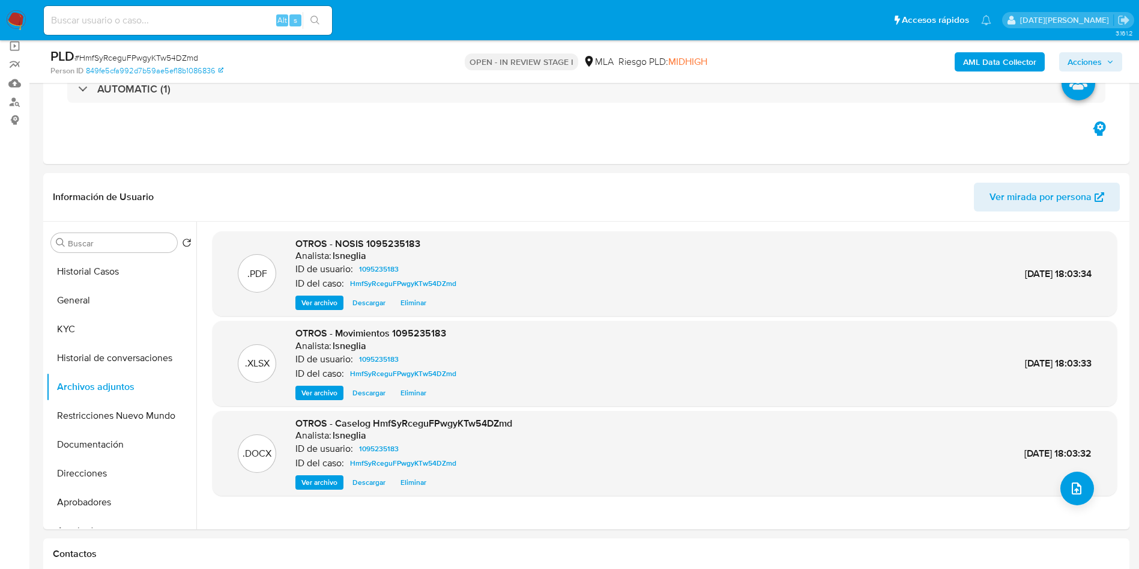
click at [1024, 54] on b "AML Data Collector" at bounding box center [999, 61] width 73 height 19
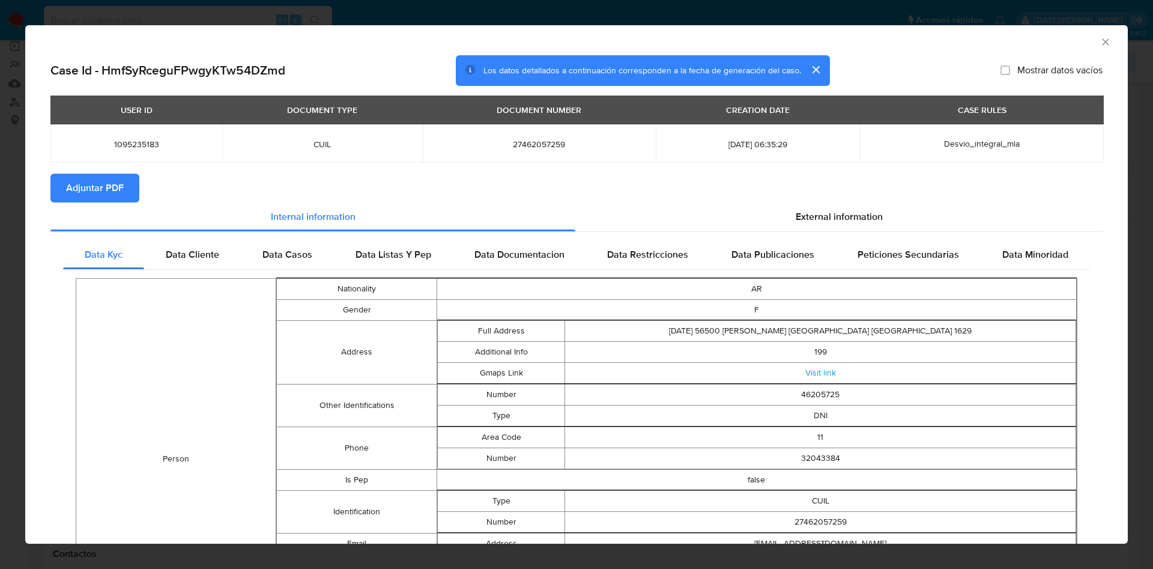
click at [89, 184] on span "Adjuntar PDF" at bounding box center [95, 188] width 58 height 26
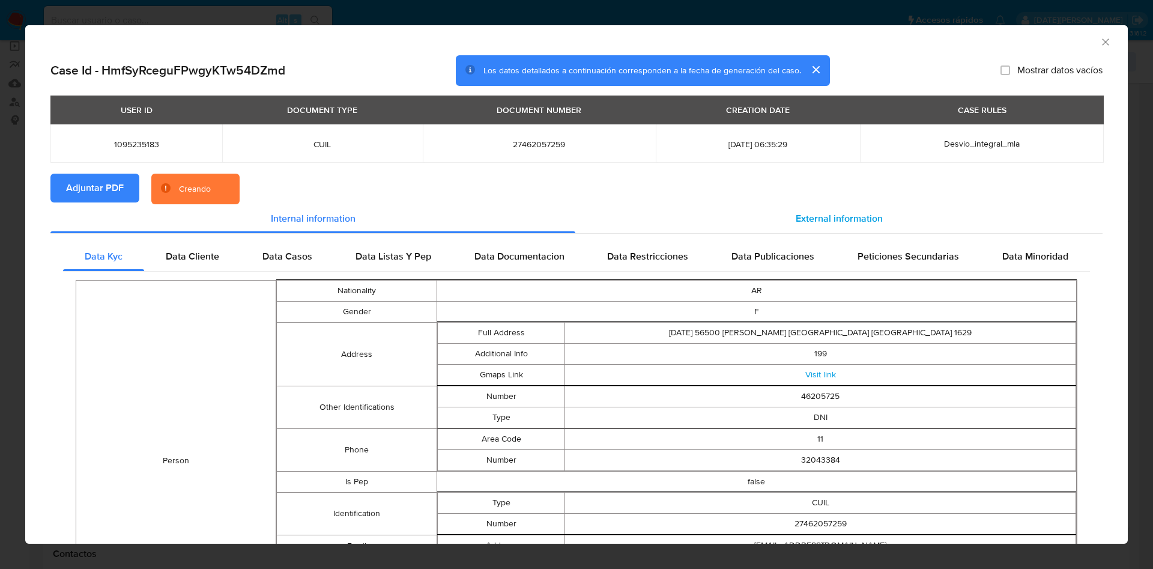
click at [775, 217] on div "External information" at bounding box center [838, 218] width 527 height 29
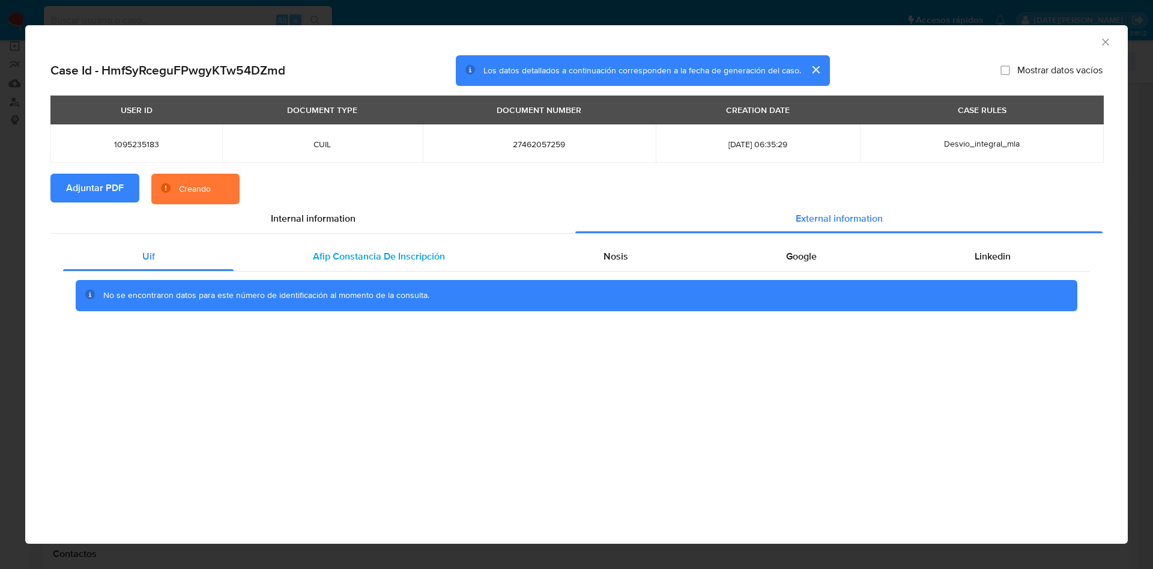
click at [381, 246] on div "Afip Constancia De Inscripción" at bounding box center [379, 256] width 290 height 29
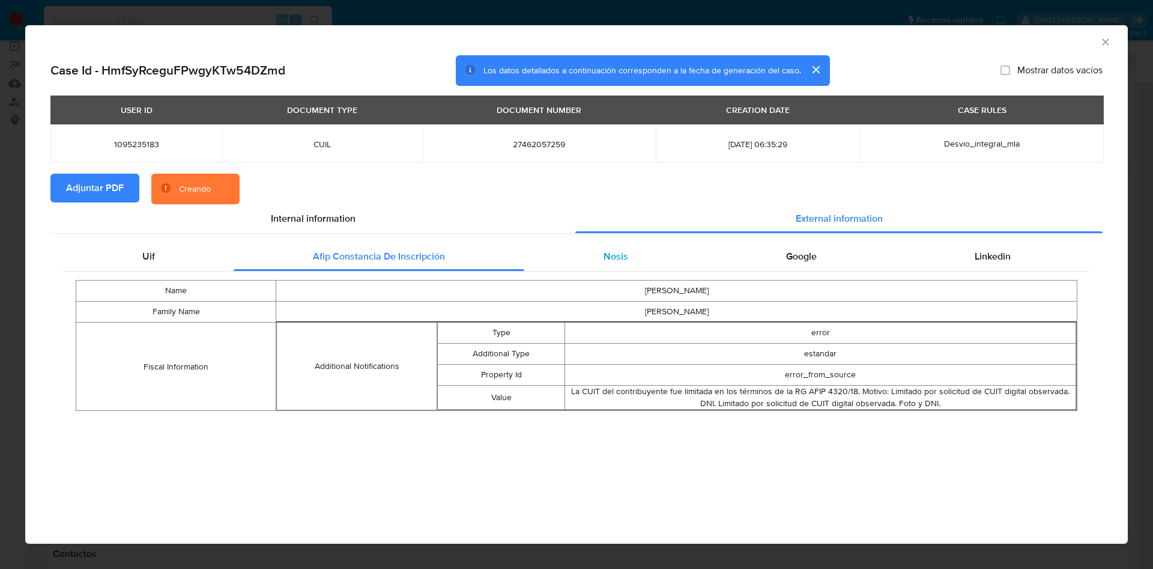
click at [662, 243] on div "Nosis" at bounding box center [615, 256] width 183 height 29
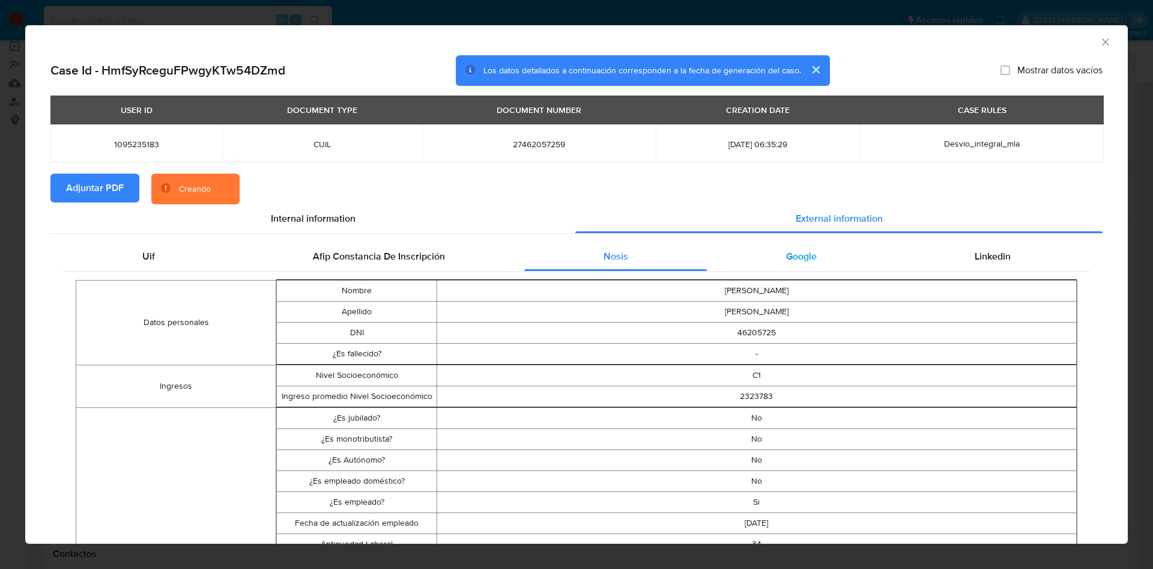
click at [783, 246] on div "Google" at bounding box center [801, 256] width 189 height 29
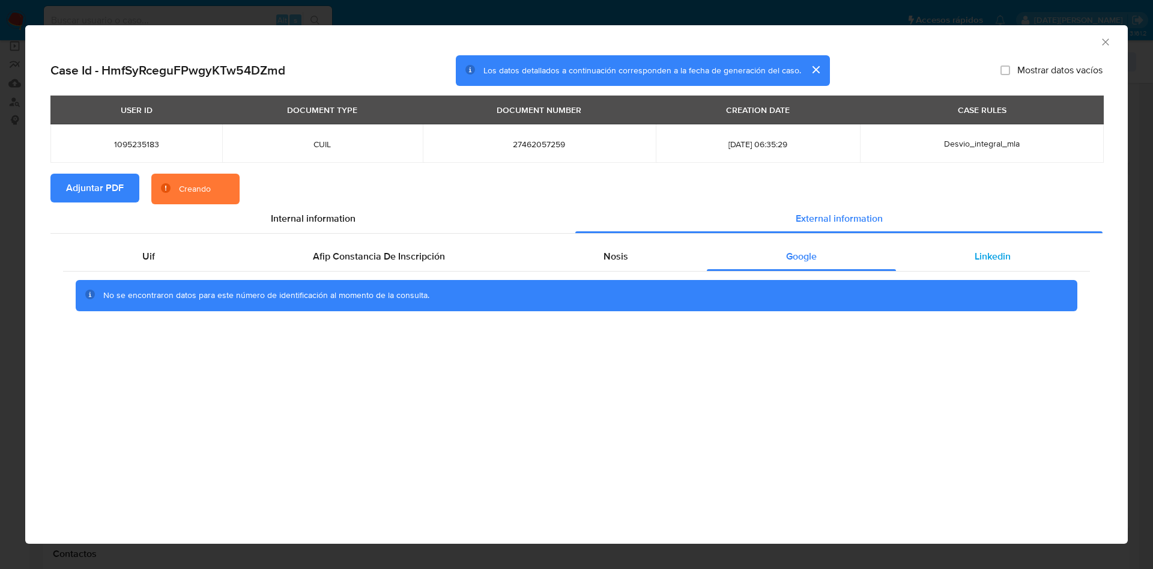
click at [964, 249] on div "Linkedin" at bounding box center [993, 256] width 194 height 29
click at [268, 213] on div "Internal information" at bounding box center [312, 218] width 525 height 29
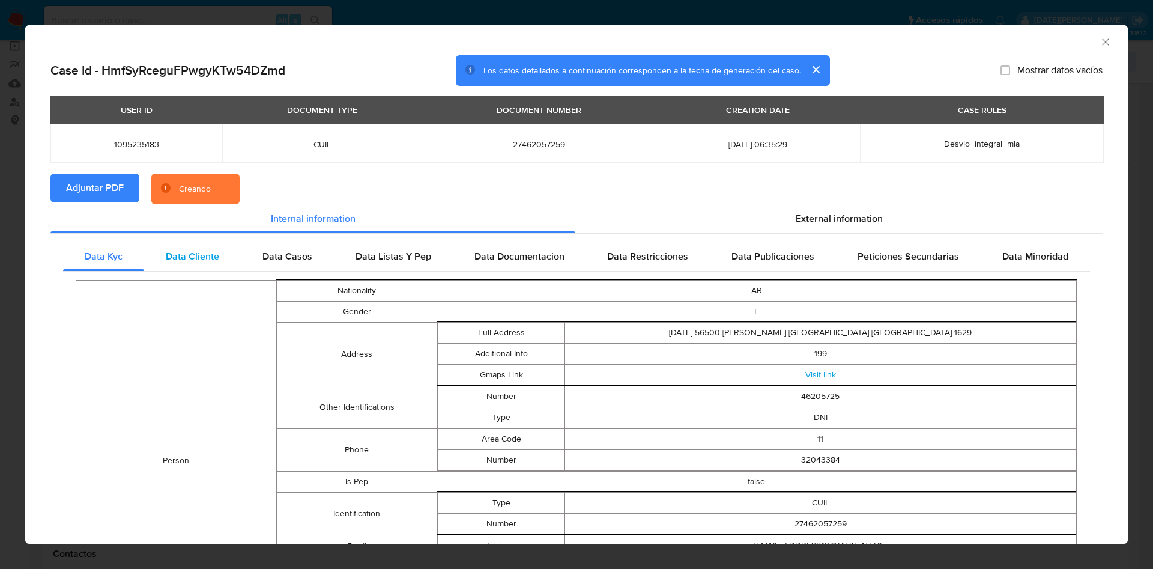
click at [199, 265] on div "Data Cliente" at bounding box center [192, 256] width 97 height 29
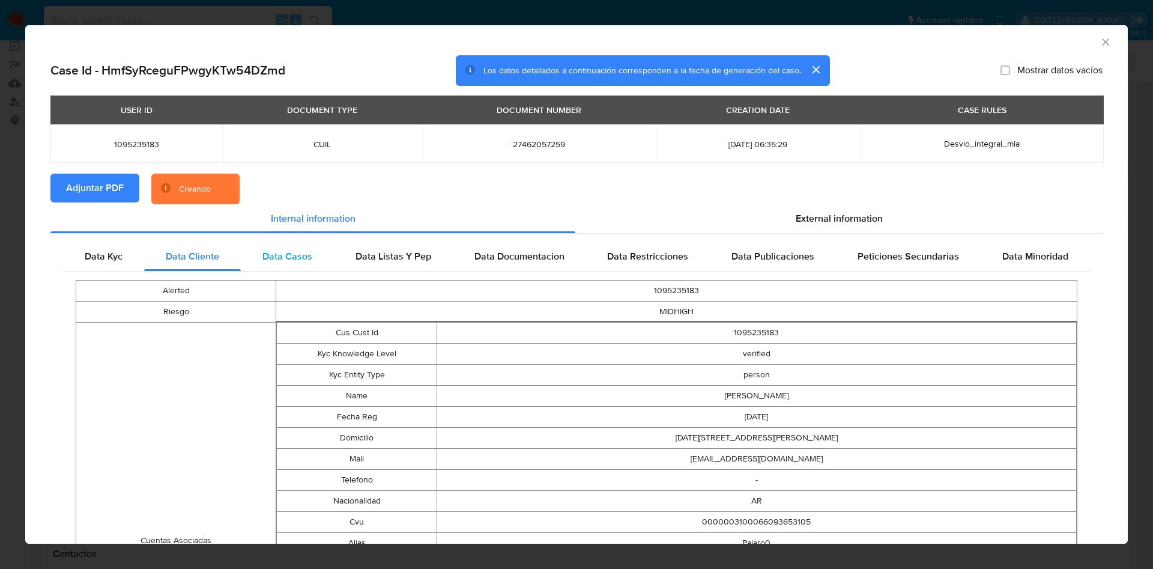
click at [294, 253] on span "Data Casos" at bounding box center [287, 256] width 50 height 14
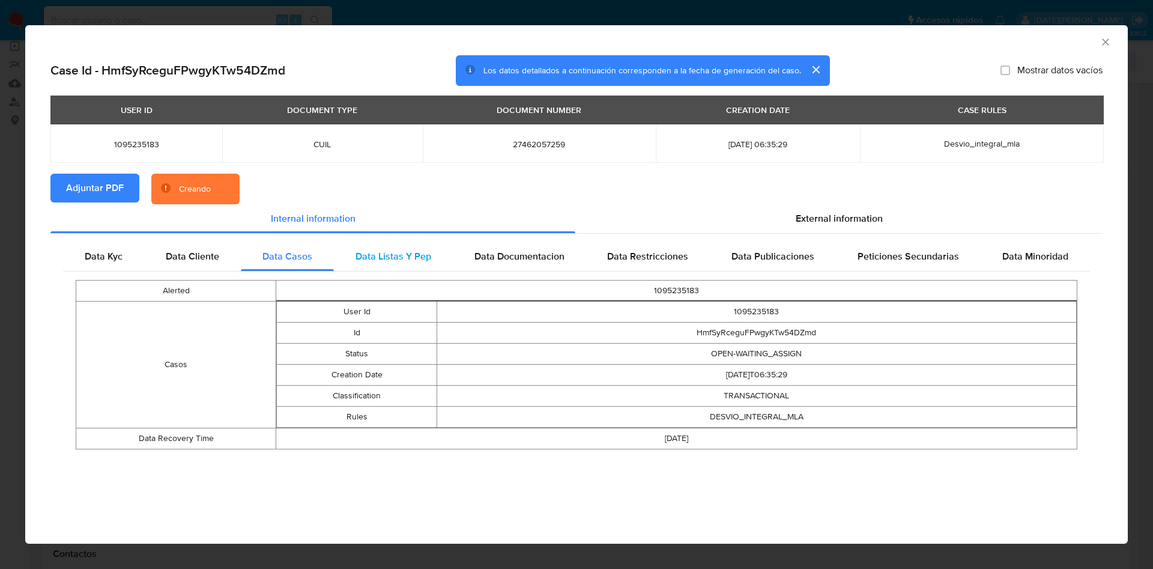
click at [403, 254] on span "Data Listas Y Pep" at bounding box center [394, 256] width 76 height 14
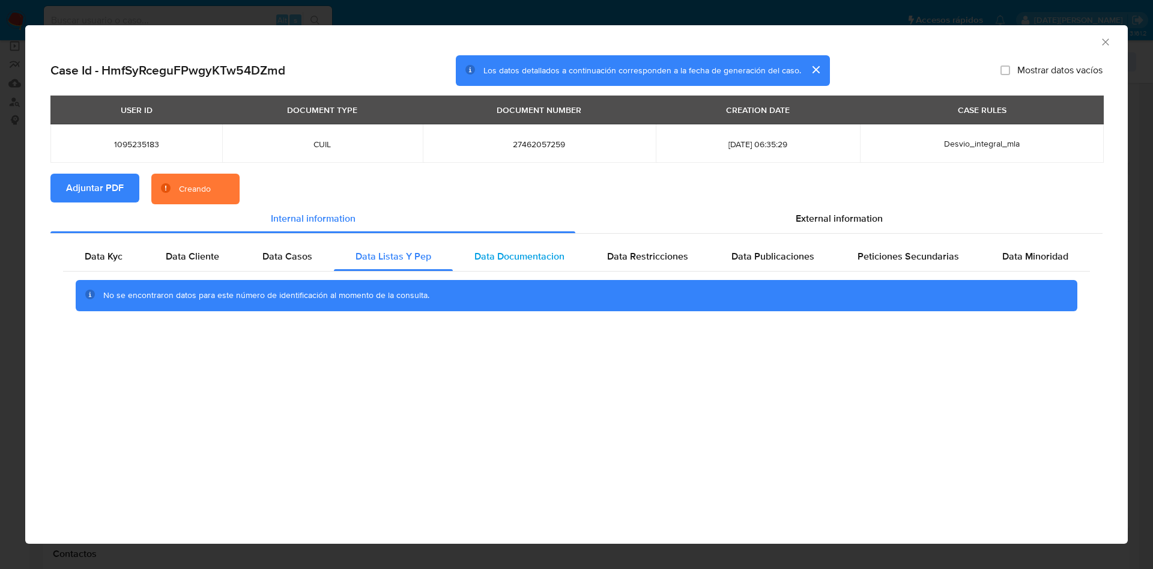
click at [542, 253] on span "Data Documentacion" at bounding box center [519, 256] width 90 height 14
click at [669, 257] on span "Data Restricciones" at bounding box center [647, 256] width 81 height 14
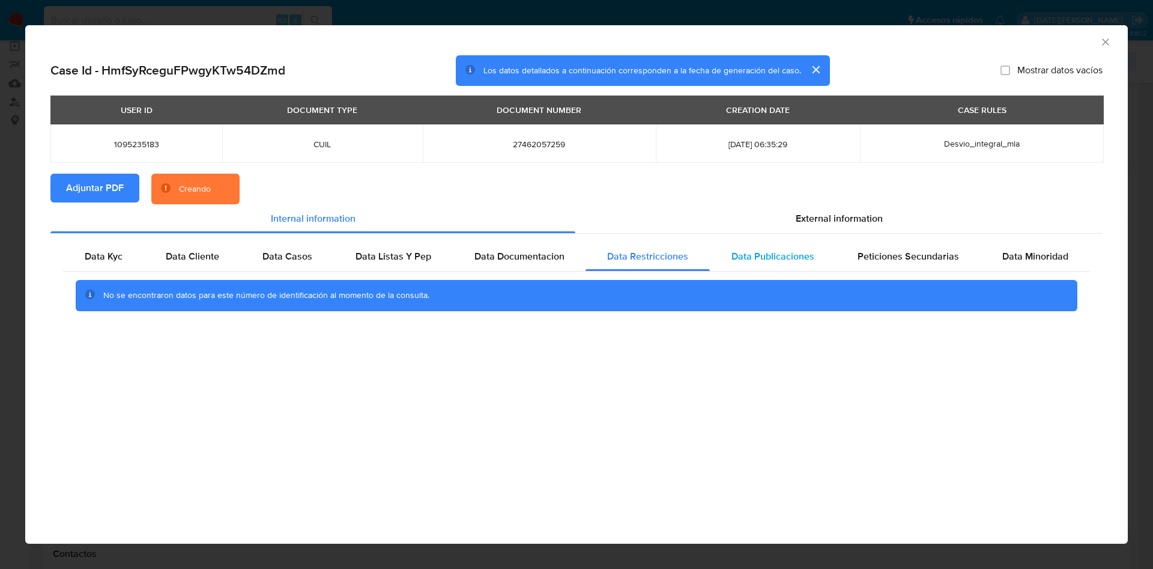
click at [786, 257] on span "Data Publicaciones" at bounding box center [773, 256] width 83 height 14
click at [857, 261] on div "Peticiones Secundarias" at bounding box center [908, 256] width 145 height 29
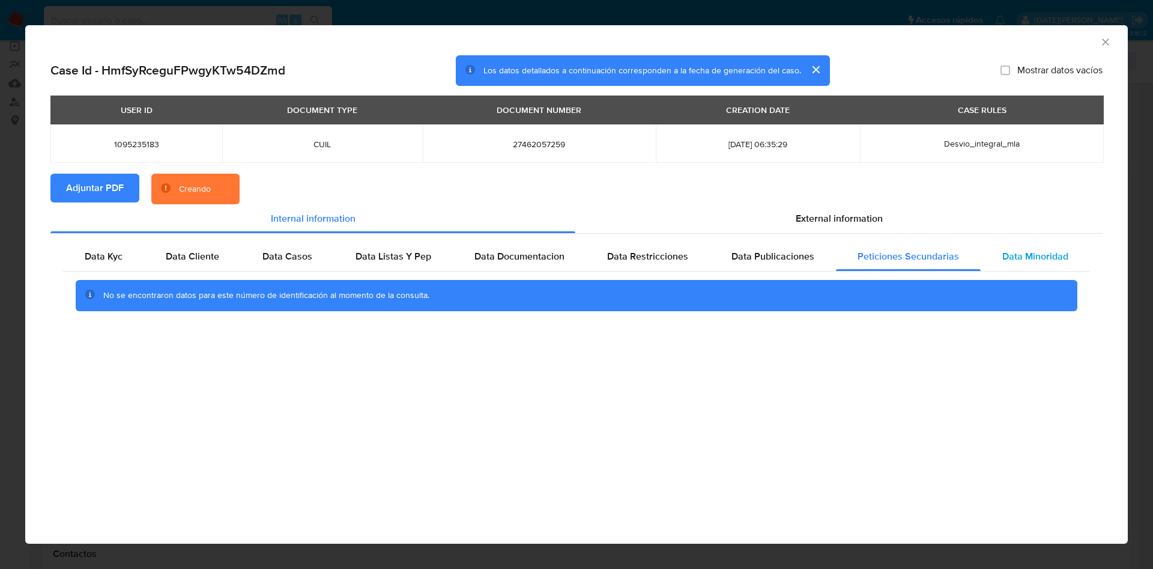
click at [983, 252] on div "Data Minoridad" at bounding box center [1035, 256] width 109 height 29
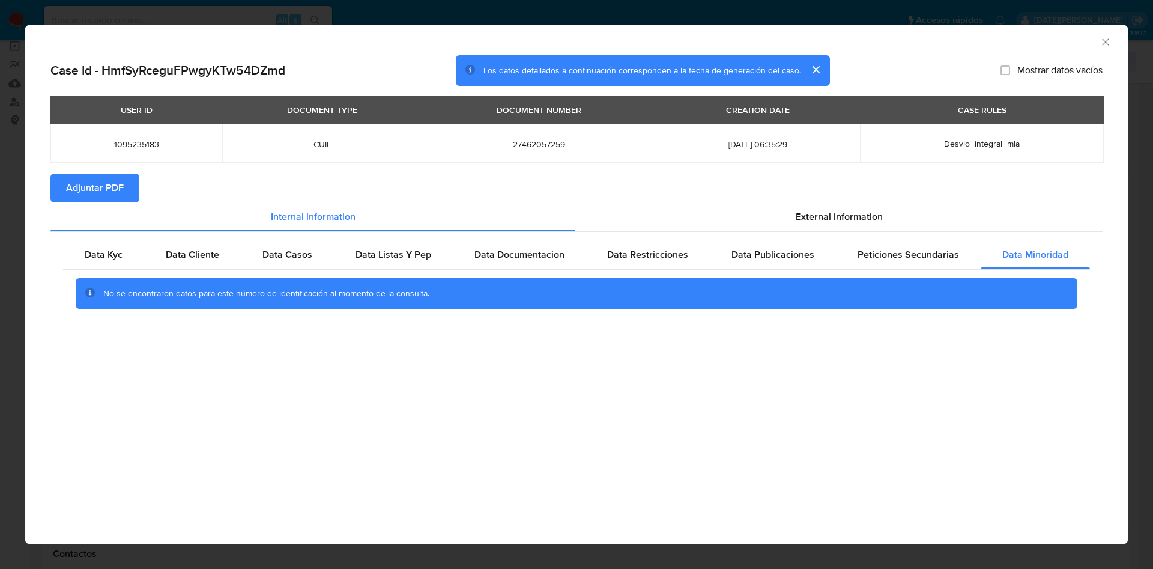
click at [1111, 40] on icon "Cerrar ventana" at bounding box center [1106, 42] width 12 height 12
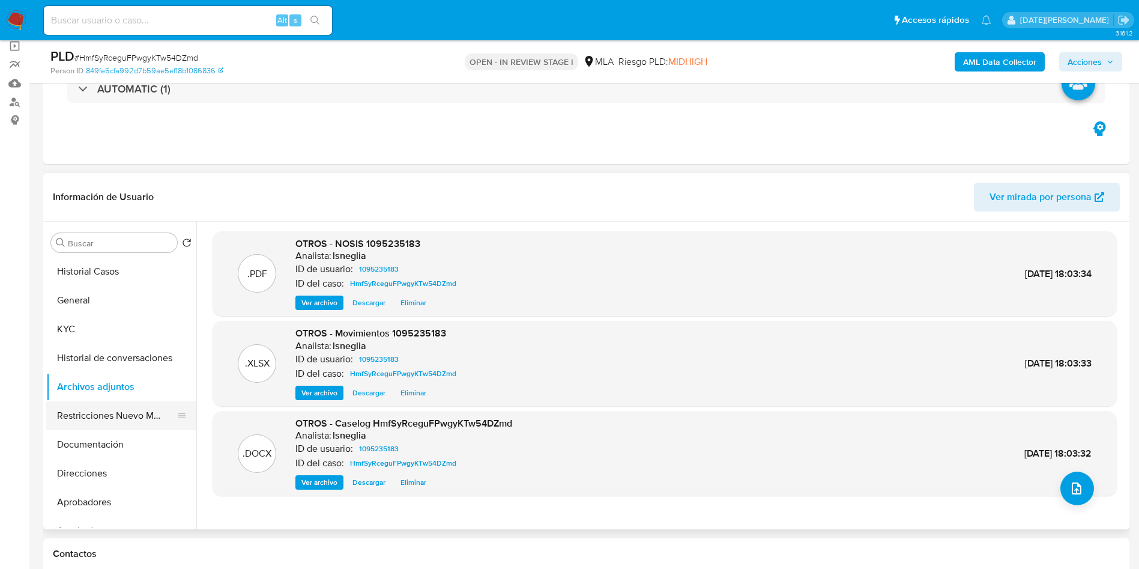
drag, startPoint x: 119, startPoint y: 416, endPoint x: 112, endPoint y: 401, distance: 16.7
click at [120, 416] on button "Restricciones Nuevo Mundo" at bounding box center [116, 415] width 141 height 29
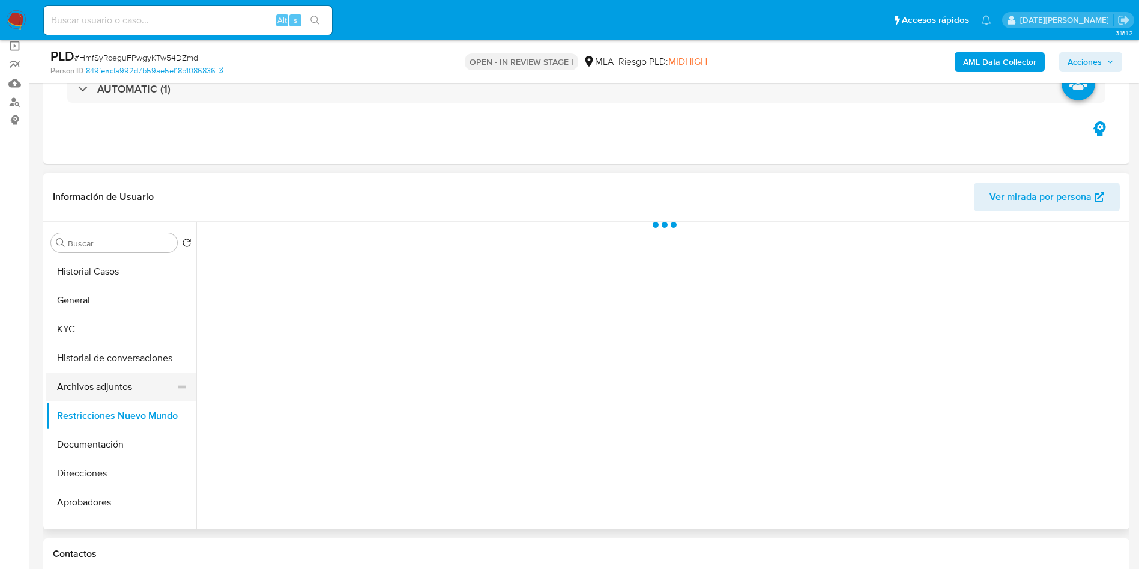
click at [104, 387] on button "Archivos adjuntos" at bounding box center [116, 386] width 141 height 29
click at [116, 366] on button "Historial de conversaciones" at bounding box center [116, 358] width 141 height 29
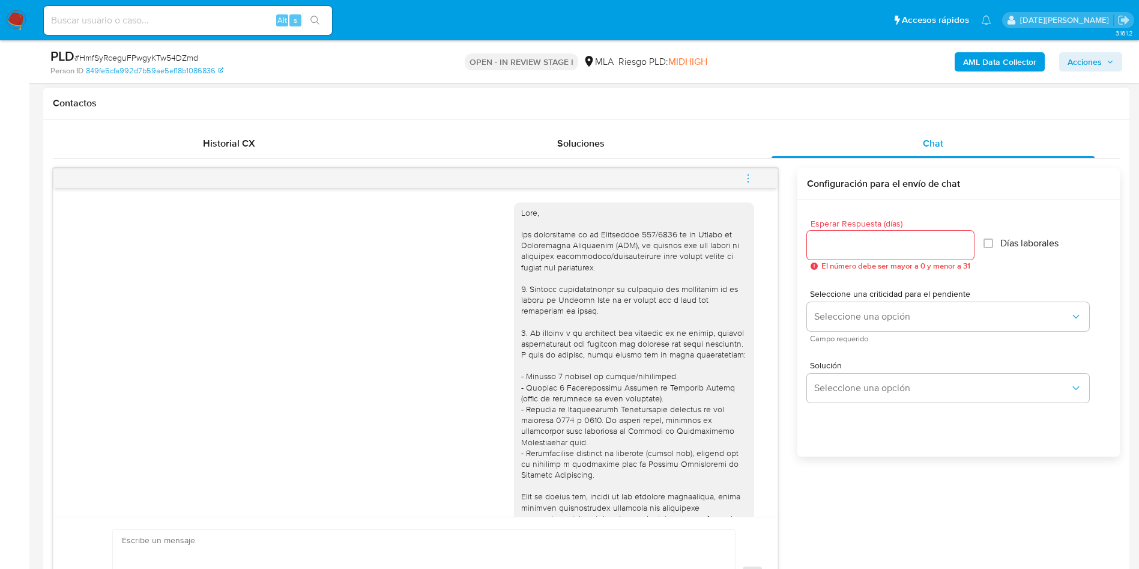
click at [750, 178] on icon "menu-action" at bounding box center [748, 178] width 11 height 11
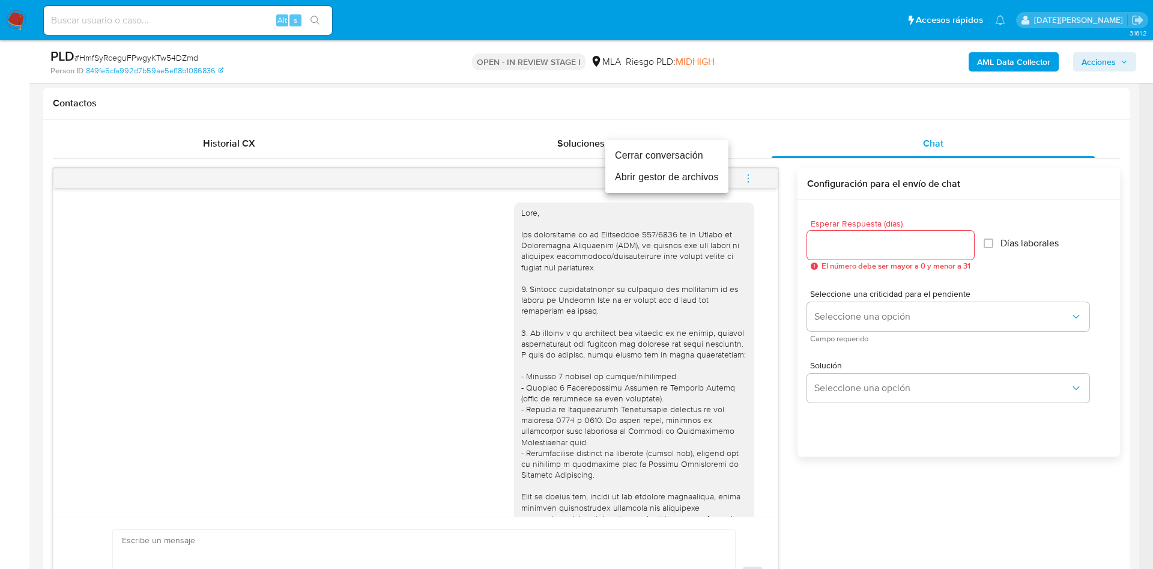
click at [684, 161] on li "Cerrar conversación" at bounding box center [666, 156] width 123 height 22
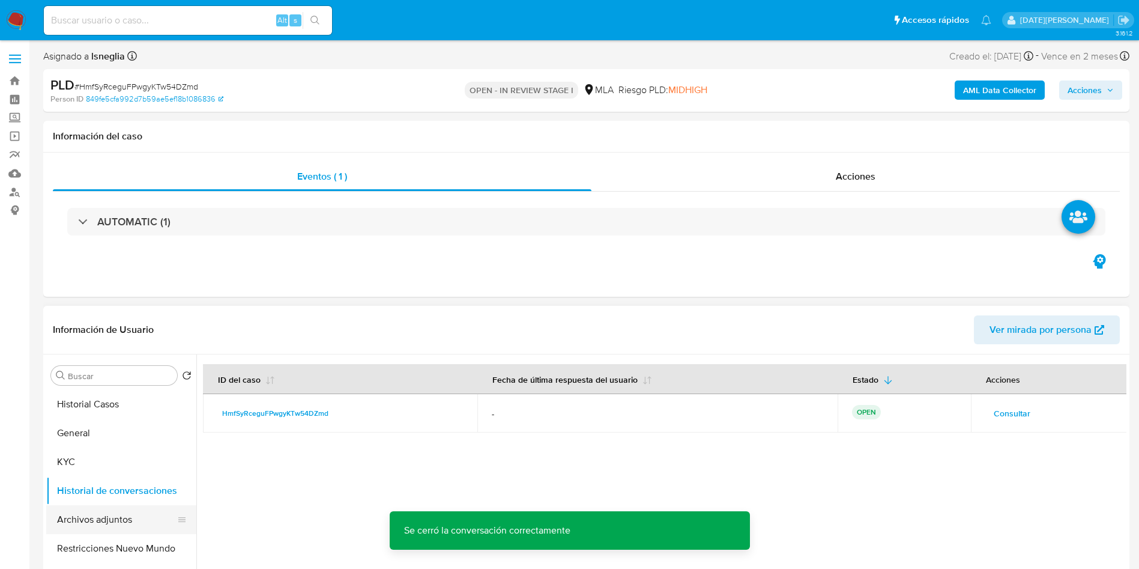
click at [97, 519] on button "Archivos adjuntos" at bounding box center [116, 519] width 141 height 29
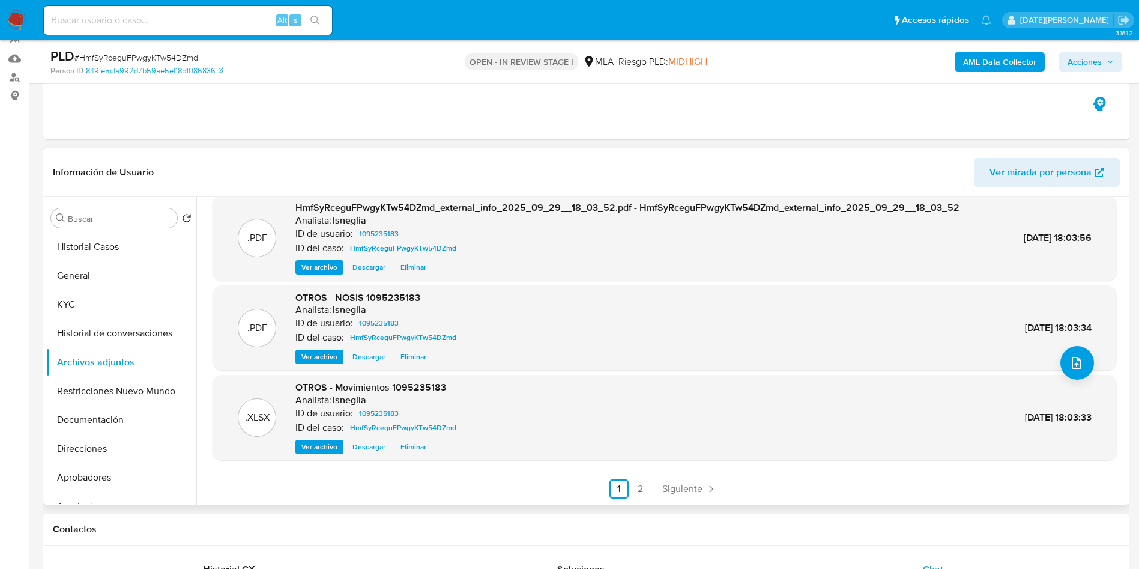
scroll to position [180, 0]
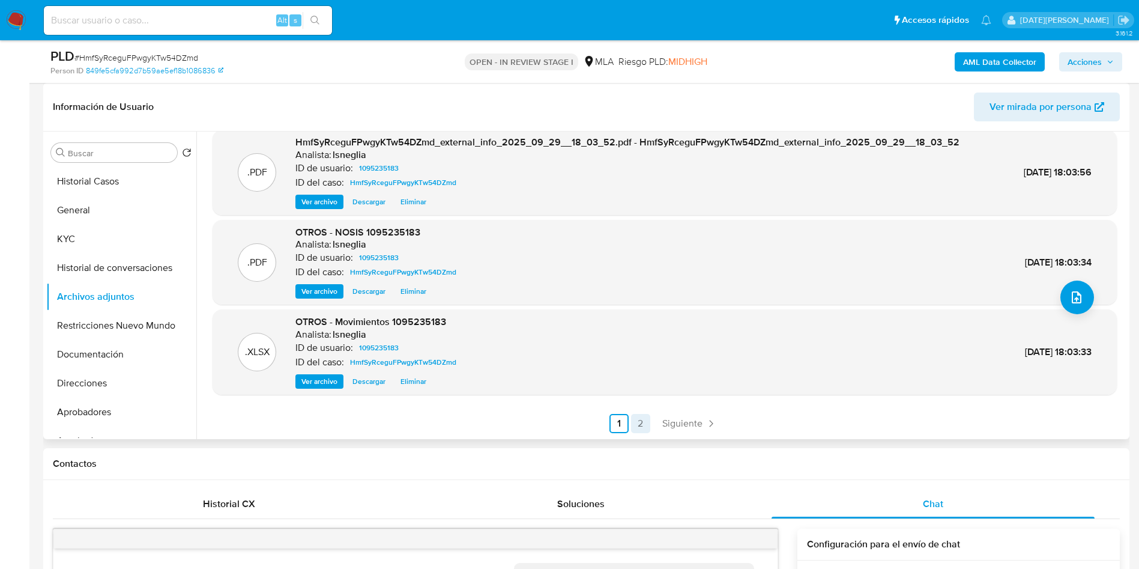
click at [636, 420] on link "2" at bounding box center [640, 423] width 19 height 19
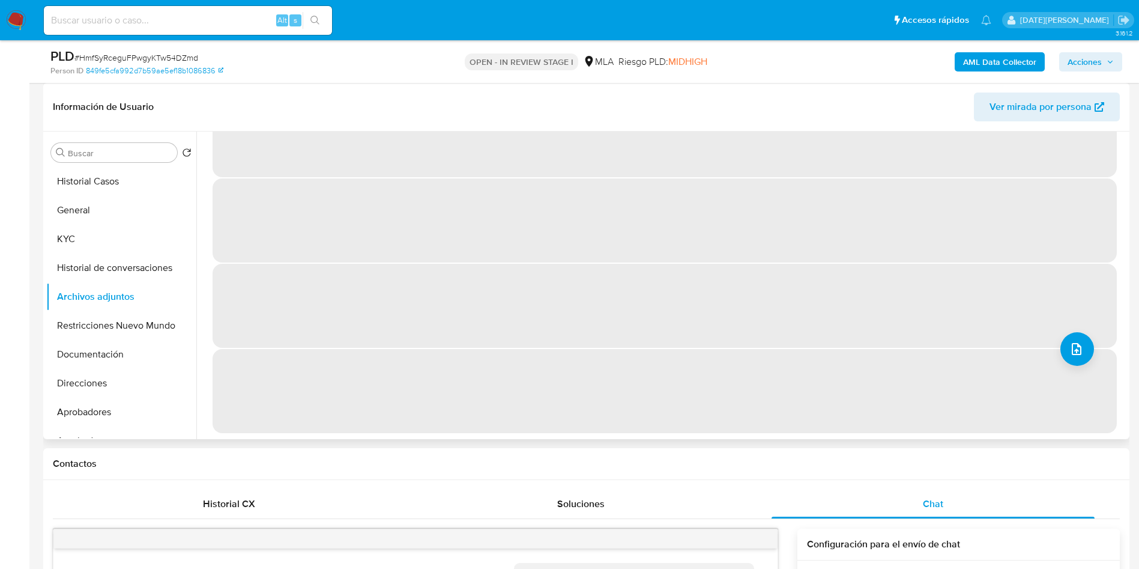
scroll to position [0, 0]
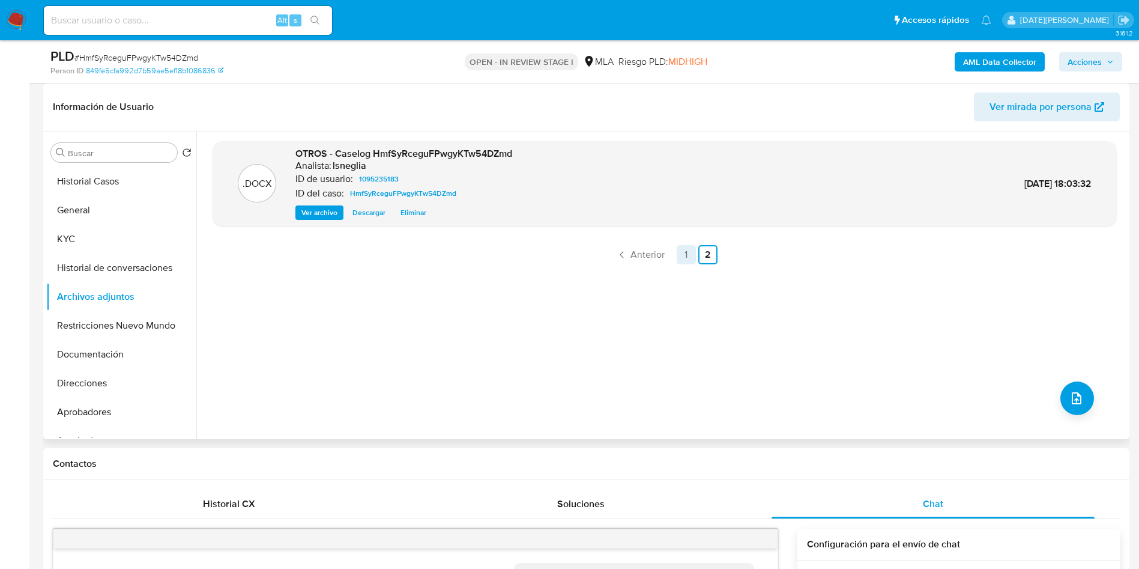
click at [691, 256] on link "1" at bounding box center [686, 254] width 19 height 19
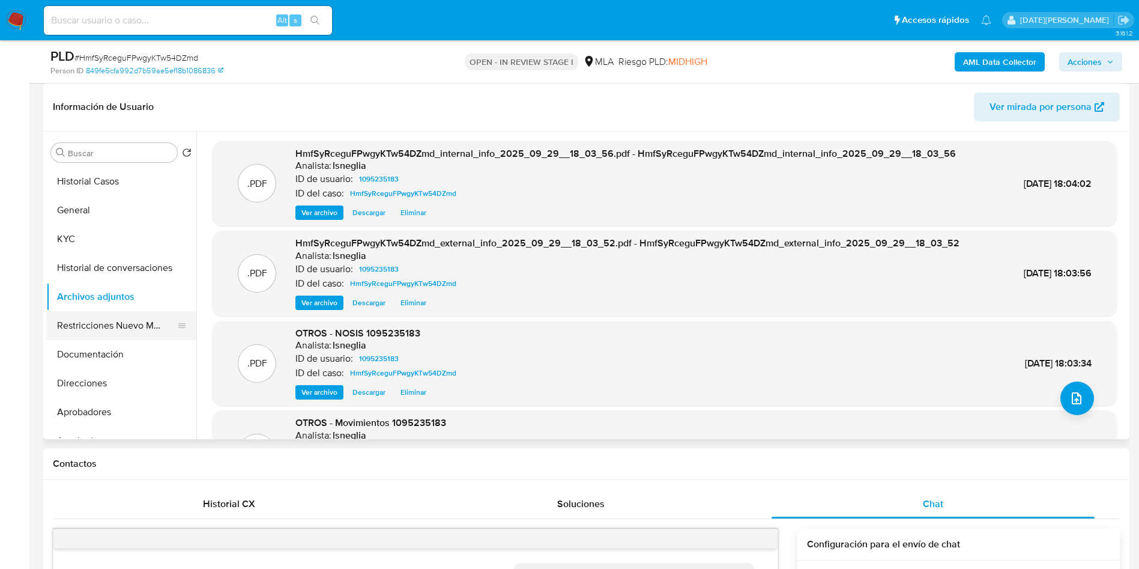
click at [77, 319] on button "Restricciones Nuevo Mundo" at bounding box center [116, 325] width 141 height 29
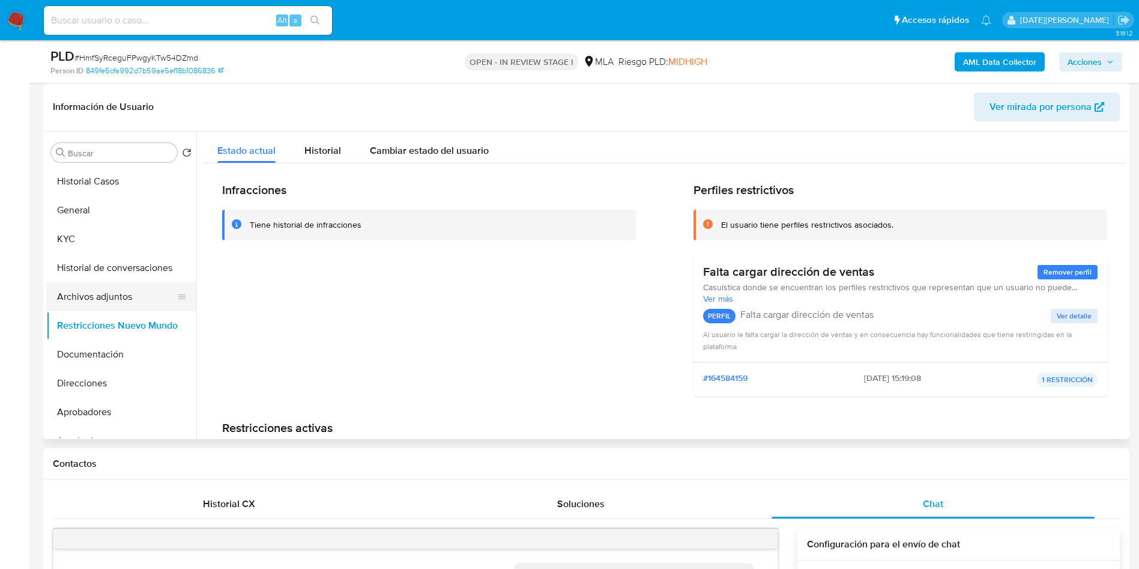
click at [113, 298] on button "Archivos adjuntos" at bounding box center [116, 296] width 141 height 29
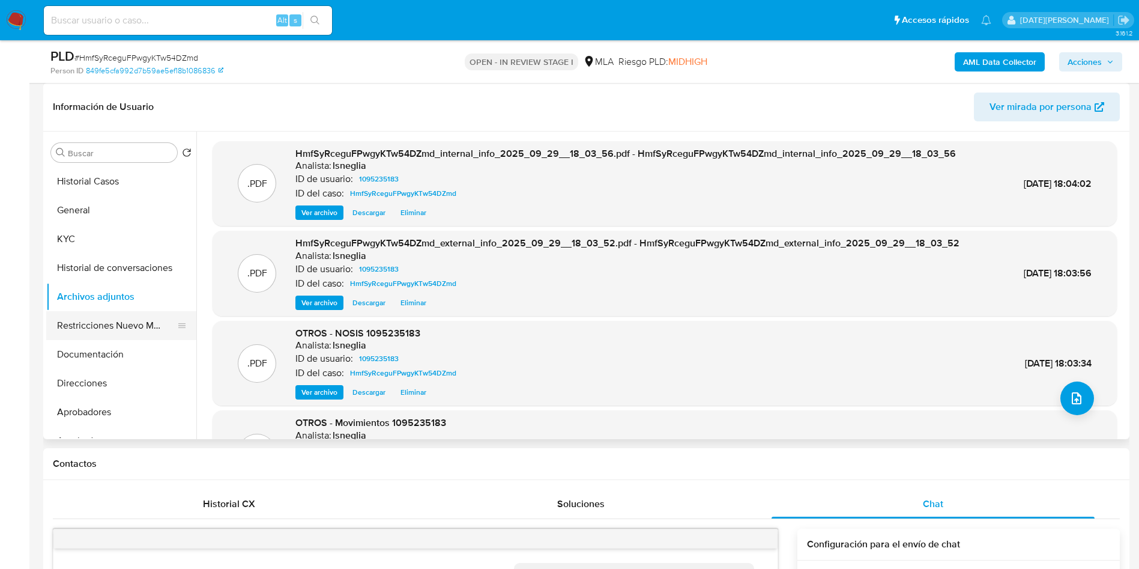
click at [119, 325] on button "Restricciones Nuevo Mundo" at bounding box center [116, 325] width 141 height 29
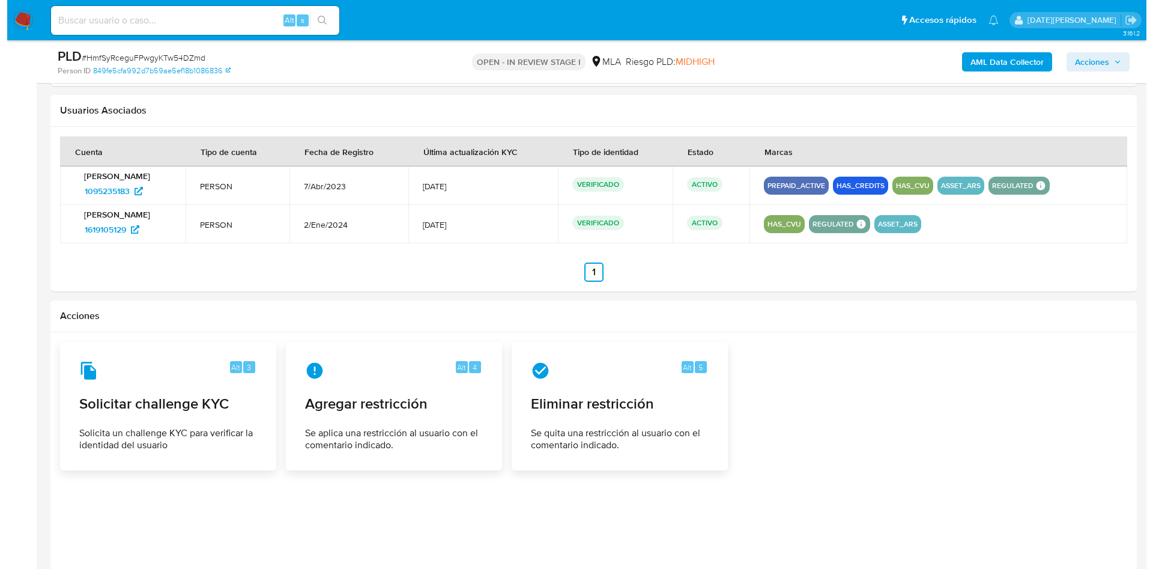
scroll to position [1876, 0]
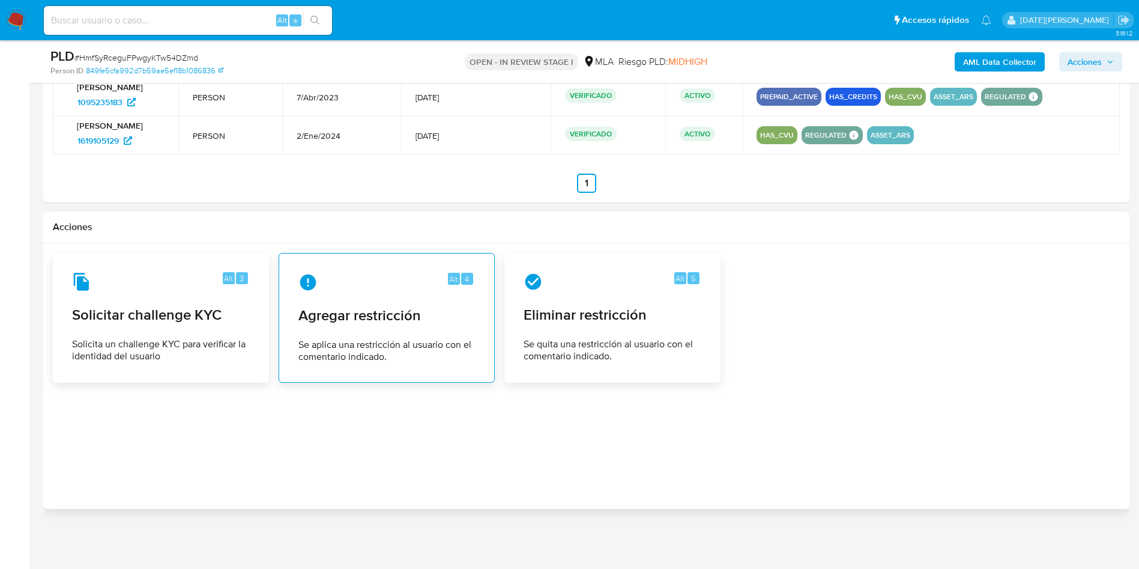
click at [393, 308] on span "Agregar restricción" at bounding box center [386, 315] width 177 height 18
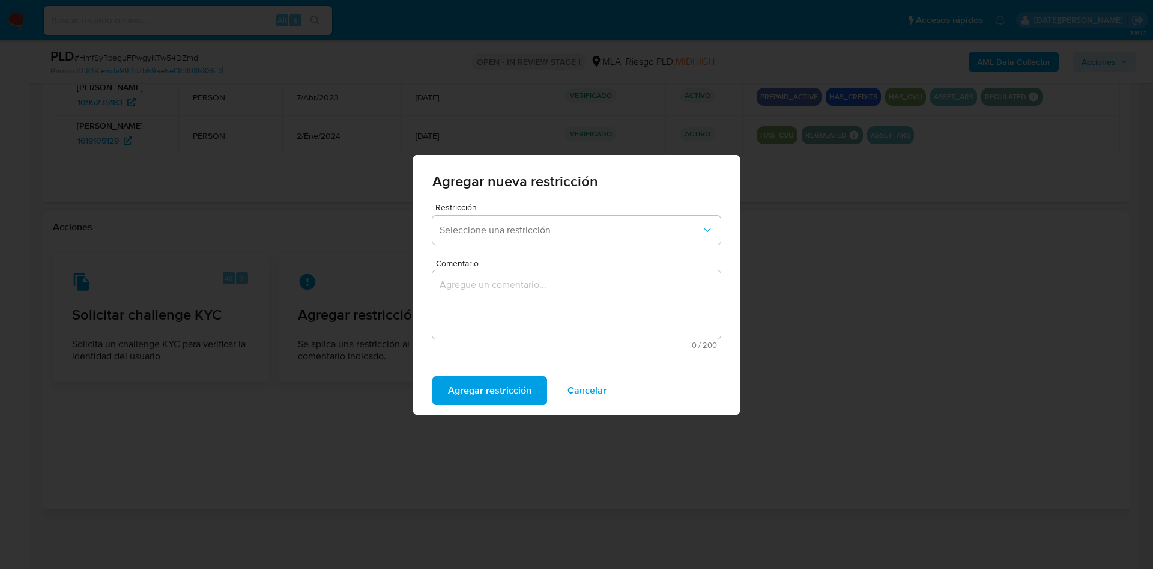
click at [519, 214] on div "Restricción Seleccione una restricción" at bounding box center [576, 226] width 288 height 46
click at [514, 231] on span "Seleccione una restricción" at bounding box center [571, 230] width 262 height 12
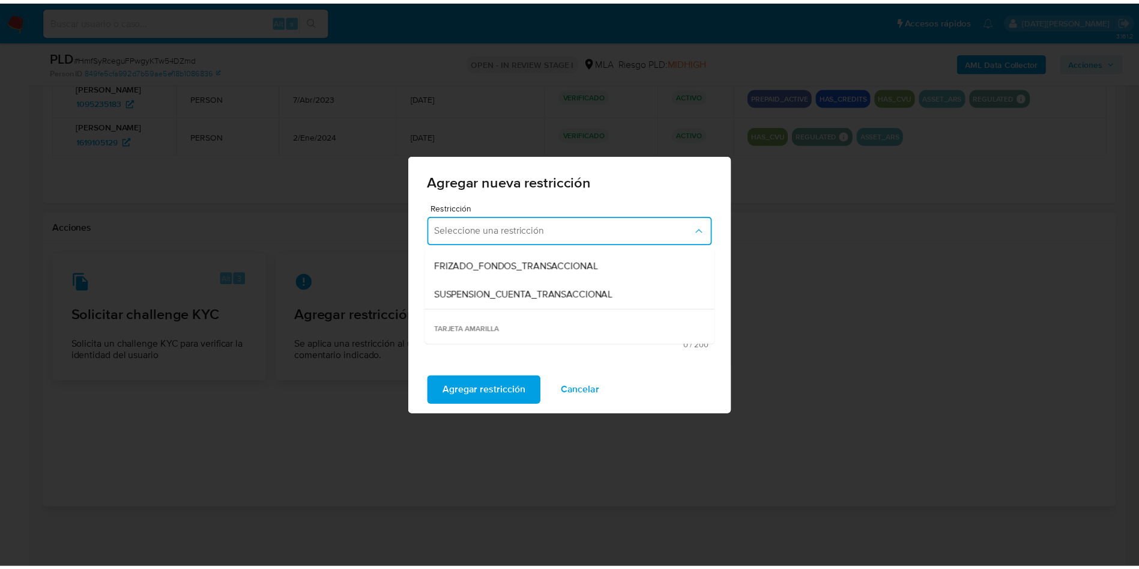
scroll to position [180, 0]
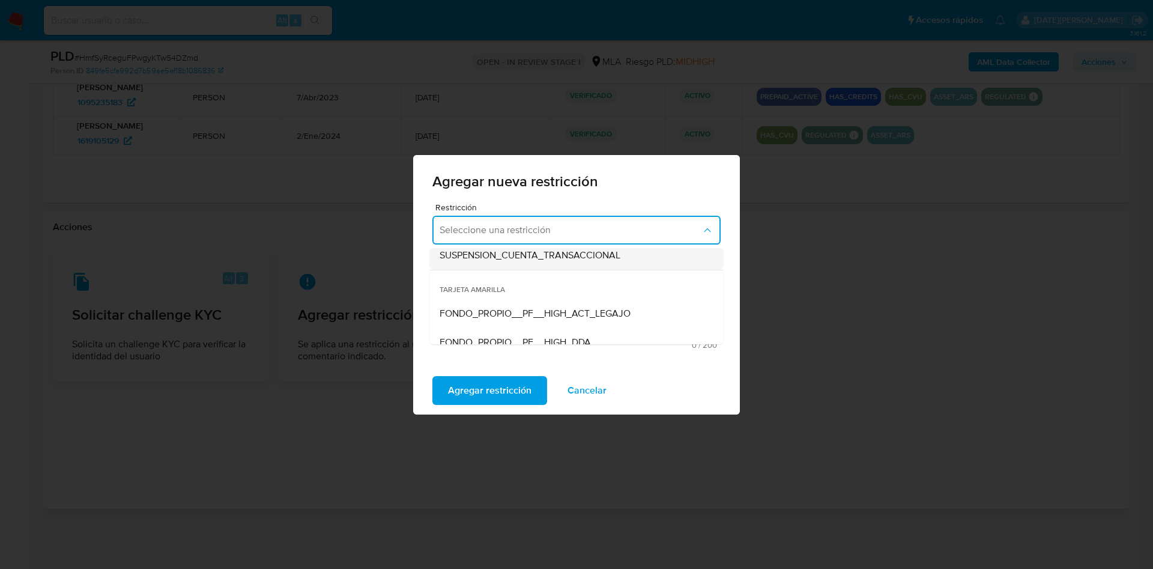
click at [534, 256] on span "SUSPENSION_CUENTA_TRANSACCIONAL" at bounding box center [530, 255] width 181 height 12
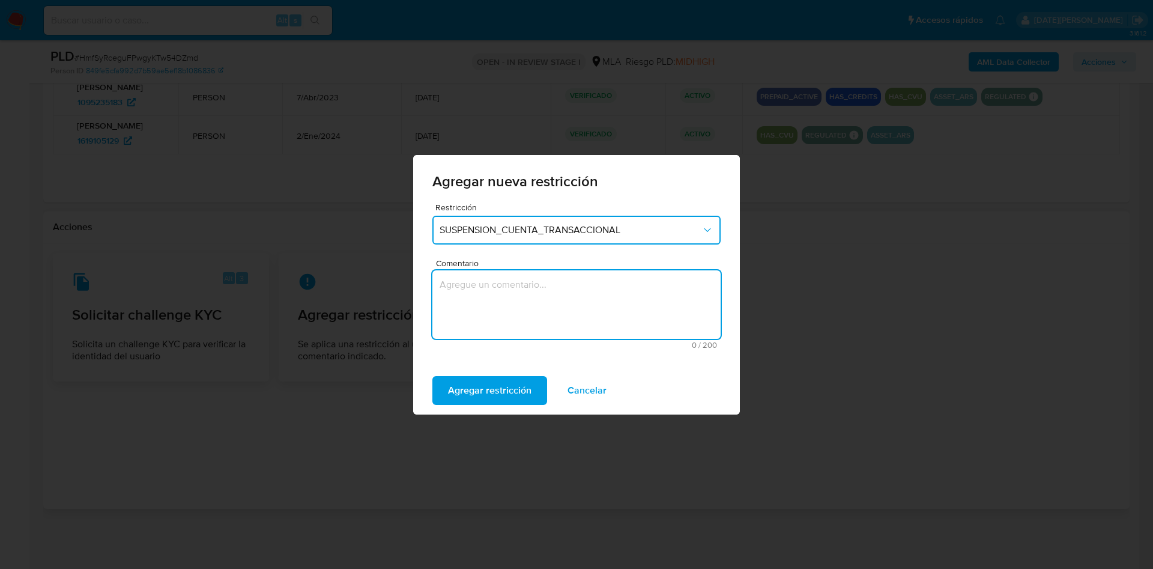
click at [529, 302] on textarea "Comentario" at bounding box center [576, 304] width 288 height 68
type textarea "aml"
click at [503, 383] on span "Agregar restricción" at bounding box center [489, 390] width 83 height 26
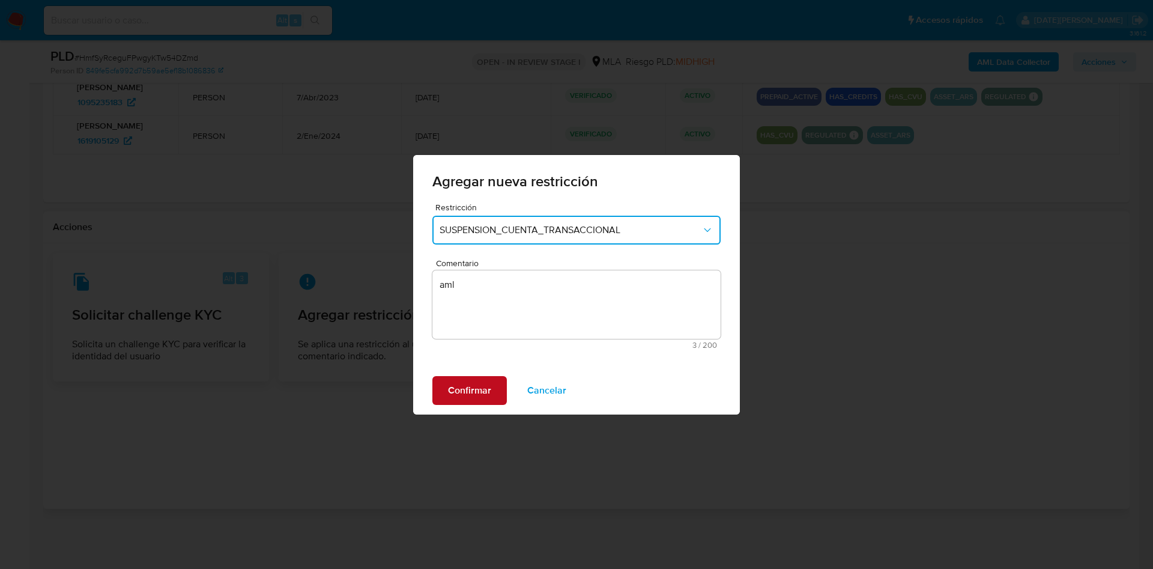
click at [491, 389] on button "Confirmar" at bounding box center [469, 390] width 74 height 29
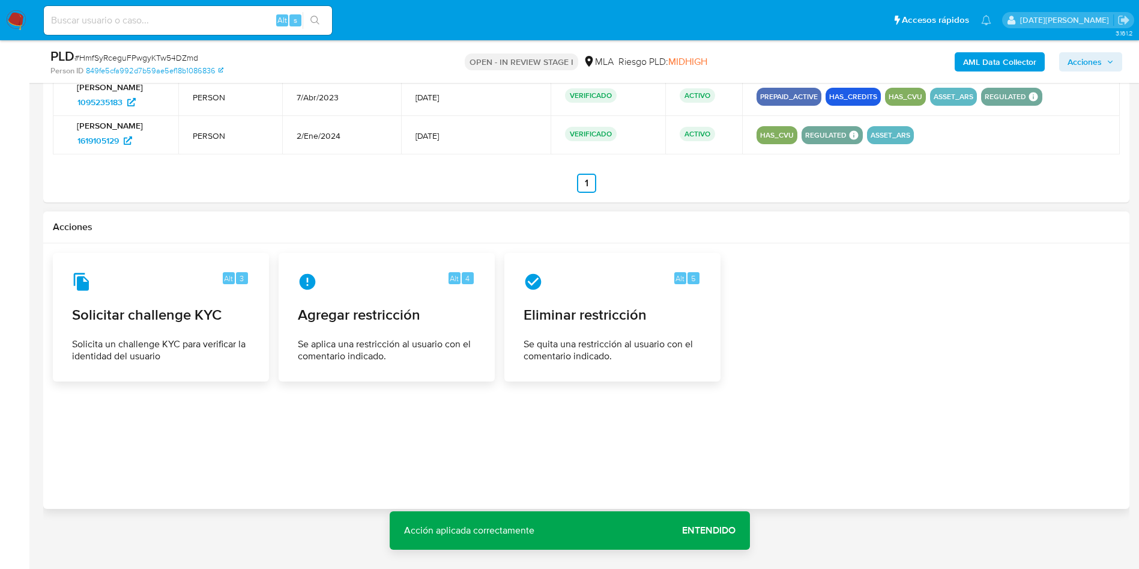
click at [709, 530] on span "Entendido" at bounding box center [708, 530] width 53 height 0
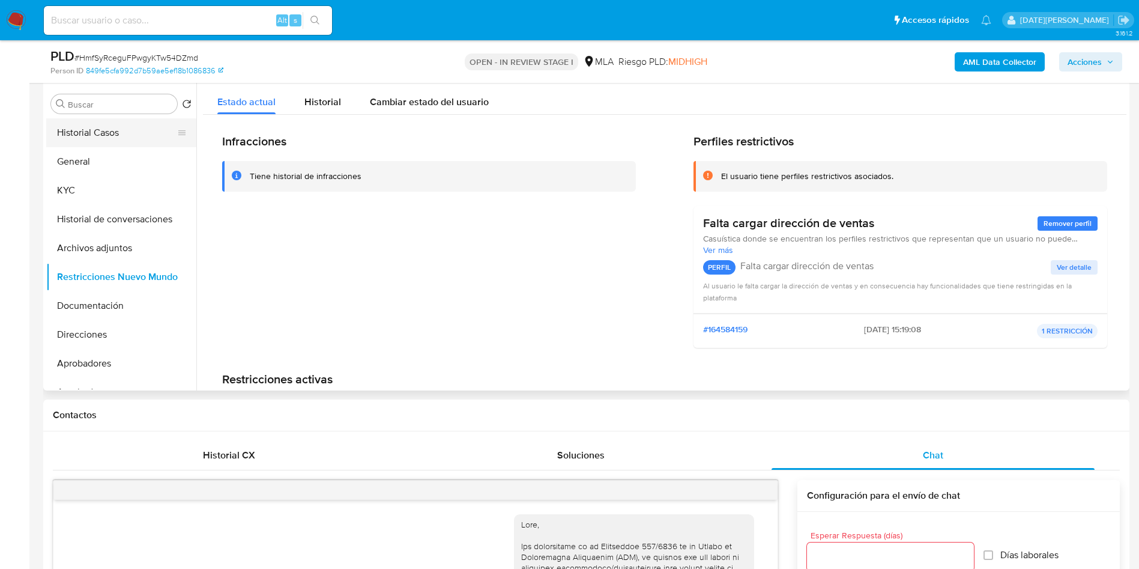
scroll to position [74, 0]
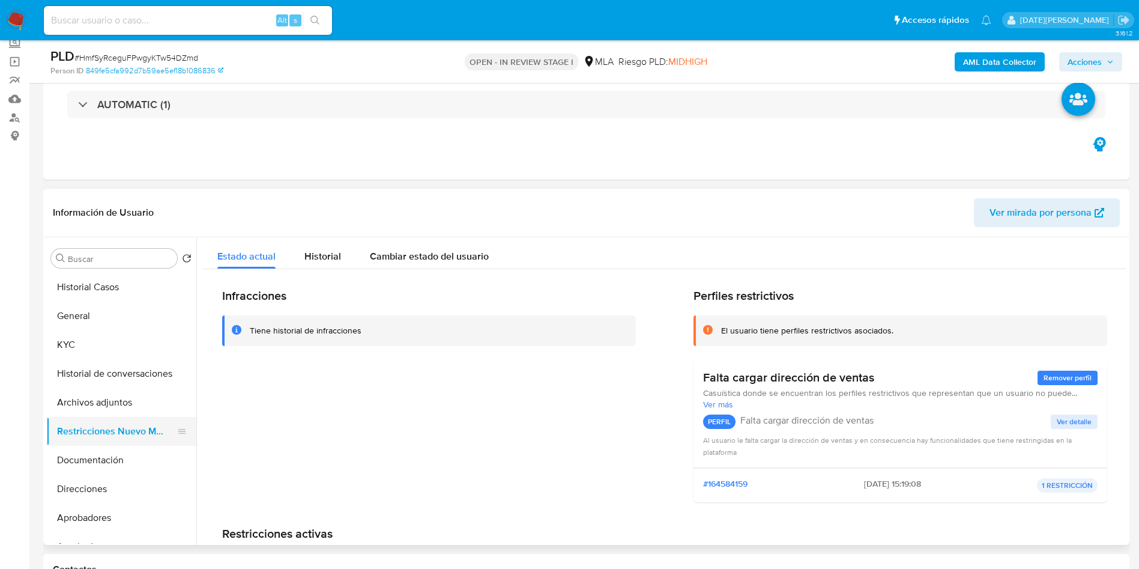
click at [91, 441] on button "Restricciones Nuevo Mundo" at bounding box center [116, 431] width 141 height 29
click at [92, 422] on button "Restricciones Nuevo Mundo" at bounding box center [116, 431] width 141 height 29
click at [98, 395] on button "Archivos adjuntos" at bounding box center [116, 402] width 141 height 29
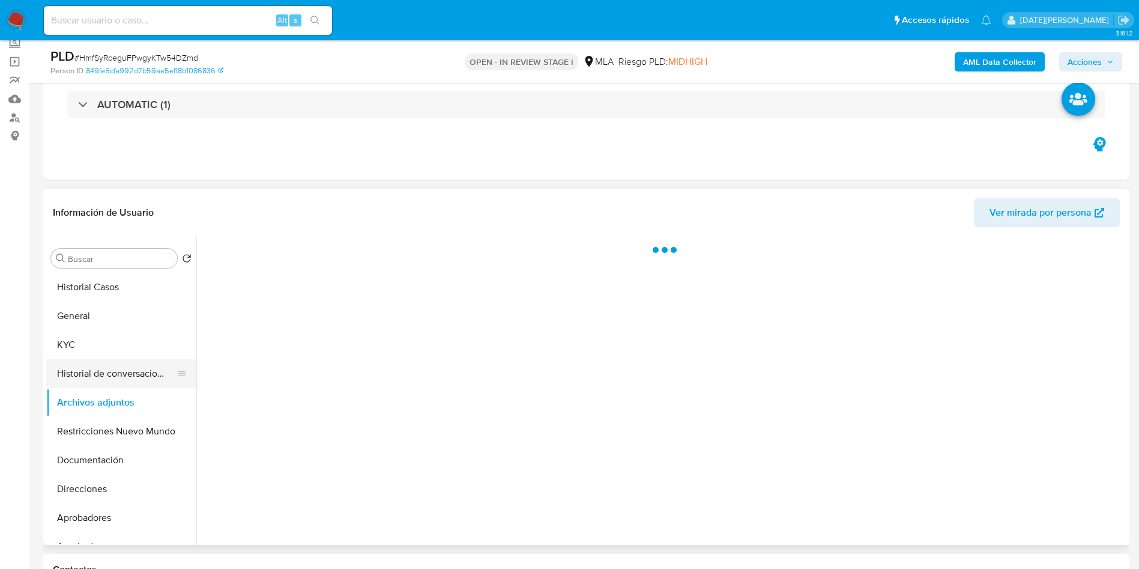
click at [103, 367] on button "Historial de conversaciones" at bounding box center [116, 373] width 141 height 29
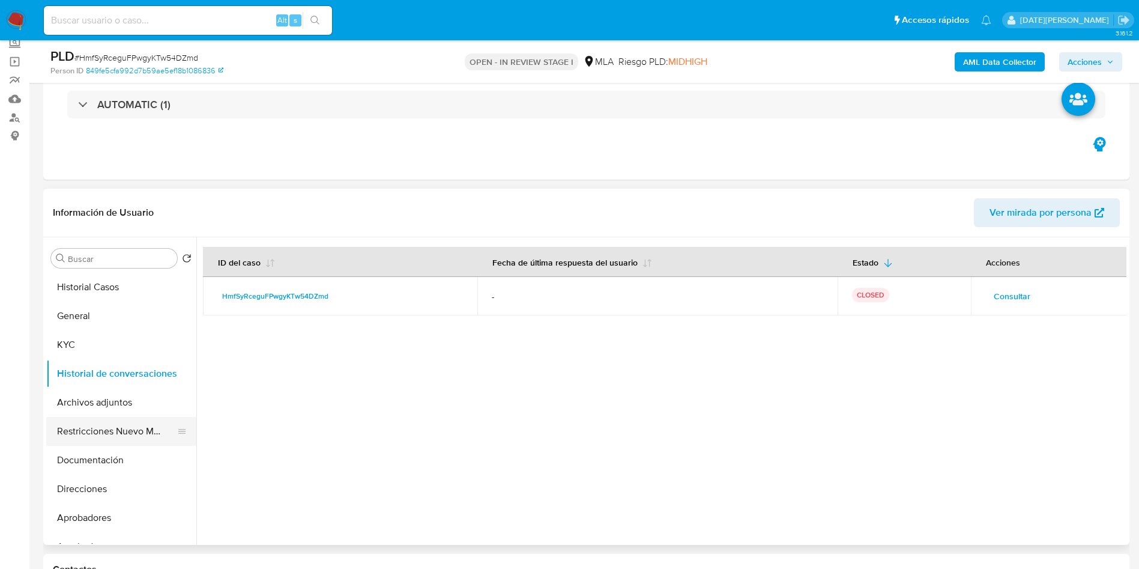
click at [121, 423] on button "Restricciones Nuevo Mundo" at bounding box center [116, 431] width 141 height 29
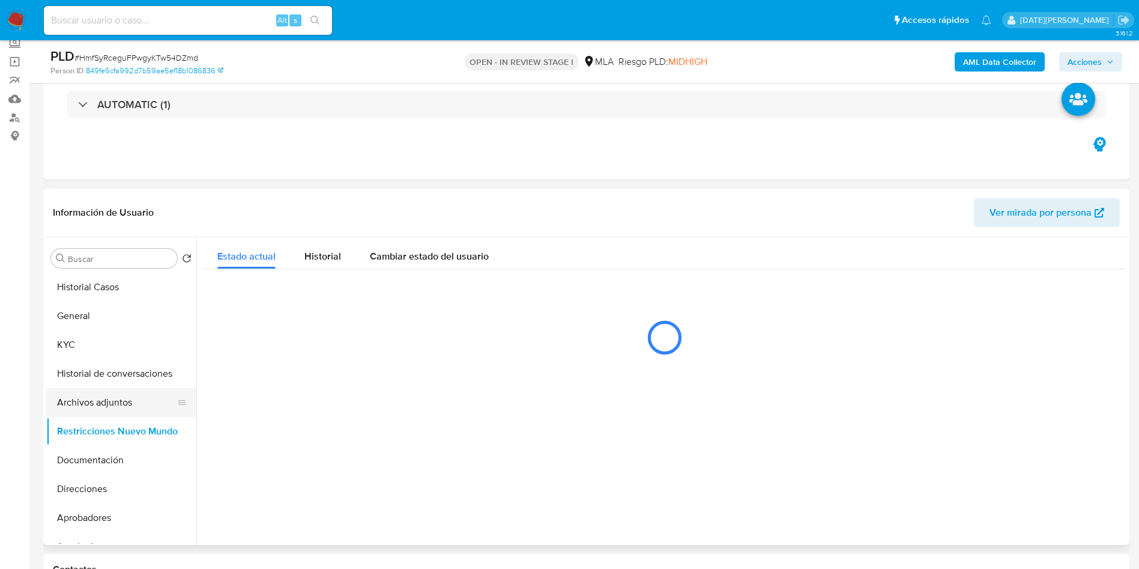
click at [121, 405] on button "Archivos adjuntos" at bounding box center [116, 402] width 141 height 29
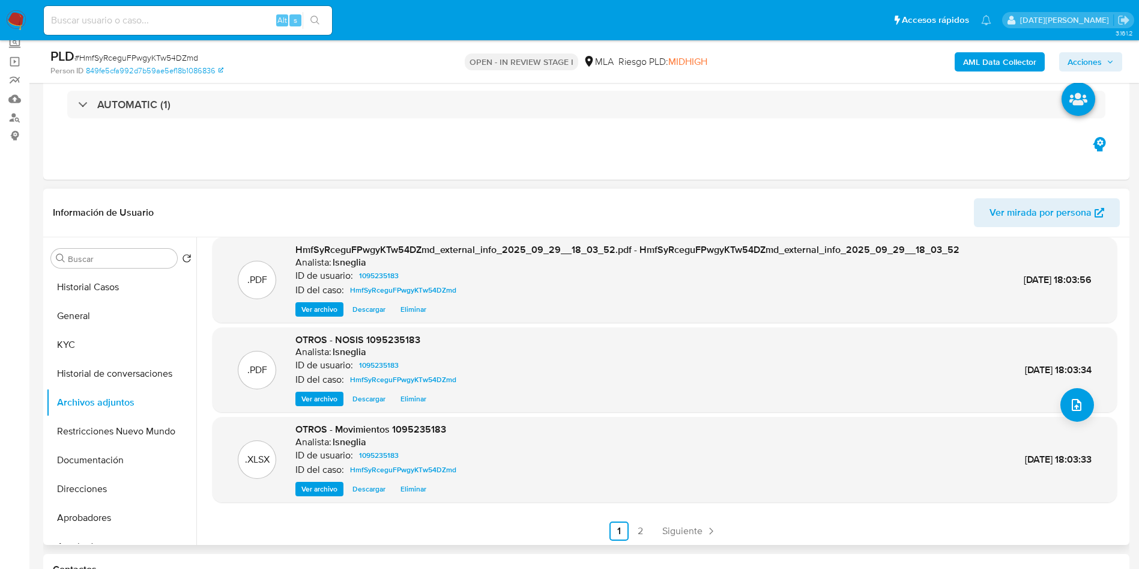
scroll to position [101, 0]
click at [637, 530] on link "2" at bounding box center [640, 529] width 19 height 19
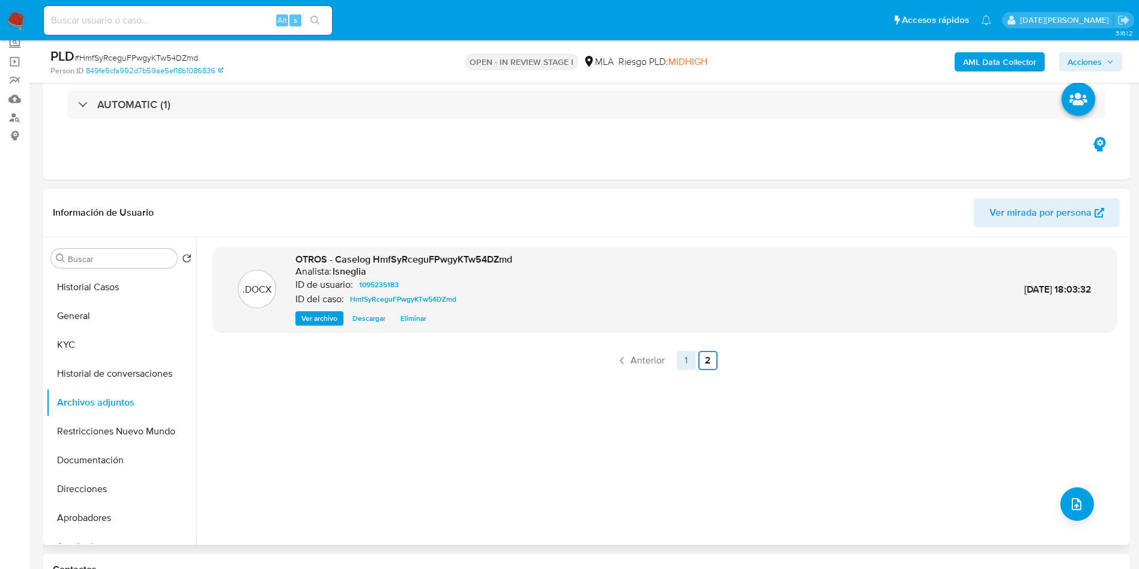
click at [688, 365] on link "1" at bounding box center [686, 360] width 19 height 19
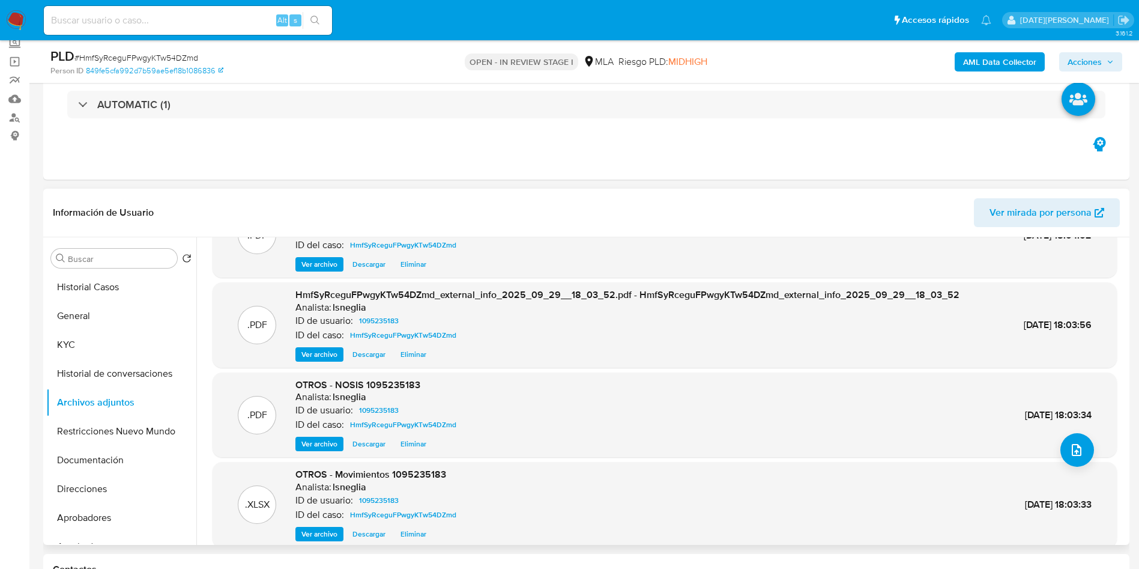
scroll to position [101, 0]
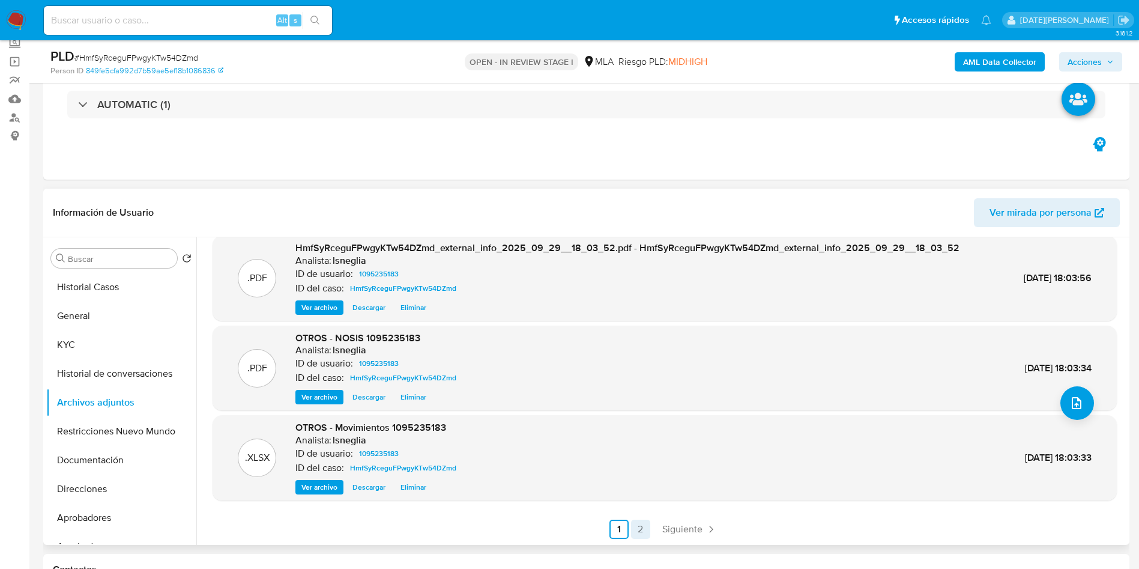
click at [641, 531] on link "2" at bounding box center [640, 529] width 19 height 19
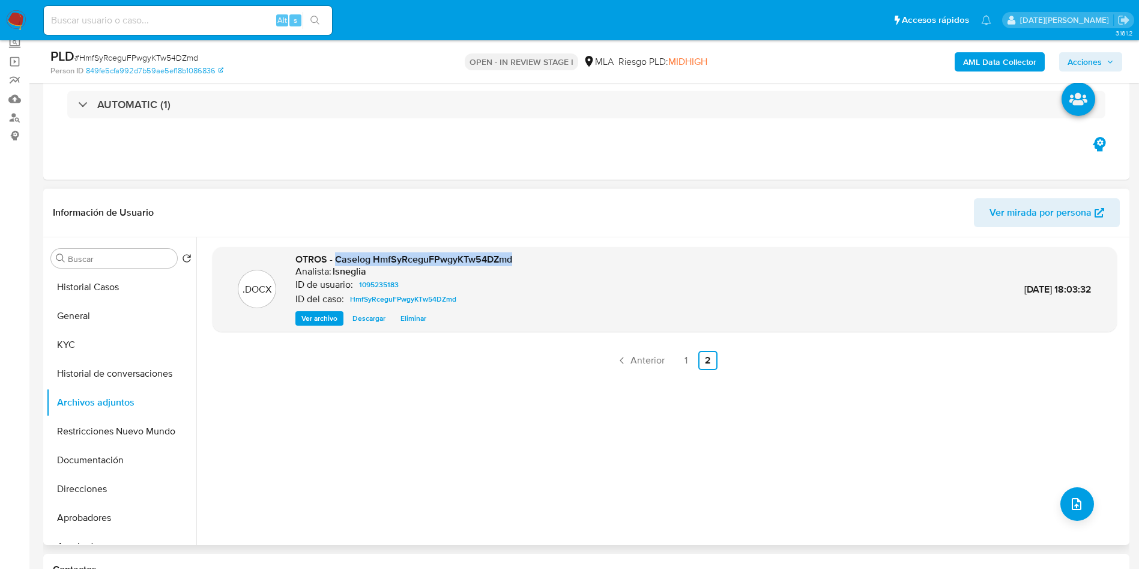
drag, startPoint x: 336, startPoint y: 259, endPoint x: 530, endPoint y: 262, distance: 193.4
click at [530, 262] on div ".DOCX OTROS - Caselog HmfSyRceguFPwgyKTw54DZmd Analista: lsneglia ID de usuario…" at bounding box center [665, 289] width 892 height 73
click at [120, 288] on button "Historial Casos" at bounding box center [116, 287] width 141 height 29
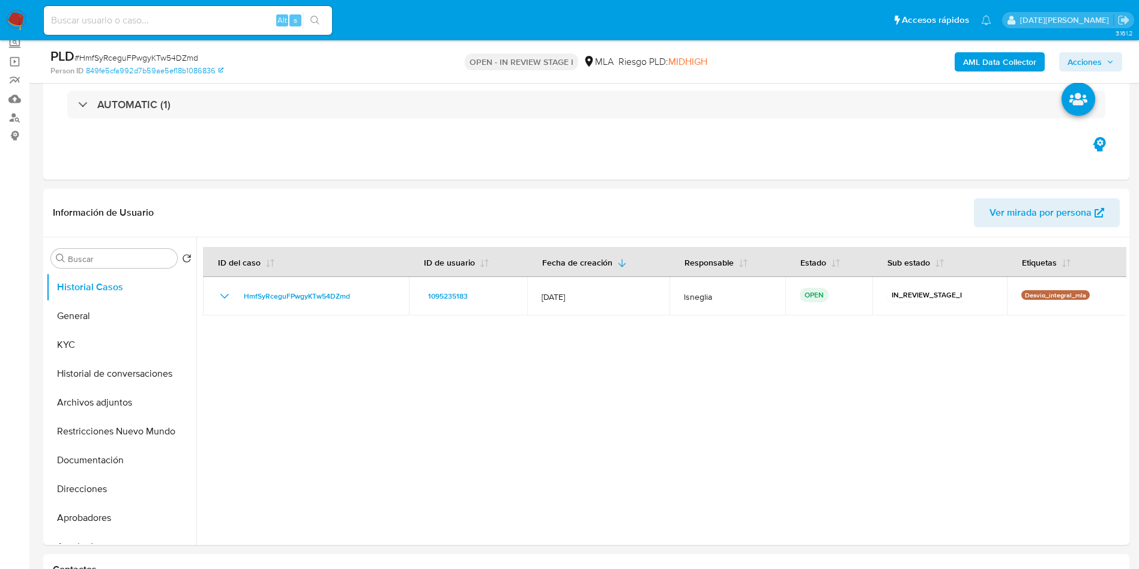
click at [1086, 61] on span "Acciones" at bounding box center [1085, 61] width 34 height 19
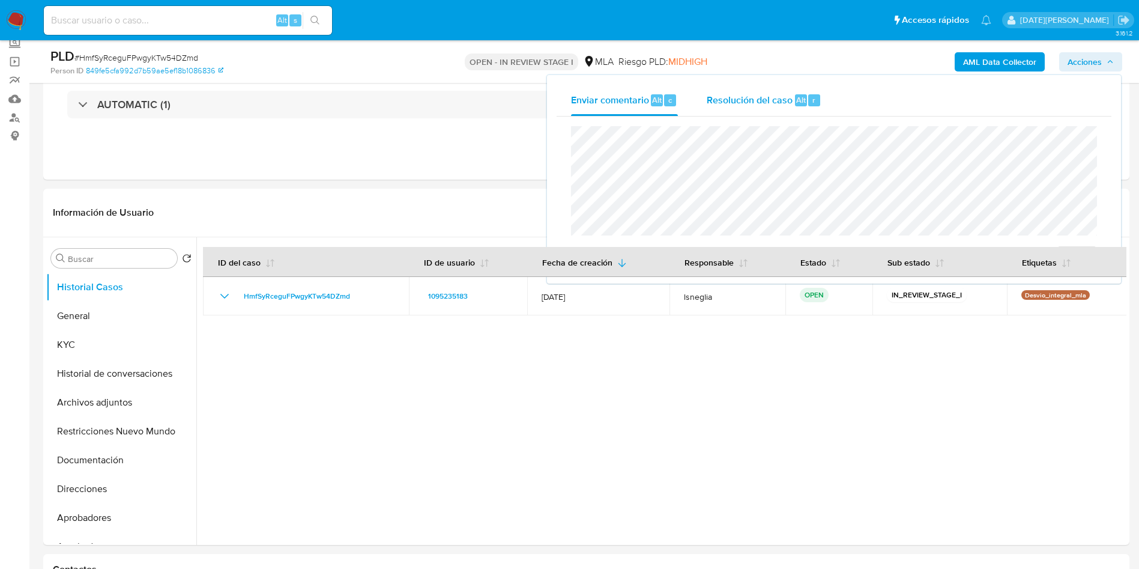
click at [773, 100] on span "Resolución del caso" at bounding box center [750, 99] width 86 height 14
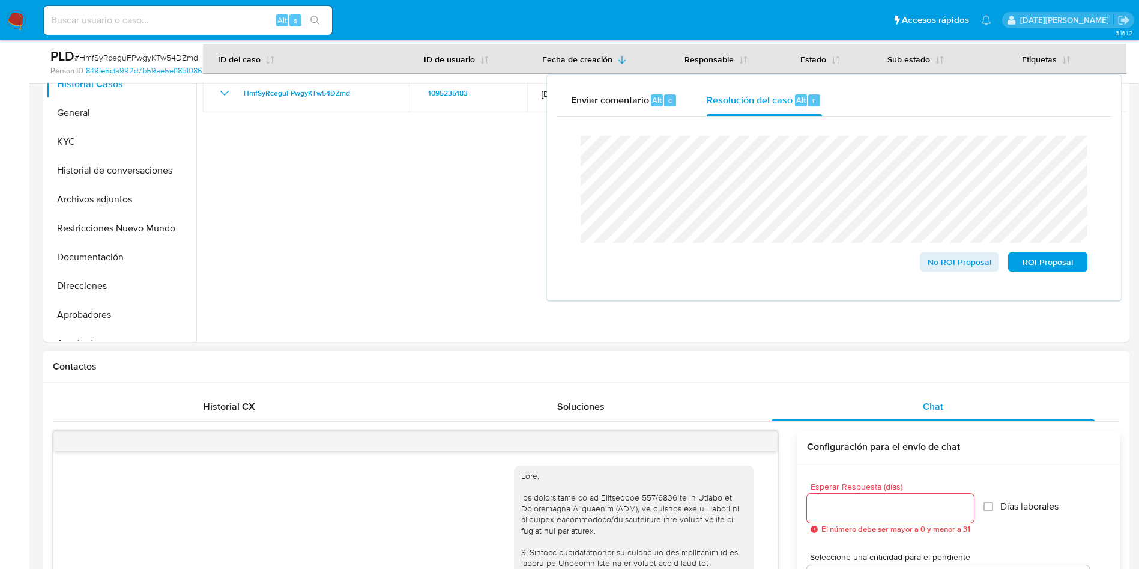
scroll to position [255, 0]
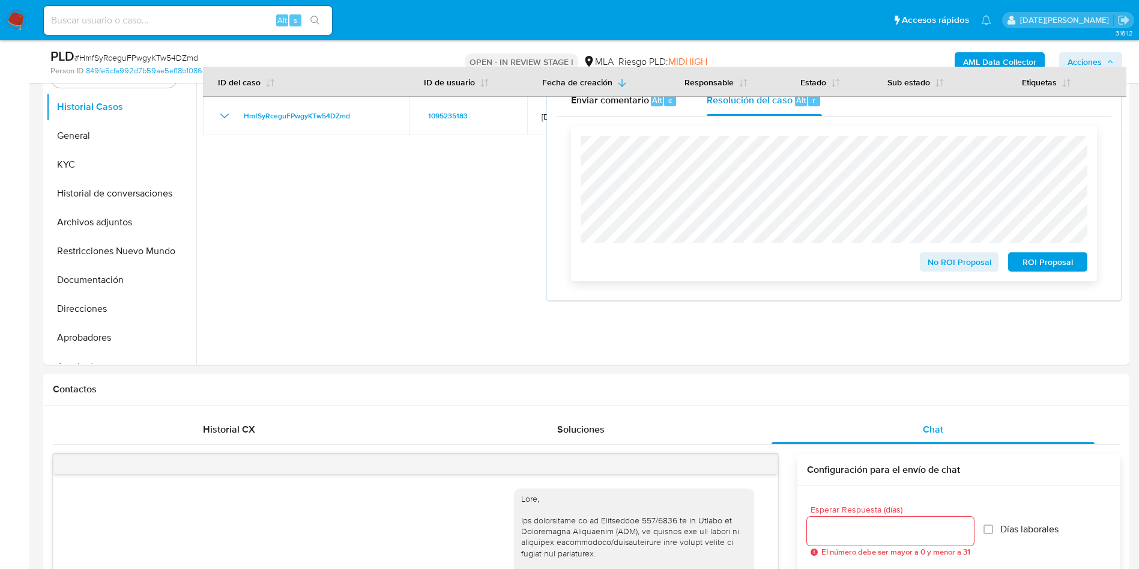
click at [1038, 267] on span "ROI Proposal" at bounding box center [1048, 261] width 62 height 17
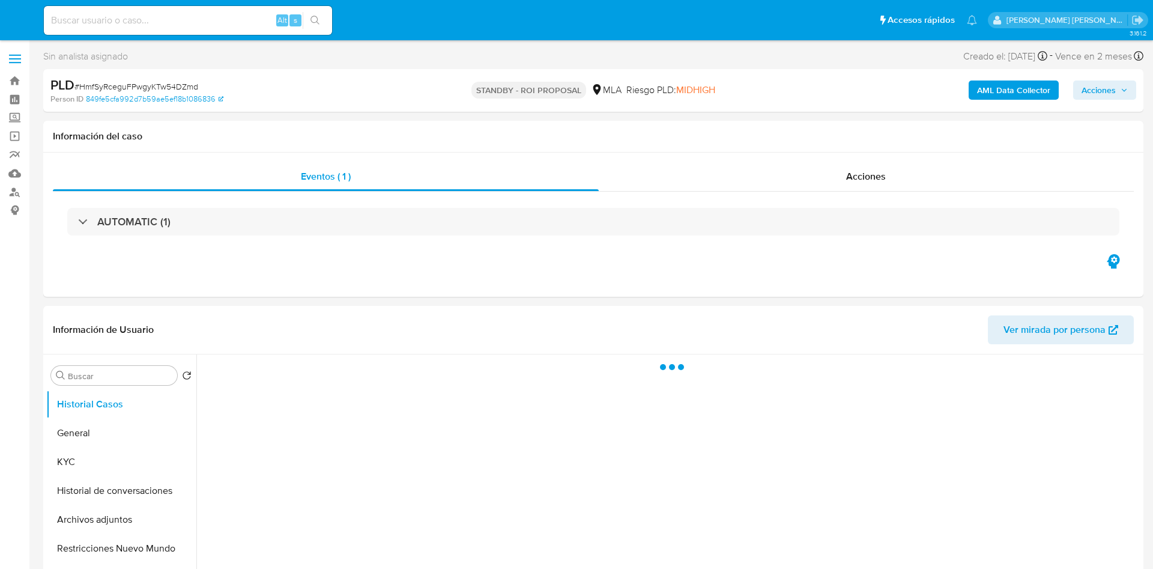
select select "10"
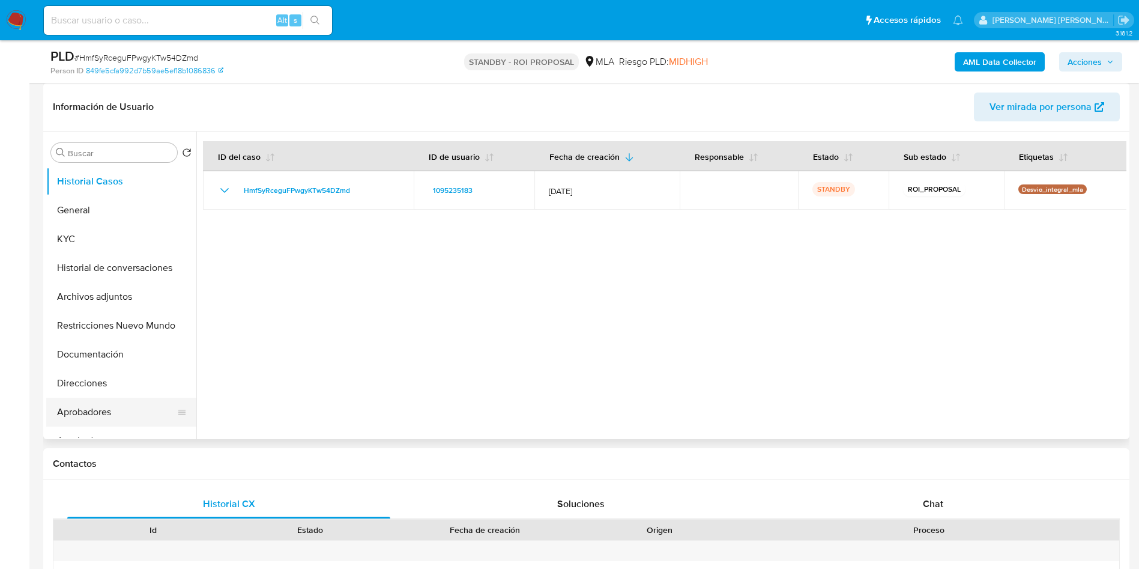
scroll to position [180, 0]
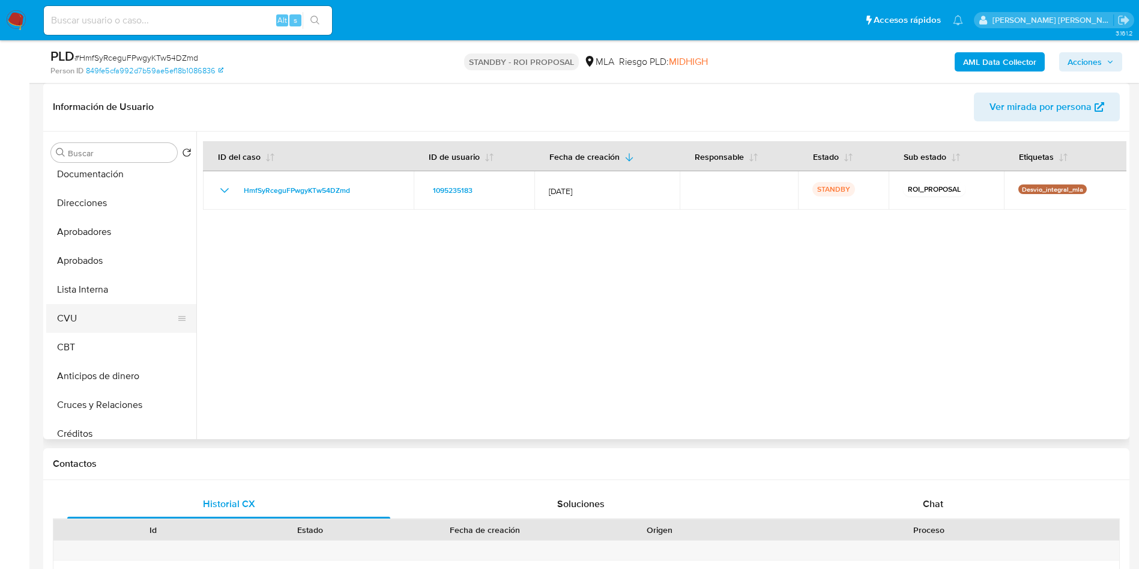
click at [88, 309] on button "CVU" at bounding box center [116, 318] width 141 height 29
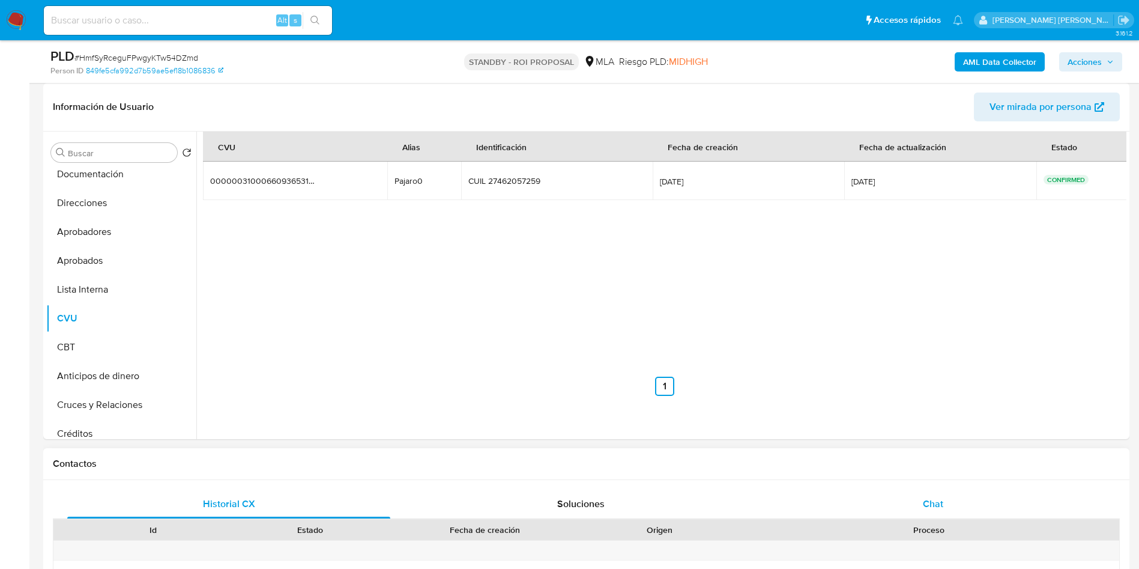
click at [941, 508] on span "Chat" at bounding box center [933, 504] width 20 height 14
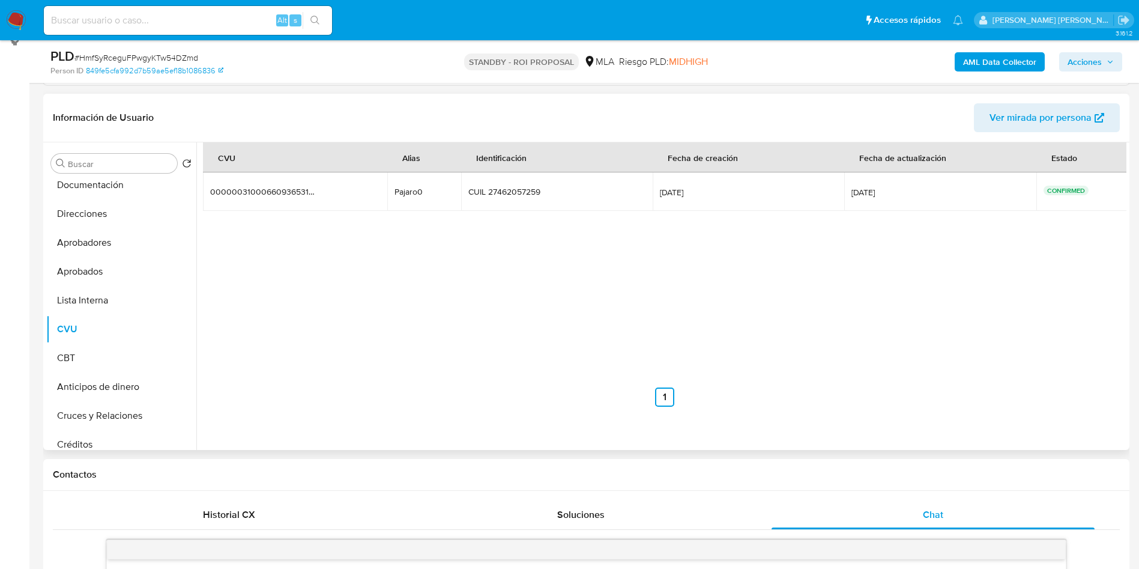
scroll to position [90, 0]
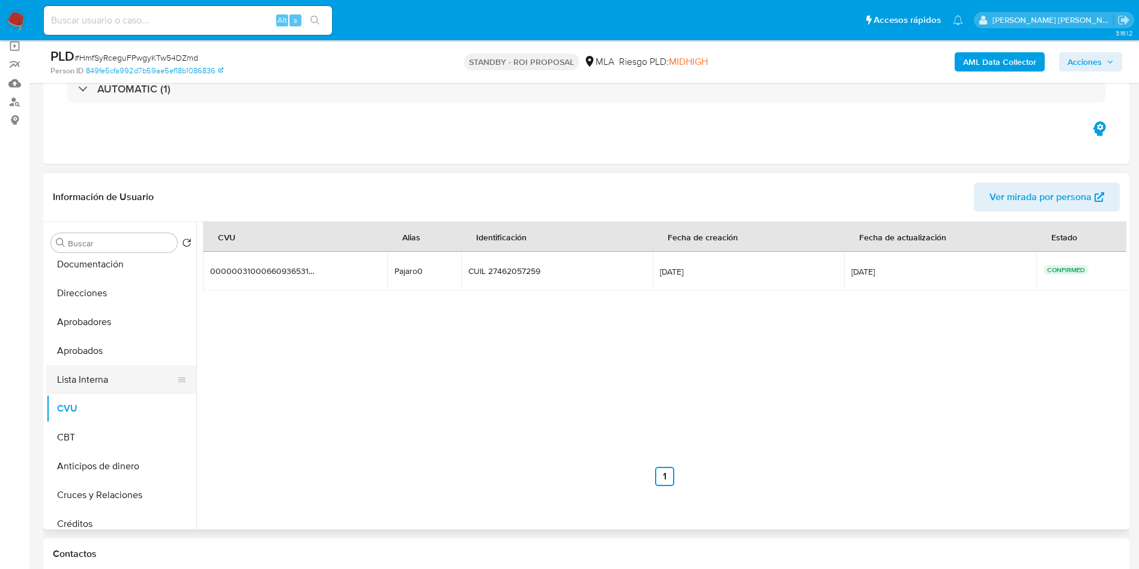
click at [114, 378] on button "Lista Interna" at bounding box center [116, 379] width 141 height 29
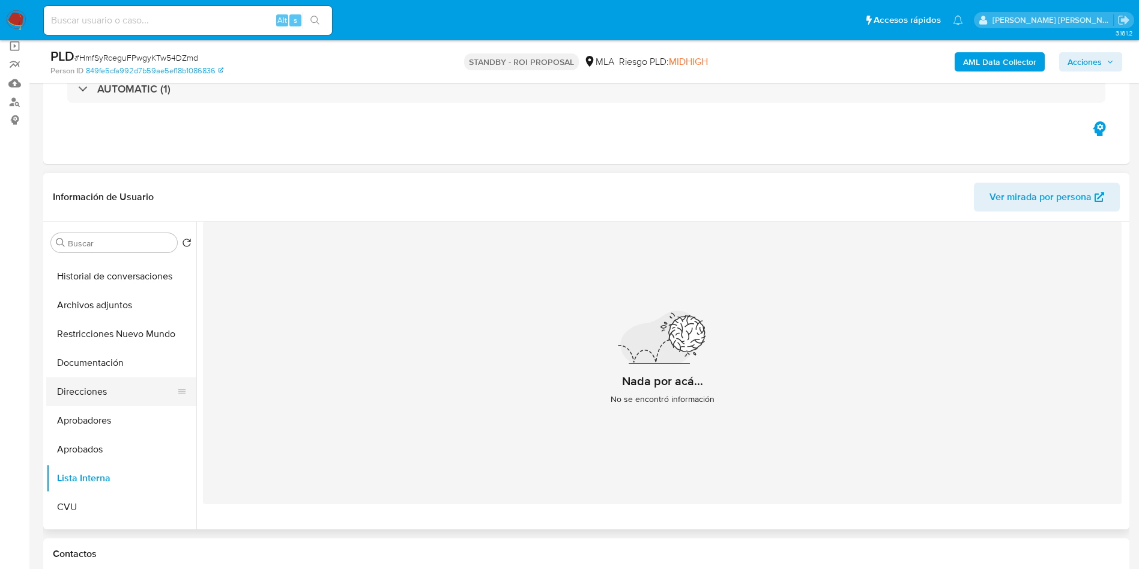
scroll to position [0, 0]
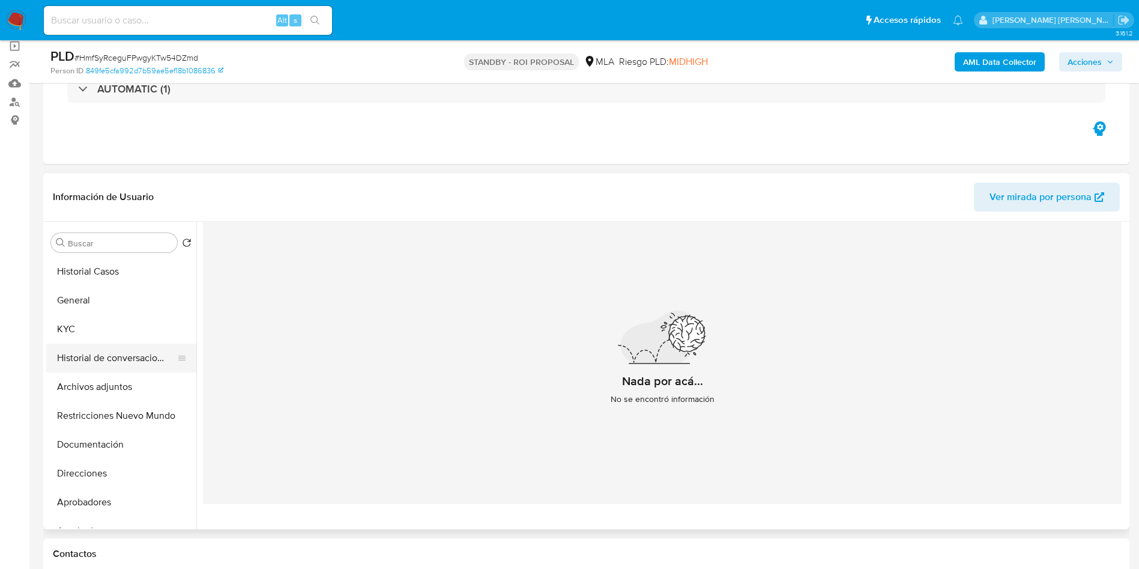
click at [121, 357] on button "Historial de conversaciones" at bounding box center [116, 358] width 141 height 29
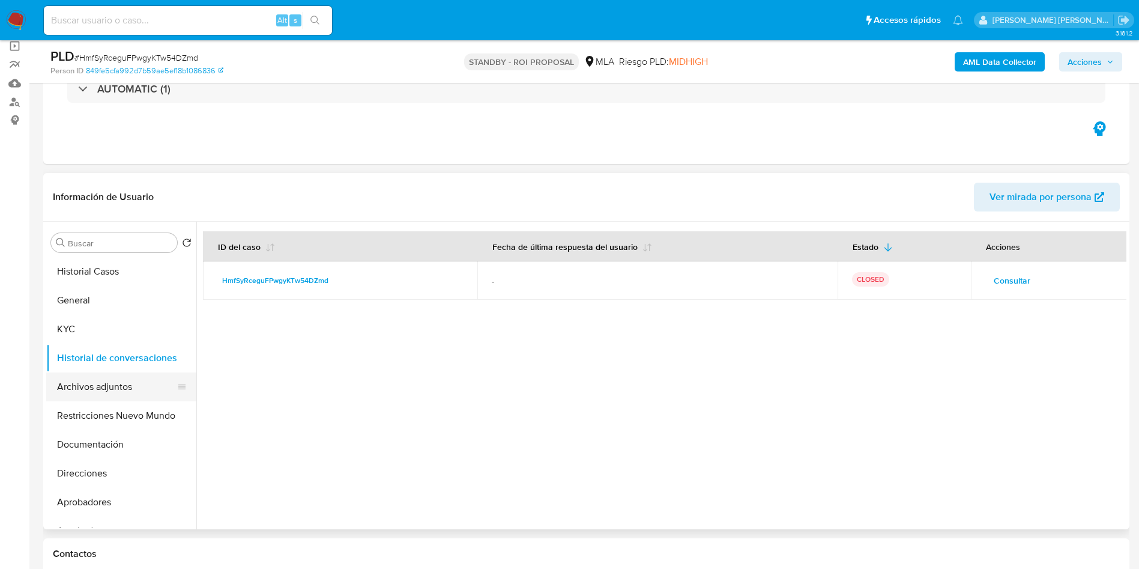
click at [120, 390] on button "Archivos adjuntos" at bounding box center [116, 386] width 141 height 29
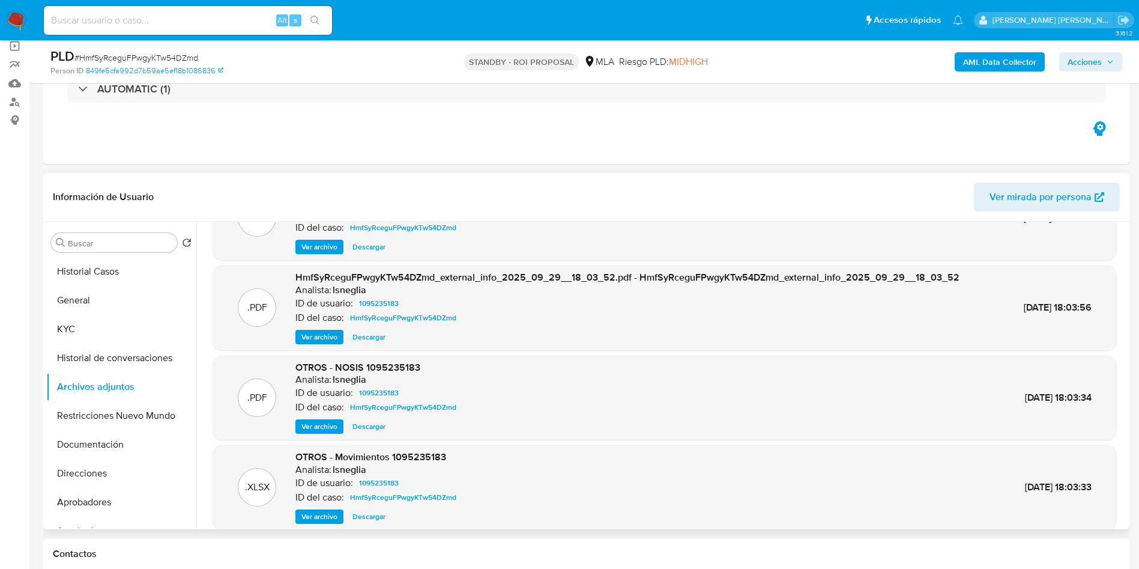
scroll to position [101, 0]
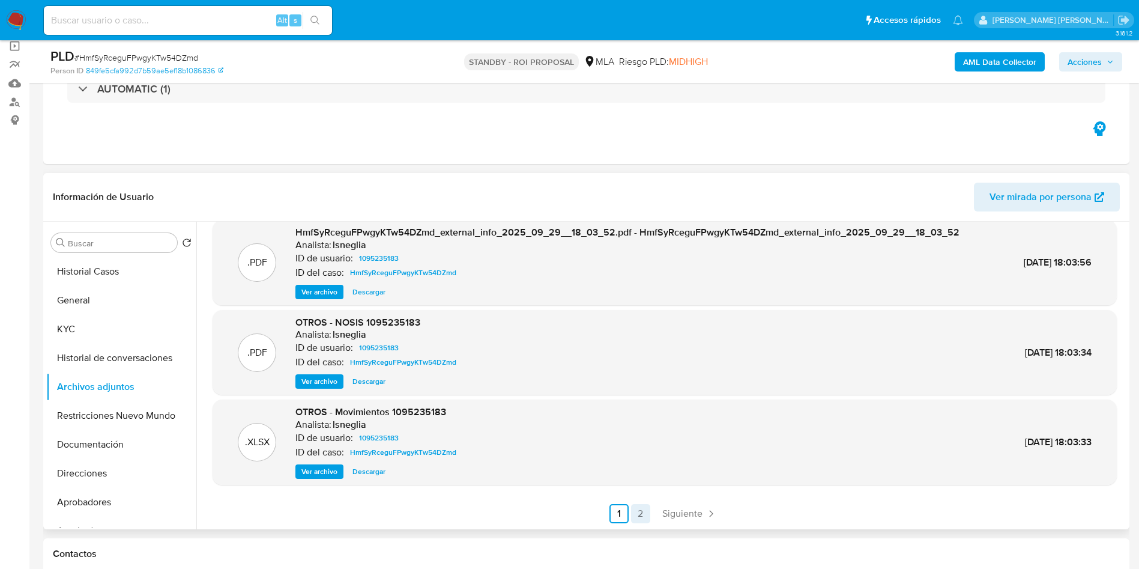
click at [639, 513] on link "2" at bounding box center [640, 513] width 19 height 19
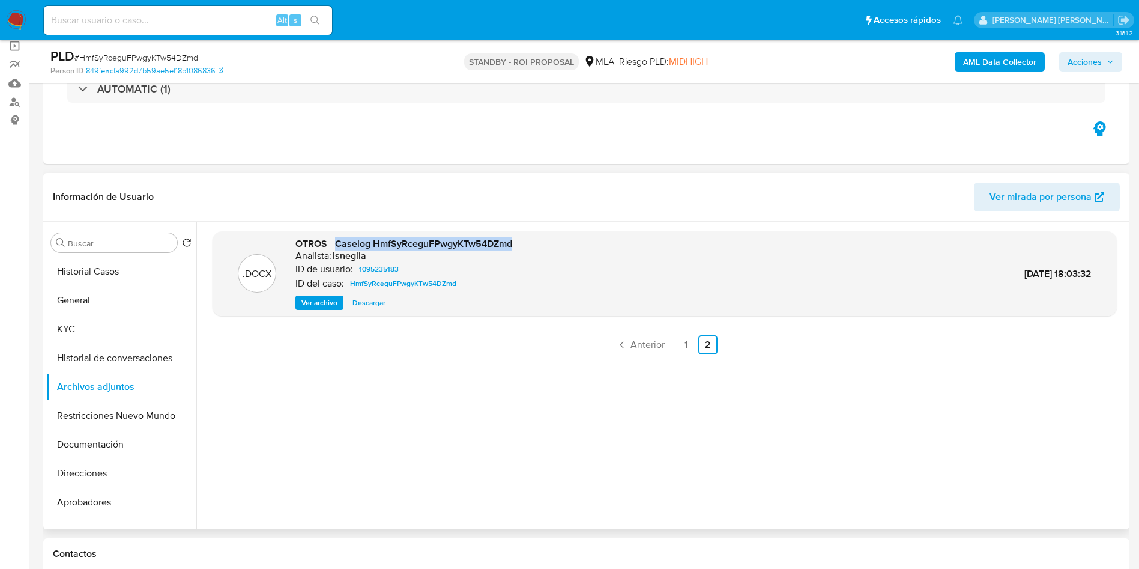
drag, startPoint x: 337, startPoint y: 243, endPoint x: 530, endPoint y: 244, distance: 192.8
click at [562, 246] on div ".DOCX OTROS - Caselog HmfSyRceguFPwgyKTw54DZmd Analista: lsneglia ID de usuario…" at bounding box center [665, 273] width 892 height 73
click at [133, 273] on button "Historial Casos" at bounding box center [116, 271] width 141 height 29
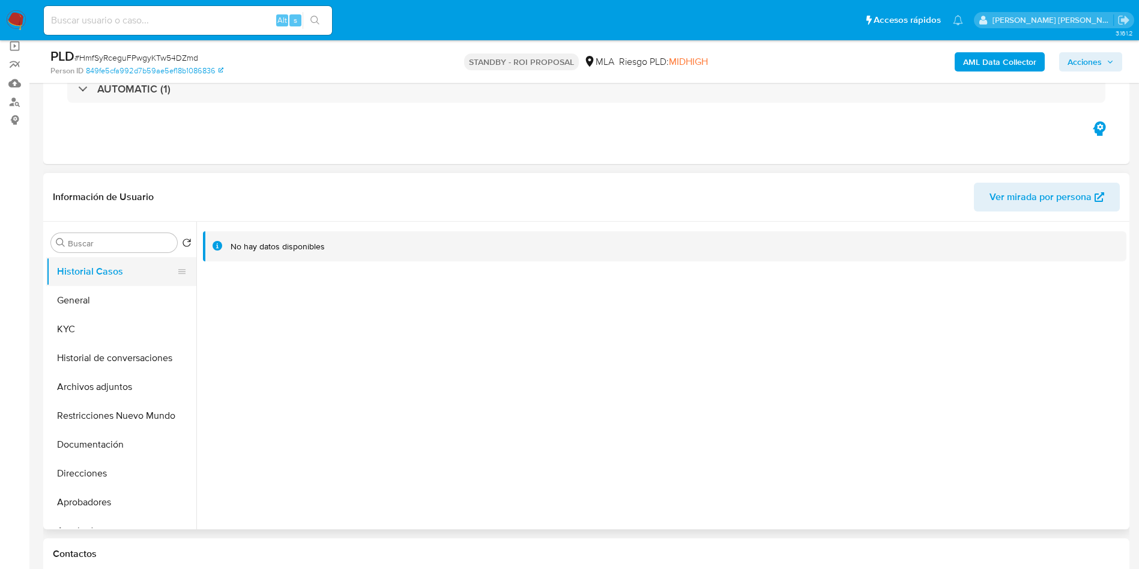
click at [126, 268] on button "Historial Casos" at bounding box center [116, 271] width 141 height 29
drag, startPoint x: 111, startPoint y: 298, endPoint x: 112, endPoint y: 285, distance: 13.9
click at [112, 298] on button "General" at bounding box center [121, 300] width 150 height 29
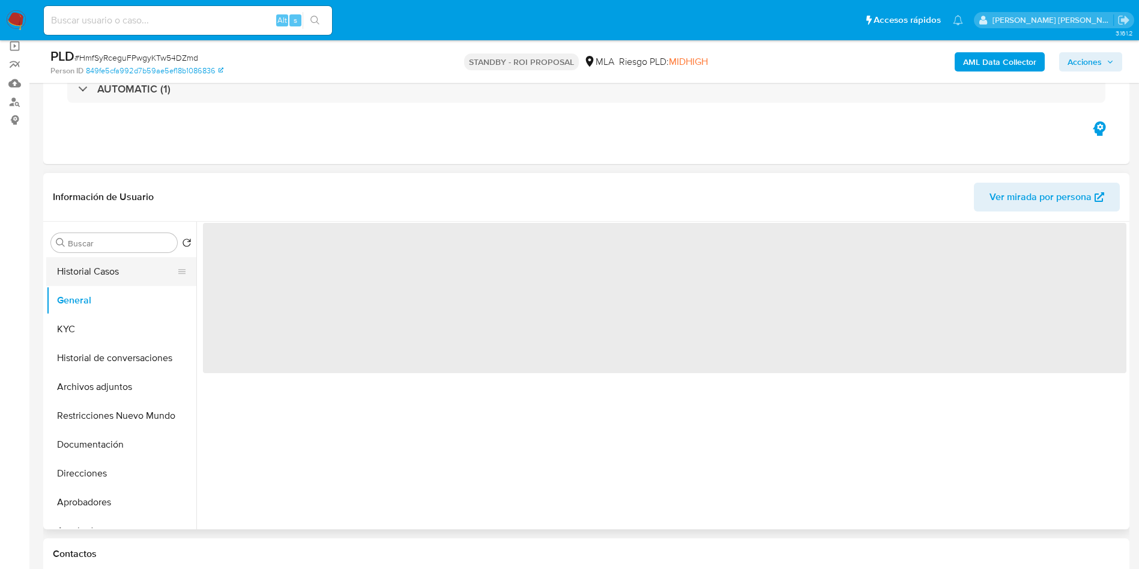
click at [114, 271] on button "Historial Casos" at bounding box center [116, 271] width 141 height 29
